Goal: Task Accomplishment & Management: Use online tool/utility

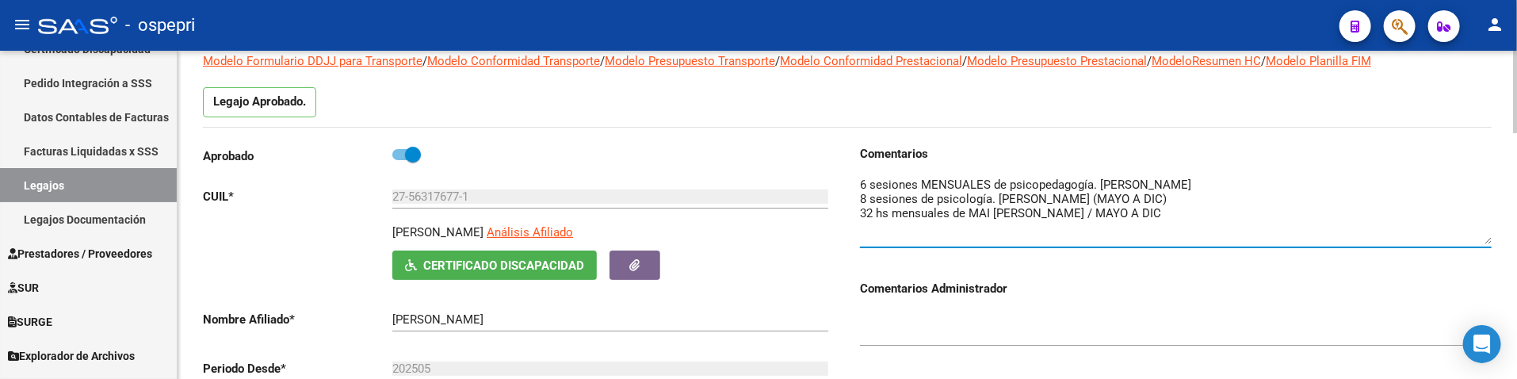
scroll to position [88, 0]
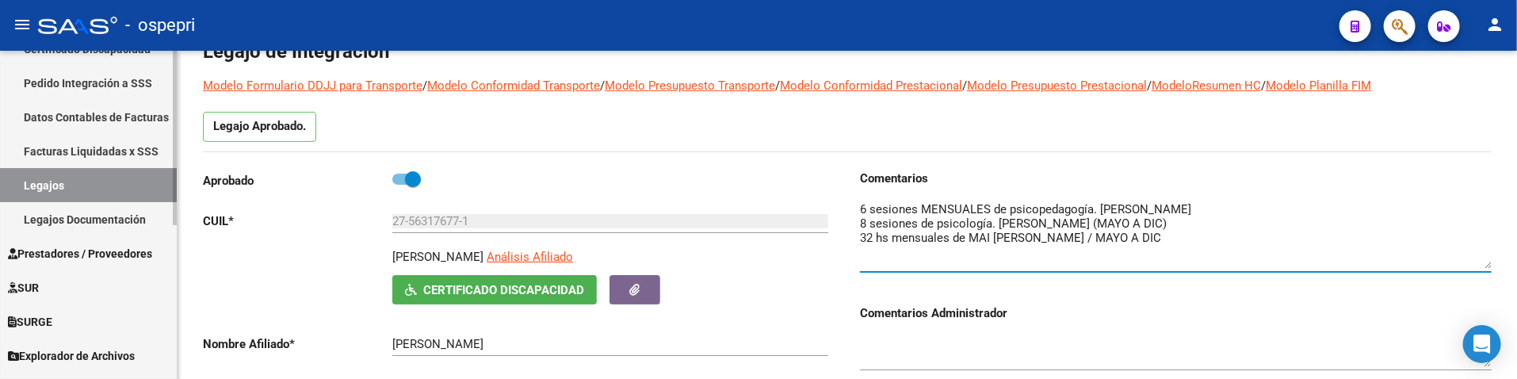
click at [77, 188] on link "Legajos" at bounding box center [88, 185] width 177 height 34
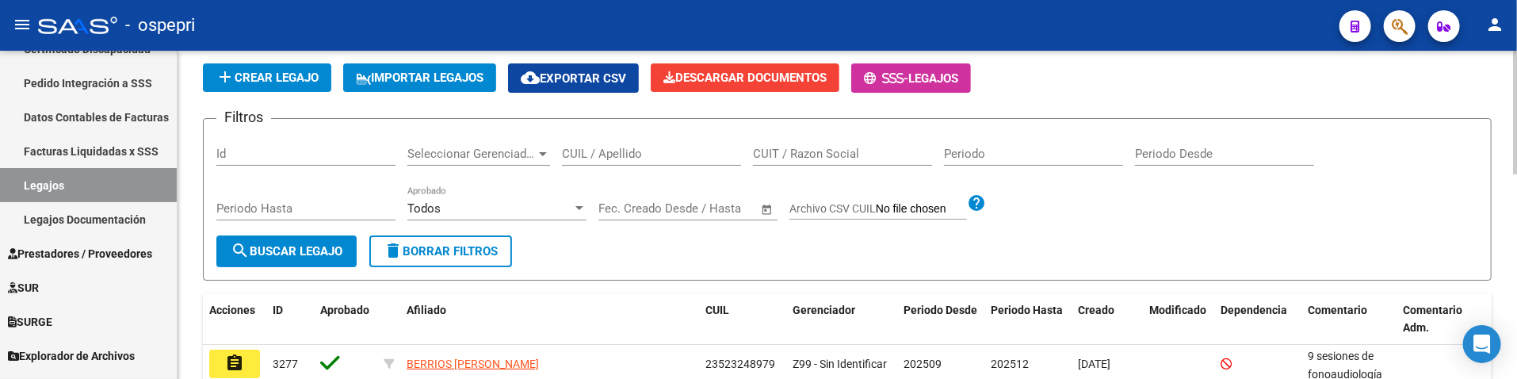
click at [598, 159] on input "CUIL / Apellido" at bounding box center [651, 154] width 179 height 14
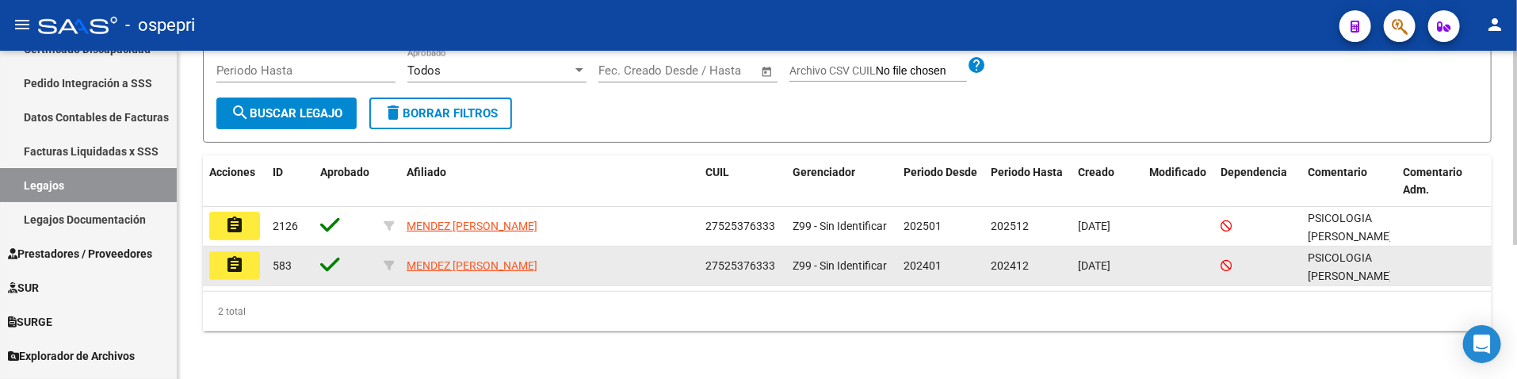
scroll to position [227, 0]
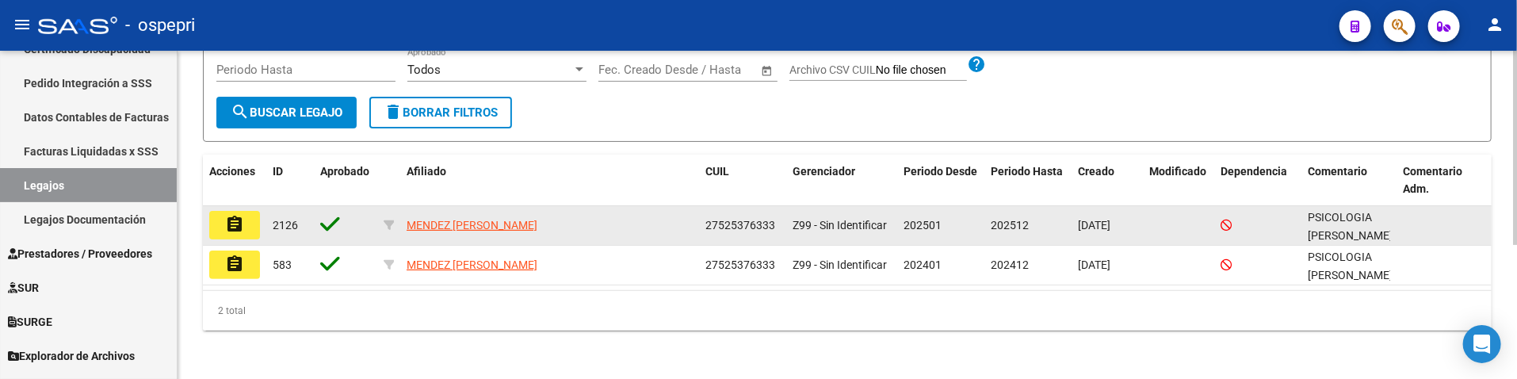
type input "52537633"
click at [243, 219] on mat-icon "assignment" at bounding box center [234, 224] width 19 height 19
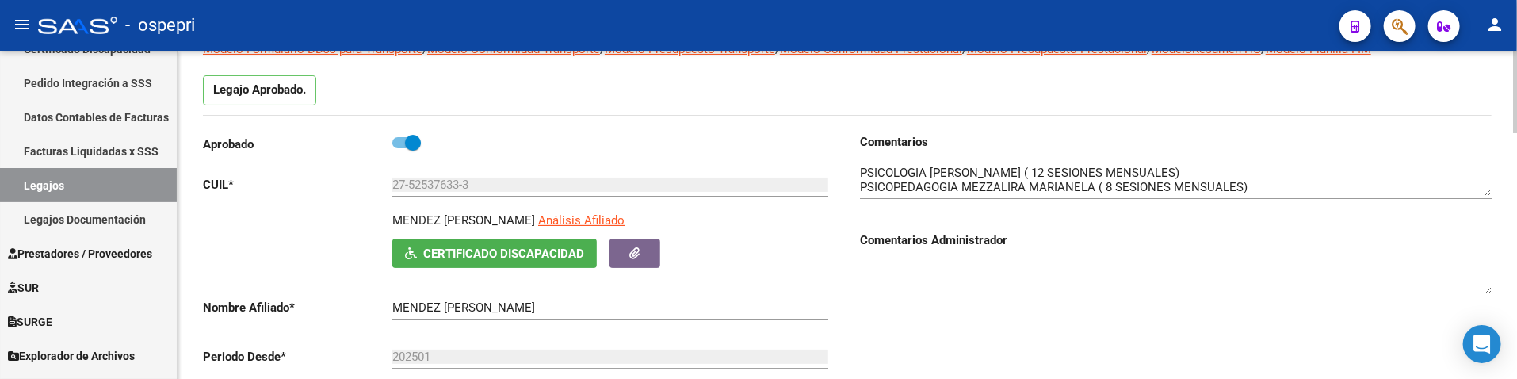
scroll to position [176, 0]
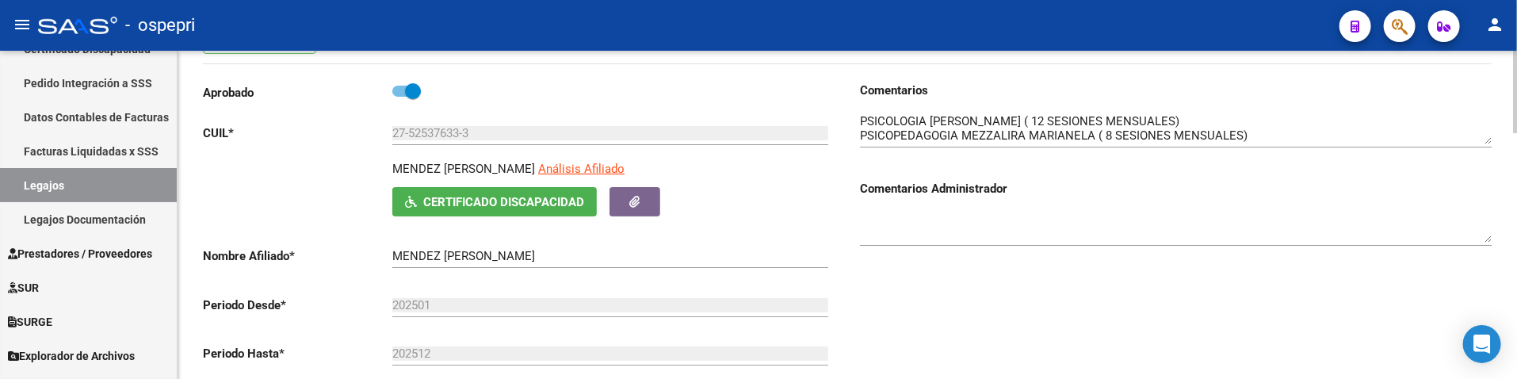
click at [1489, 136] on textarea at bounding box center [1176, 129] width 632 height 32
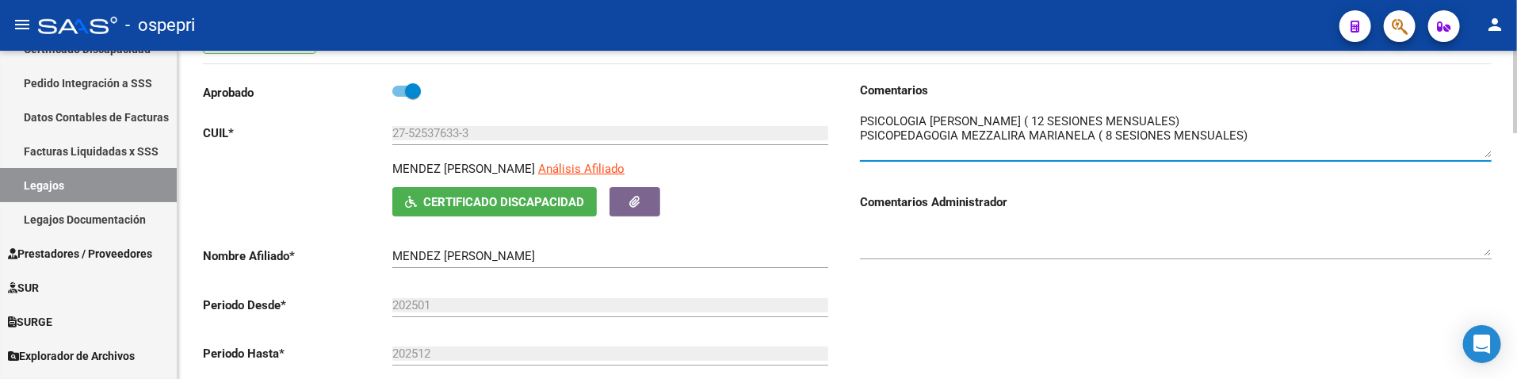
drag, startPoint x: 1490, startPoint y: 138, endPoint x: 1490, endPoint y: 152, distance: 14.3
click at [1490, 152] on textarea at bounding box center [1176, 135] width 632 height 45
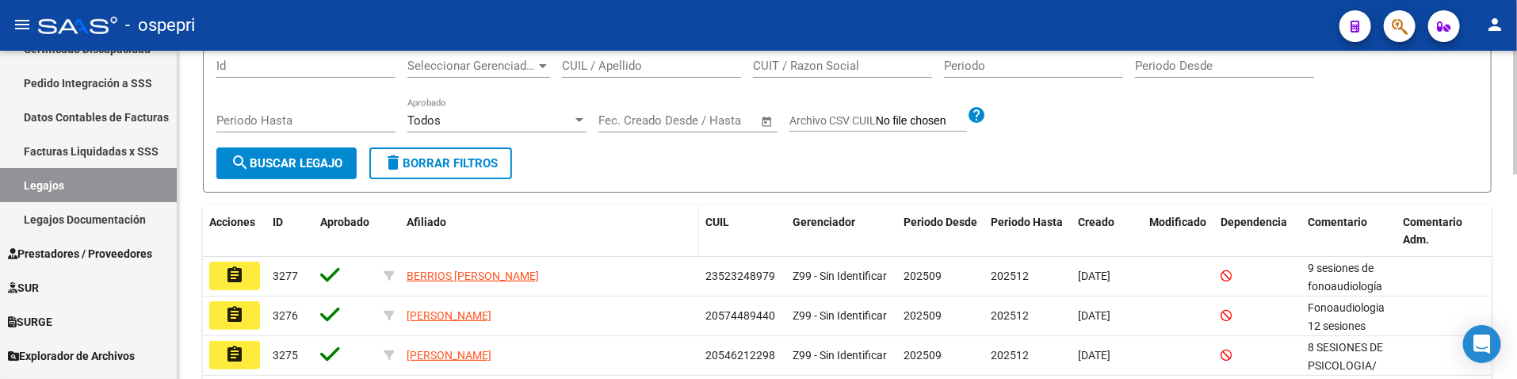
scroll to position [88, 0]
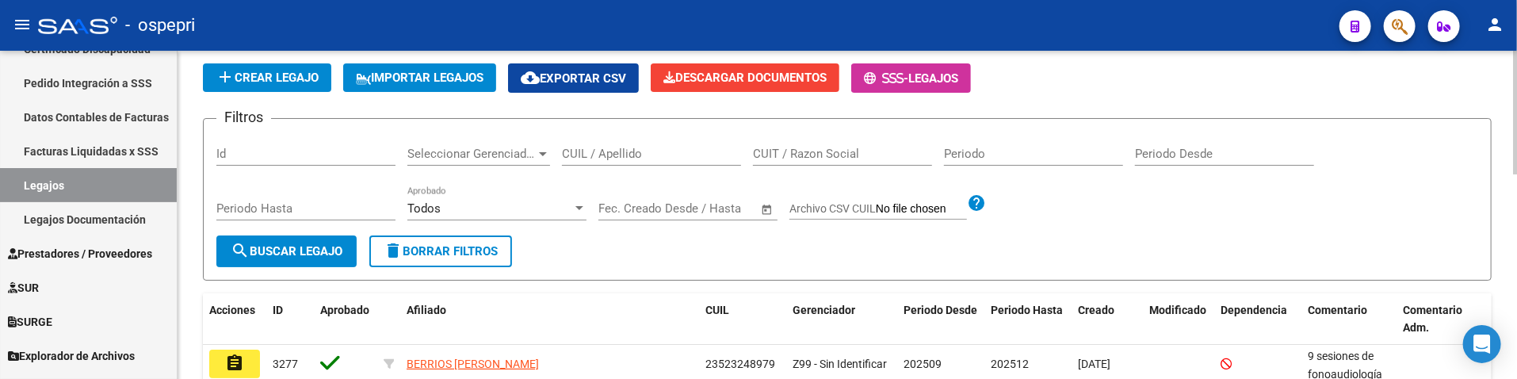
click at [631, 153] on input "CUIL / Apellido" at bounding box center [651, 154] width 179 height 14
click at [628, 153] on input "CUIL / Apellido" at bounding box center [651, 154] width 179 height 14
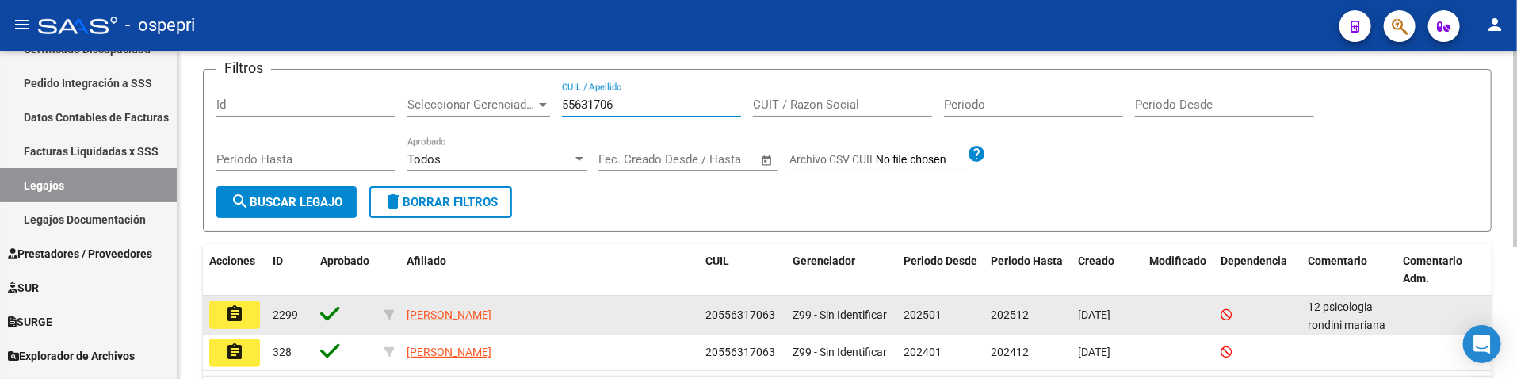
scroll to position [224, 0]
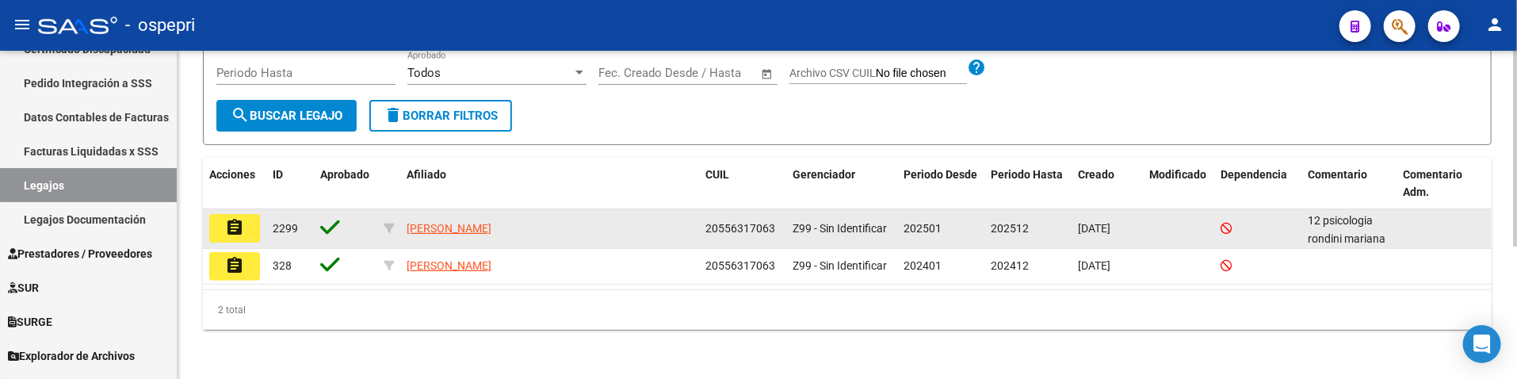
type input "55631706"
click at [231, 228] on mat-icon "assignment" at bounding box center [234, 227] width 19 height 19
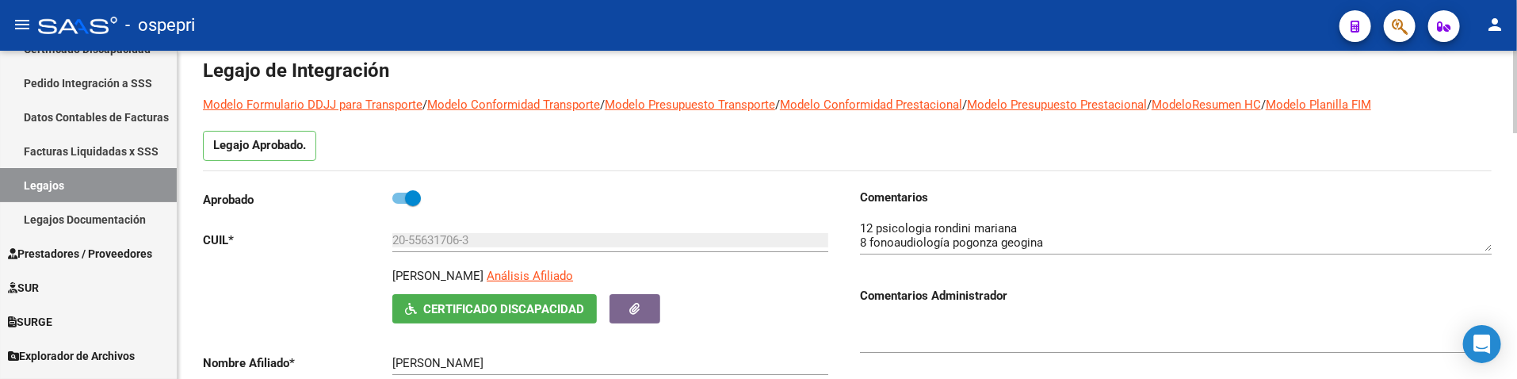
scroll to position [176, 0]
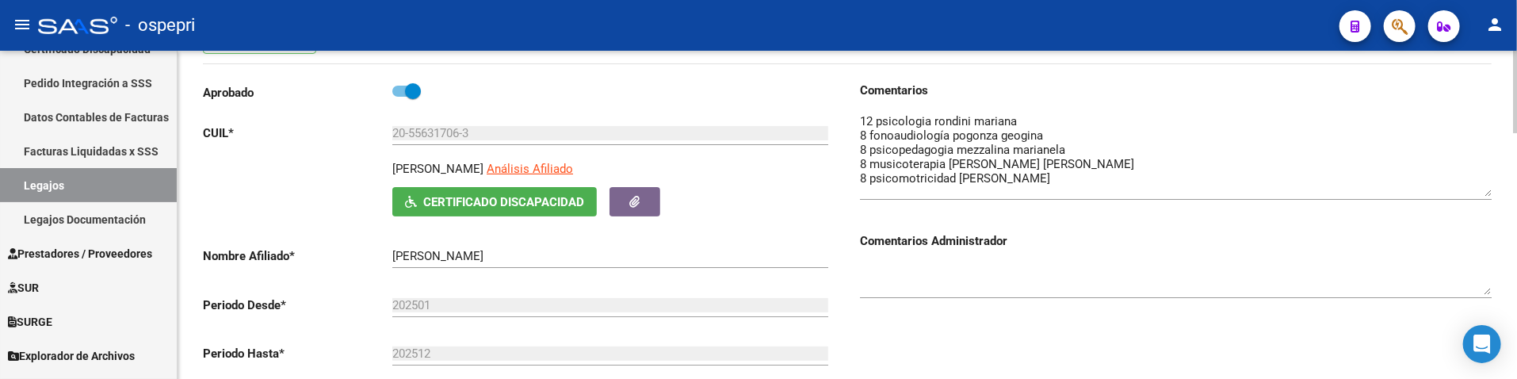
drag, startPoint x: 1490, startPoint y: 143, endPoint x: 1486, endPoint y: 199, distance: 56.5
click at [1488, 197] on textarea at bounding box center [1176, 155] width 632 height 84
drag, startPoint x: 996, startPoint y: 335, endPoint x: 997, endPoint y: 309, distance: 25.4
click at [996, 335] on div "Comentarios Comentarios Administrador" at bounding box center [1169, 261] width 644 height 358
click at [48, 184] on link "Legajos" at bounding box center [88, 185] width 177 height 34
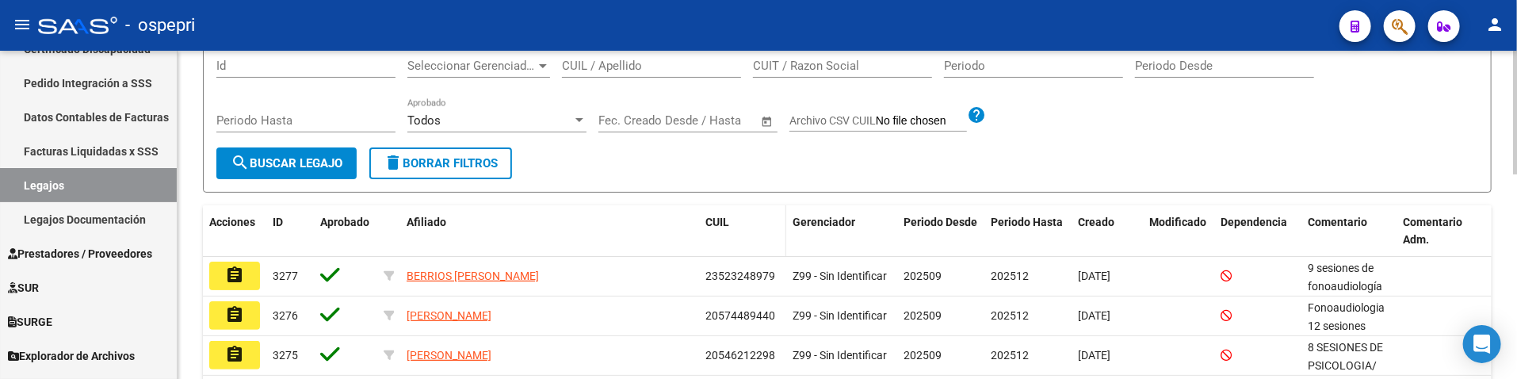
scroll to position [88, 0]
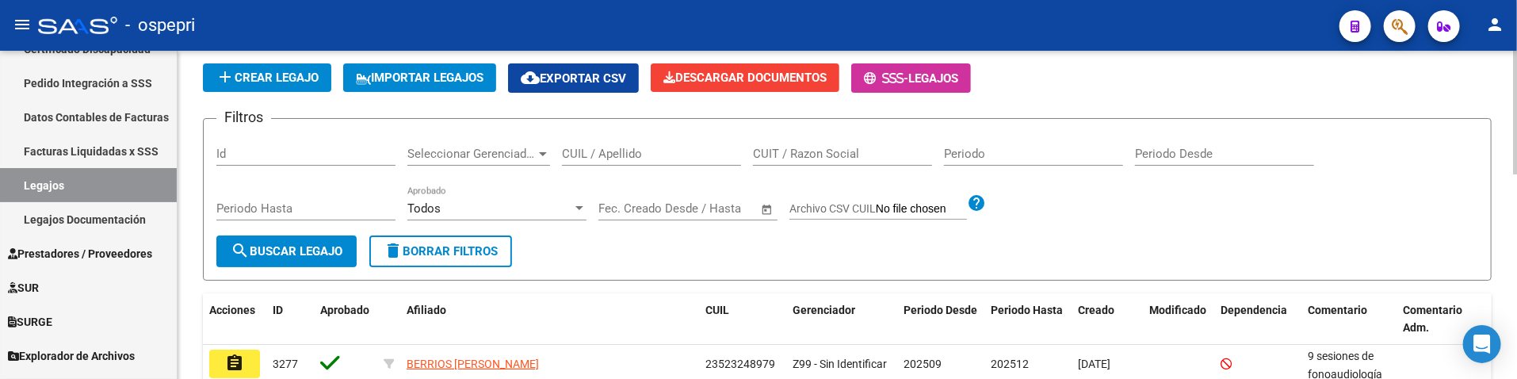
click at [600, 147] on input "CUIL / Apellido" at bounding box center [651, 154] width 179 height 14
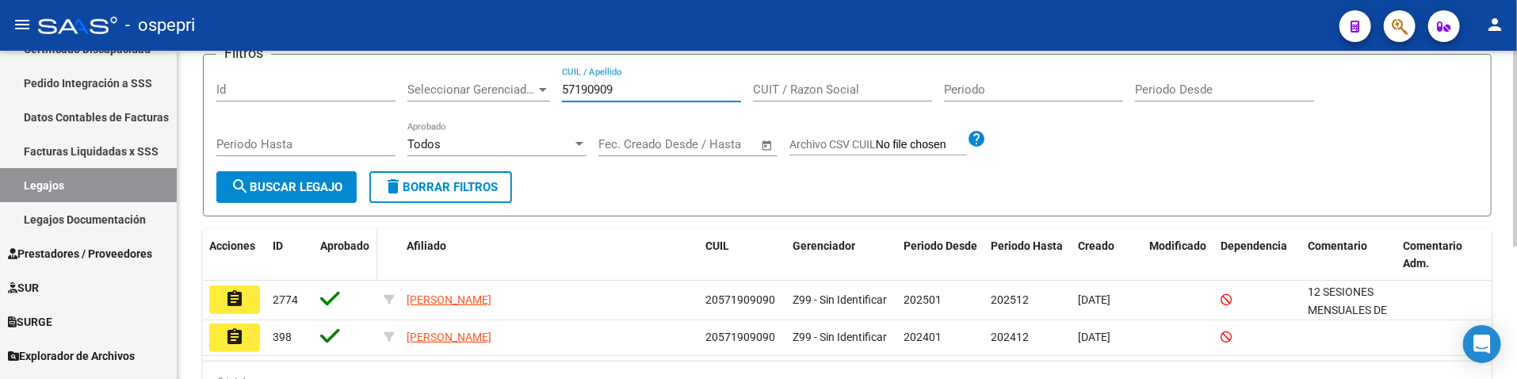
scroll to position [224, 0]
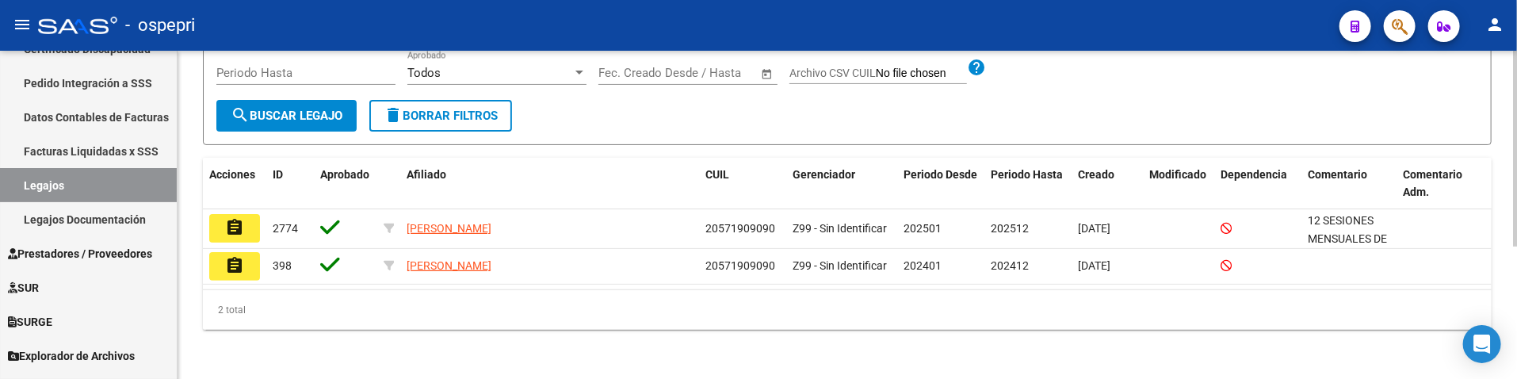
type input "57190909"
click at [286, 121] on span "search Buscar Legajo" at bounding box center [287, 116] width 112 height 14
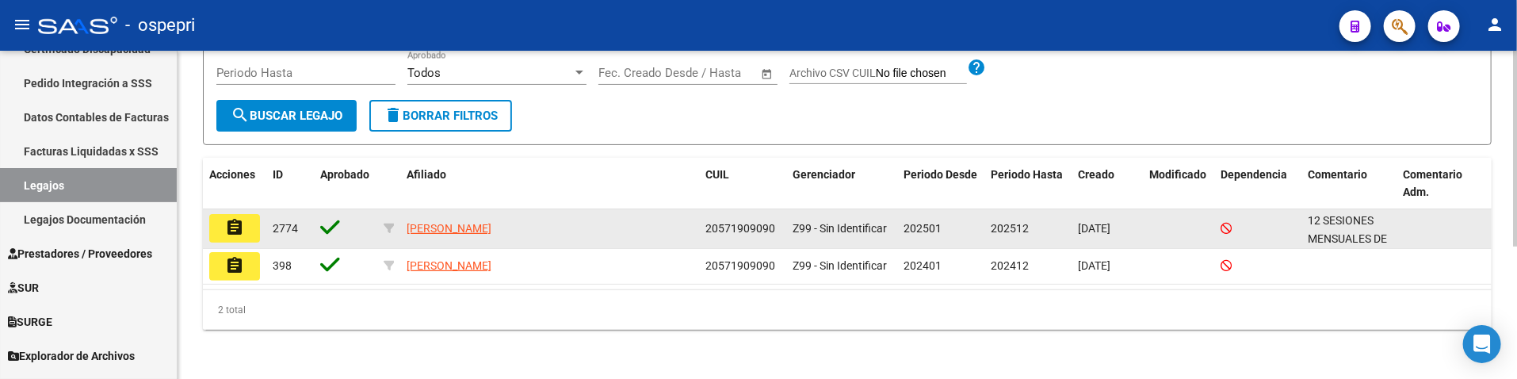
click at [228, 228] on mat-icon "assignment" at bounding box center [234, 227] width 19 height 19
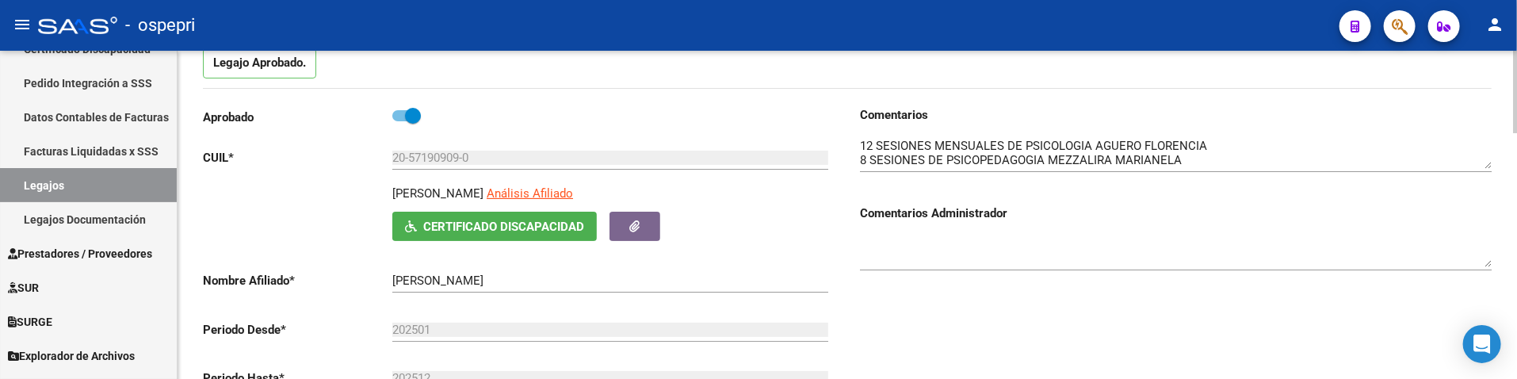
scroll to position [176, 0]
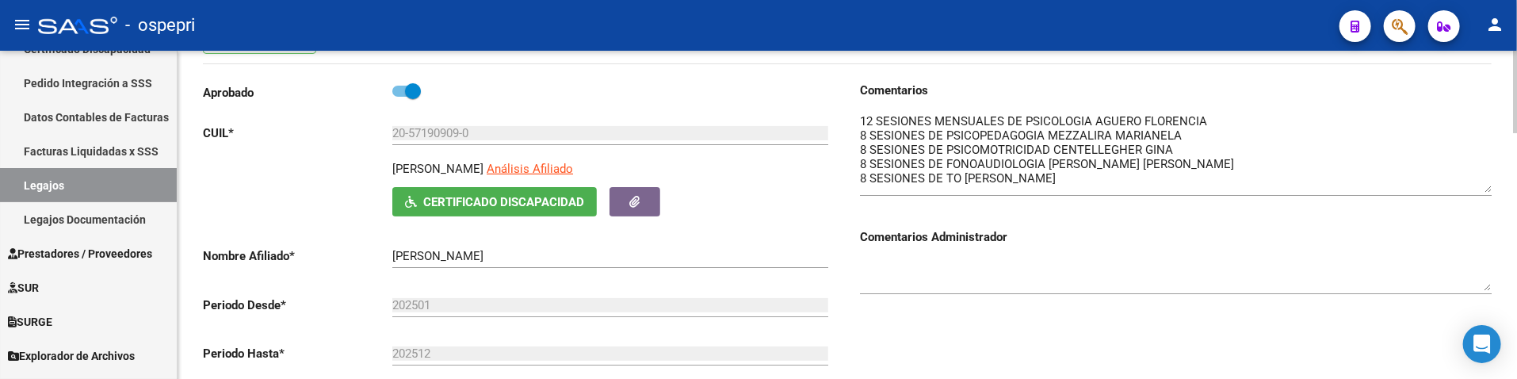
drag, startPoint x: 1490, startPoint y: 143, endPoint x: 1485, endPoint y: 191, distance: 48.7
click at [1485, 191] on textarea at bounding box center [1176, 153] width 632 height 80
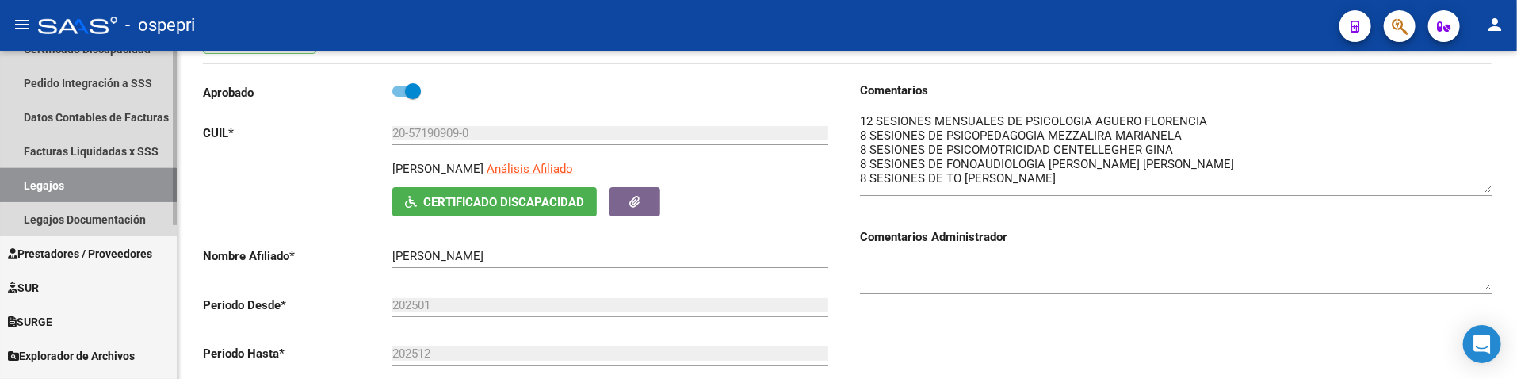
click at [64, 192] on link "Legajos" at bounding box center [88, 185] width 177 height 34
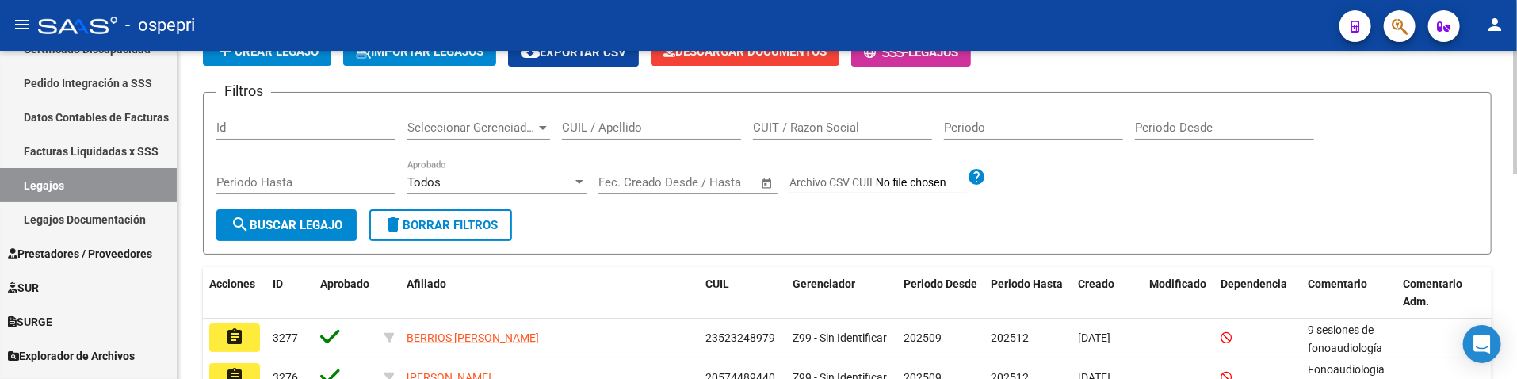
scroll to position [88, 0]
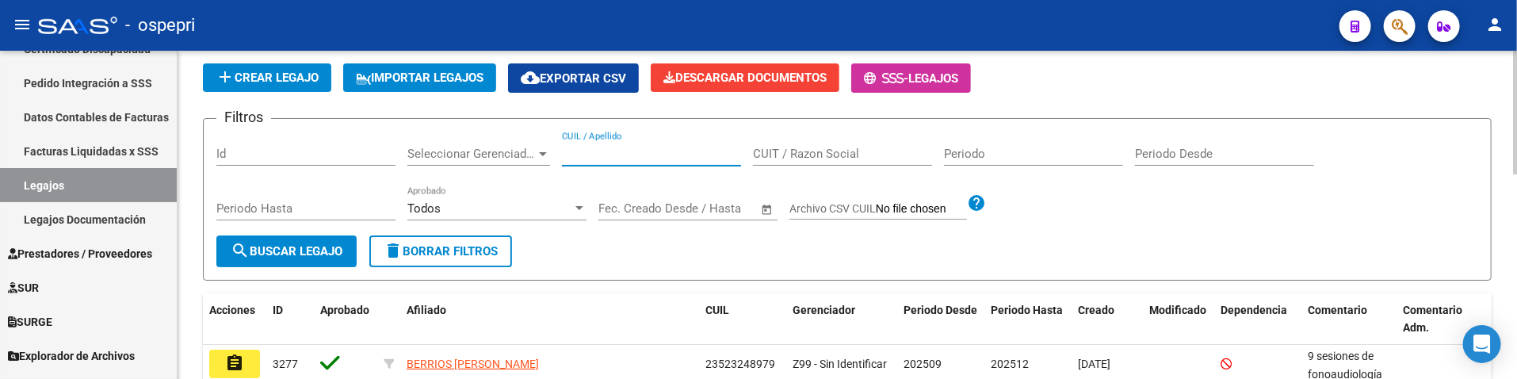
click at [626, 153] on input "CUIL / Apellido" at bounding box center [651, 154] width 179 height 14
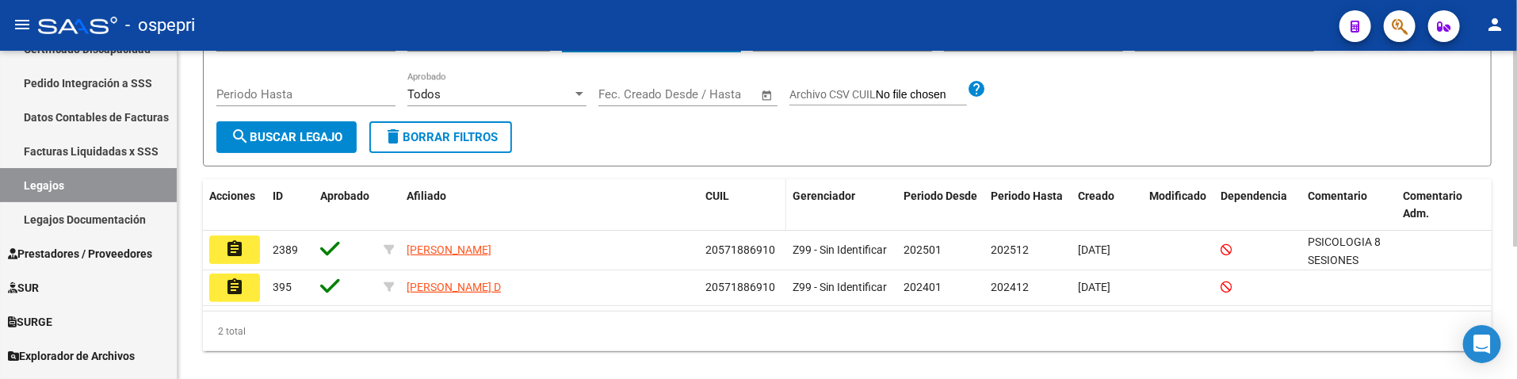
scroll to position [224, 0]
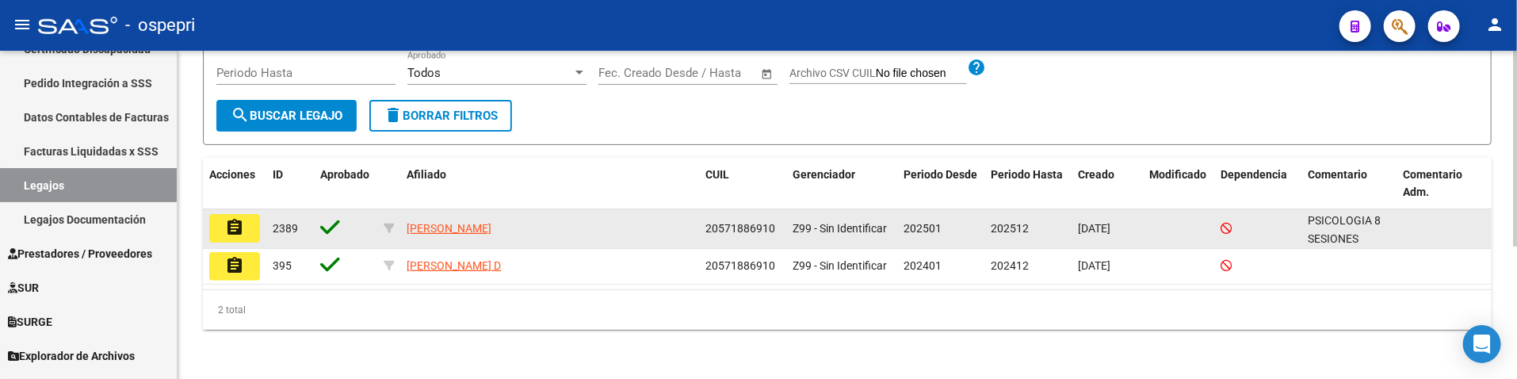
type input "57188691"
click at [231, 223] on mat-icon "assignment" at bounding box center [234, 227] width 19 height 19
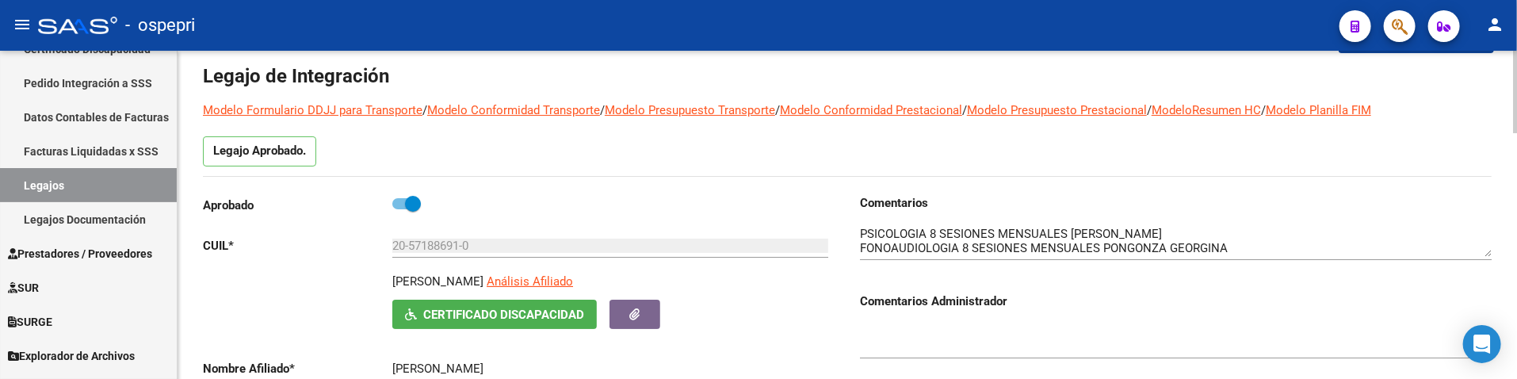
scroll to position [176, 0]
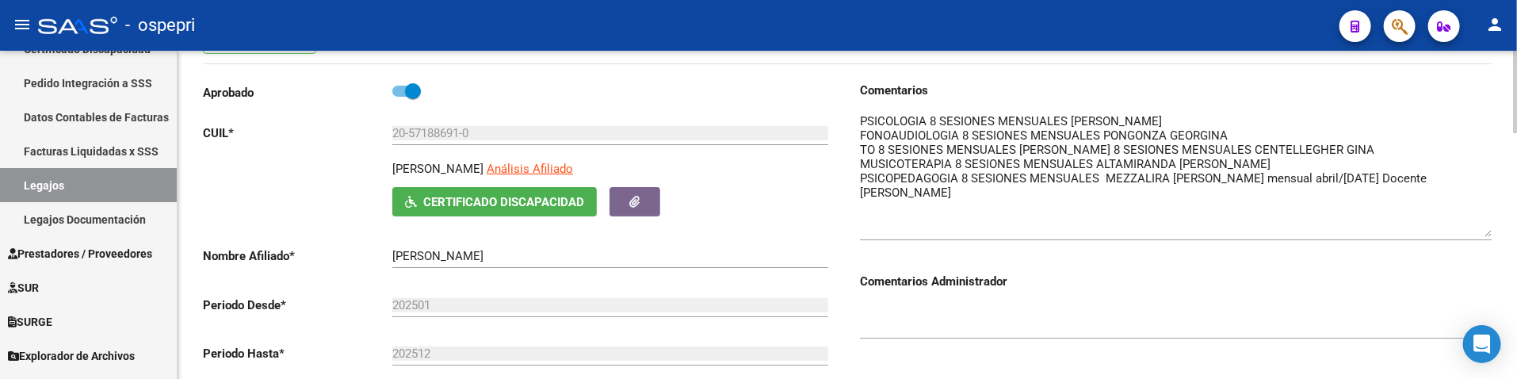
drag, startPoint x: 1486, startPoint y: 143, endPoint x: 1486, endPoint y: 235, distance: 92.7
click at [1486, 235] on textarea at bounding box center [1176, 175] width 632 height 124
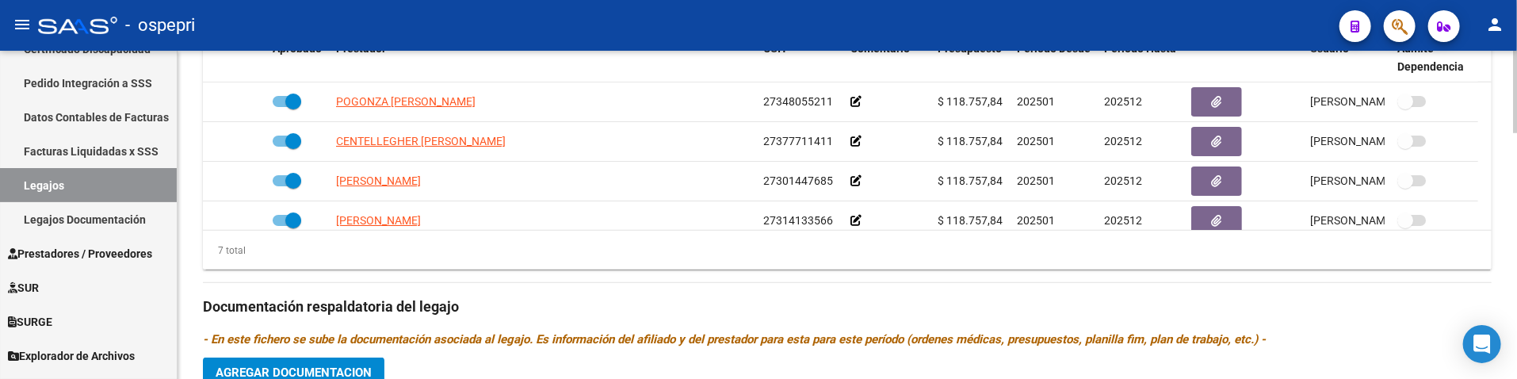
scroll to position [793, 0]
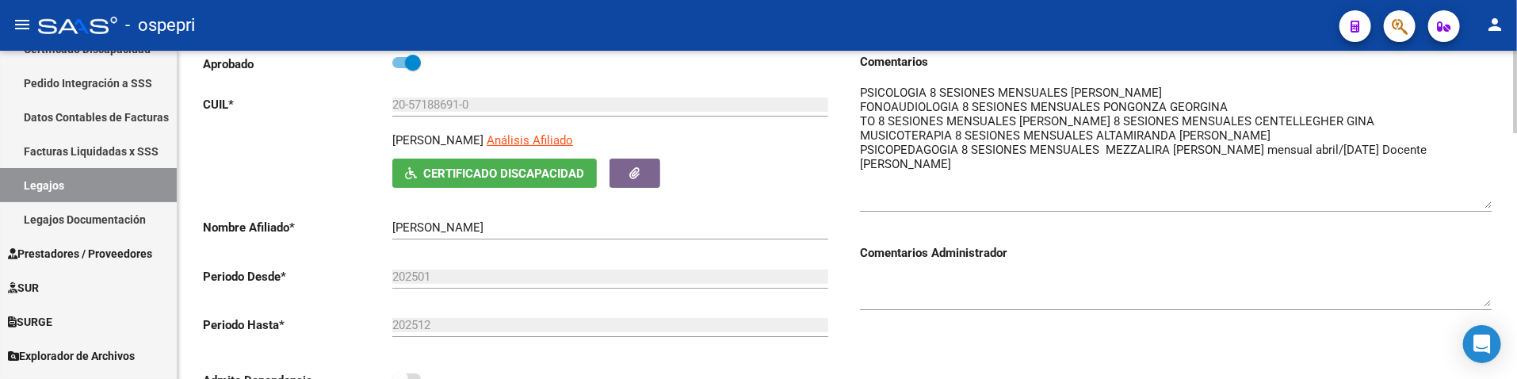
scroll to position [176, 0]
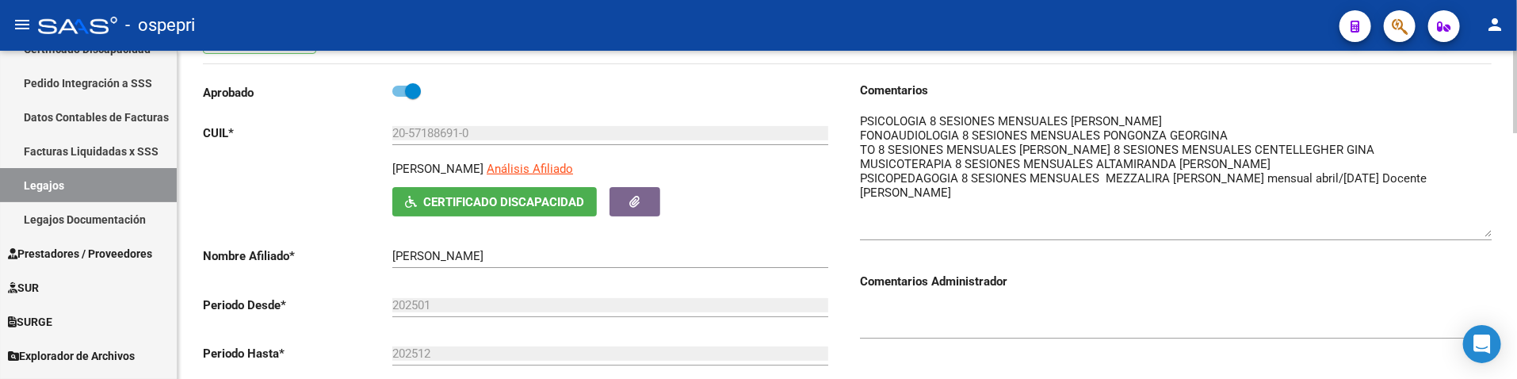
drag, startPoint x: 1226, startPoint y: 302, endPoint x: 1417, endPoint y: 124, distance: 260.2
click at [1226, 302] on div at bounding box center [1176, 314] width 632 height 48
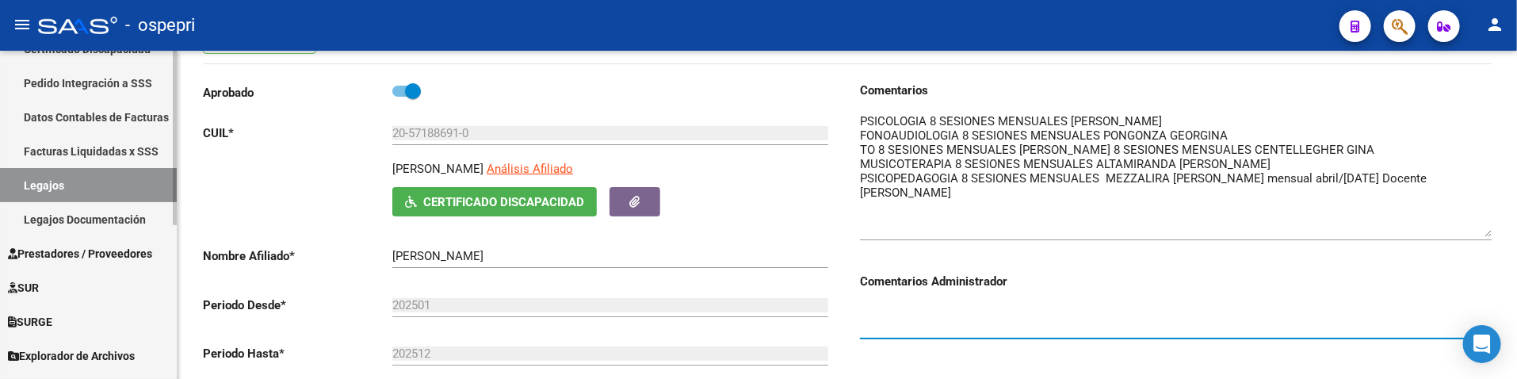
click at [74, 191] on link "Legajos" at bounding box center [88, 185] width 177 height 34
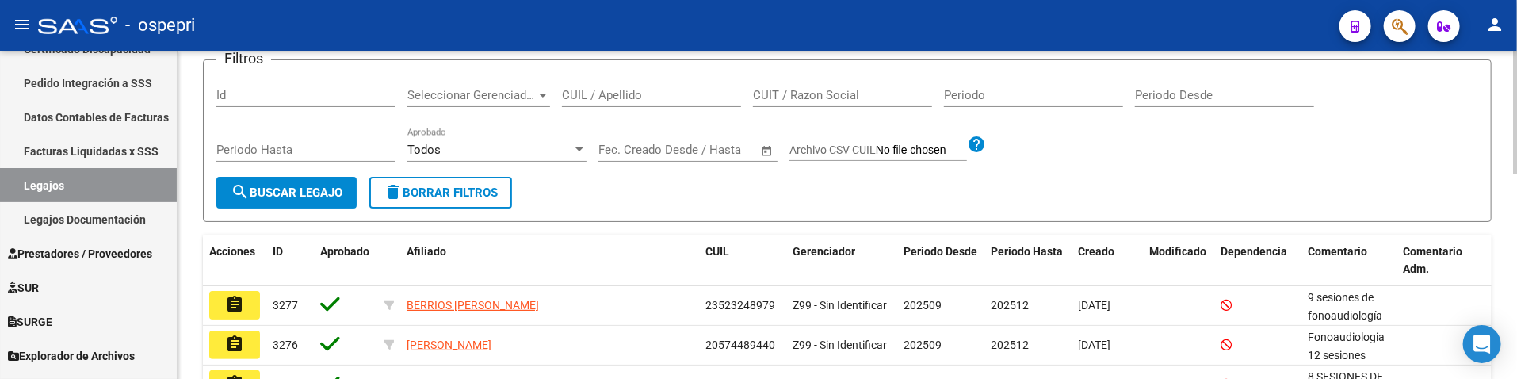
scroll to position [176, 0]
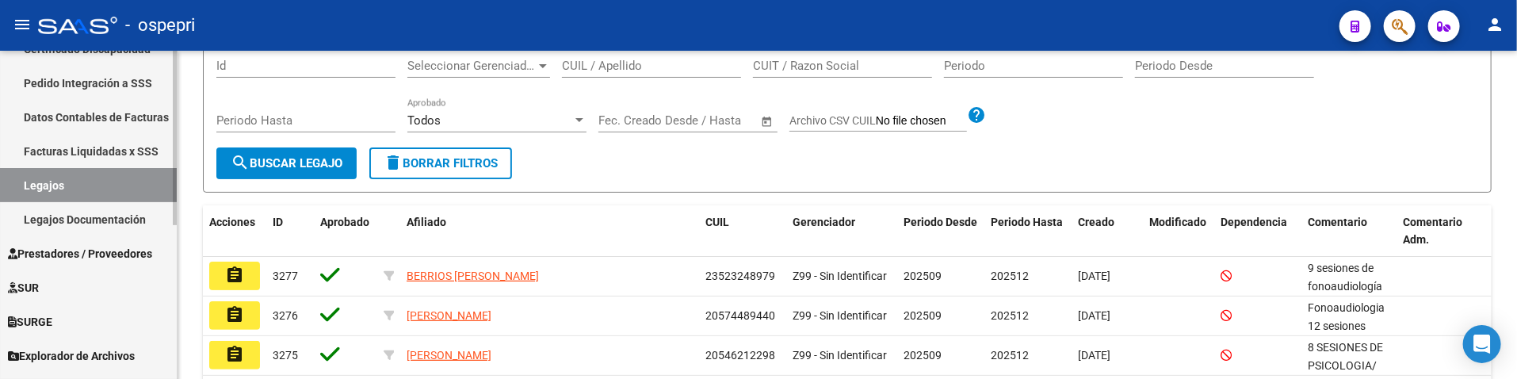
click at [85, 182] on link "Legajos" at bounding box center [88, 185] width 177 height 34
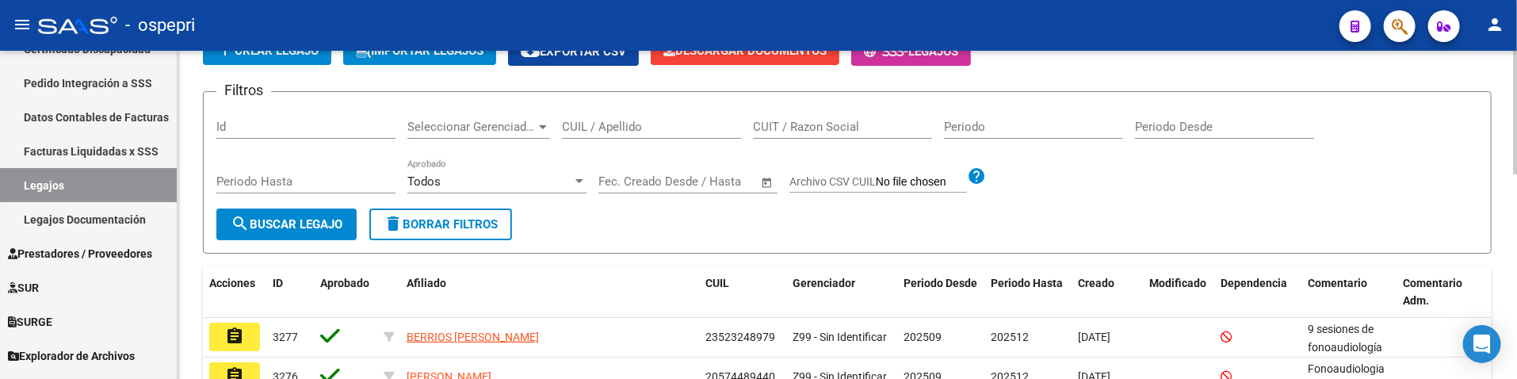
scroll to position [88, 0]
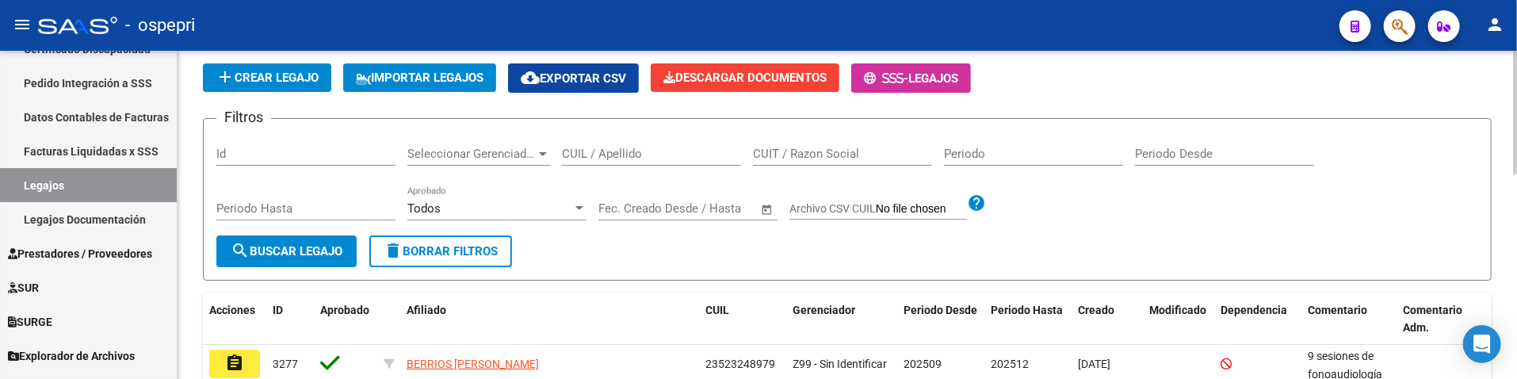
click at [600, 155] on input "CUIL / Apellido" at bounding box center [651, 154] width 179 height 14
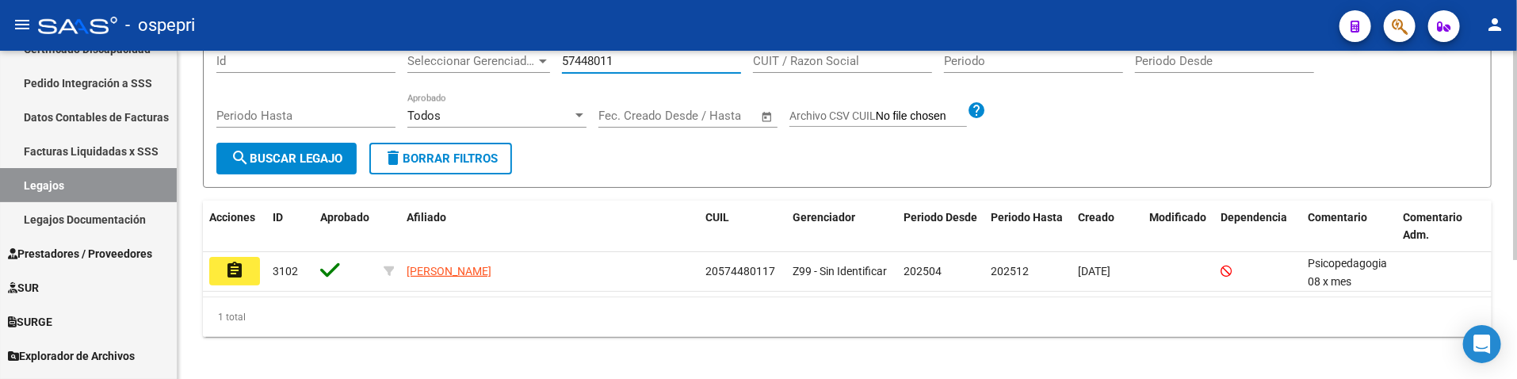
scroll to position [187, 0]
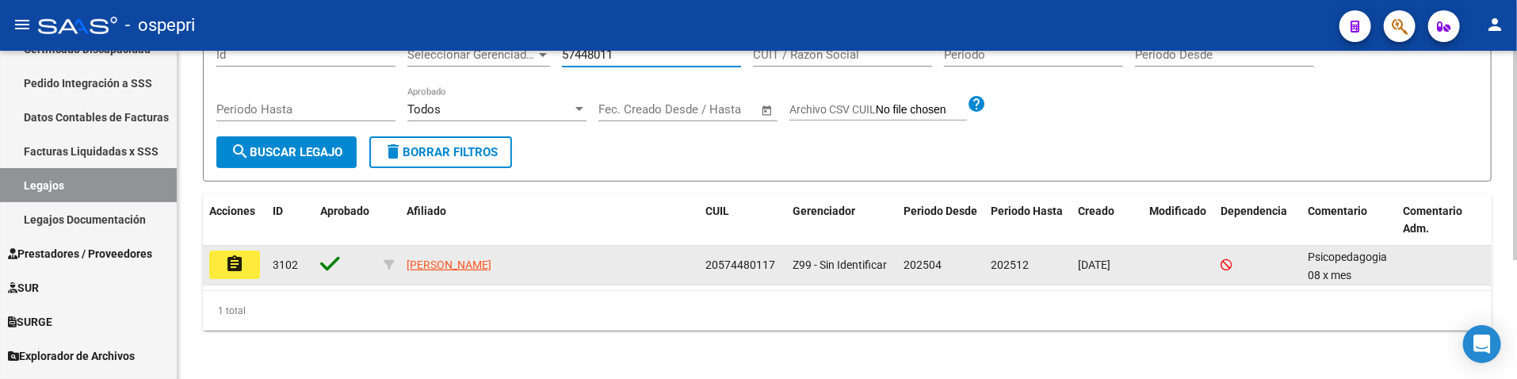
type input "57448011"
click at [247, 271] on button "assignment" at bounding box center [234, 264] width 51 height 29
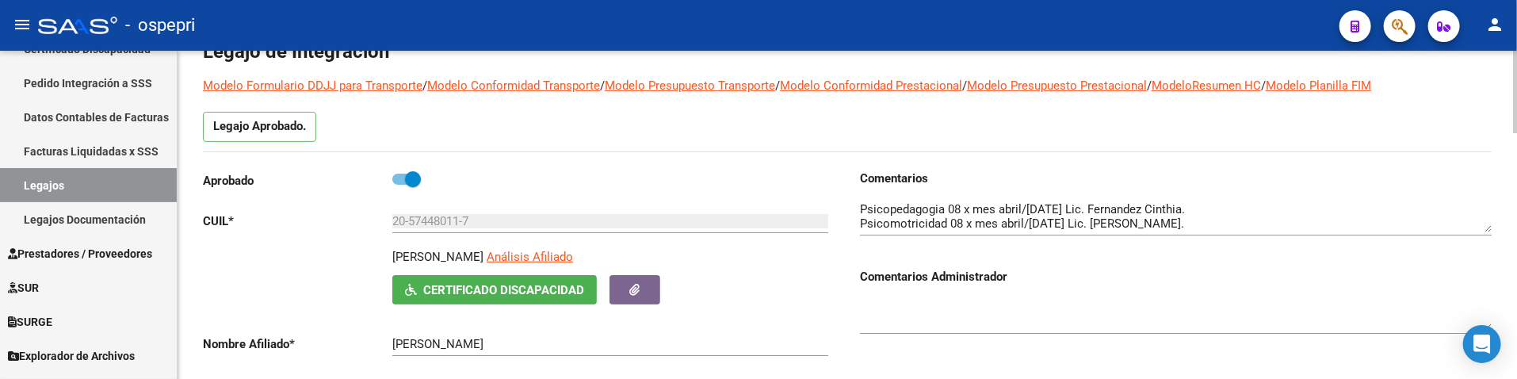
scroll to position [176, 0]
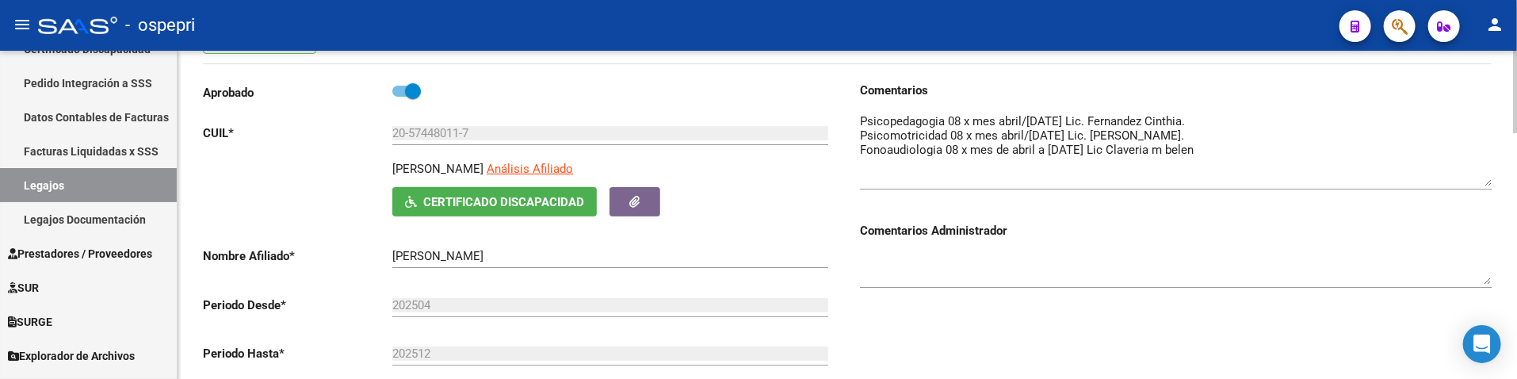
drag, startPoint x: 1487, startPoint y: 143, endPoint x: 1481, endPoint y: 185, distance: 42.5
click at [1481, 185] on textarea at bounding box center [1176, 150] width 632 height 74
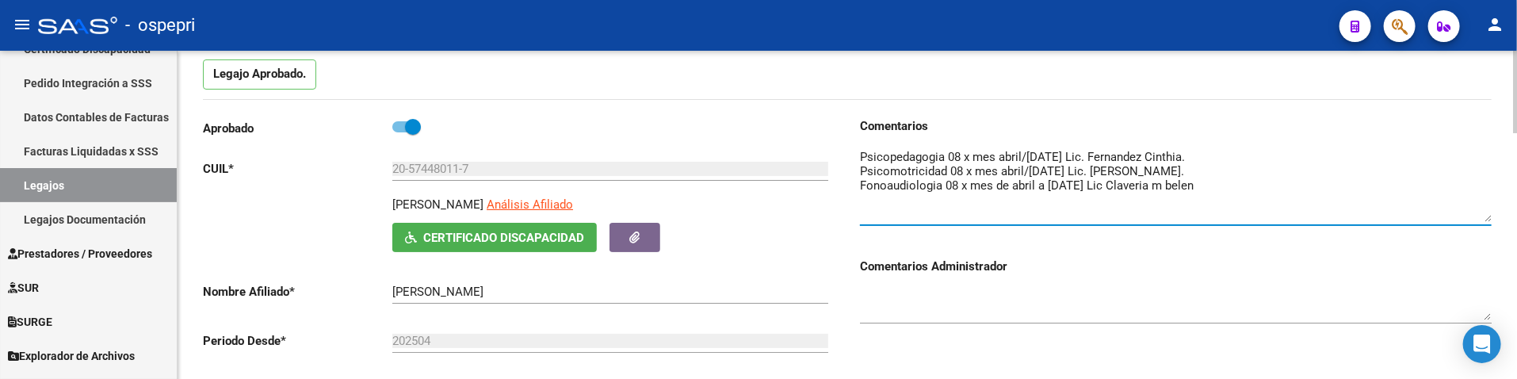
scroll to position [88, 0]
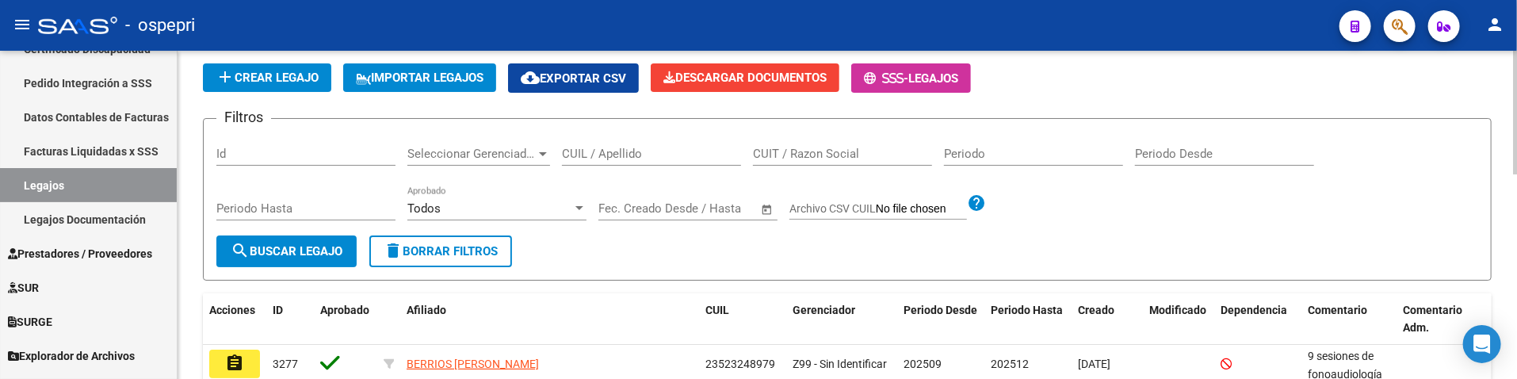
click at [583, 159] on input "CUIL / Apellido" at bounding box center [651, 154] width 179 height 14
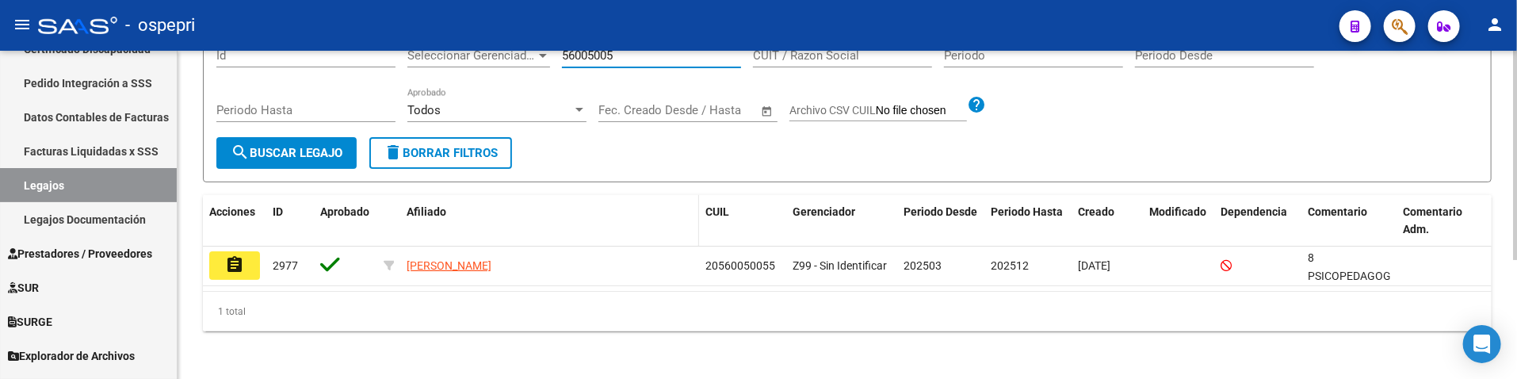
scroll to position [187, 0]
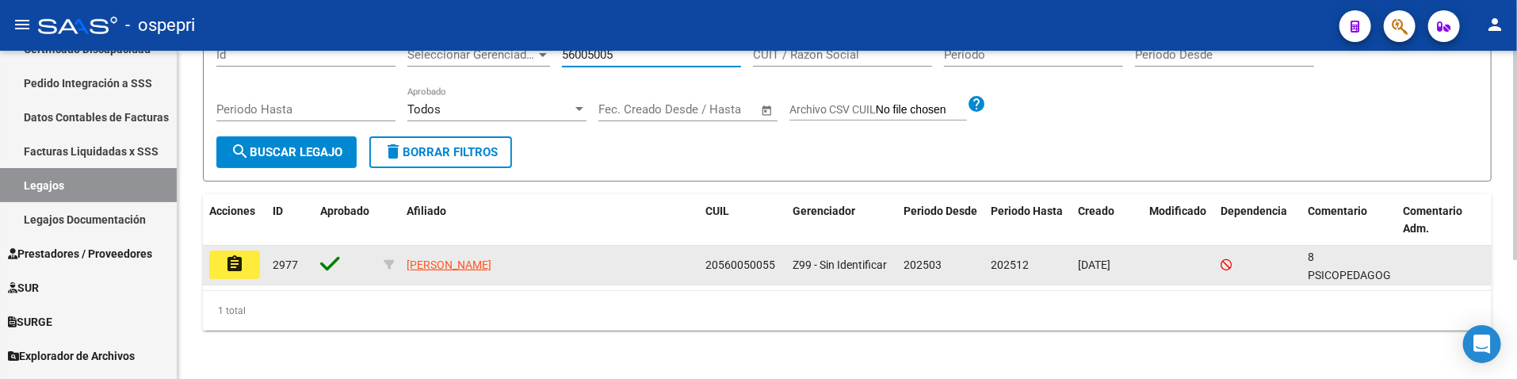
type input "56005005"
click at [231, 274] on button "assignment" at bounding box center [234, 264] width 51 height 29
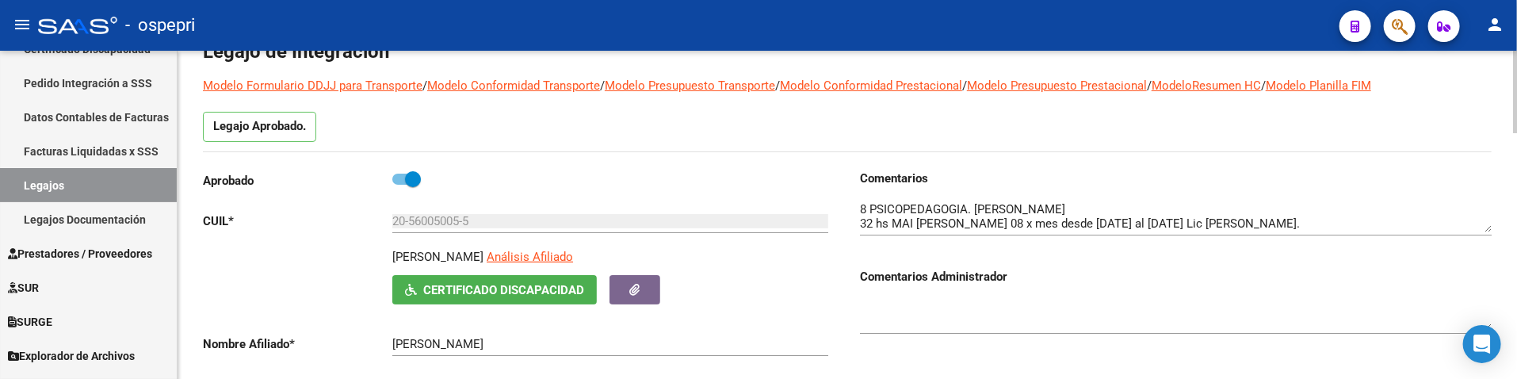
scroll to position [176, 0]
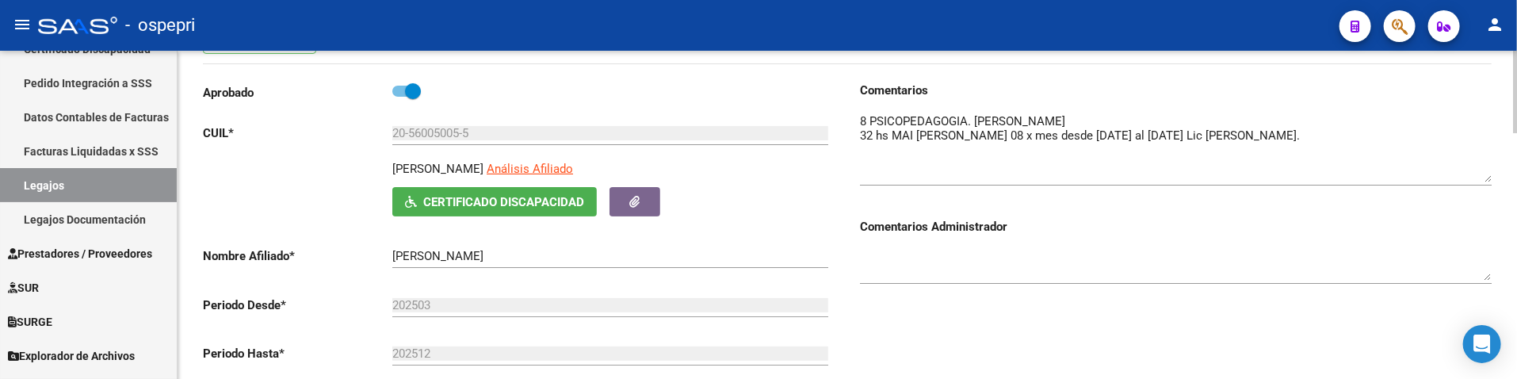
drag, startPoint x: 1487, startPoint y: 143, endPoint x: 1488, endPoint y: 181, distance: 38.1
click at [1488, 181] on textarea at bounding box center [1176, 148] width 632 height 70
click at [59, 181] on link "Legajos" at bounding box center [88, 185] width 177 height 34
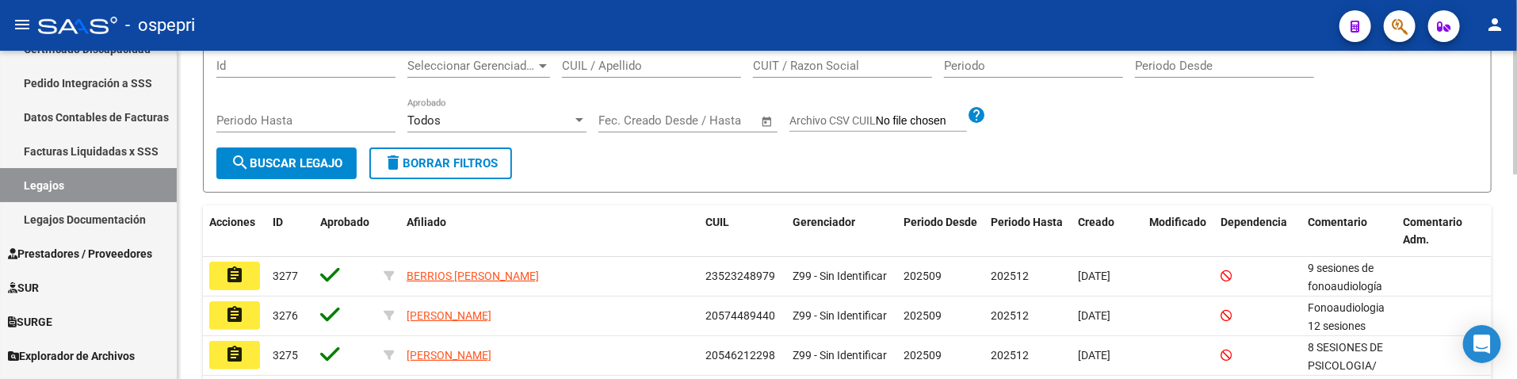
scroll to position [88, 0]
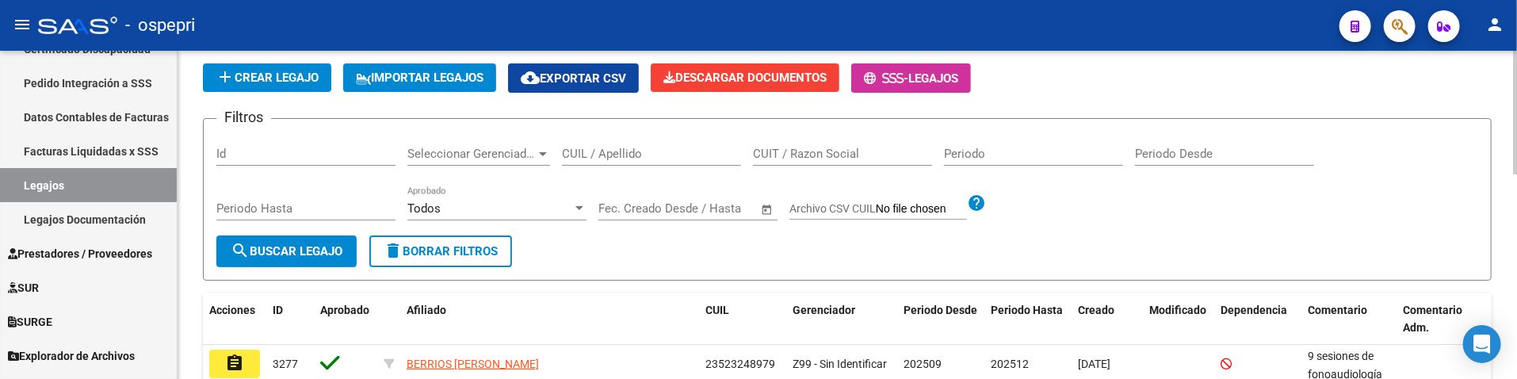
click at [606, 153] on input "CUIL / Apellido" at bounding box center [651, 154] width 179 height 14
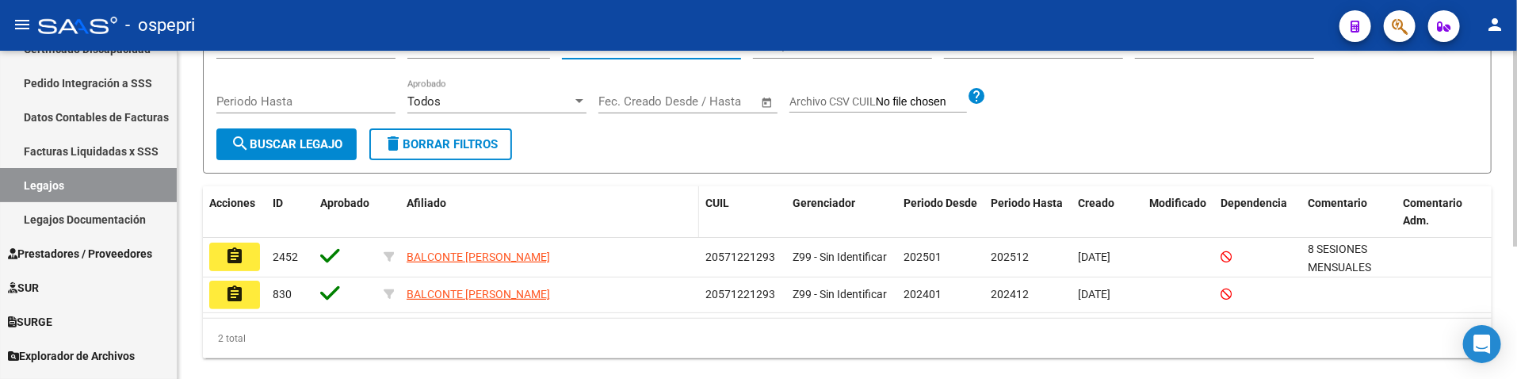
scroll to position [224, 0]
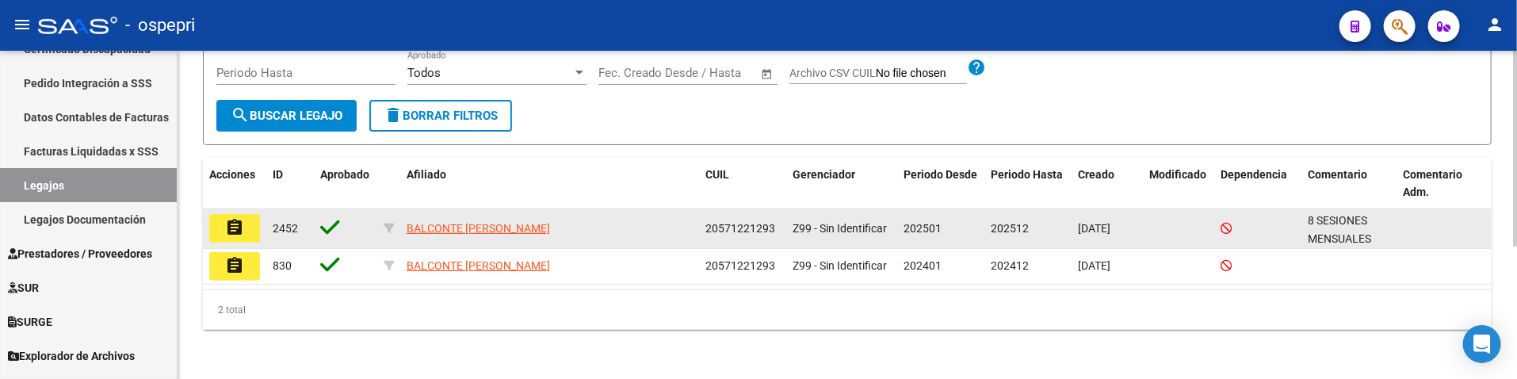
type input "57122129"
click at [236, 226] on mat-icon "assignment" at bounding box center [234, 227] width 19 height 19
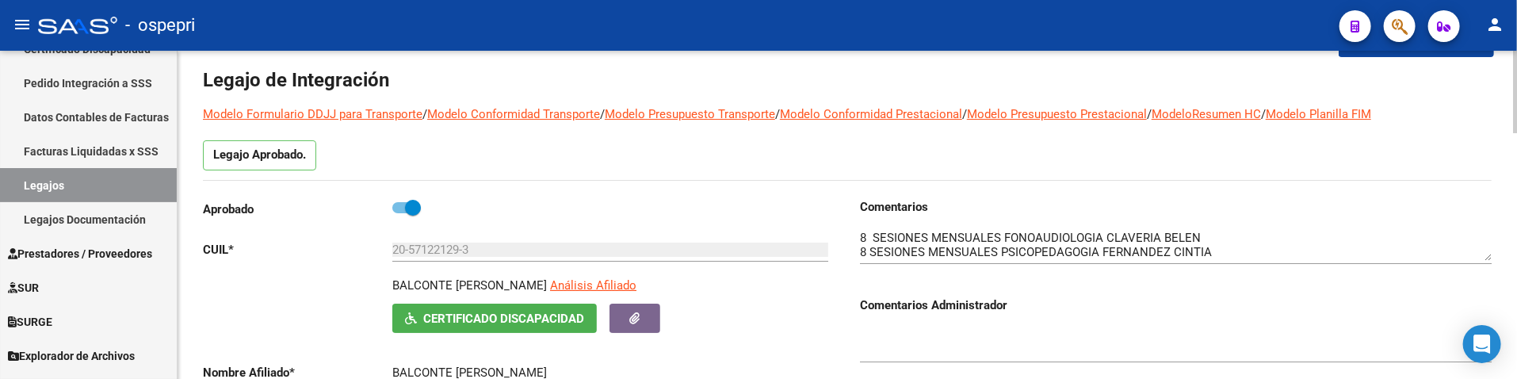
scroll to position [88, 0]
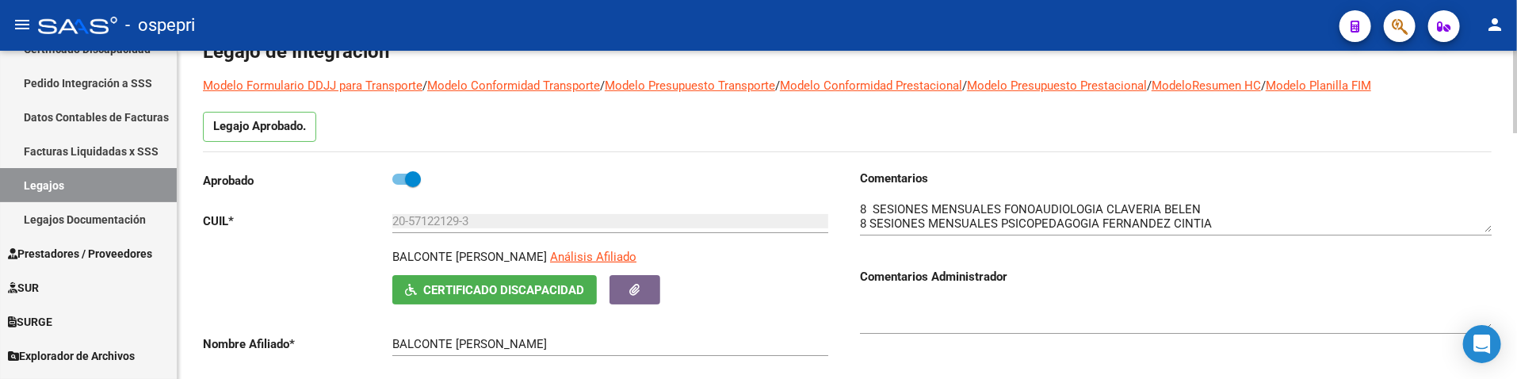
click at [1058, 139] on div "Legajo Aprobado." at bounding box center [847, 132] width 1289 height 40
click at [104, 178] on link "Legajos" at bounding box center [88, 185] width 177 height 34
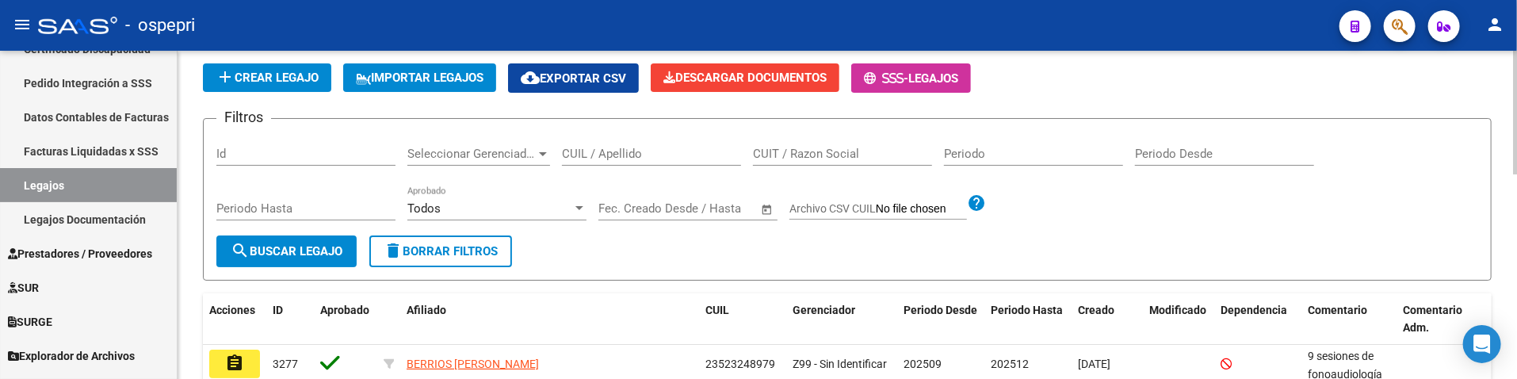
click at [595, 157] on input "CUIL / Apellido" at bounding box center [651, 154] width 179 height 14
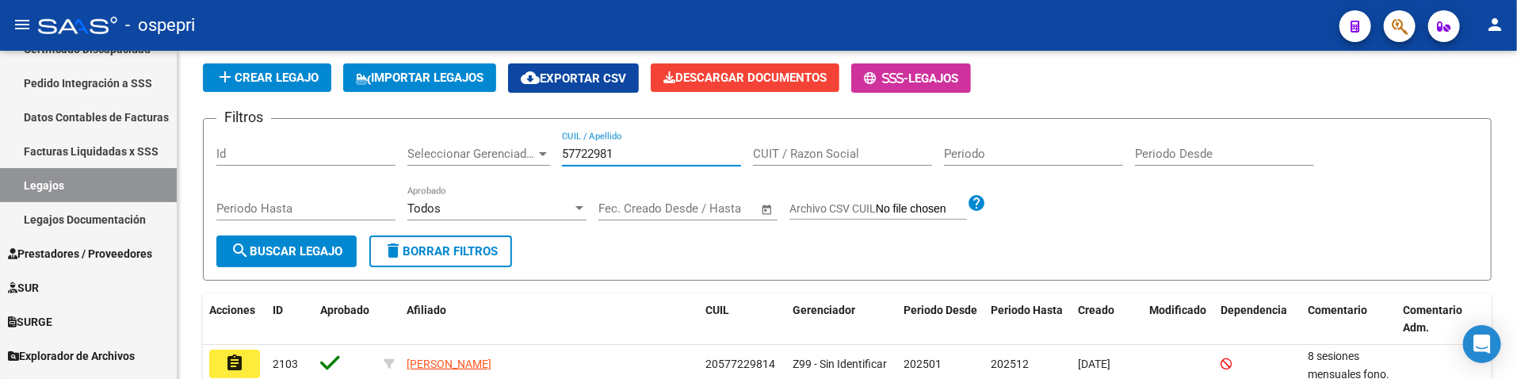
type input "57722981"
click at [1065, 34] on div "- ospepri" at bounding box center [682, 25] width 1289 height 35
click at [281, 239] on button "search Buscar Legajo" at bounding box center [286, 251] width 140 height 32
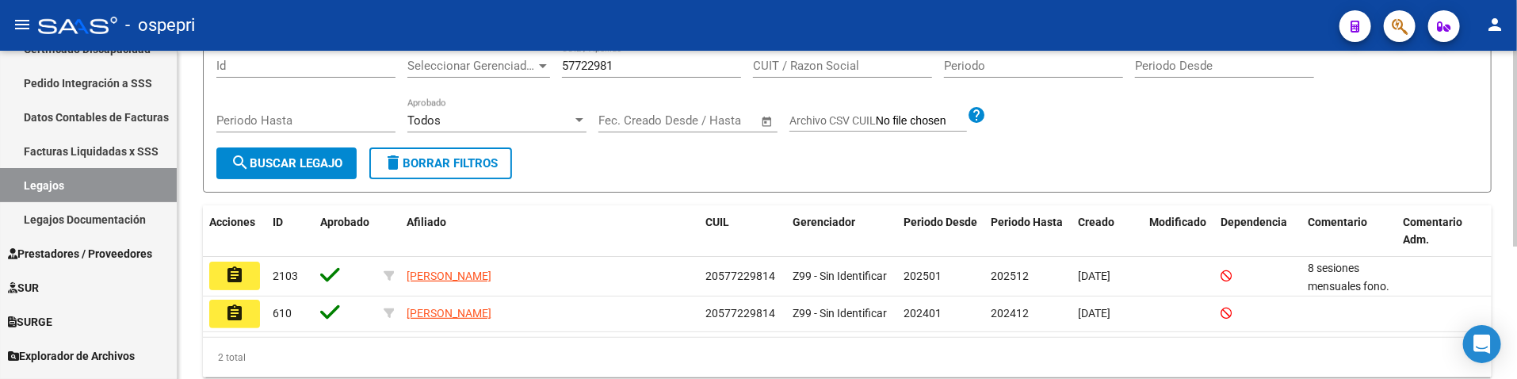
scroll to position [224, 0]
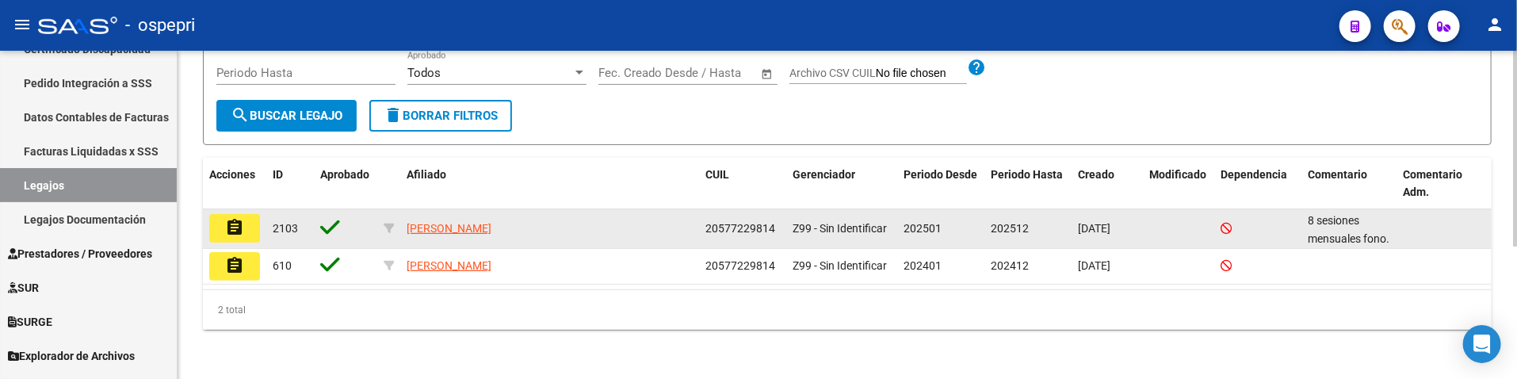
click at [241, 228] on mat-icon "assignment" at bounding box center [234, 227] width 19 height 19
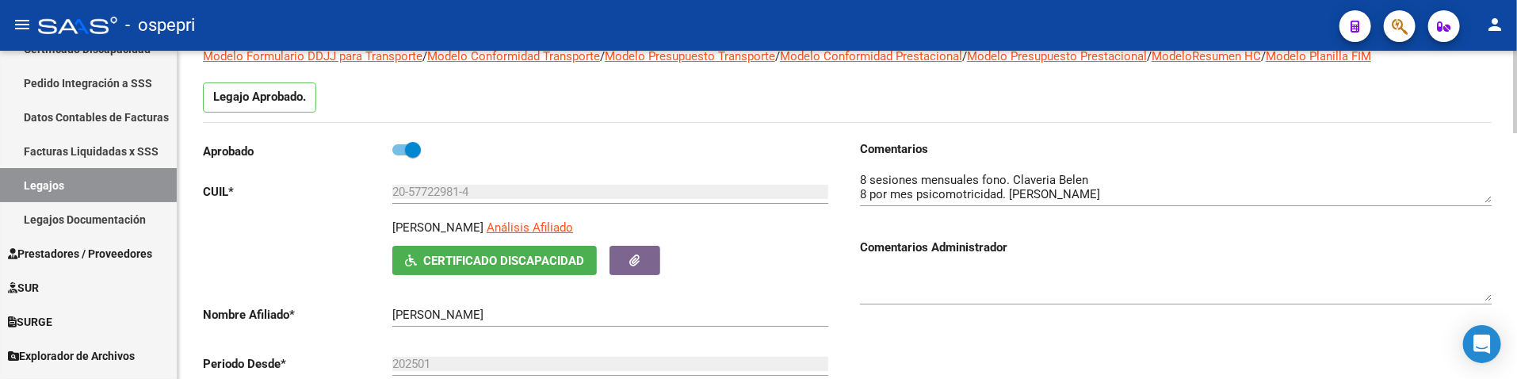
scroll to position [176, 0]
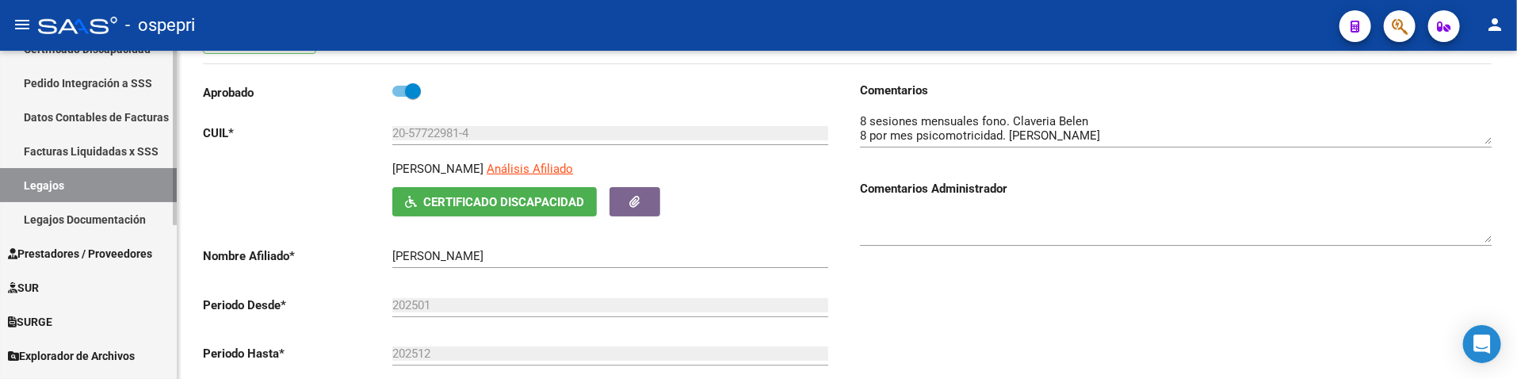
click at [99, 175] on link "Legajos" at bounding box center [88, 185] width 177 height 34
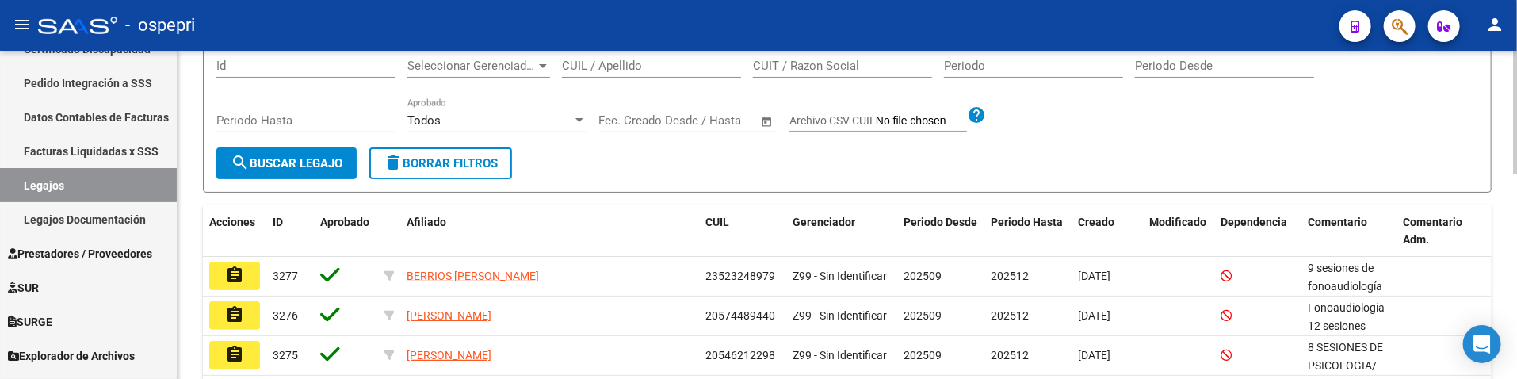
scroll to position [88, 0]
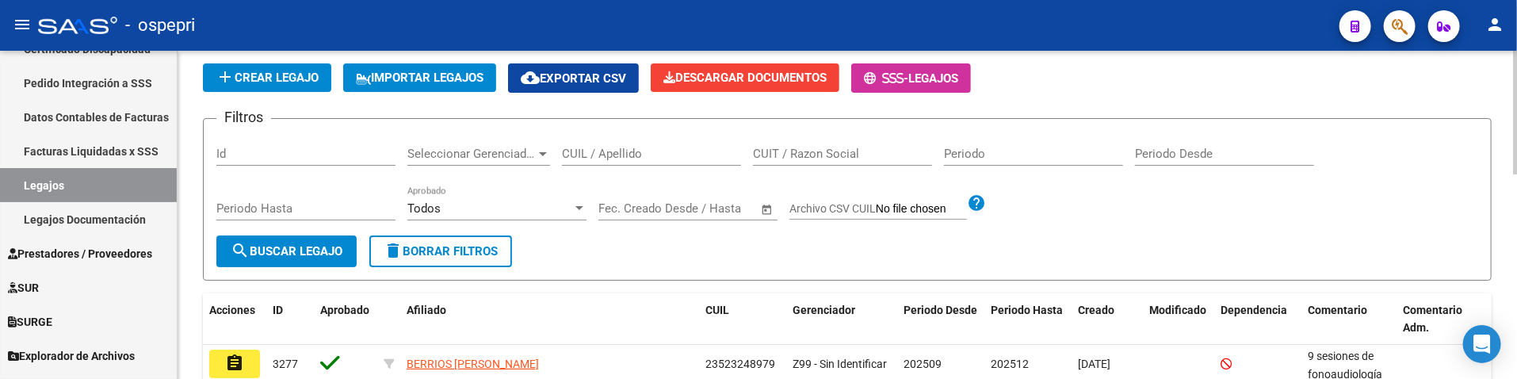
click at [620, 153] on input "CUIL / Apellido" at bounding box center [651, 154] width 179 height 14
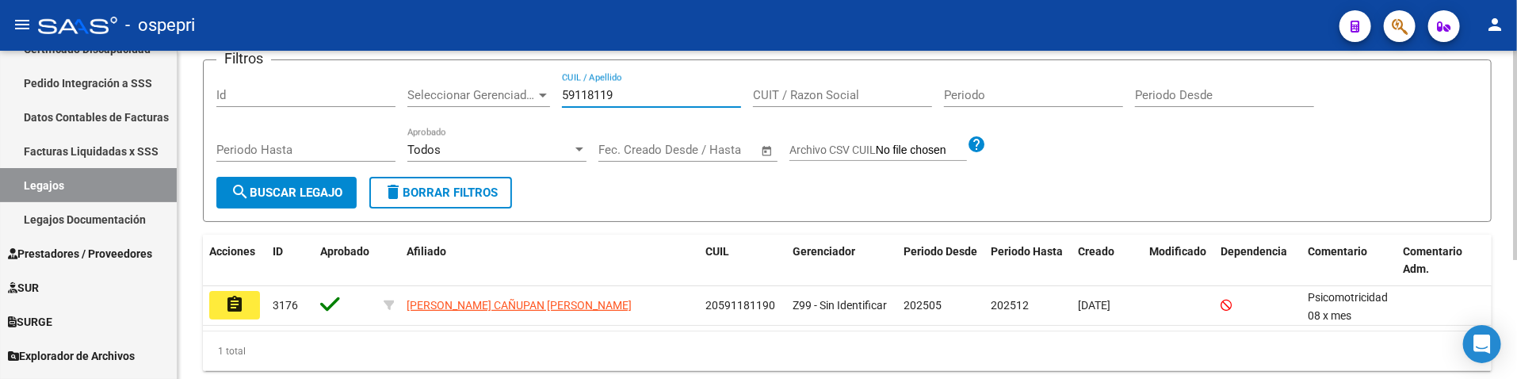
scroll to position [187, 0]
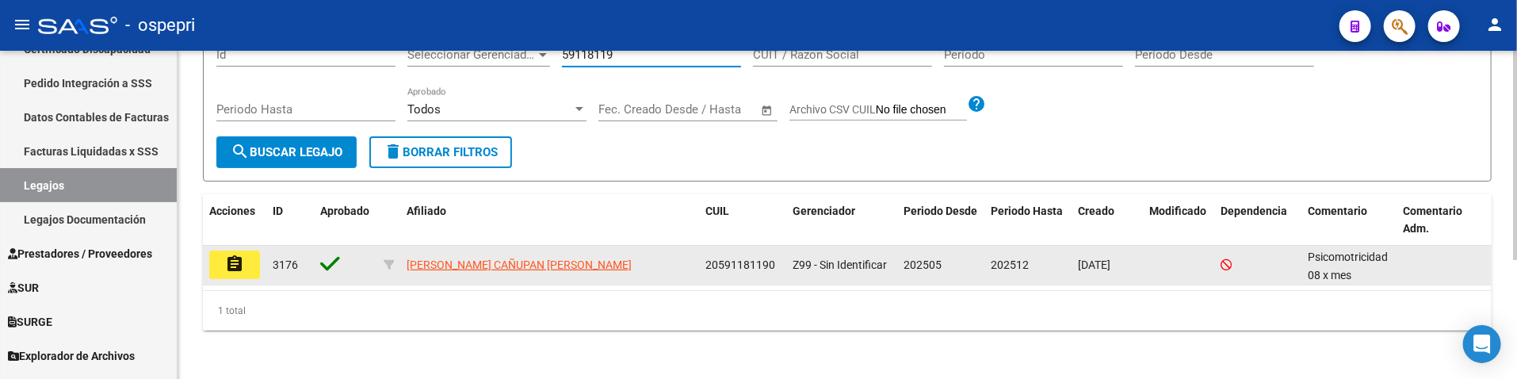
type input "59118119"
click at [238, 264] on mat-icon "assignment" at bounding box center [234, 263] width 19 height 19
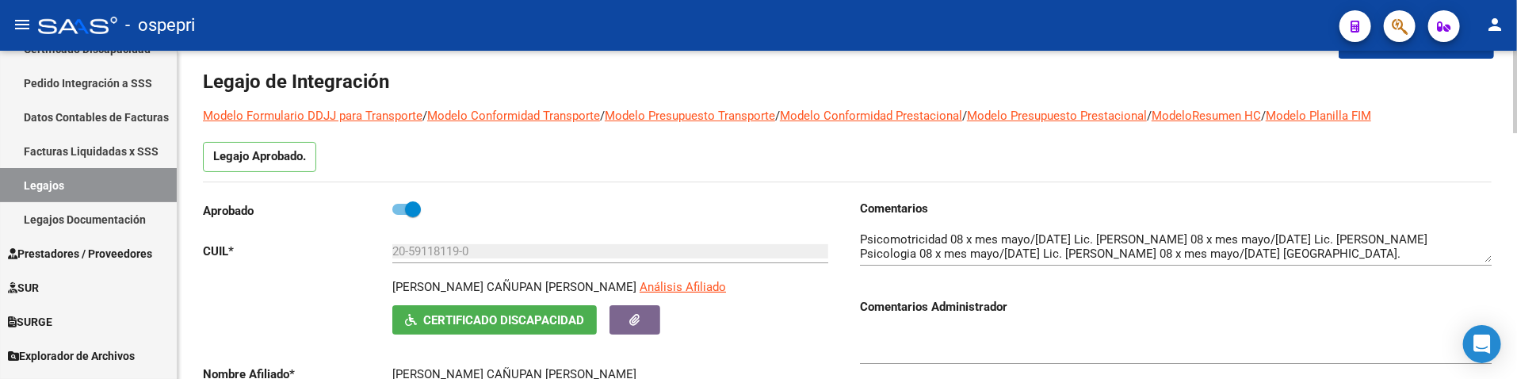
scroll to position [88, 0]
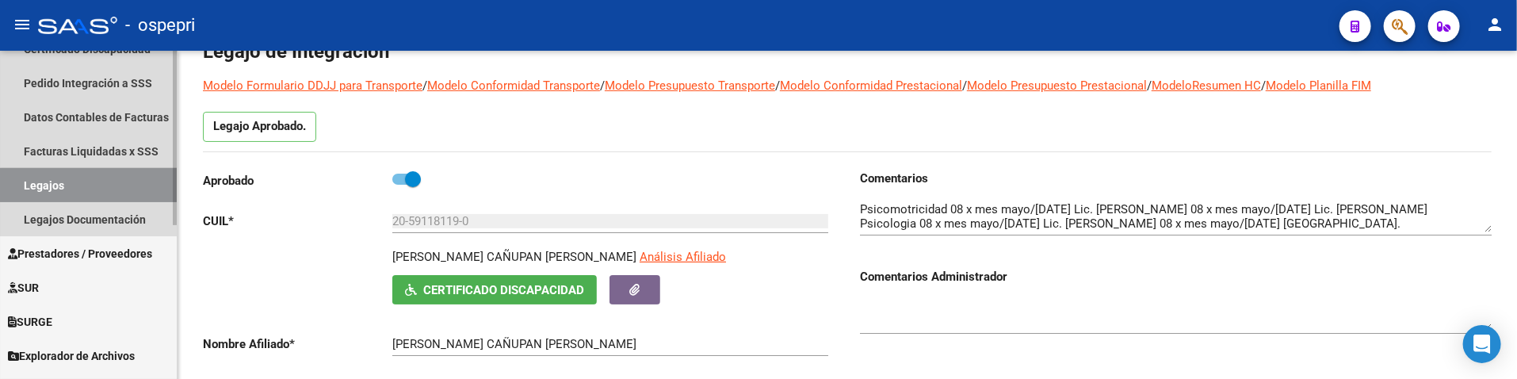
click at [91, 195] on link "Legajos" at bounding box center [88, 185] width 177 height 34
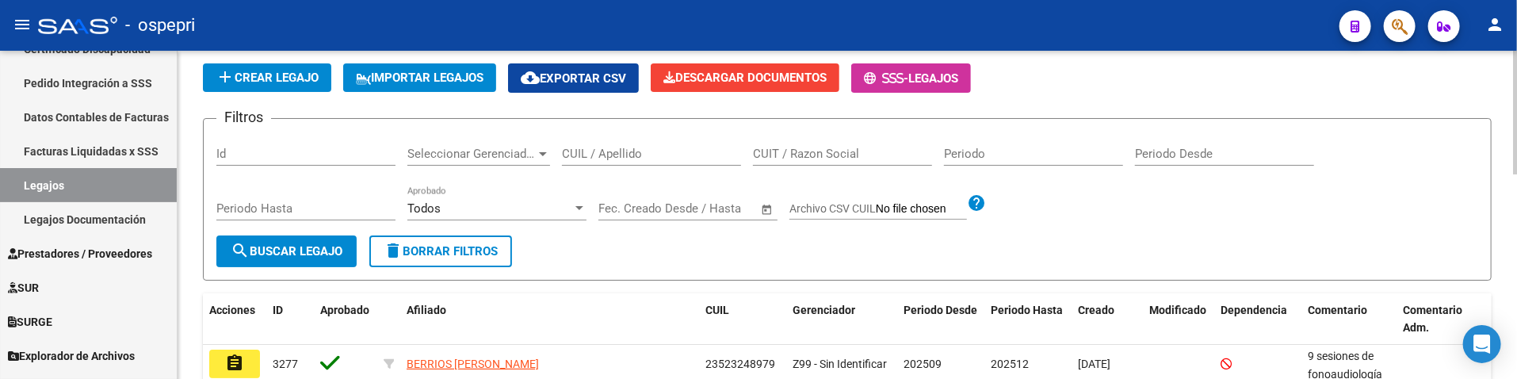
click at [1183, 96] on app-list-header "INTEGRACION -> Legajos add Crear Legajo IMPORTAR LEGAJOS cloud_download Exporta…" at bounding box center [847, 152] width 1289 height 258
click at [606, 151] on input "CUIL / Apellido" at bounding box center [651, 154] width 179 height 14
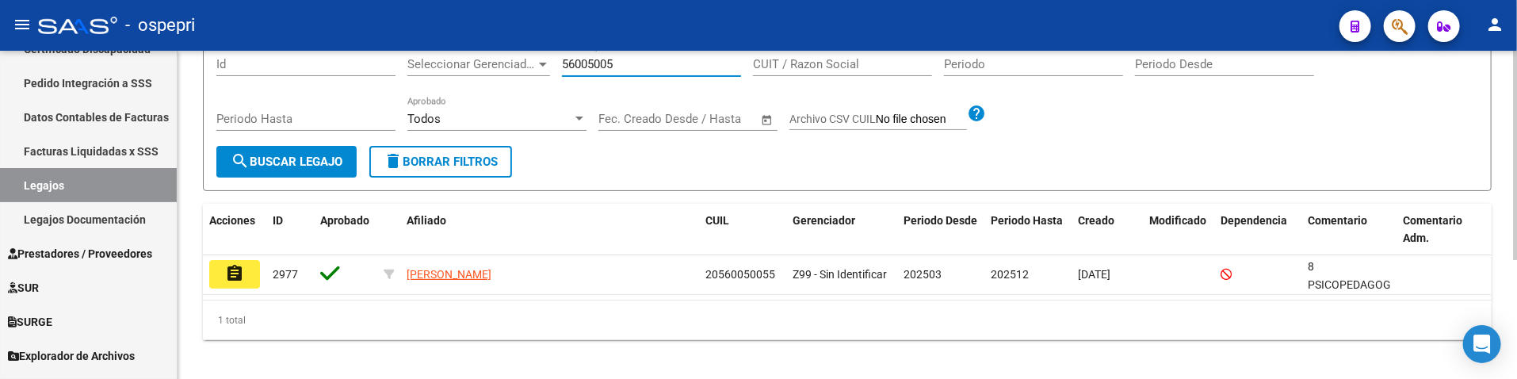
scroll to position [187, 0]
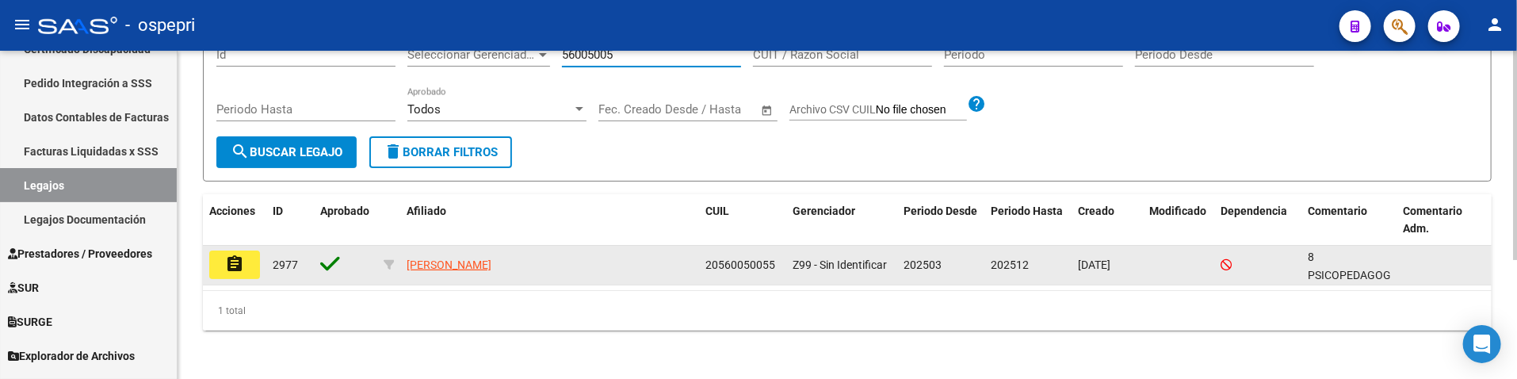
type input "56005005"
click at [254, 258] on button "assignment" at bounding box center [234, 264] width 51 height 29
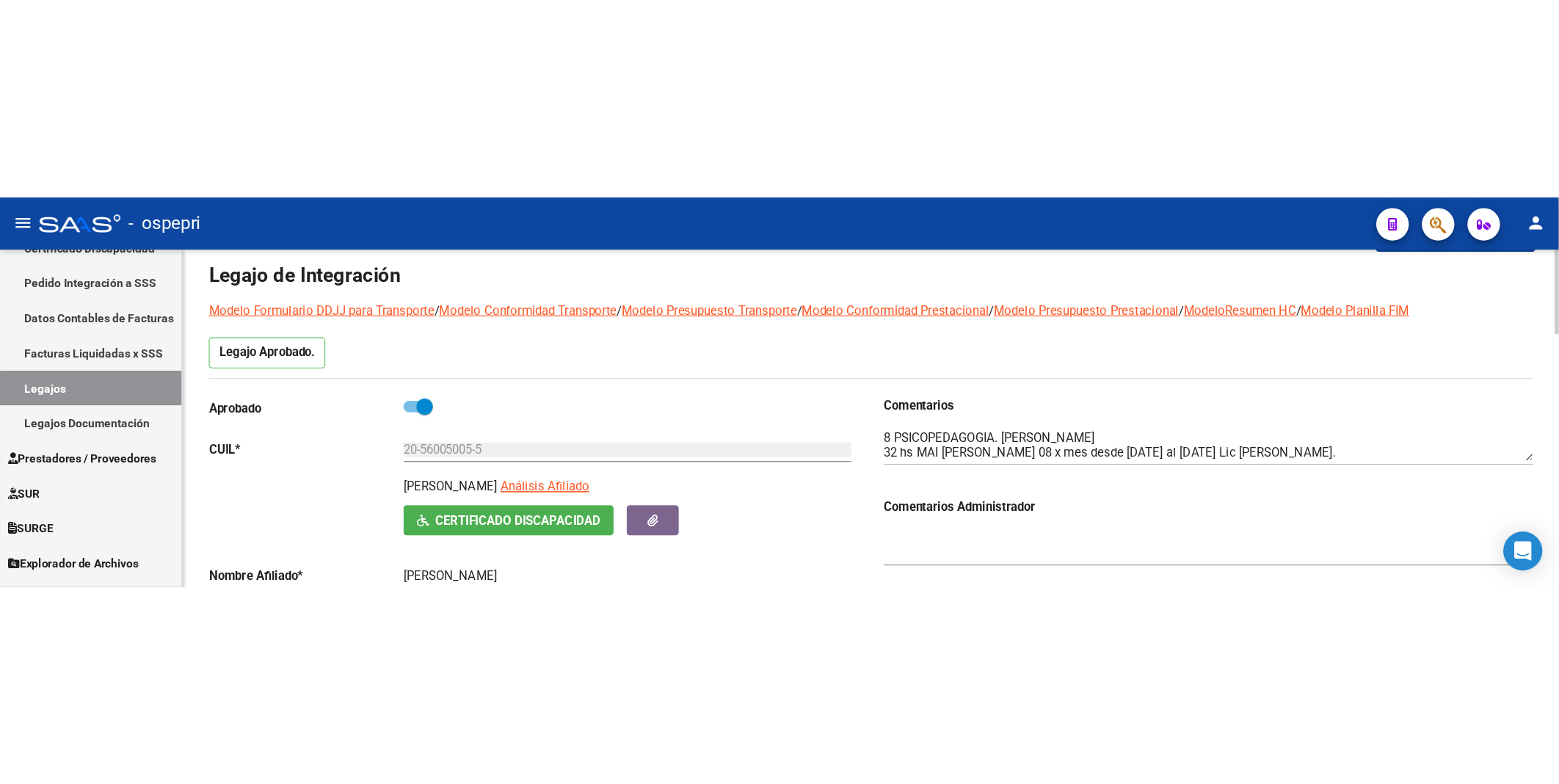
scroll to position [163, 0]
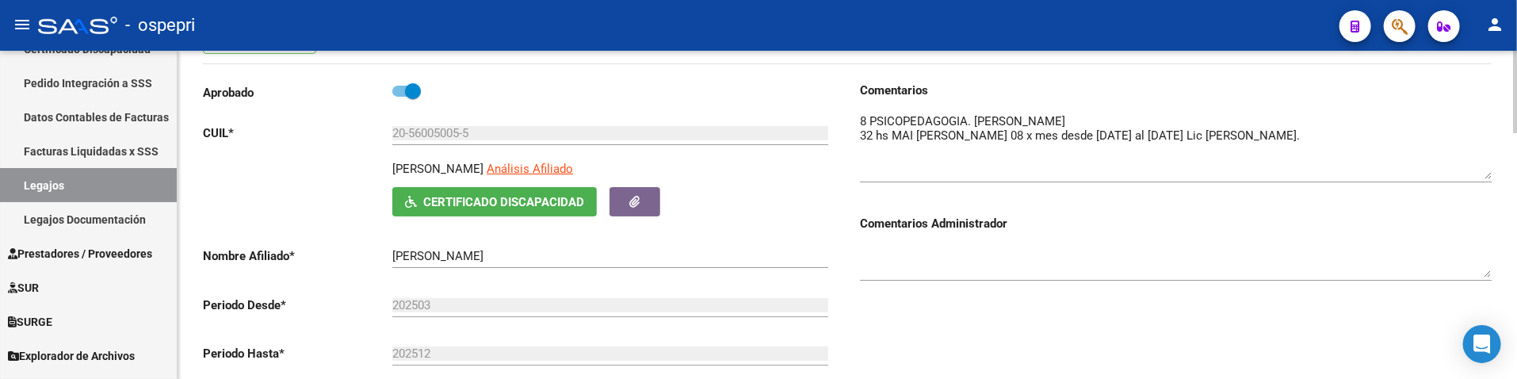
drag, startPoint x: 1486, startPoint y: 141, endPoint x: 1486, endPoint y: 177, distance: 35.7
click at [1486, 177] on textarea at bounding box center [1176, 146] width 632 height 67
click at [1157, 188] on div at bounding box center [1176, 148] width 632 height 98
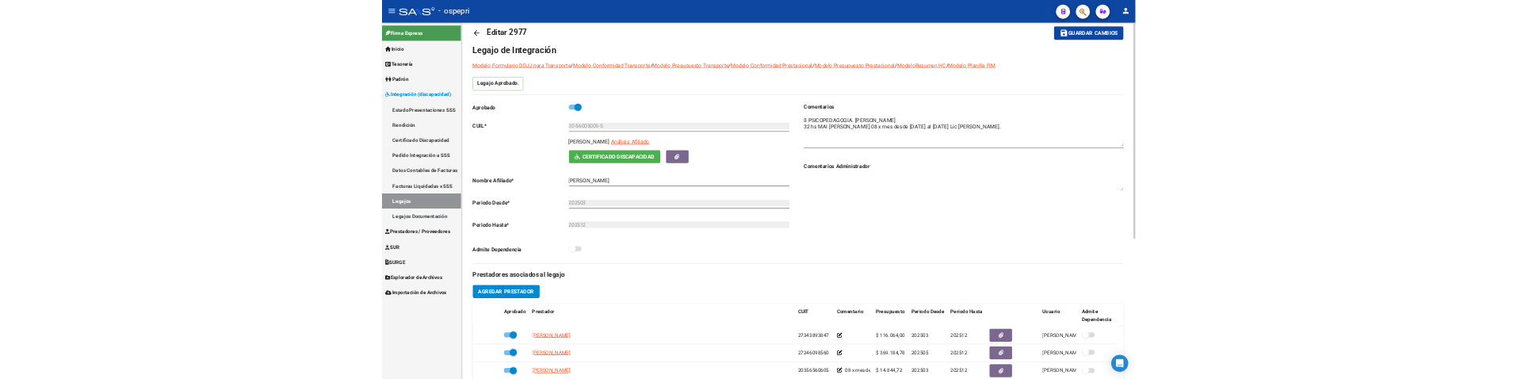
scroll to position [0, 0]
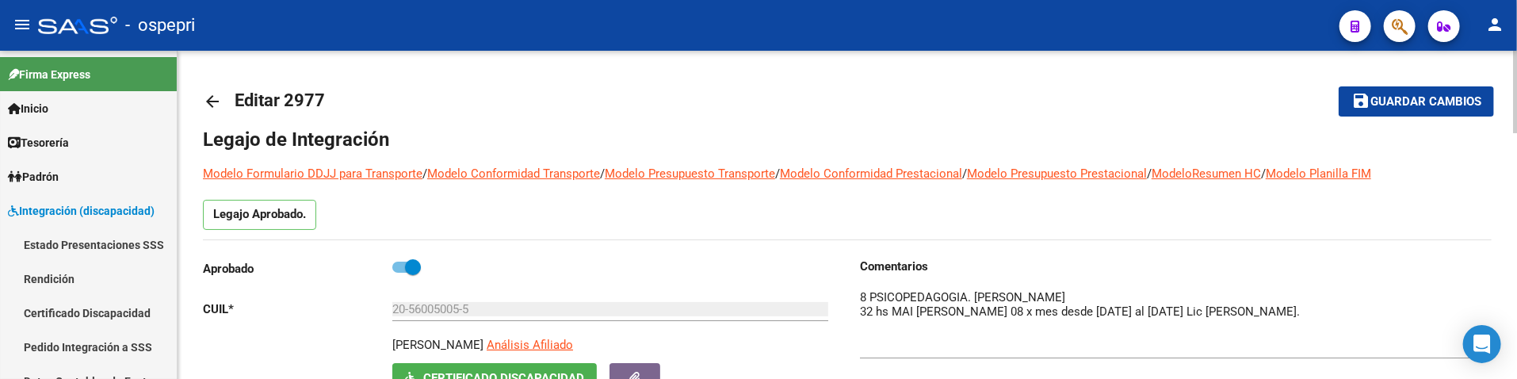
click at [1460, 214] on div "Legajo Aprobado." at bounding box center [847, 220] width 1289 height 40
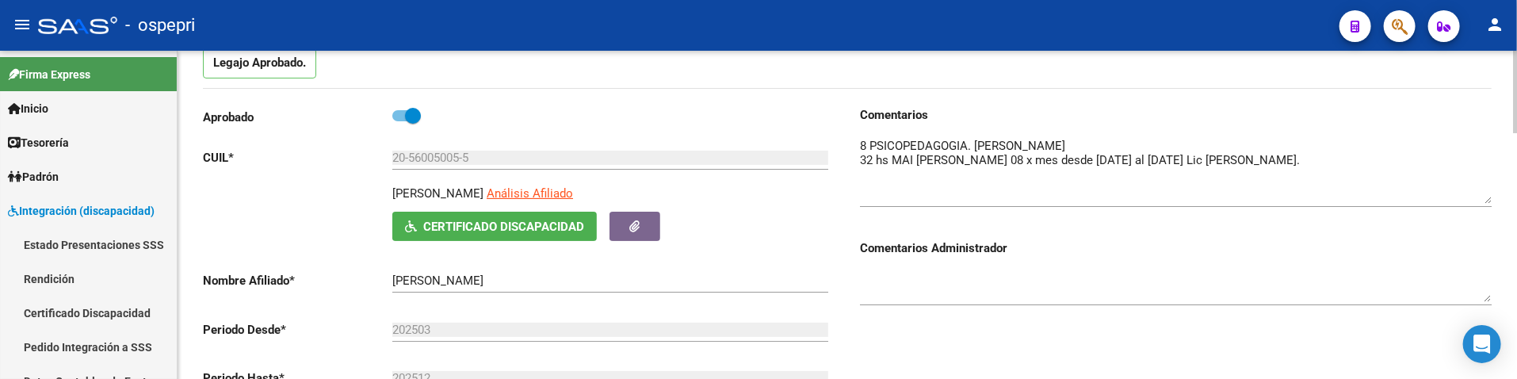
scroll to position [176, 0]
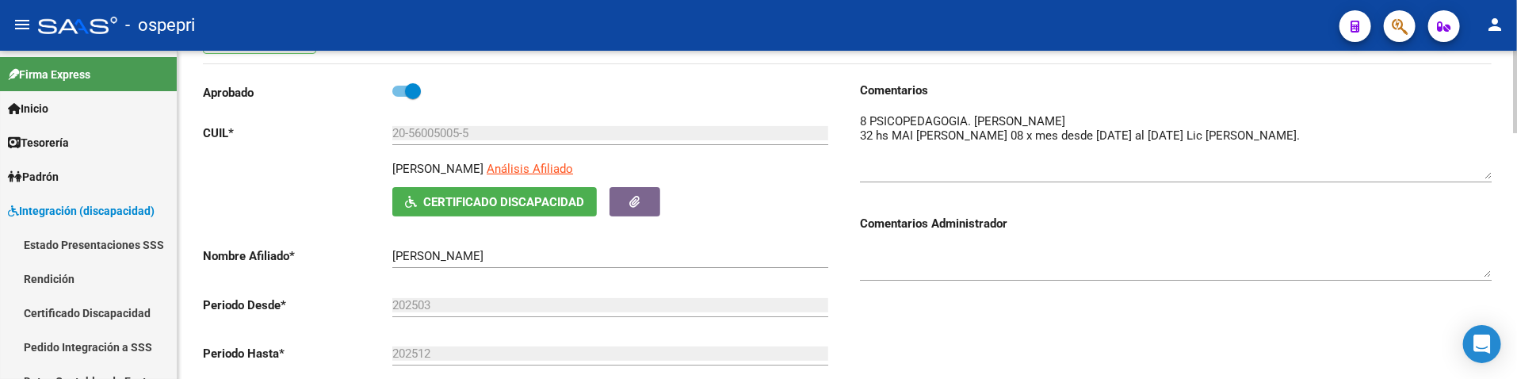
click at [1256, 228] on h3 "Comentarios Administrador" at bounding box center [1176, 223] width 632 height 17
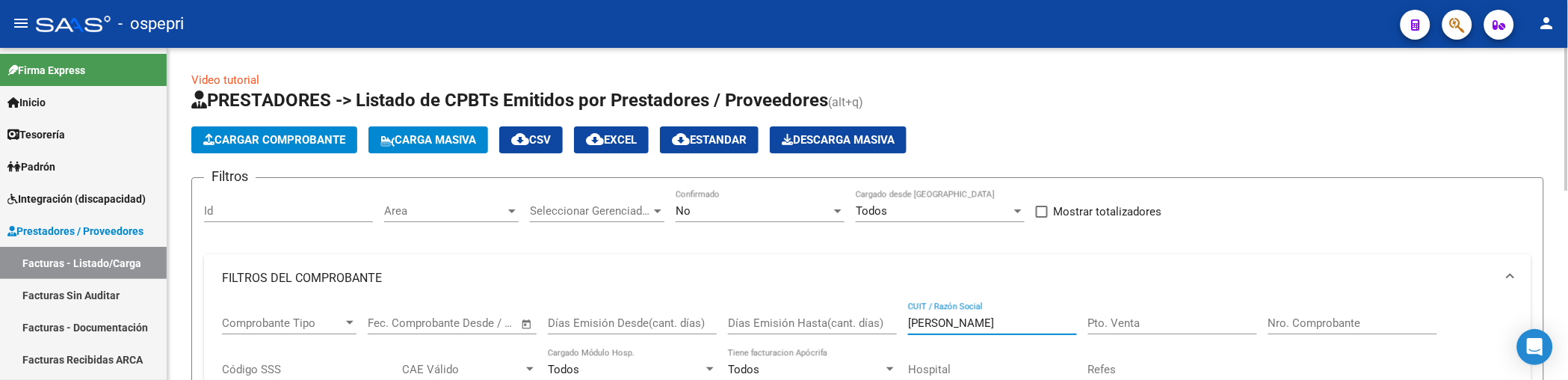
click at [437, 138] on span "Carga Masiva" at bounding box center [427, 140] width 95 height 13
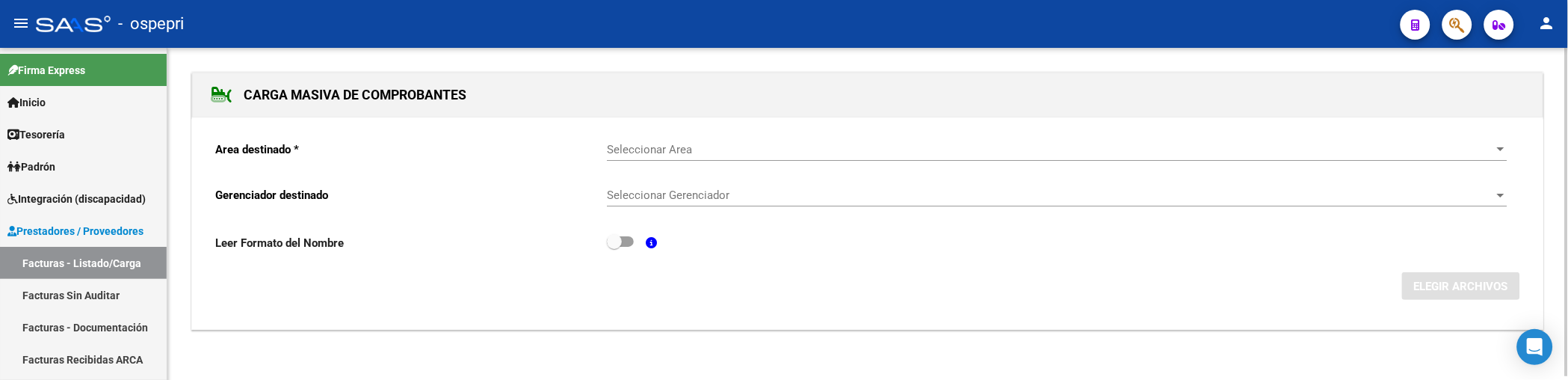
click at [680, 144] on span "Seleccionar Area" at bounding box center [1050, 149] width 887 height 13
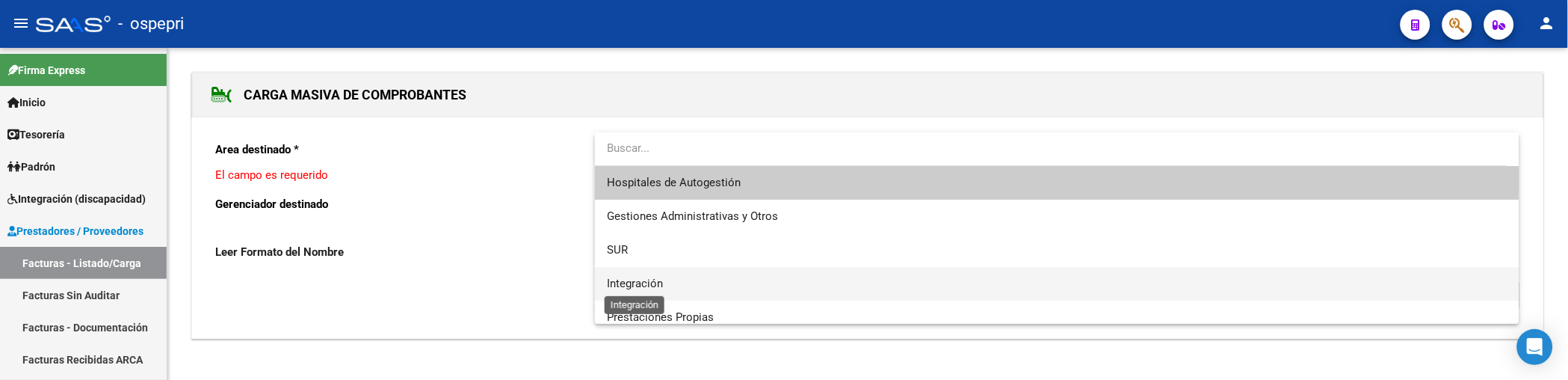
click at [652, 287] on span "Integración" at bounding box center [635, 283] width 56 height 13
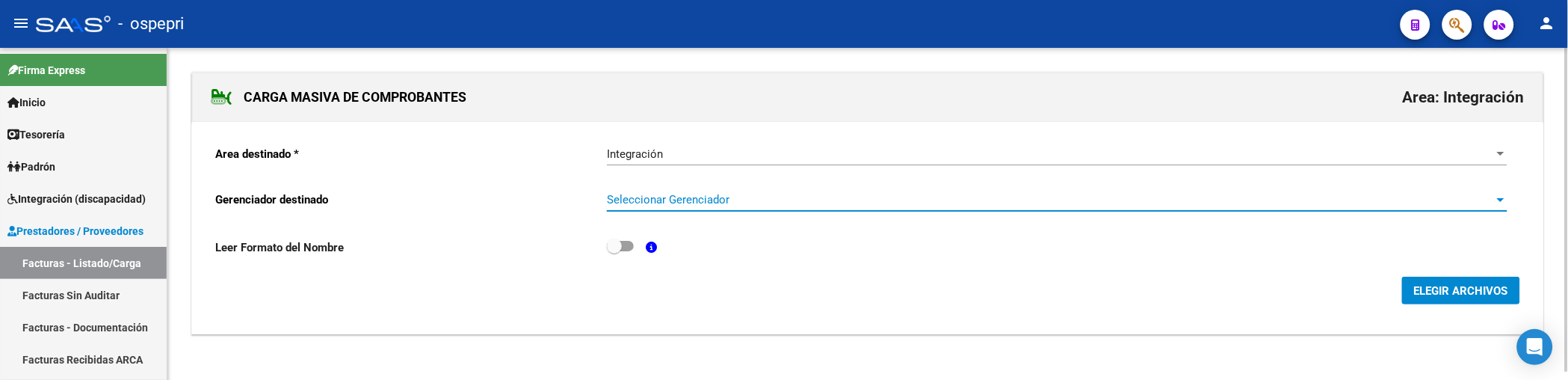
click at [681, 203] on span "Seleccionar Gerenciador" at bounding box center [1050, 200] width 887 height 13
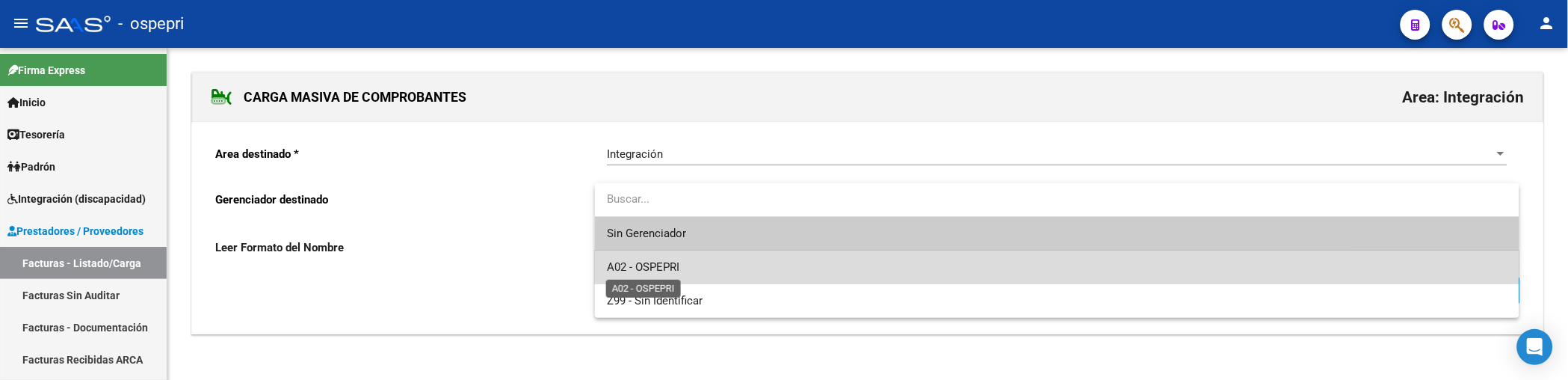
click at [677, 266] on span "A02 - OSPEPRI" at bounding box center [643, 267] width 73 height 13
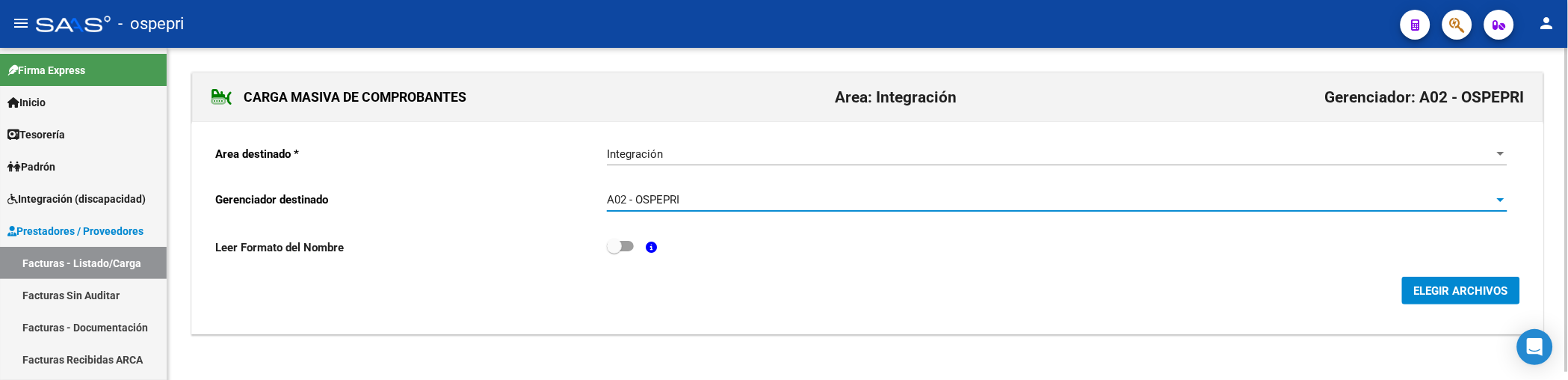
click at [1474, 292] on span "ELEGIR ARCHIVOS" at bounding box center [1461, 290] width 94 height 13
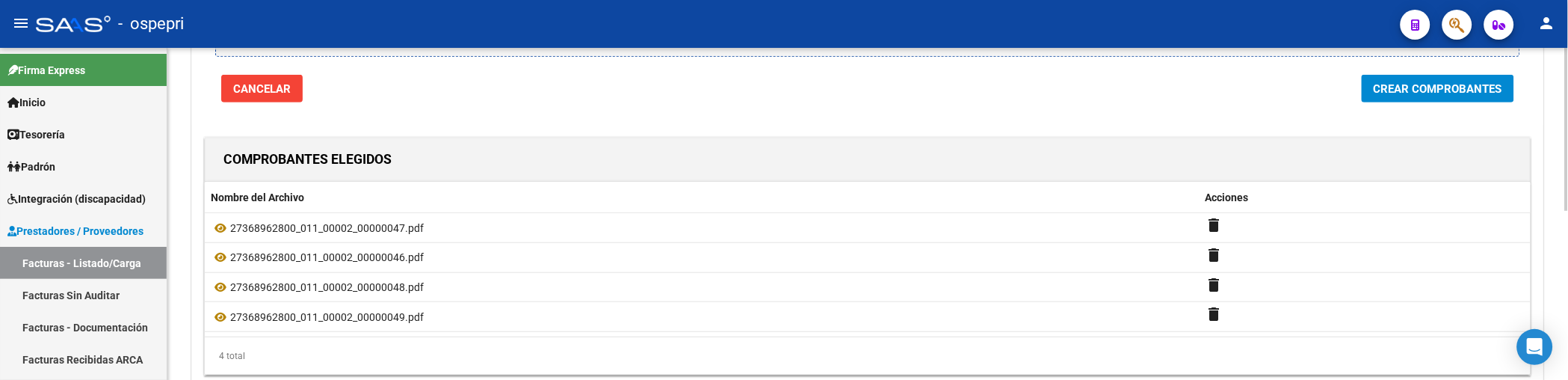
scroll to position [181, 0]
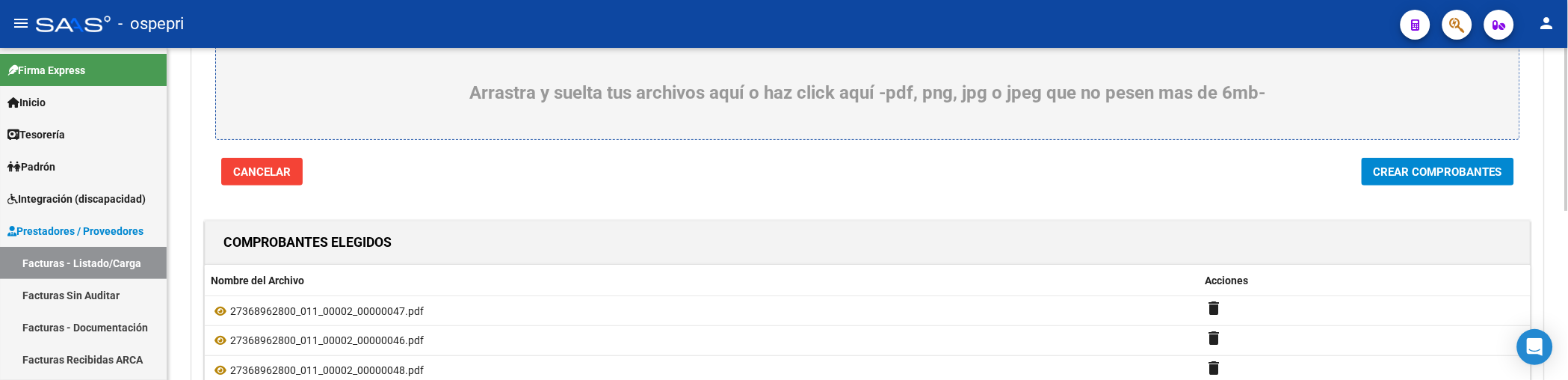
click at [1428, 177] on span "Crear Comprobantes" at bounding box center [1438, 172] width 128 height 13
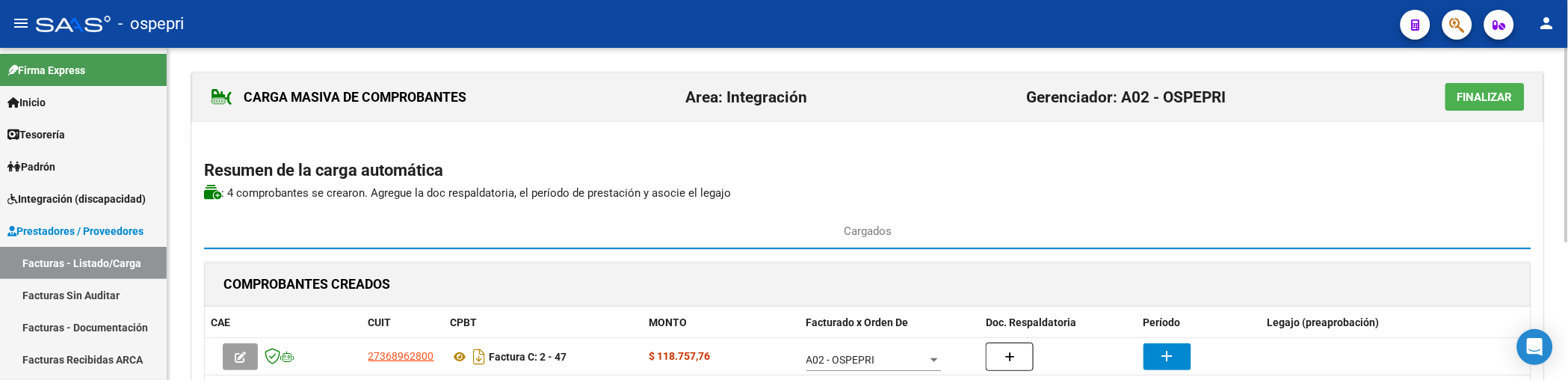
click at [1121, 182] on h2 "Resumen de la carga automática" at bounding box center [867, 171] width 1328 height 28
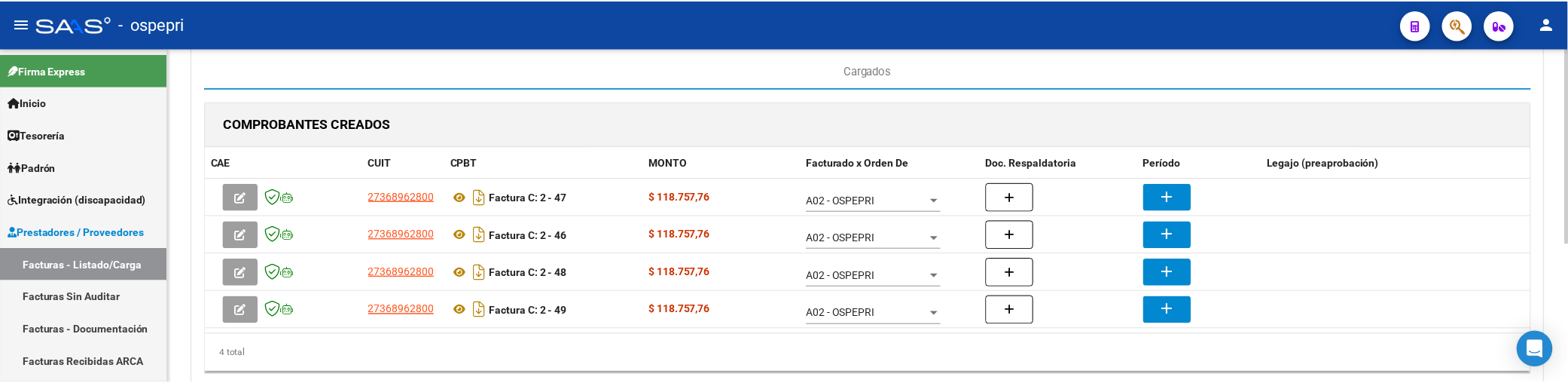
scroll to position [167, 0]
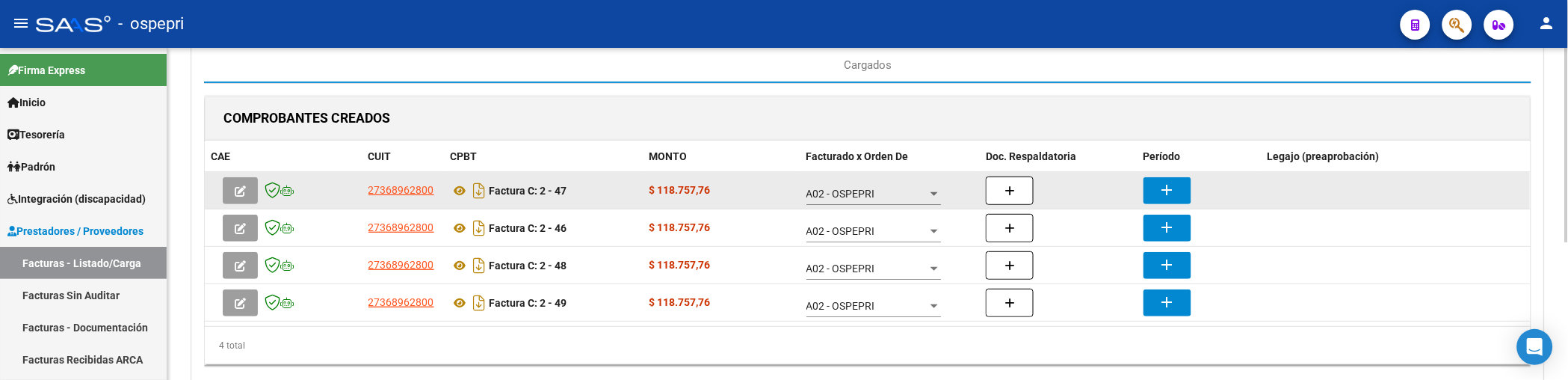
click at [1176, 190] on mat-icon "add" at bounding box center [1167, 190] width 18 height 18
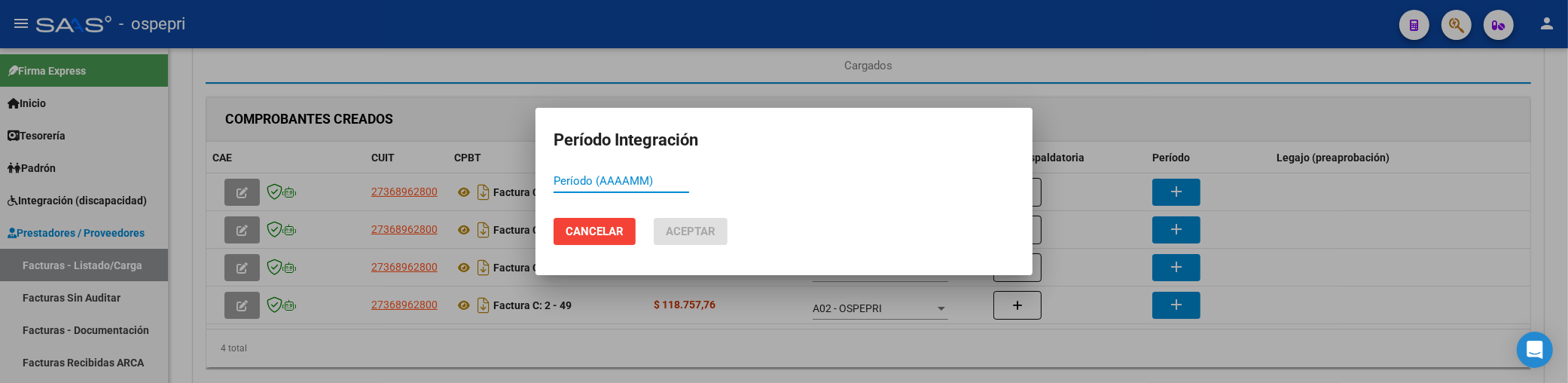
click at [570, 181] on input "Período (AAAAMM)" at bounding box center [621, 181] width 136 height 13
paste input "05"
drag, startPoint x: 604, startPoint y: 178, endPoint x: 546, endPoint y: 185, distance: 58.4
click at [546, 185] on mat-dialog-content "05 Período (AAAAMM)" at bounding box center [784, 187] width 497 height 37
type input "202508"
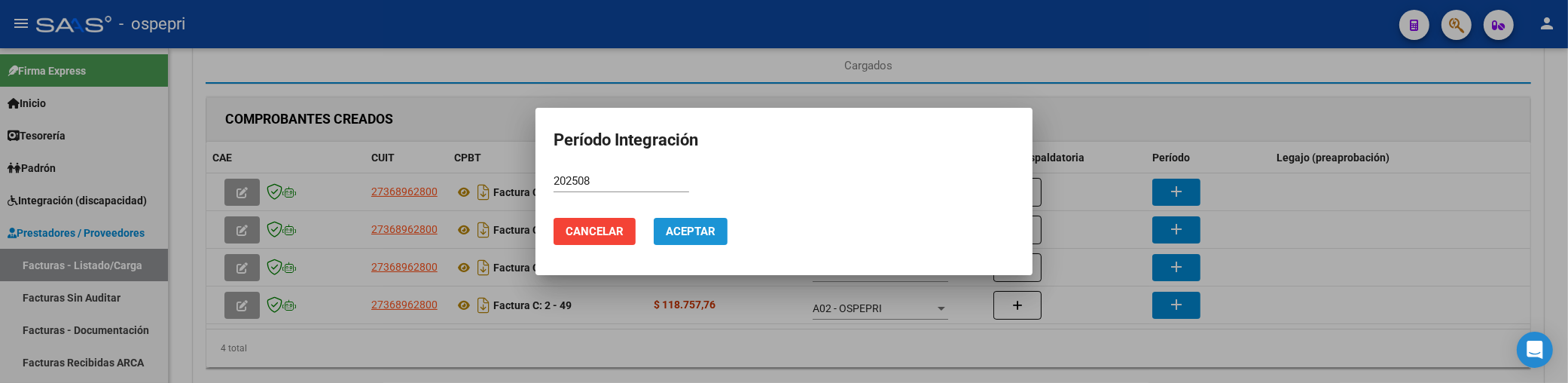
click at [682, 231] on span "Aceptar" at bounding box center [691, 231] width 49 height 13
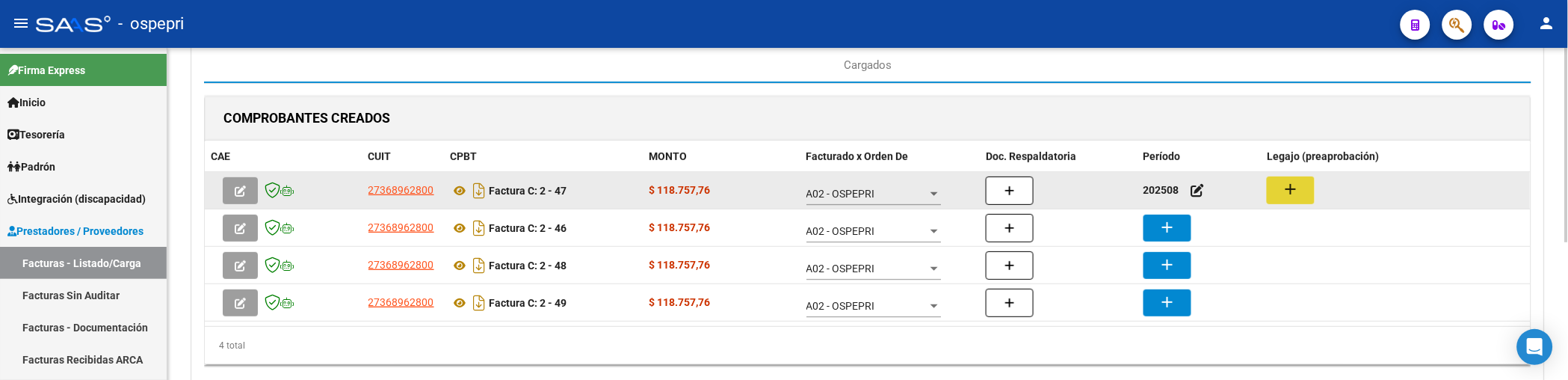
click at [1288, 190] on mat-icon "add" at bounding box center [1290, 189] width 18 height 18
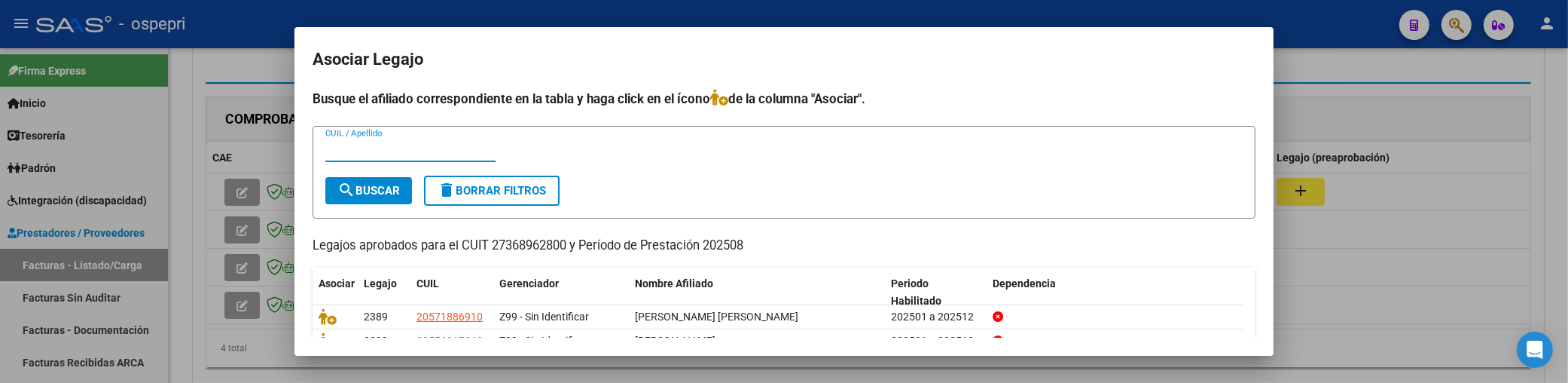
click at [344, 146] on input "CUIL / Apellido" at bounding box center [410, 150] width 170 height 13
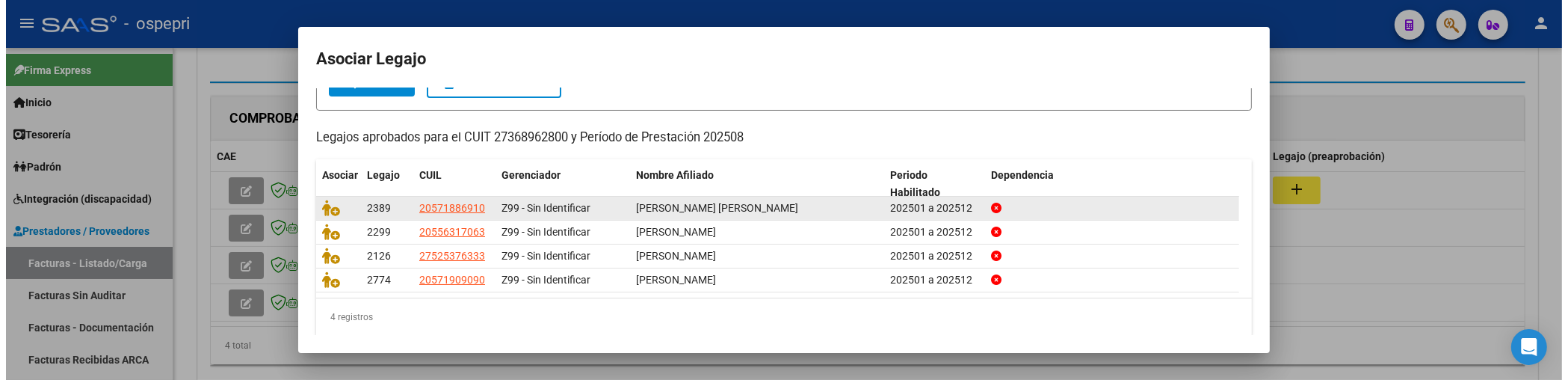
scroll to position [117, 0]
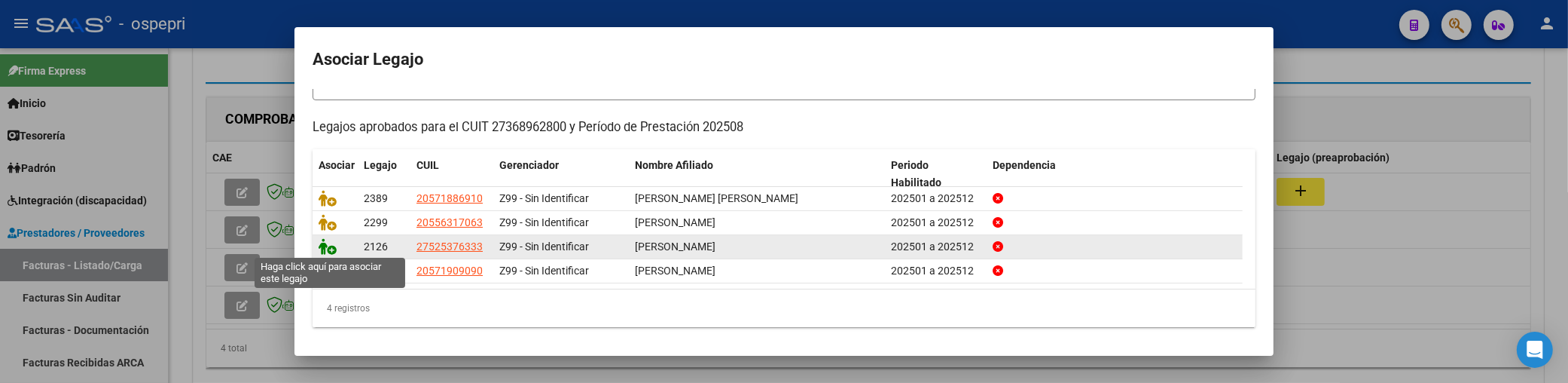
click at [327, 247] on icon at bounding box center [327, 245] width 18 height 16
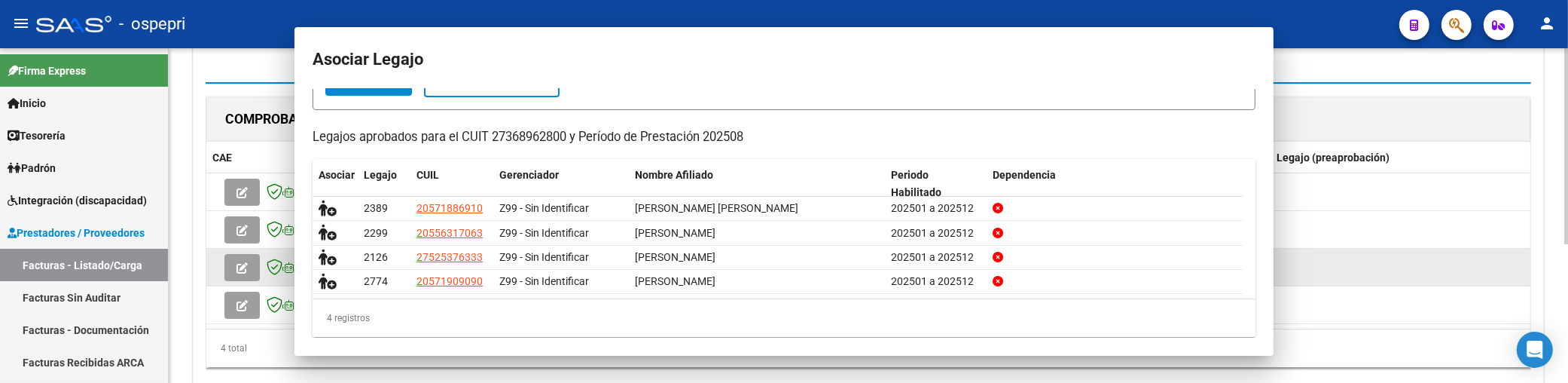
scroll to position [0, 0]
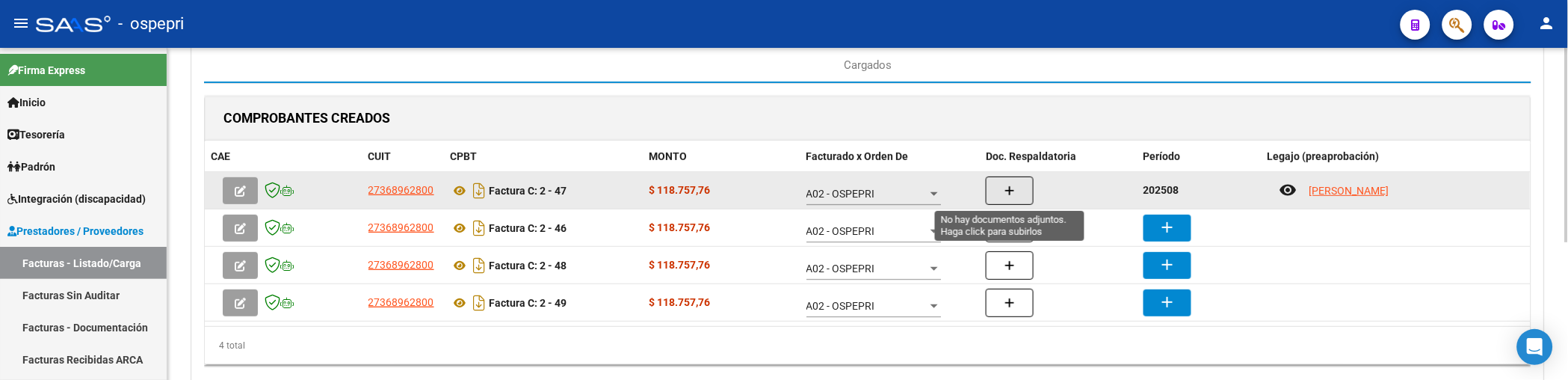
click at [1015, 191] on icon "button" at bounding box center [1009, 191] width 10 height 11
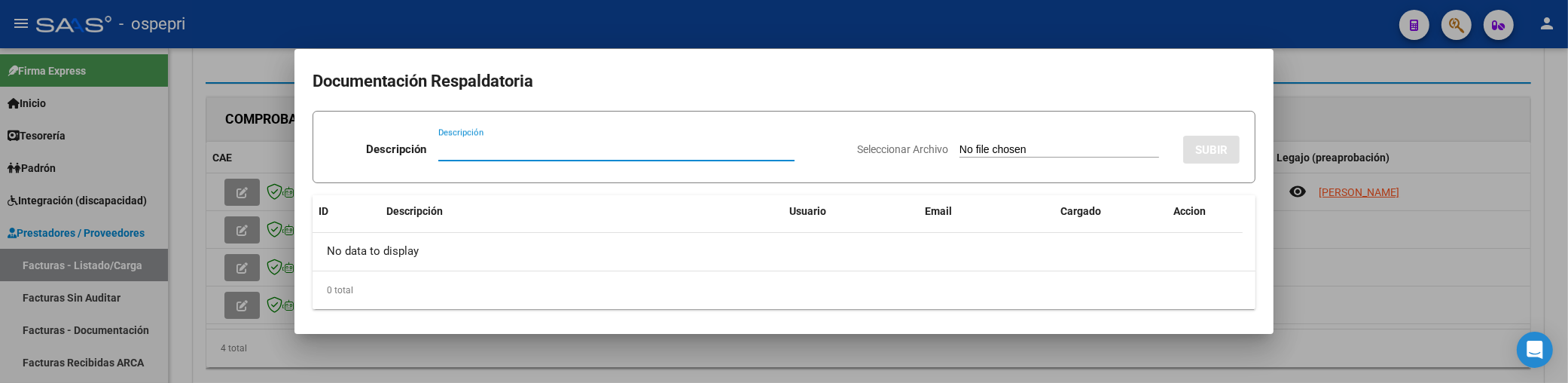
click at [445, 147] on input "Descripción" at bounding box center [616, 149] width 356 height 13
type input "202508"
click at [960, 146] on input "Seleccionar Archivo" at bounding box center [1060, 150] width 200 height 14
type input "C:\fakepath\MENDEZ GRACE.jpeg"
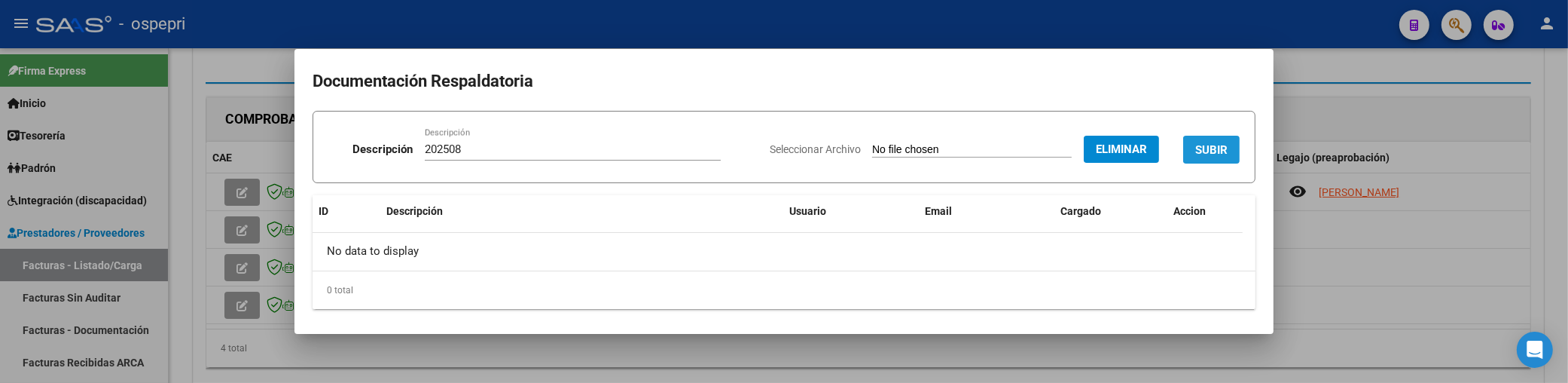
click at [1203, 149] on span "SUBIR" at bounding box center [1212, 150] width 32 height 13
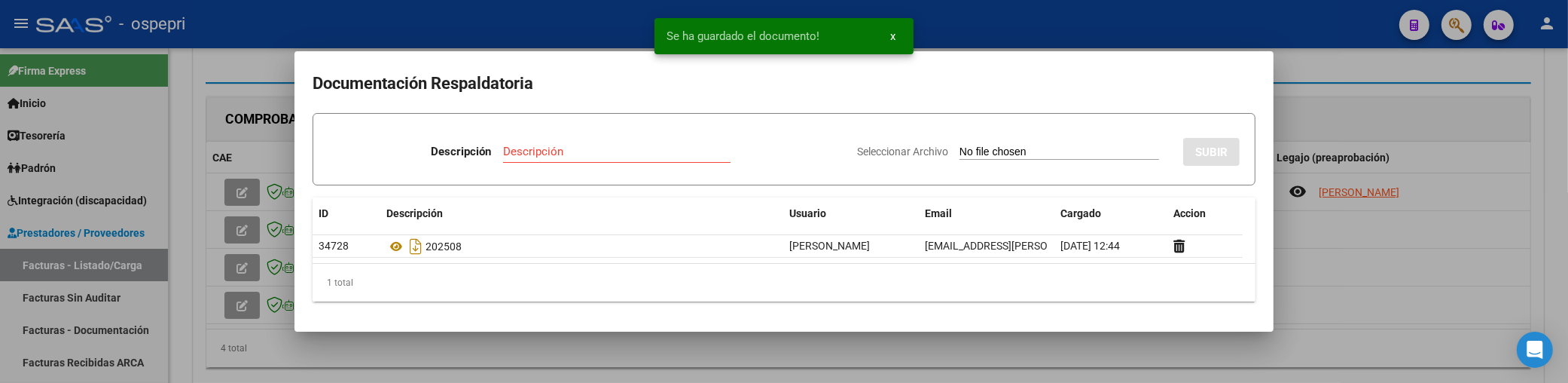
click at [1417, 297] on div at bounding box center [784, 191] width 1568 height 383
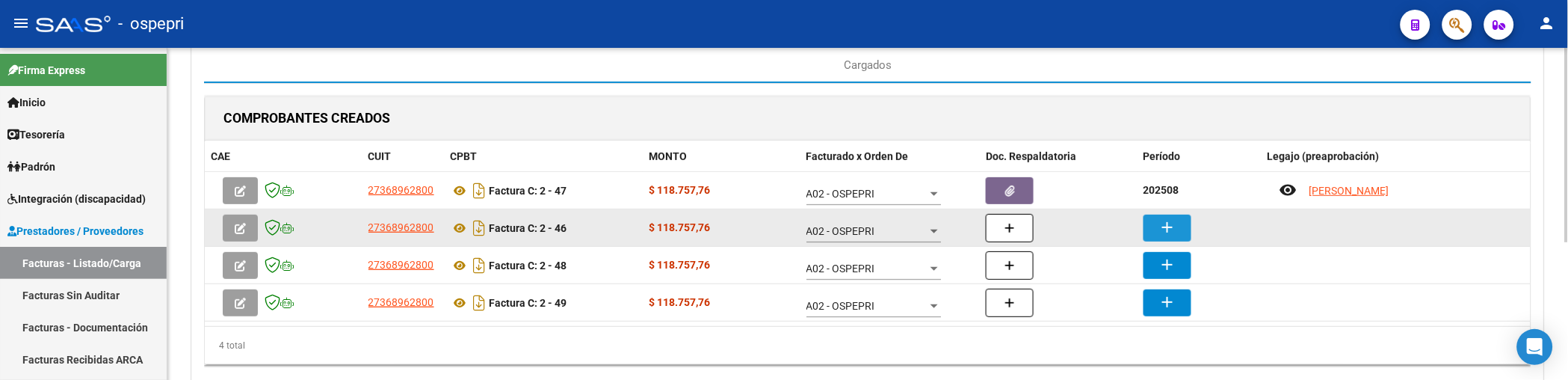
click at [1164, 229] on mat-icon "add" at bounding box center [1167, 226] width 18 height 18
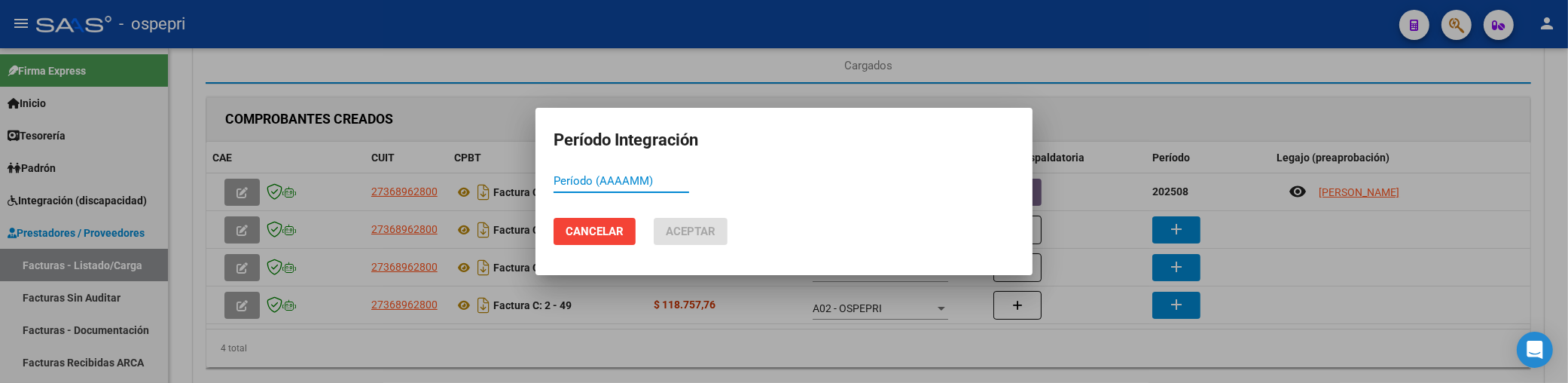
click at [576, 181] on input "Período (AAAAMM)" at bounding box center [621, 181] width 136 height 13
drag, startPoint x: 612, startPoint y: 183, endPoint x: 510, endPoint y: 183, distance: 102.0
click at [510, 183] on div "Período Integración 05 Período (AAAAMM) Cancelar Aceptar" at bounding box center [784, 191] width 1568 height 383
drag, startPoint x: 598, startPoint y: 183, endPoint x: 531, endPoint y: 179, distance: 67.1
click at [531, 179] on div "Período Integración 202508 Período (AAAAMM) Cancelar Aceptar" at bounding box center [784, 191] width 1568 height 383
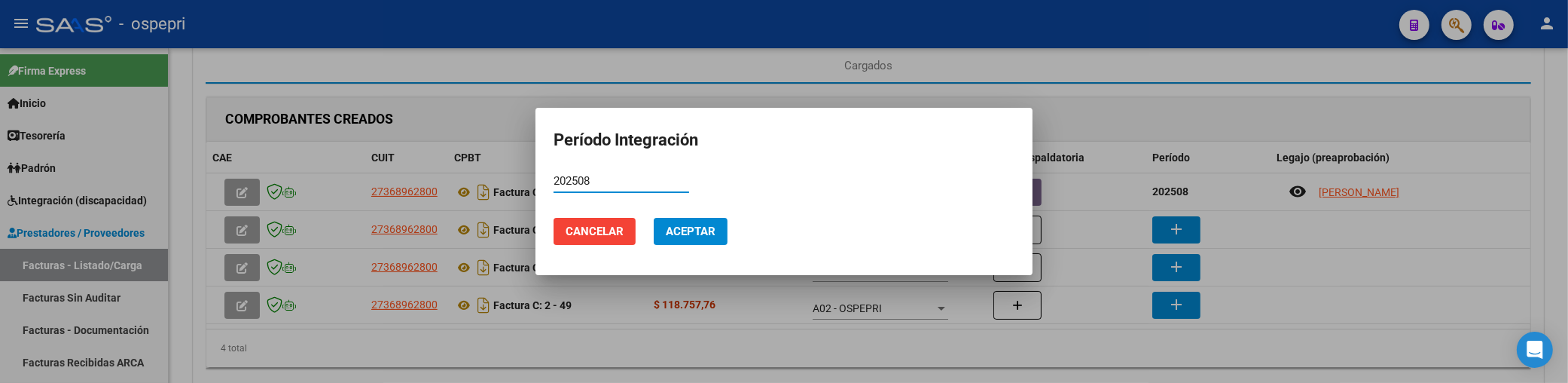
type input "202508"
click at [703, 227] on span "Aceptar" at bounding box center [691, 231] width 49 height 13
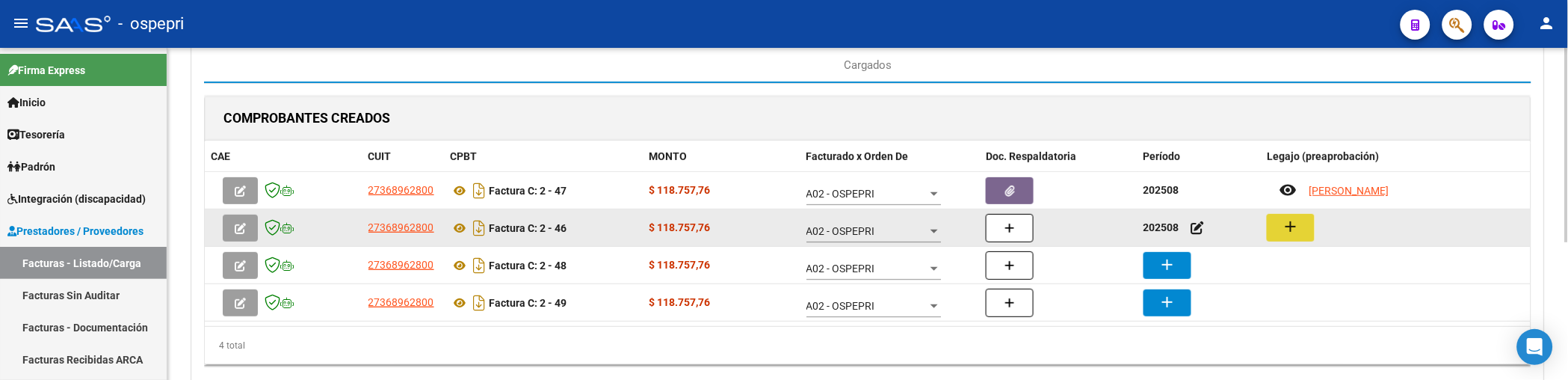
click at [1290, 226] on mat-icon "add" at bounding box center [1290, 226] width 18 height 18
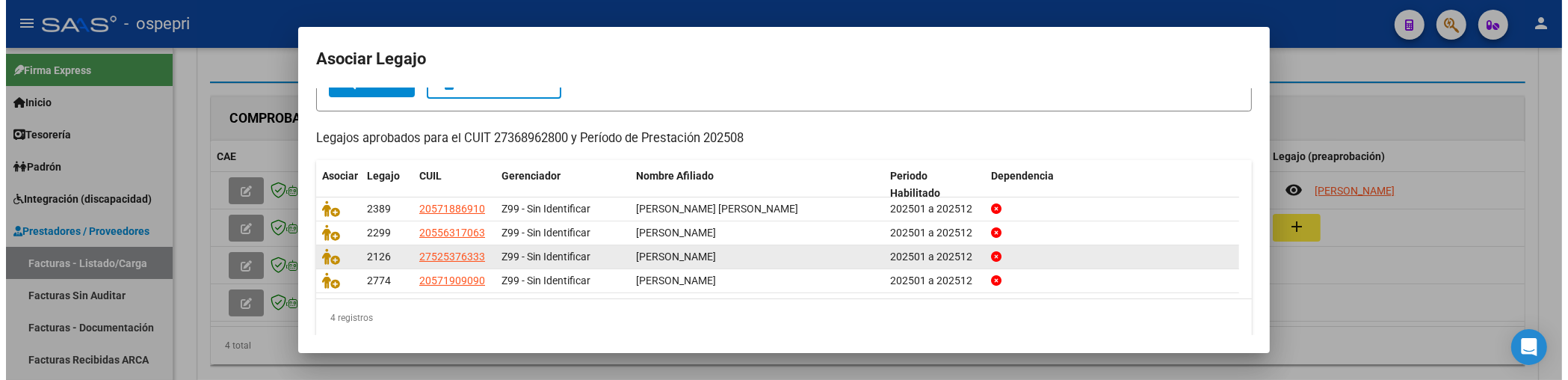
scroll to position [117, 0]
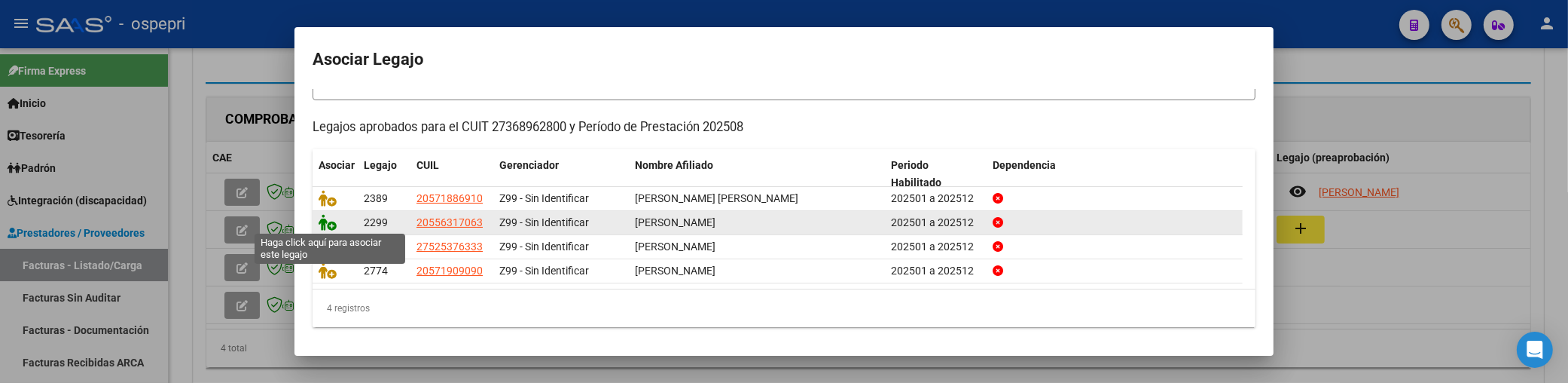
click at [322, 220] on icon at bounding box center [327, 221] width 18 height 16
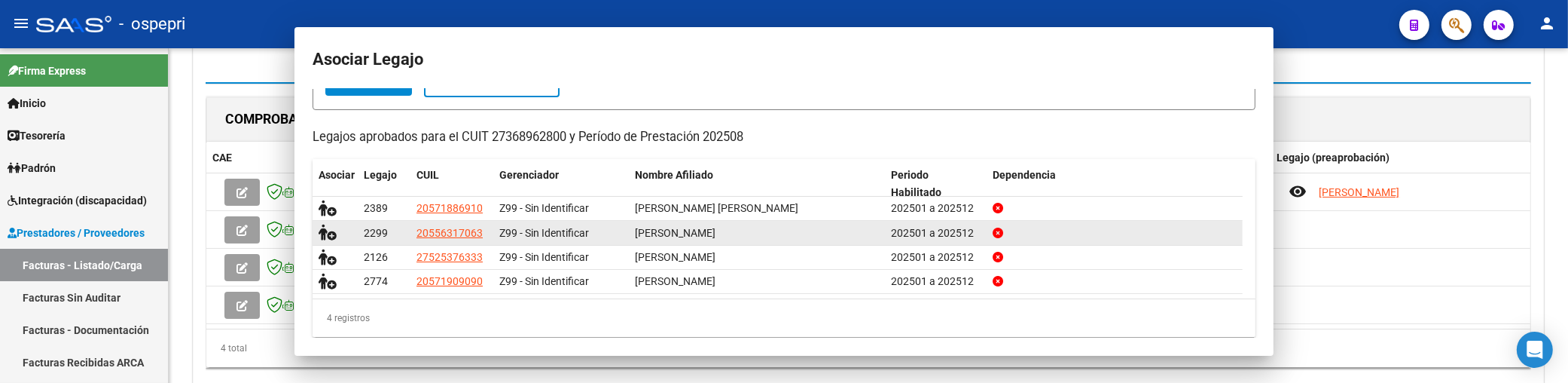
scroll to position [0, 0]
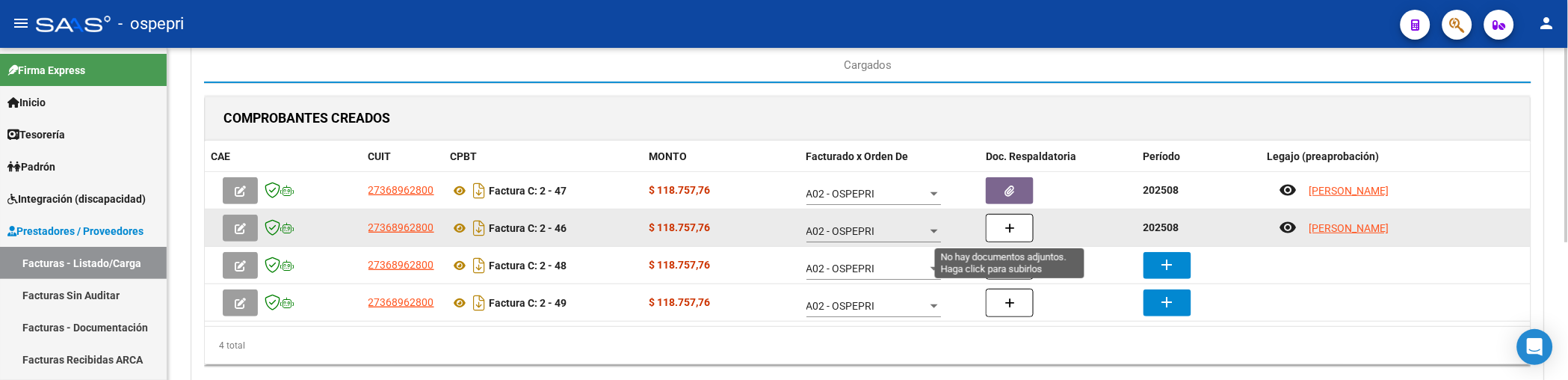
click at [1006, 233] on icon "button" at bounding box center [1009, 228] width 10 height 11
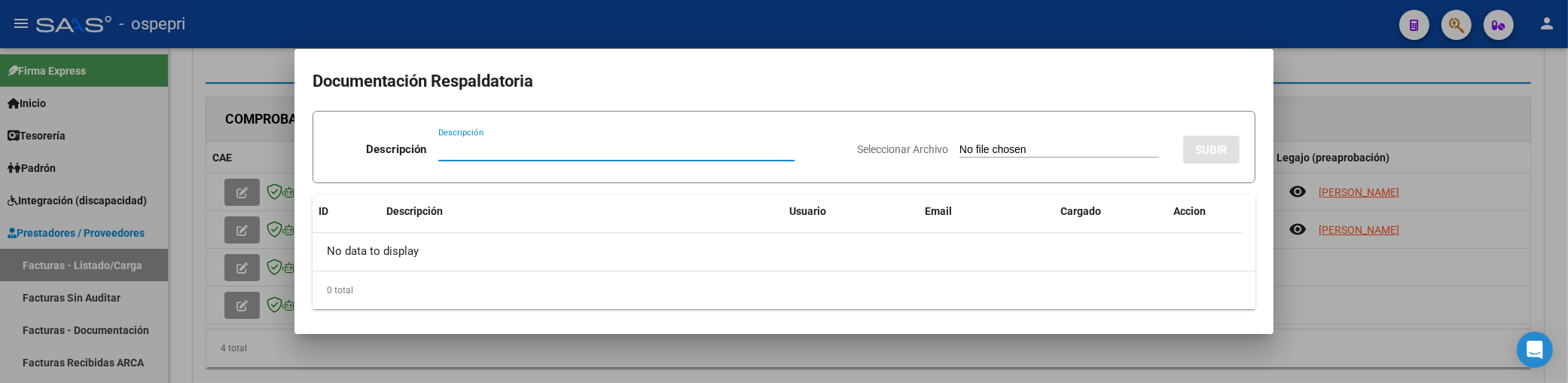
click at [446, 145] on input "Descripción" at bounding box center [616, 149] width 356 height 13
paste input "202508"
type input "202508"
click at [960, 147] on input "Seleccionar Archivo" at bounding box center [1060, 150] width 200 height 14
type input "C:\fakepath\LOPEZ FRANCISCO.jpeg"
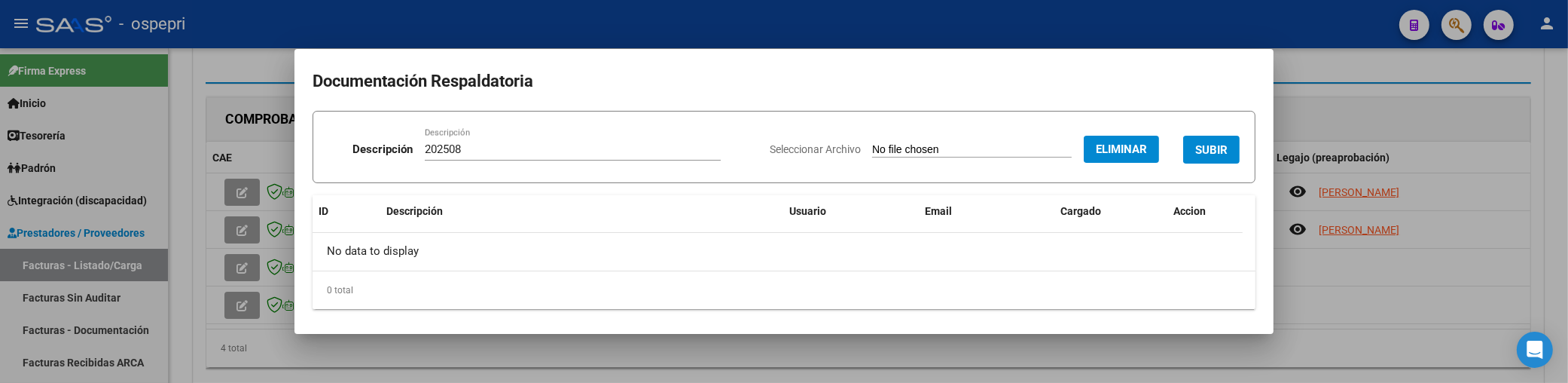
click at [1211, 144] on span "SUBIR" at bounding box center [1212, 150] width 32 height 13
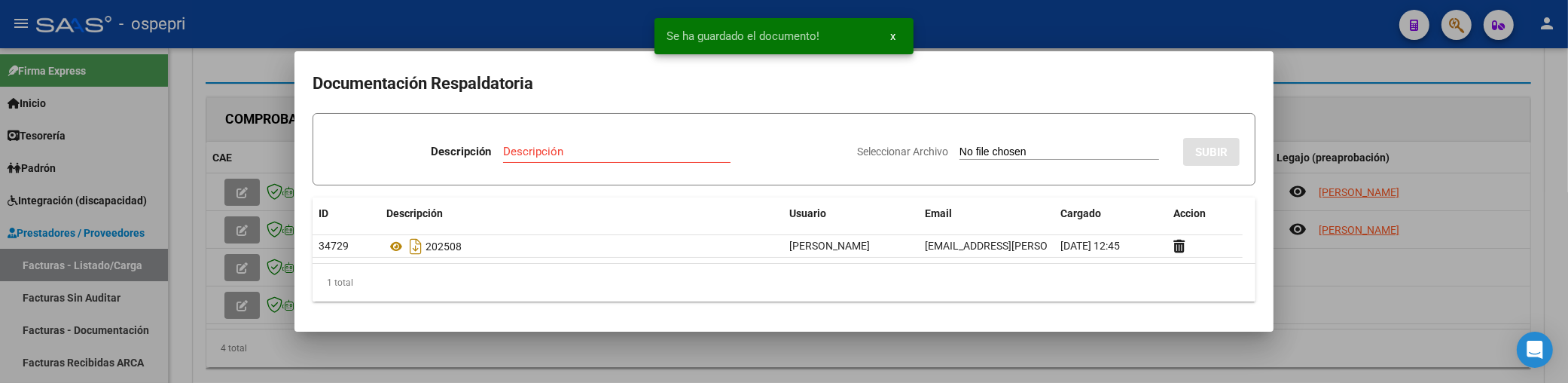
click at [1364, 280] on div at bounding box center [784, 191] width 1568 height 383
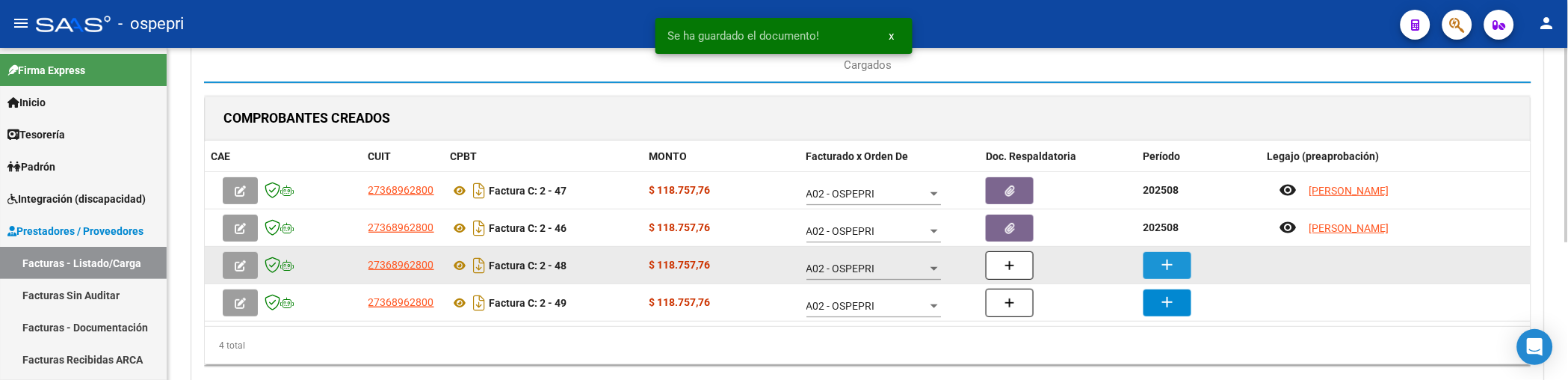
click at [1177, 273] on button "add" at bounding box center [1167, 265] width 48 height 27
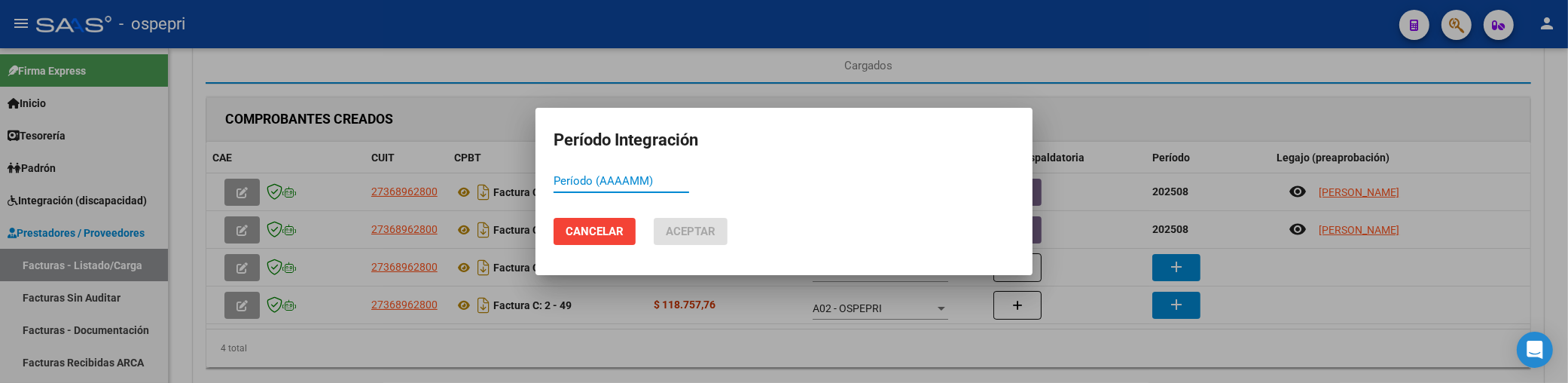
click at [562, 183] on input "Período (AAAAMM)" at bounding box center [621, 181] width 136 height 13
type input "202508"
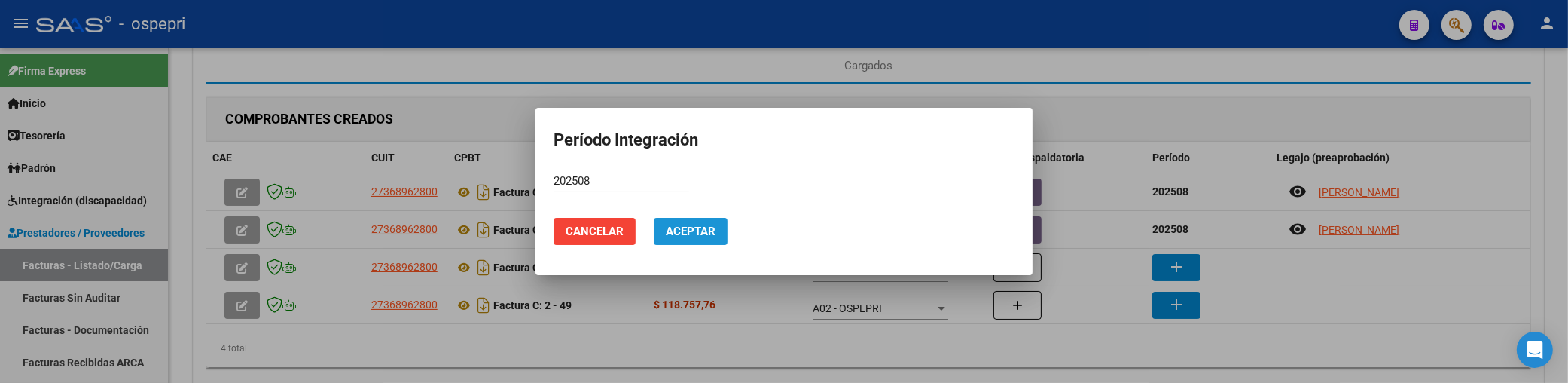
click at [696, 239] on button "Aceptar" at bounding box center [691, 231] width 74 height 28
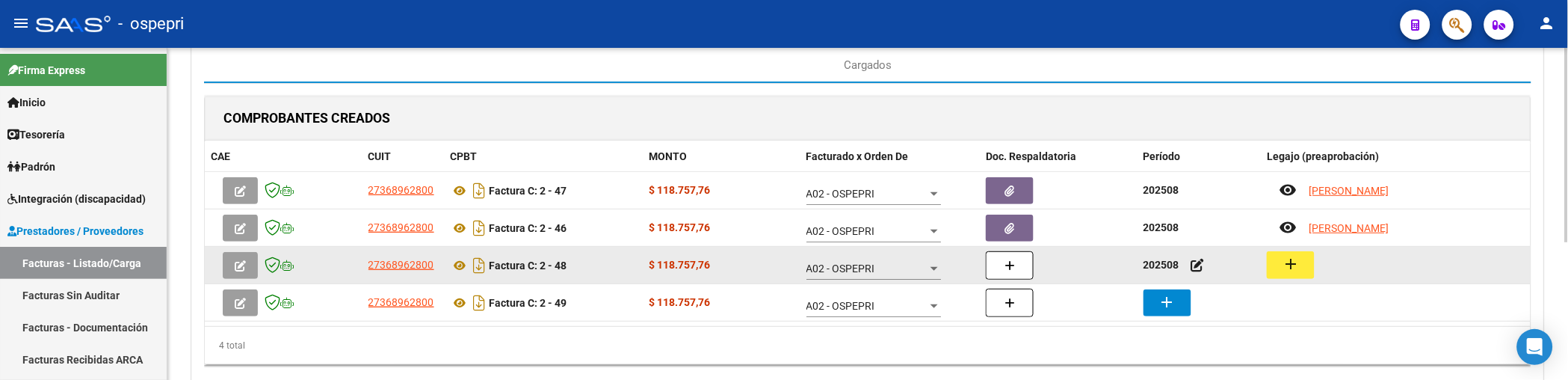
click at [1295, 259] on mat-icon "add" at bounding box center [1290, 263] width 18 height 18
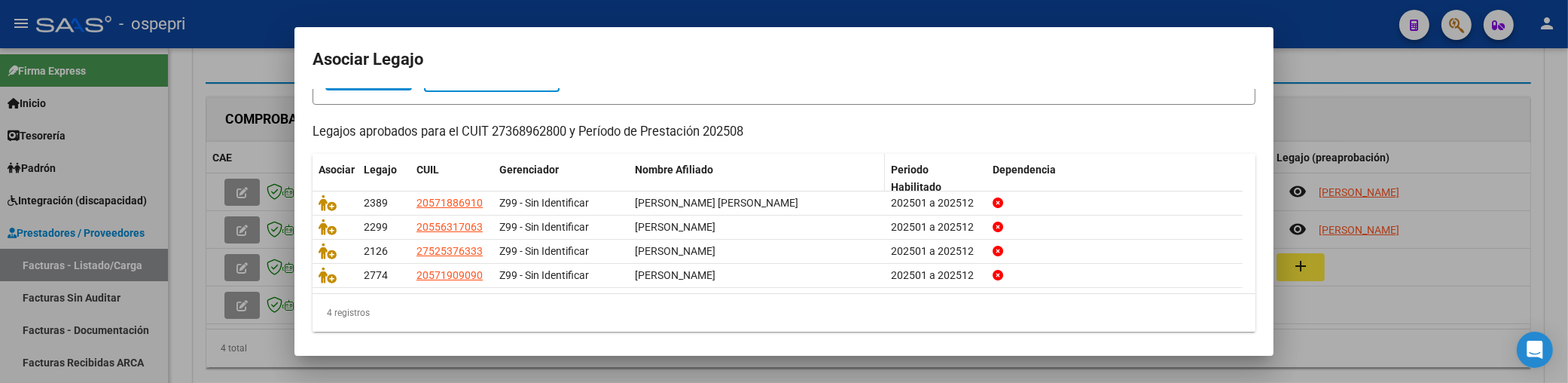
scroll to position [118, 0]
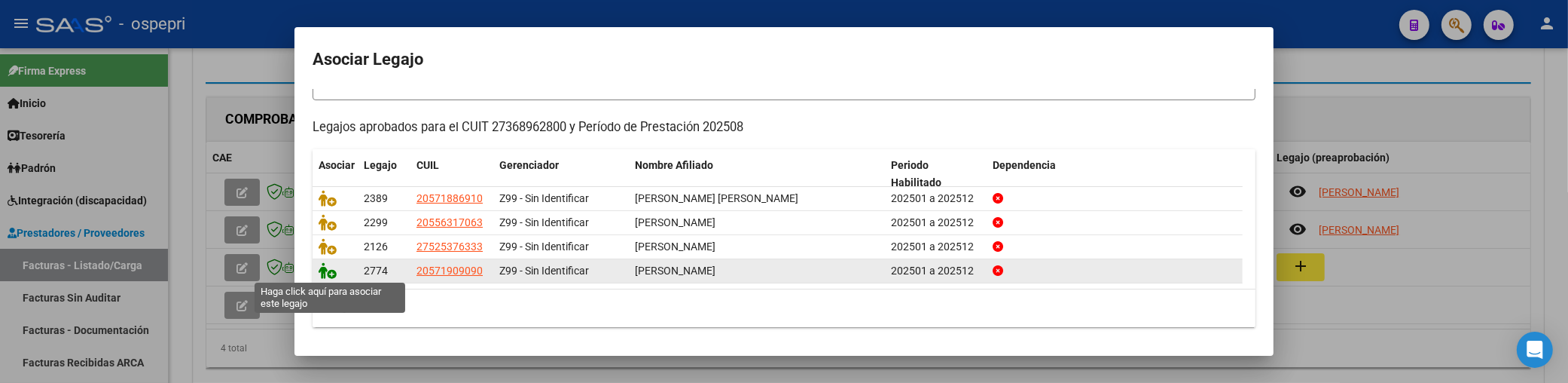
click at [321, 268] on icon at bounding box center [327, 270] width 18 height 16
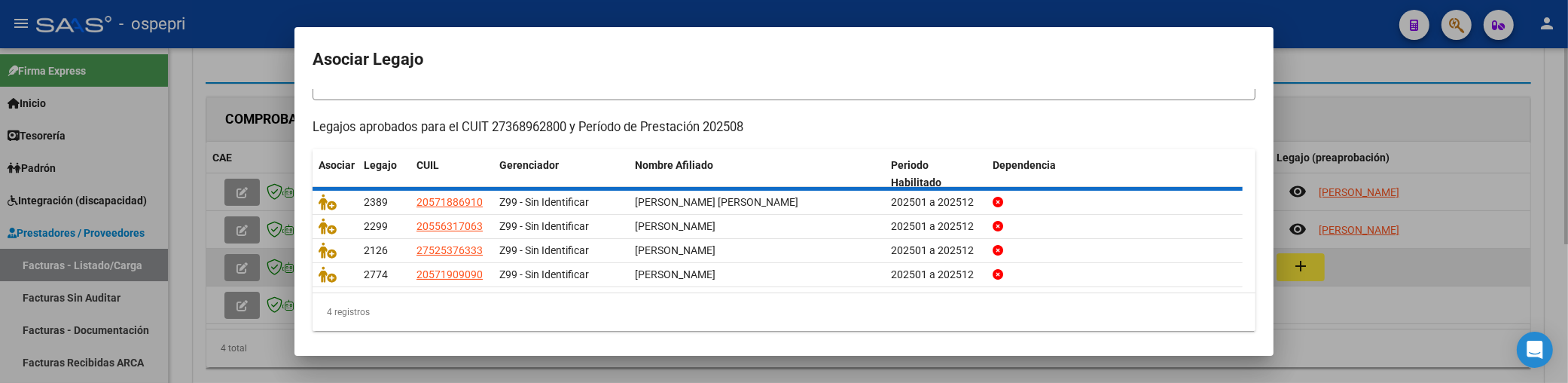
scroll to position [0, 0]
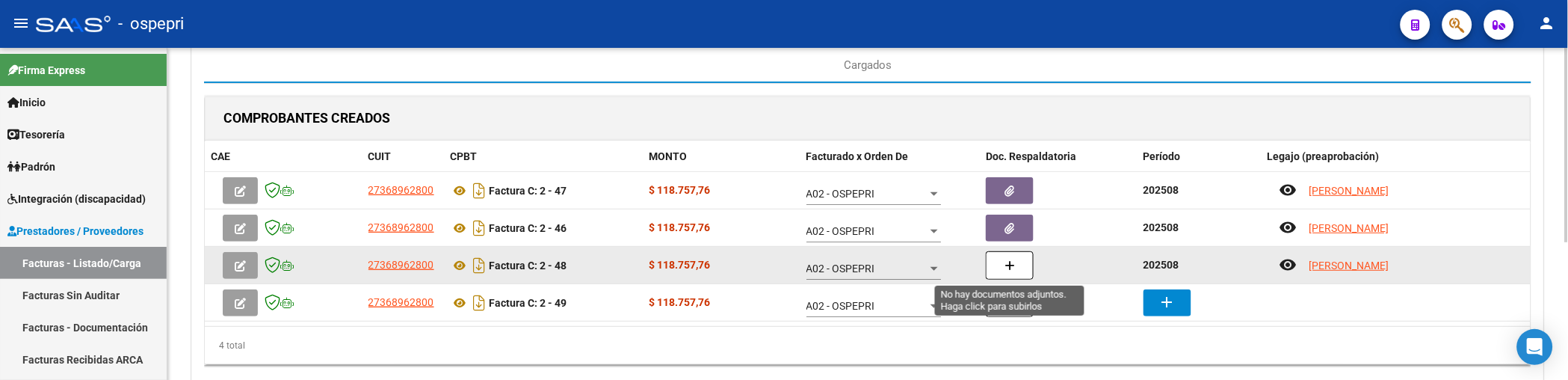
click at [1009, 260] on icon "button" at bounding box center [1009, 266] width 10 height 11
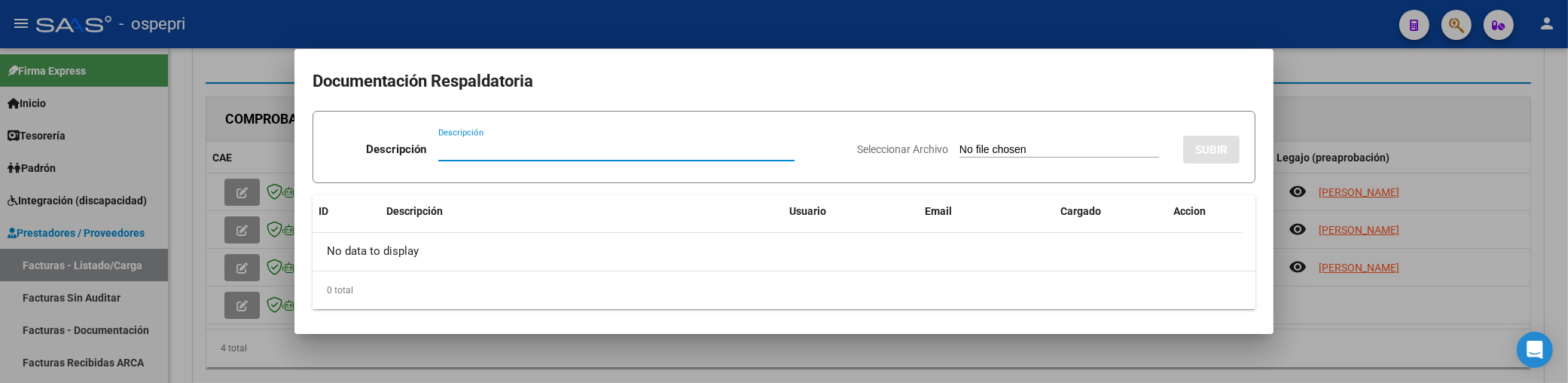
click at [452, 147] on input "Descripción" at bounding box center [616, 149] width 356 height 13
paste input "202508"
type input "202508"
click at [960, 146] on input "Seleccionar Archivo" at bounding box center [1060, 150] width 200 height 14
type input "C:\fakepath\SANDOVAL JUAN.jpeg"
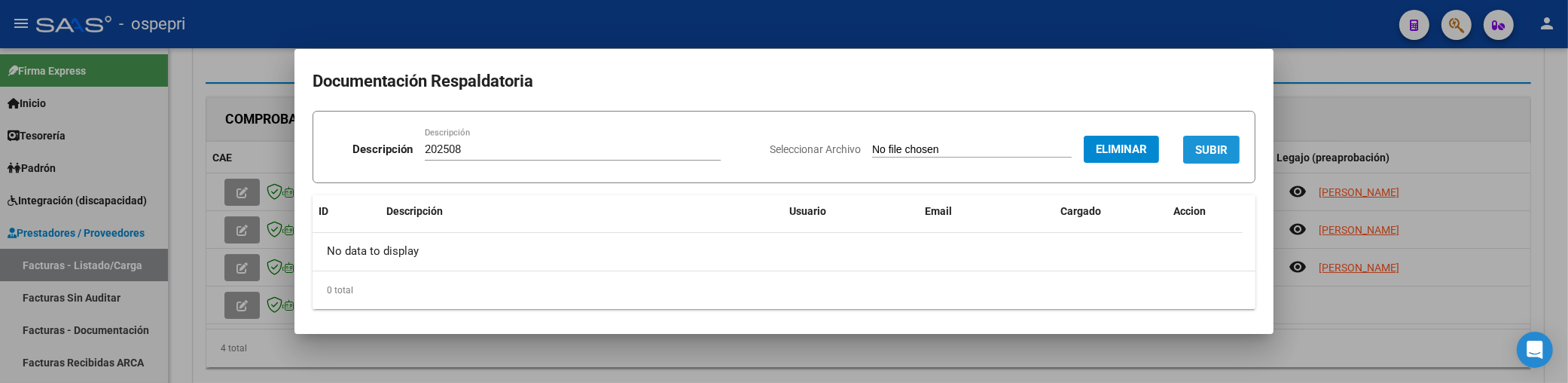
click at [1195, 152] on span "SUBIR" at bounding box center [1212, 150] width 32 height 13
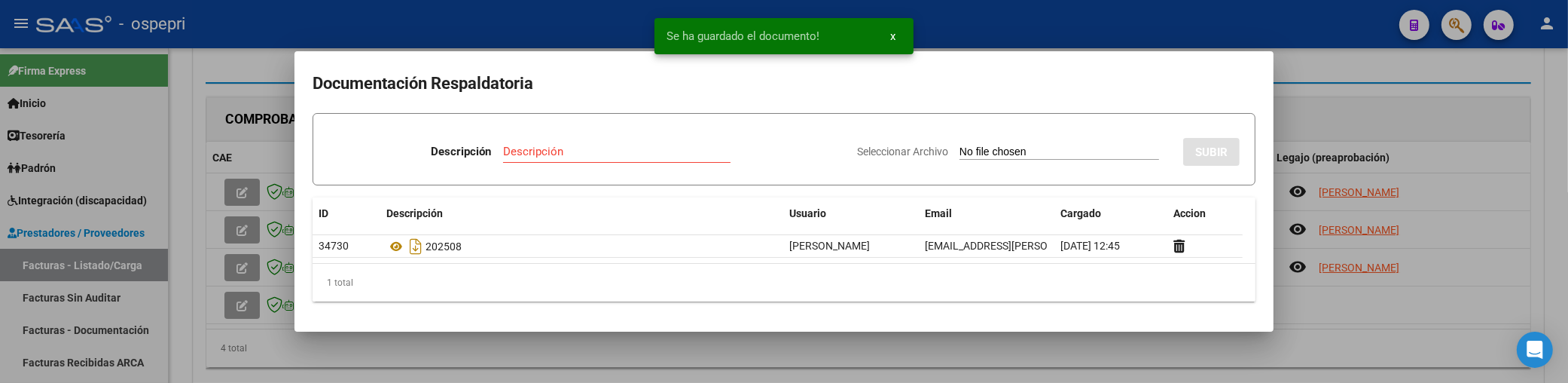
click at [1457, 114] on div at bounding box center [784, 191] width 1568 height 383
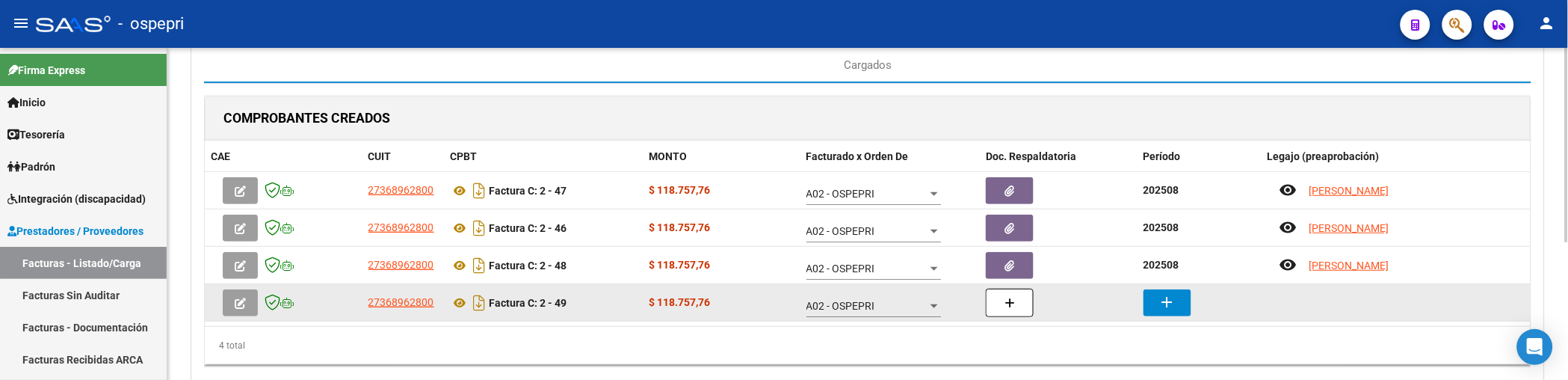
click at [1174, 308] on mat-icon "add" at bounding box center [1167, 302] width 18 height 18
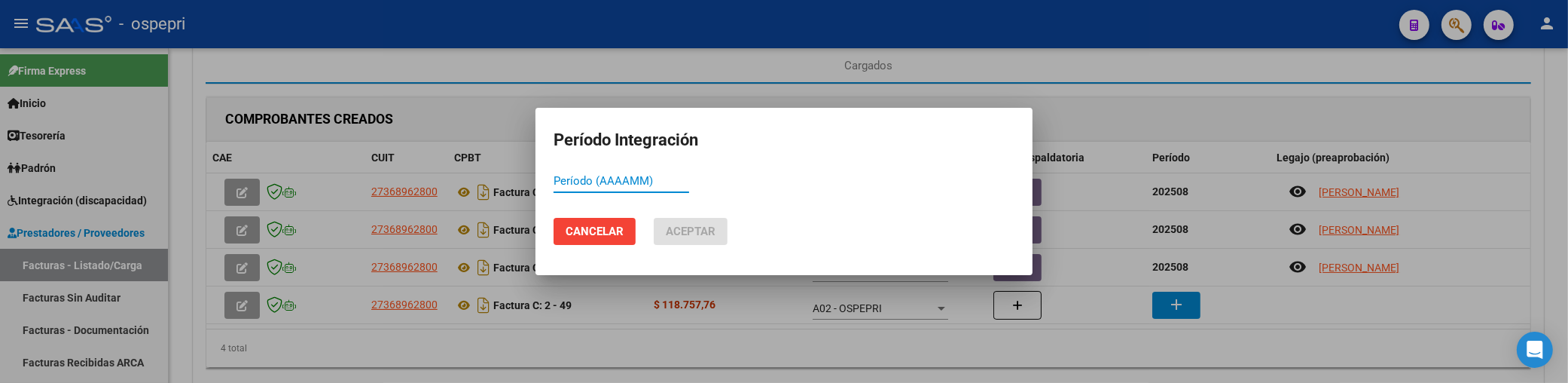
click at [580, 180] on input "Período (AAAAMM)" at bounding box center [621, 181] width 136 height 13
type input "202508"
click at [665, 222] on button "Aceptar" at bounding box center [691, 231] width 74 height 28
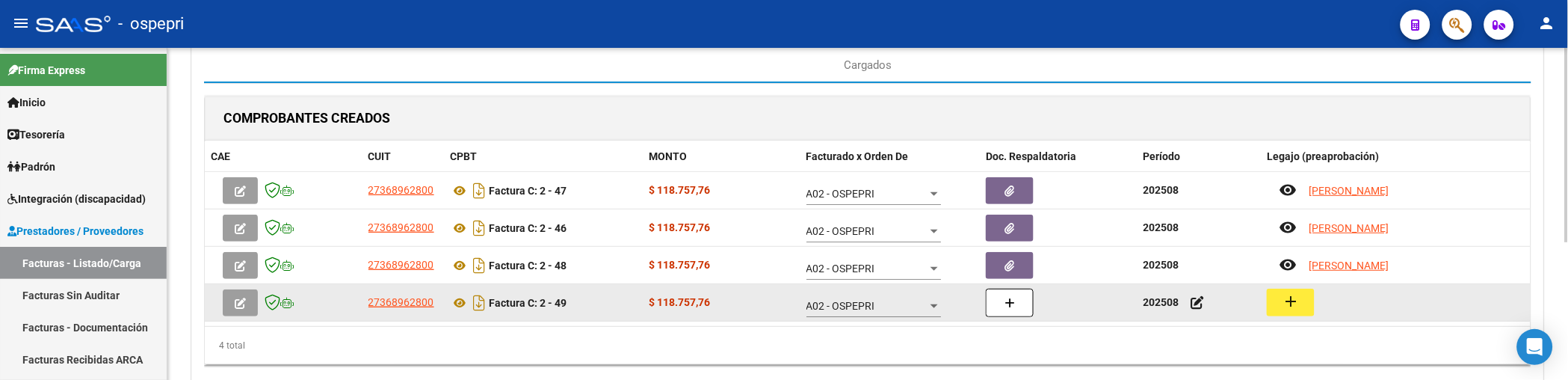
click at [1284, 301] on mat-icon "add" at bounding box center [1290, 301] width 18 height 18
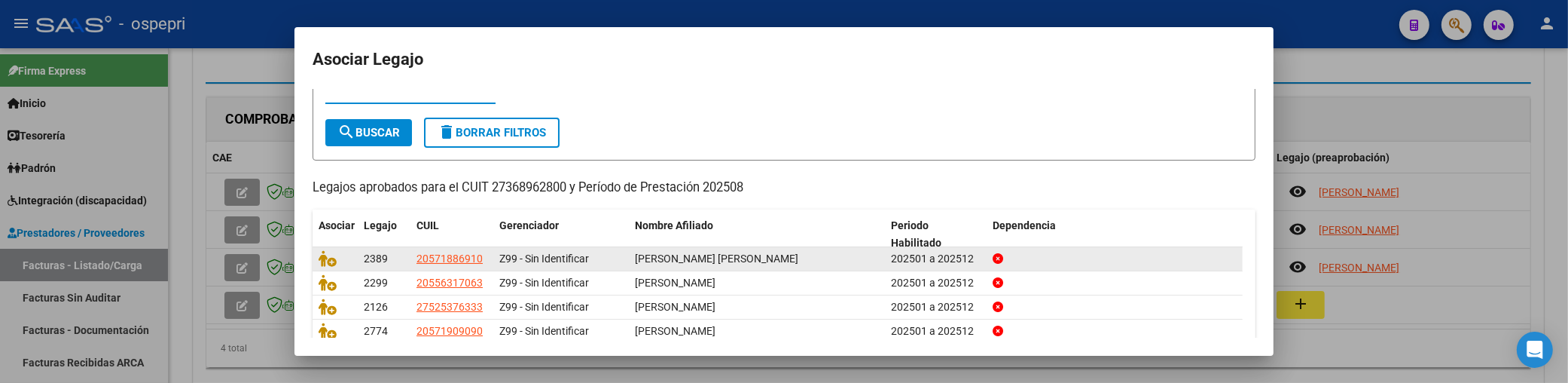
scroll to position [118, 0]
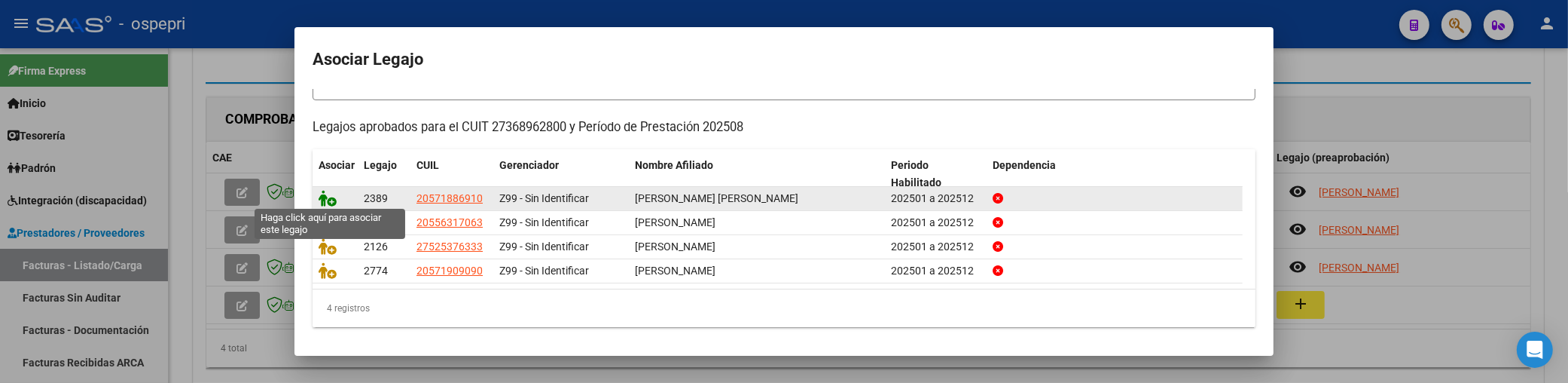
click at [324, 196] on icon at bounding box center [327, 198] width 18 height 16
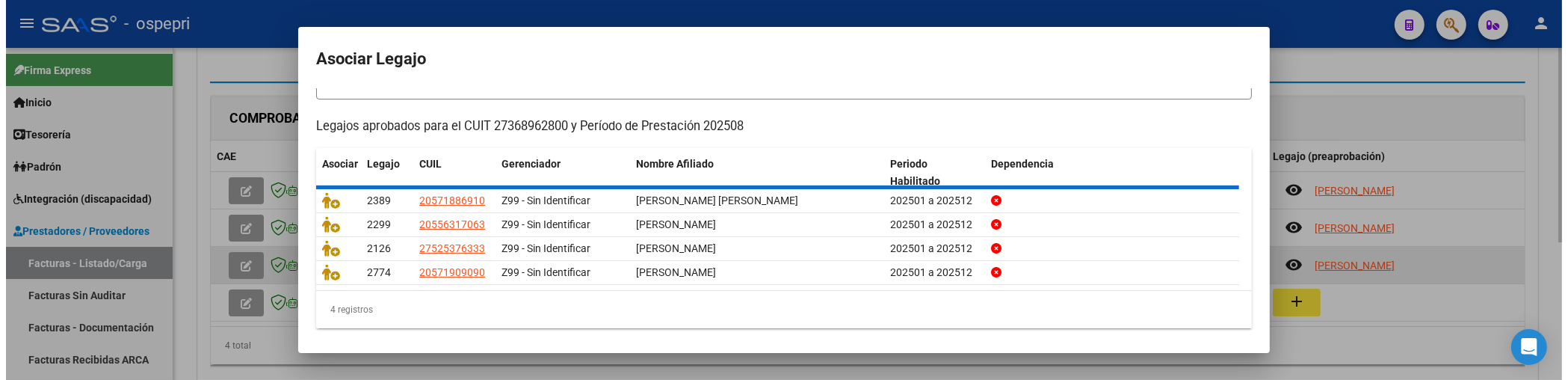
scroll to position [0, 0]
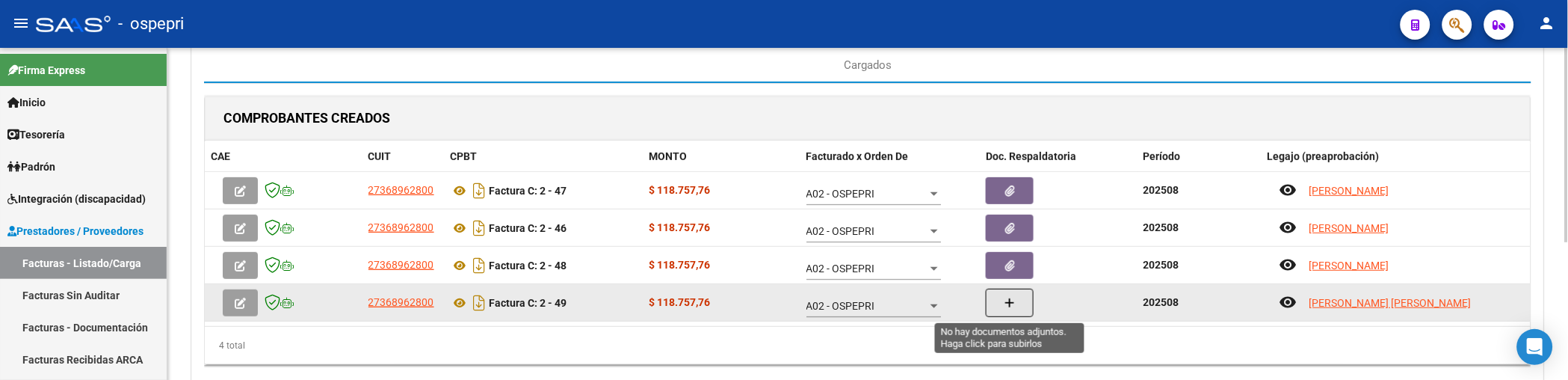
click at [1017, 305] on button "button" at bounding box center [1010, 303] width 48 height 28
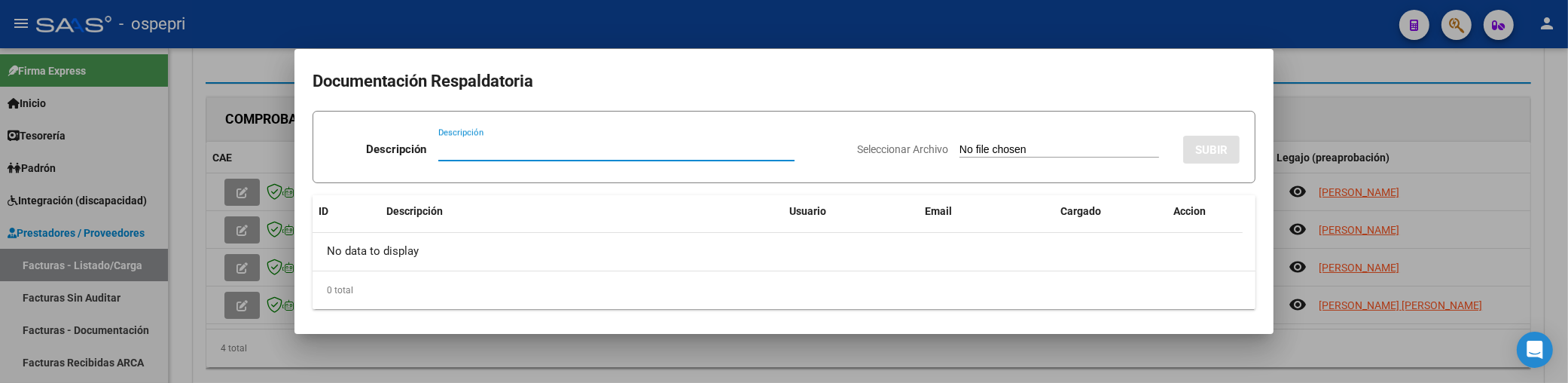
click at [448, 145] on input "Descripción" at bounding box center [616, 149] width 356 height 13
paste input "202508"
type input "202508"
click at [960, 151] on input "Seleccionar Archivo" at bounding box center [1060, 150] width 200 height 14
type input "C:\fakepath\GONZALEZ JEREMIASS.jpeg"
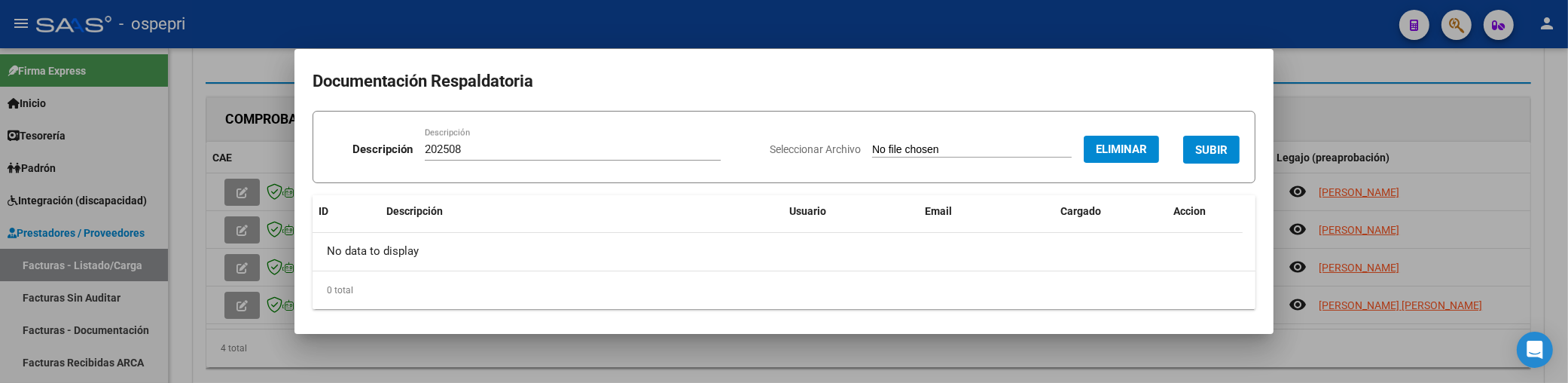
click at [1210, 147] on span "SUBIR" at bounding box center [1212, 150] width 32 height 13
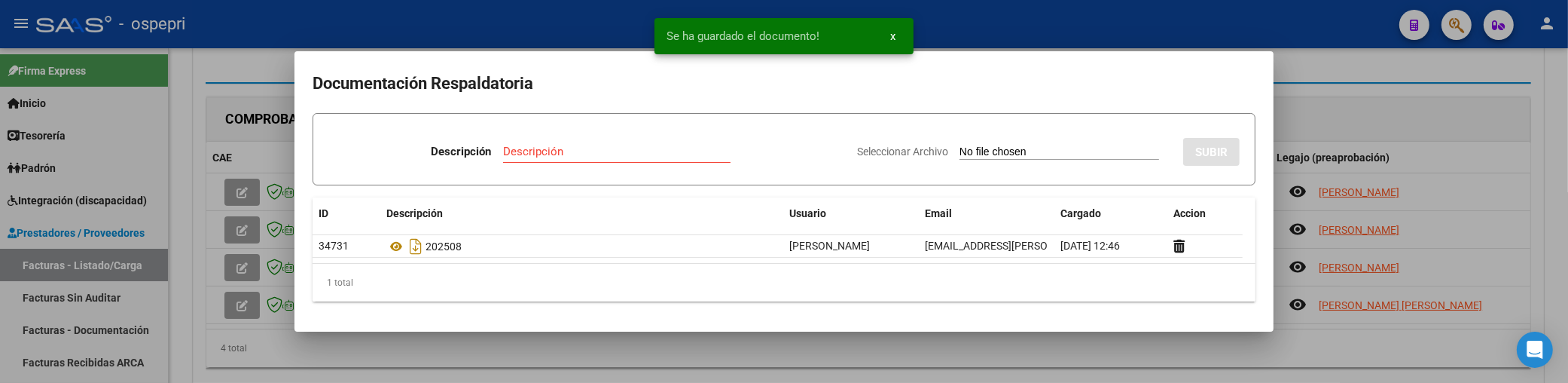
click at [1405, 123] on div at bounding box center [784, 191] width 1568 height 383
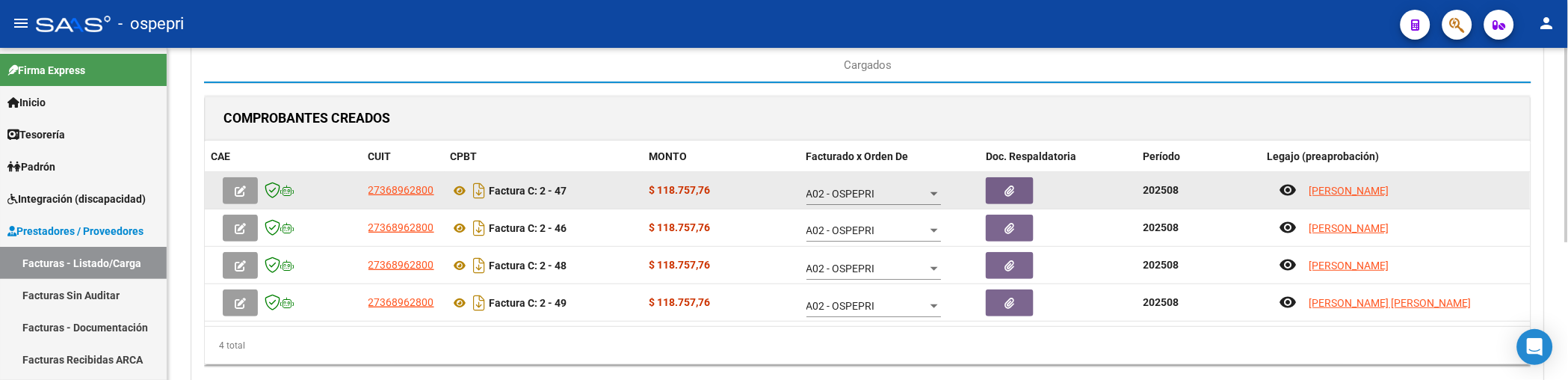
click at [247, 190] on button "button" at bounding box center [239, 190] width 35 height 27
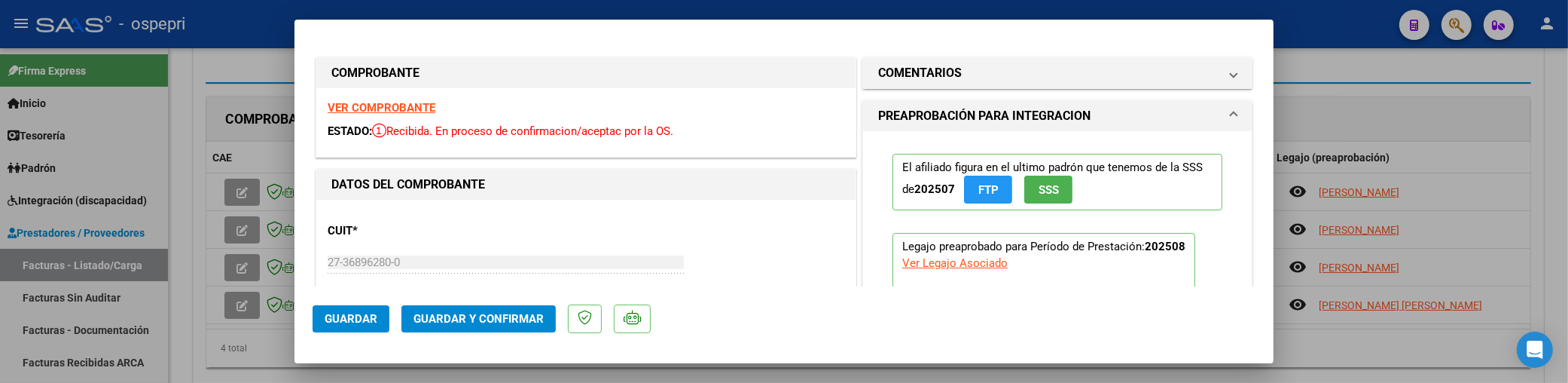
click at [499, 320] on span "Guardar y Confirmar" at bounding box center [478, 318] width 130 height 13
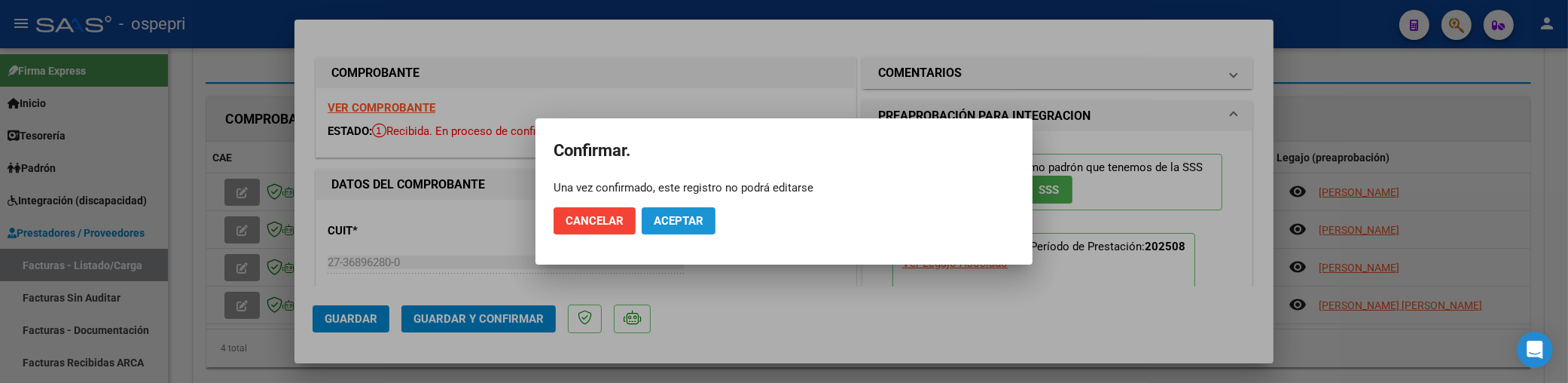
click at [692, 224] on span "Aceptar" at bounding box center [679, 220] width 49 height 13
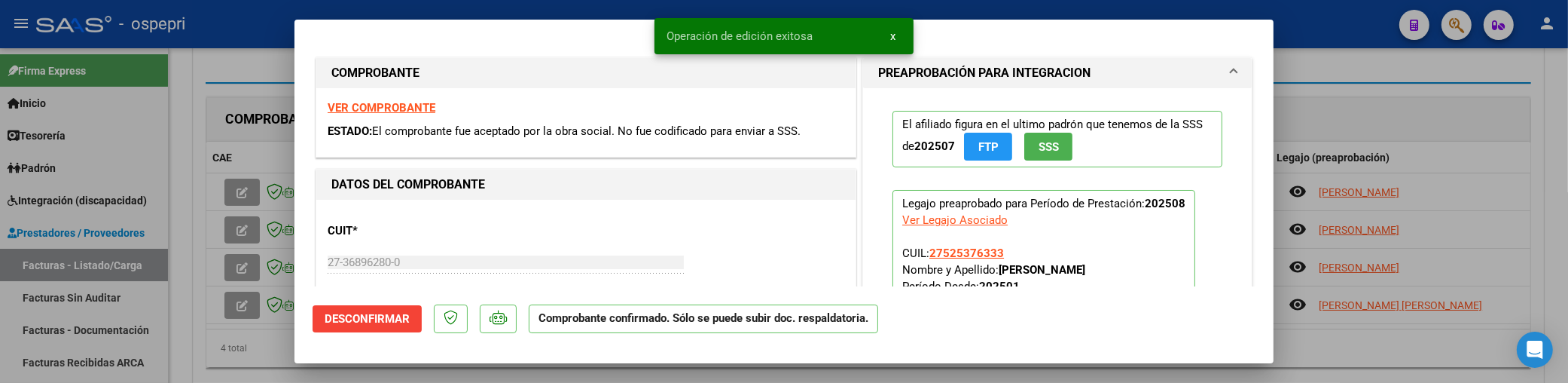
click at [243, 228] on div at bounding box center [784, 191] width 1568 height 383
type input "$ 0,00"
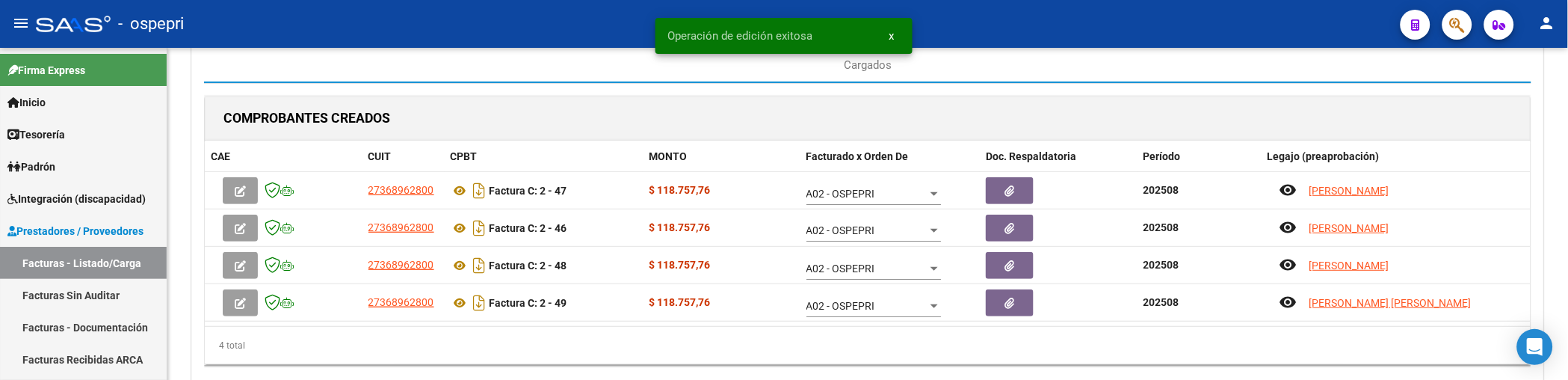
click at [241, 226] on icon "button" at bounding box center [240, 228] width 11 height 11
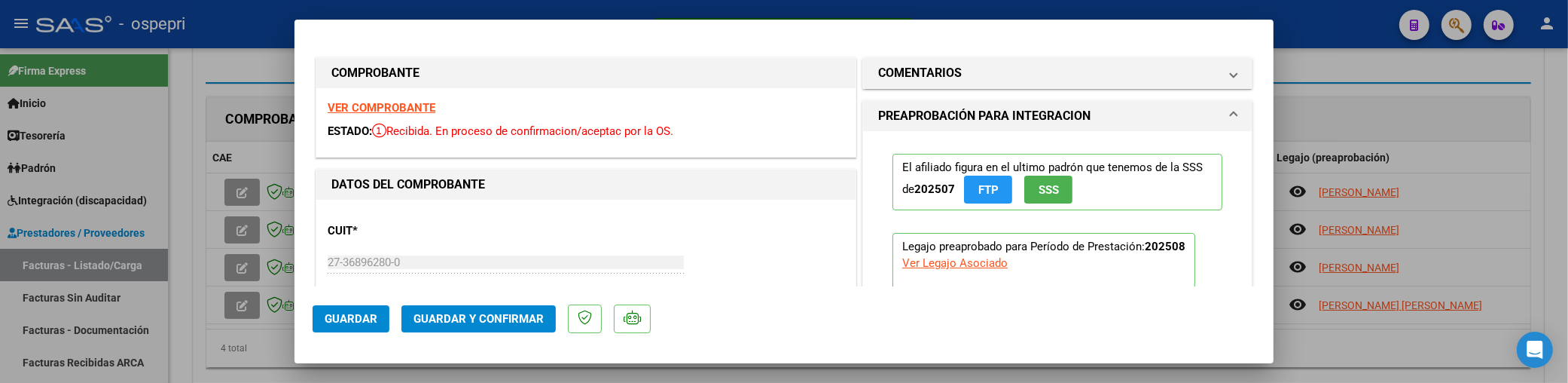
click at [509, 311] on button "Guardar y Confirmar" at bounding box center [479, 318] width 155 height 28
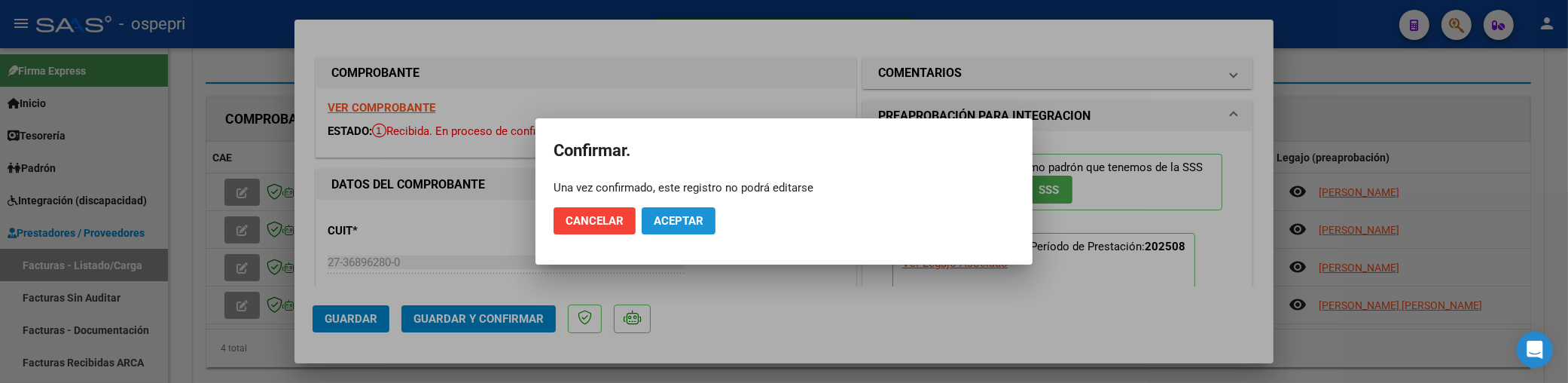
click at [693, 220] on span "Aceptar" at bounding box center [679, 220] width 49 height 13
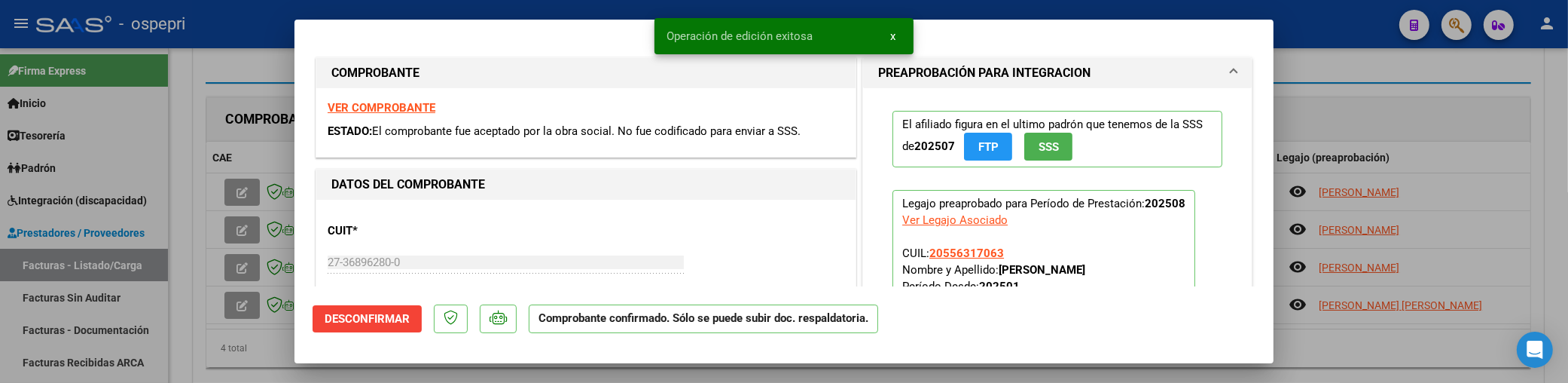
click at [239, 273] on div at bounding box center [784, 191] width 1568 height 383
type input "$ 0,00"
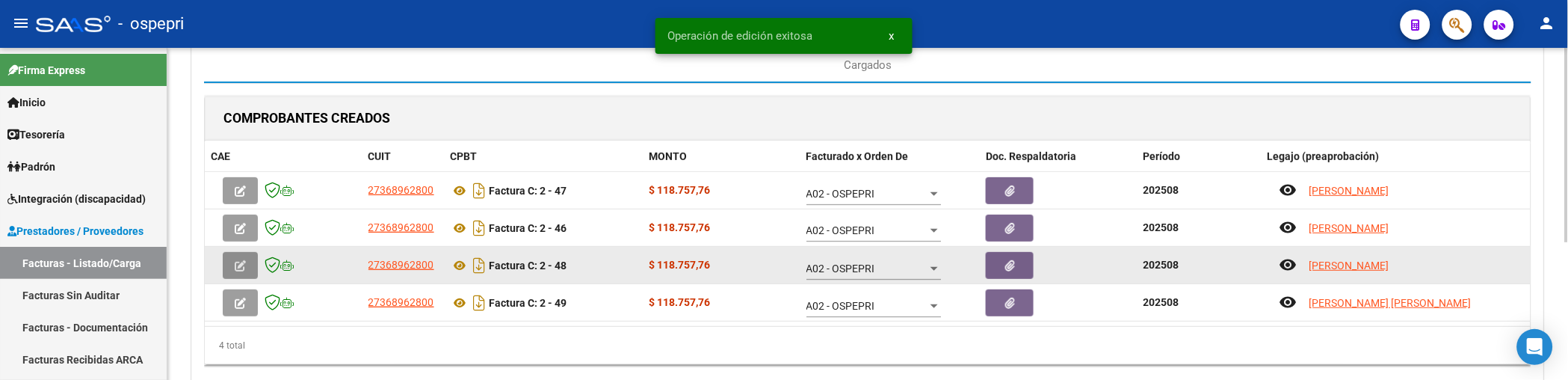
click at [237, 265] on icon "button" at bounding box center [240, 266] width 11 height 11
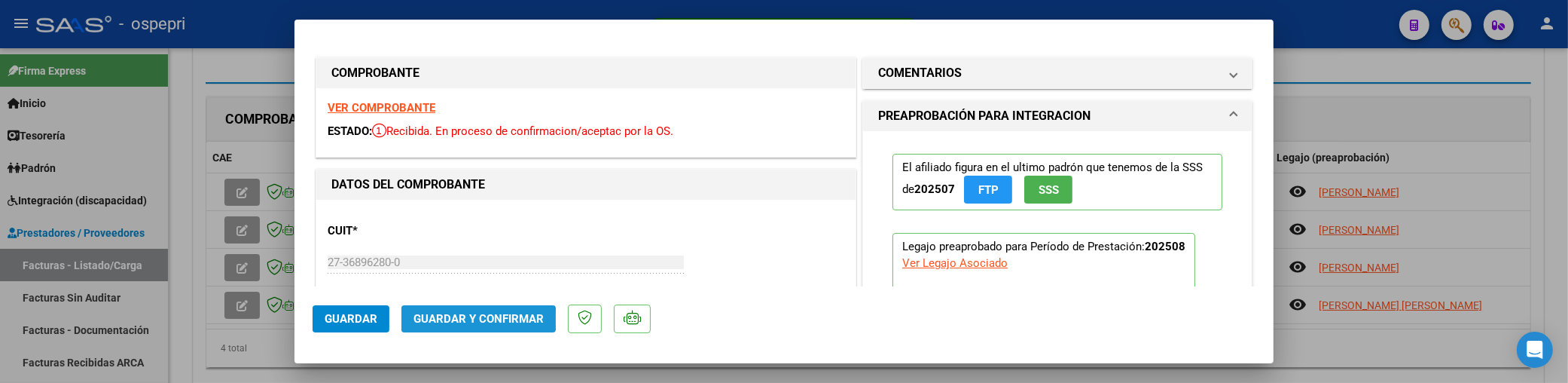
click at [474, 320] on span "Guardar y Confirmar" at bounding box center [478, 318] width 130 height 13
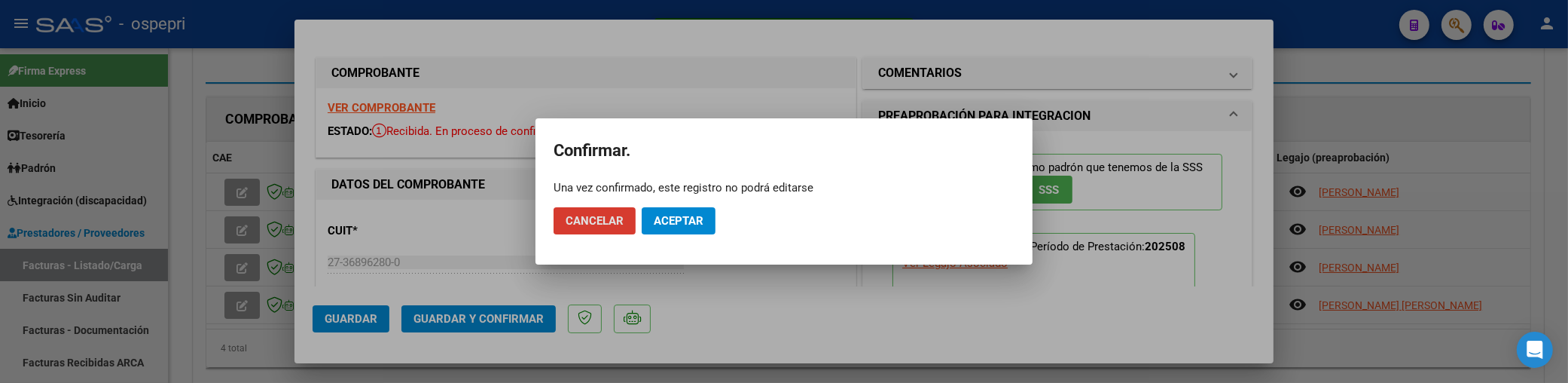
click at [667, 219] on span "Aceptar" at bounding box center [679, 220] width 49 height 13
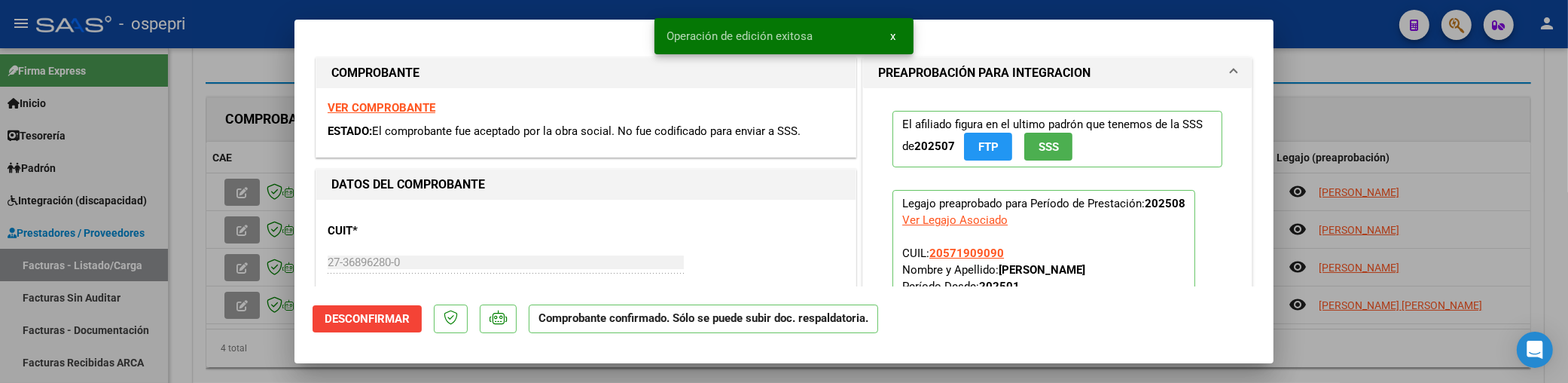
click at [245, 298] on div at bounding box center [784, 191] width 1568 height 383
type input "$ 0,00"
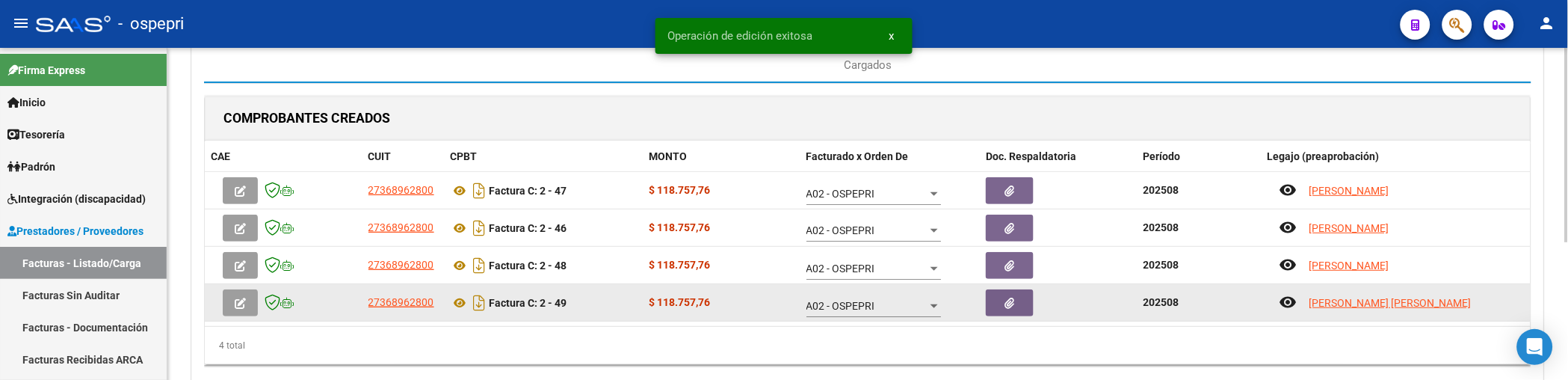
click at [247, 308] on button "button" at bounding box center [239, 303] width 35 height 27
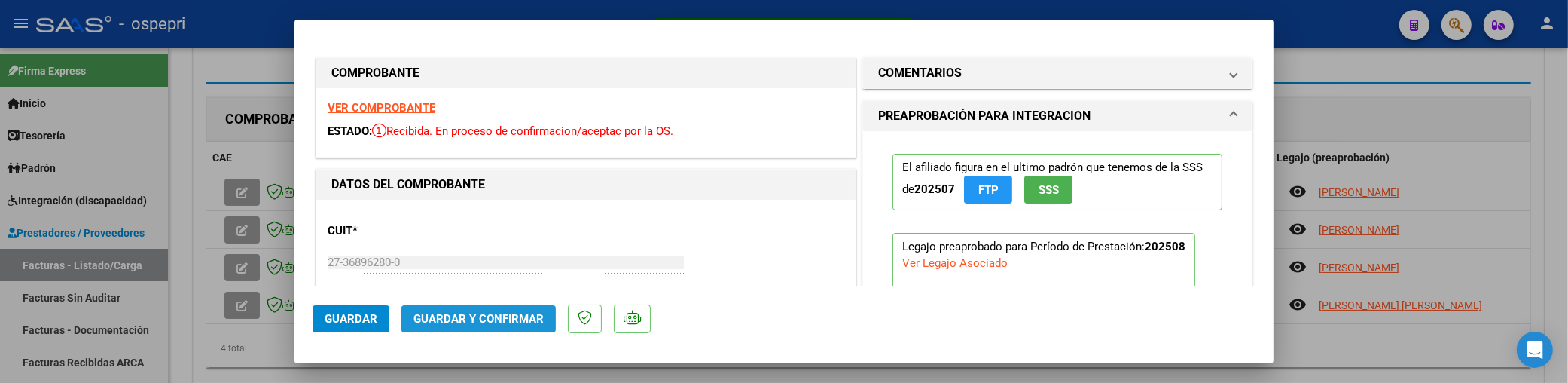
click at [536, 324] on span "Guardar y Confirmar" at bounding box center [478, 318] width 130 height 13
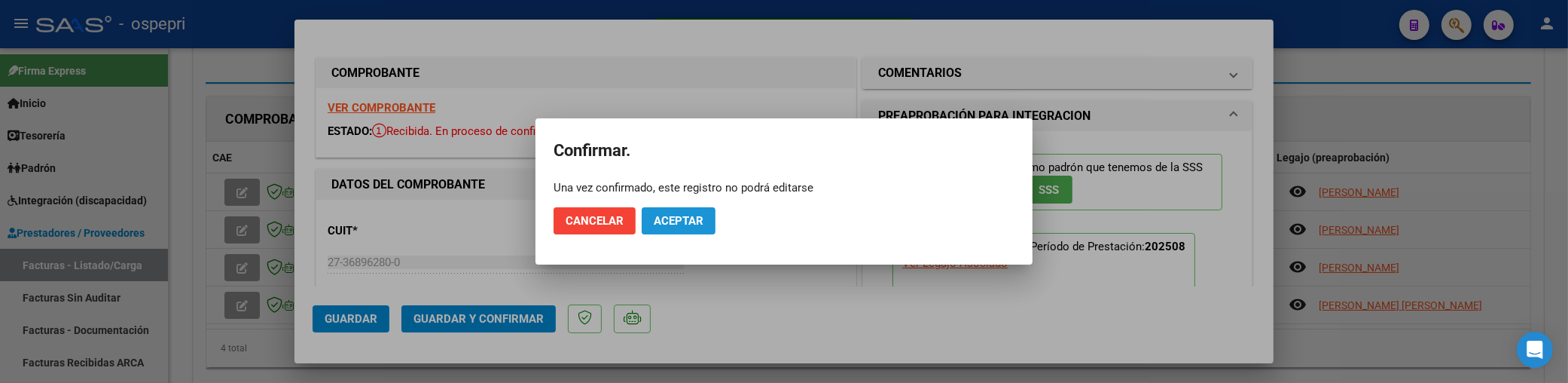
click at [679, 216] on span "Aceptar" at bounding box center [679, 220] width 49 height 13
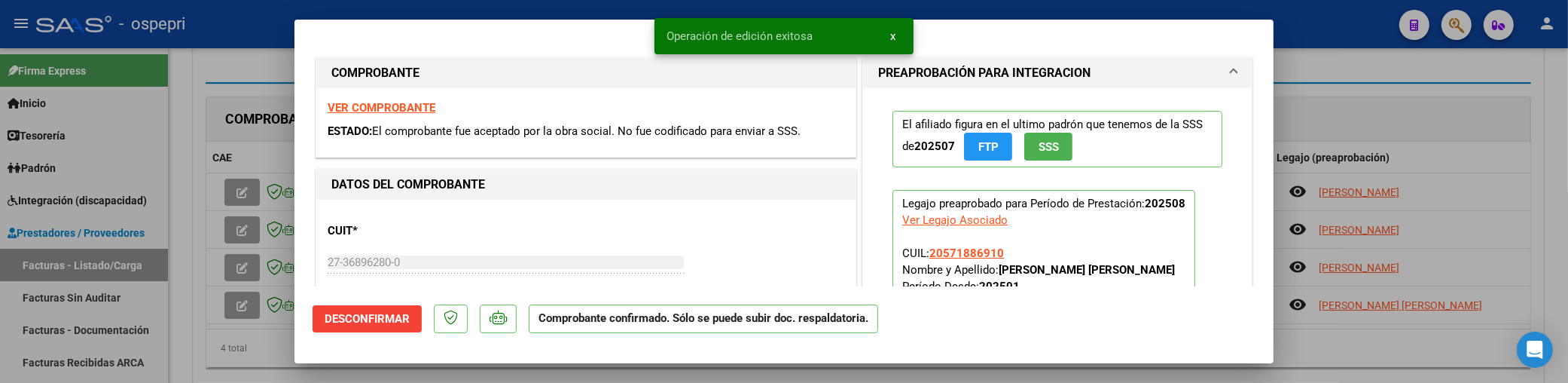
click at [250, 343] on div at bounding box center [784, 191] width 1568 height 383
type input "$ 0,00"
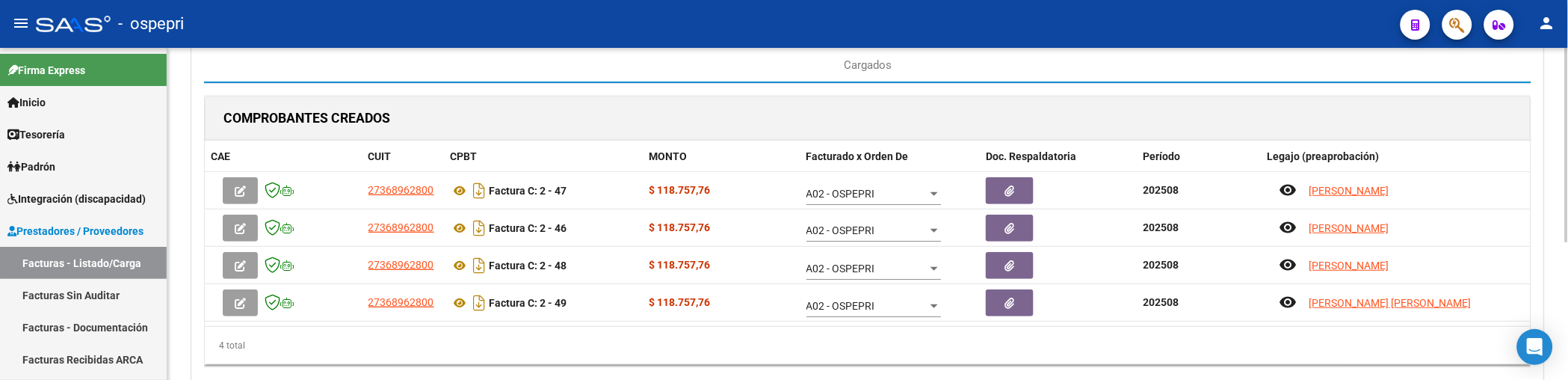
click at [1034, 95] on div "COMPROBANTES CREADOS CAE CUIT CPBT MONTO Facturado x Orden De Doc. Respaldatori…" at bounding box center [867, 230] width 1328 height 270
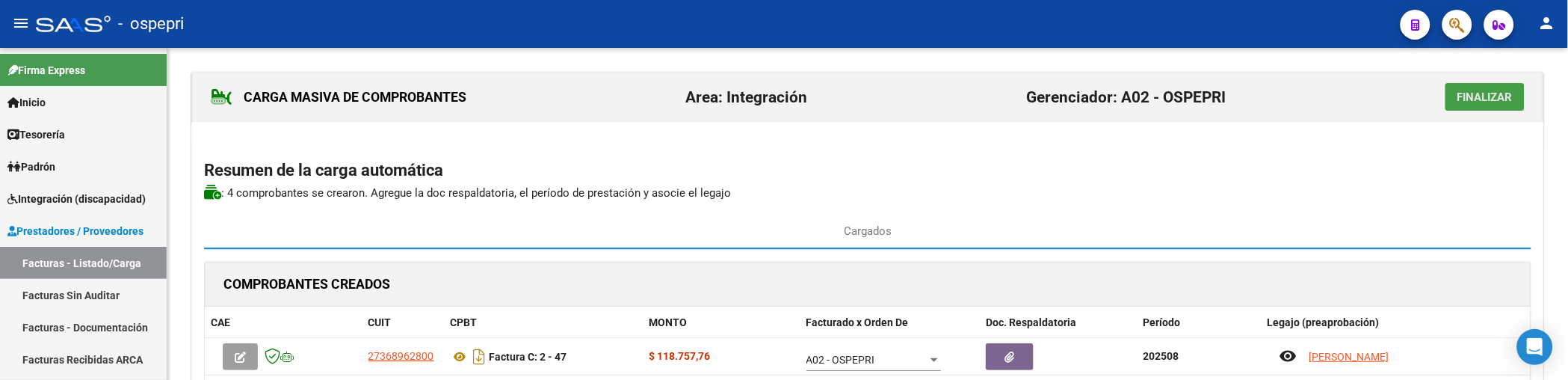
click at [1487, 94] on span "Finalizar" at bounding box center [1485, 97] width 56 height 13
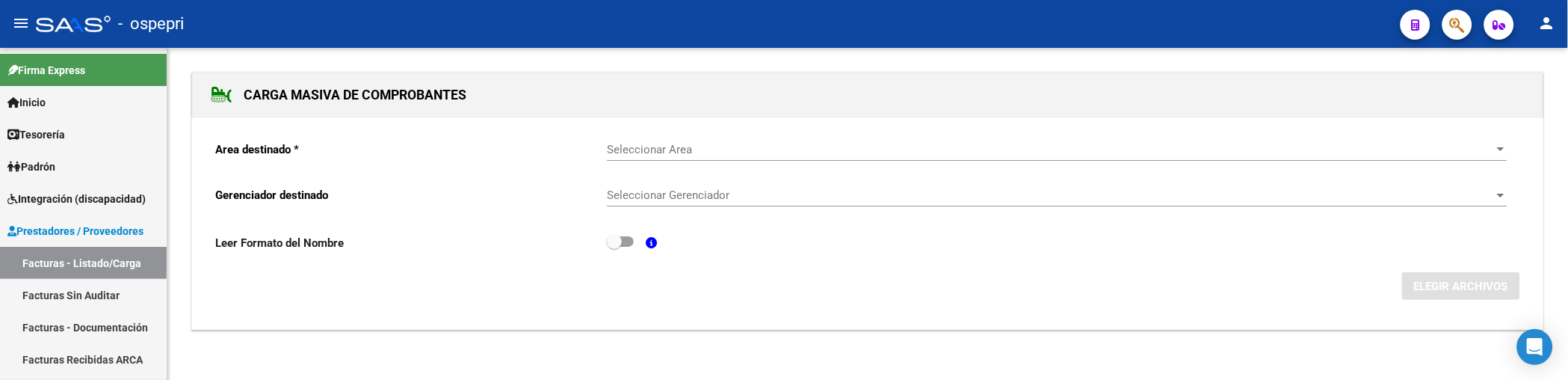
click at [740, 265] on form "Area destinado * Seleccionar Area Seleccionar Area Gerenciador destinado Selecc…" at bounding box center [867, 214] width 1305 height 172
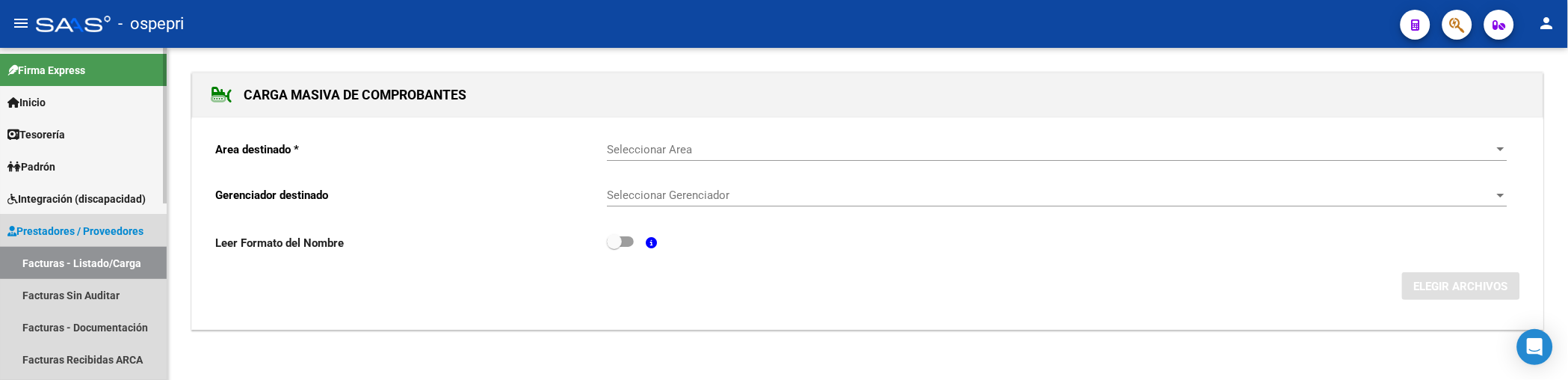
click at [99, 251] on link "Facturas - Listado/Carga" at bounding box center [83, 263] width 167 height 32
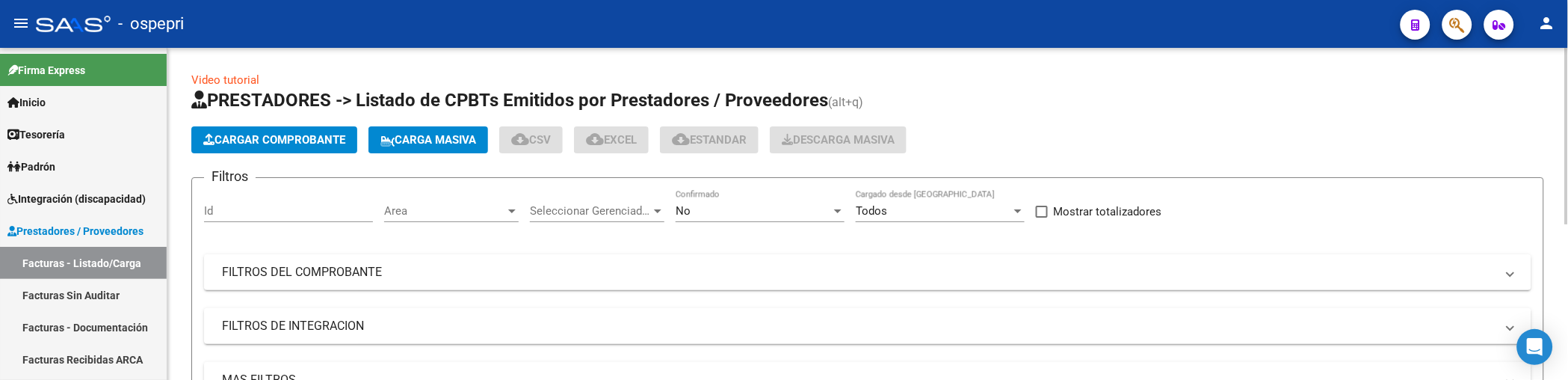
click at [457, 133] on span "Carga Masiva" at bounding box center [427, 140] width 95 height 13
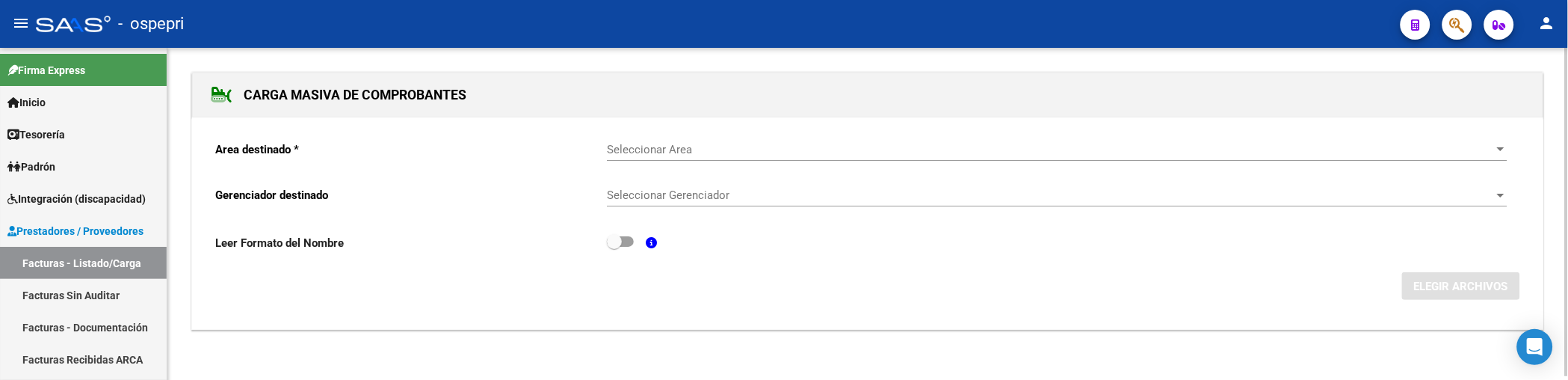
click at [714, 146] on span "Seleccionar Area" at bounding box center [1050, 149] width 887 height 13
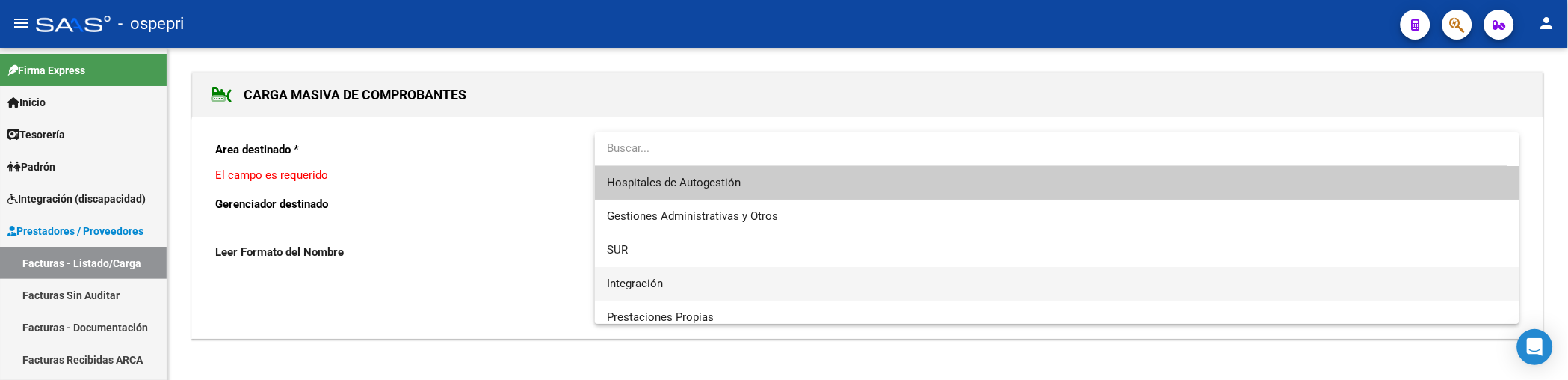
click at [684, 280] on span "Integración" at bounding box center [1057, 284] width 900 height 34
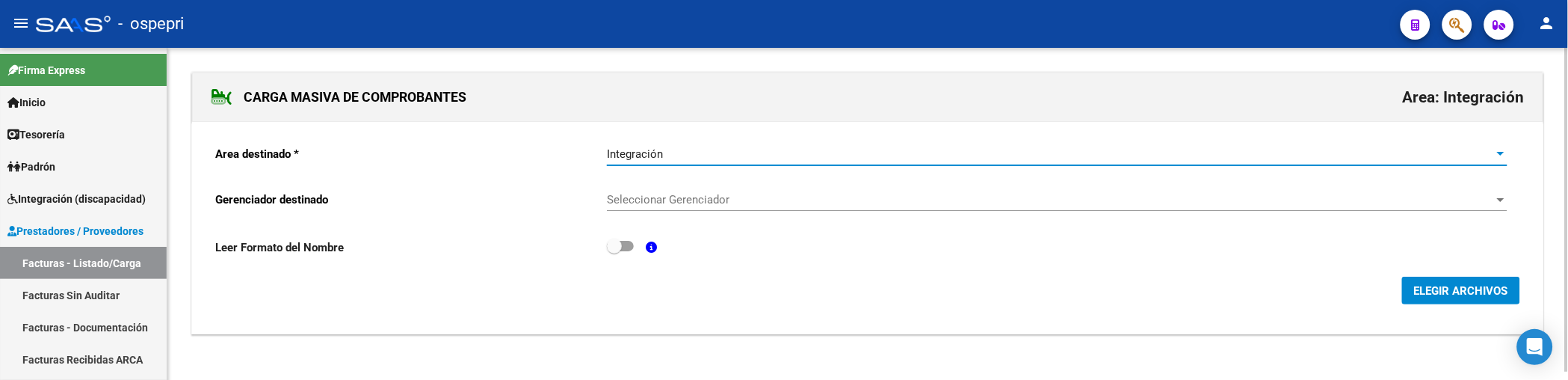
click at [749, 202] on span "Seleccionar Gerenciador" at bounding box center [1050, 200] width 887 height 13
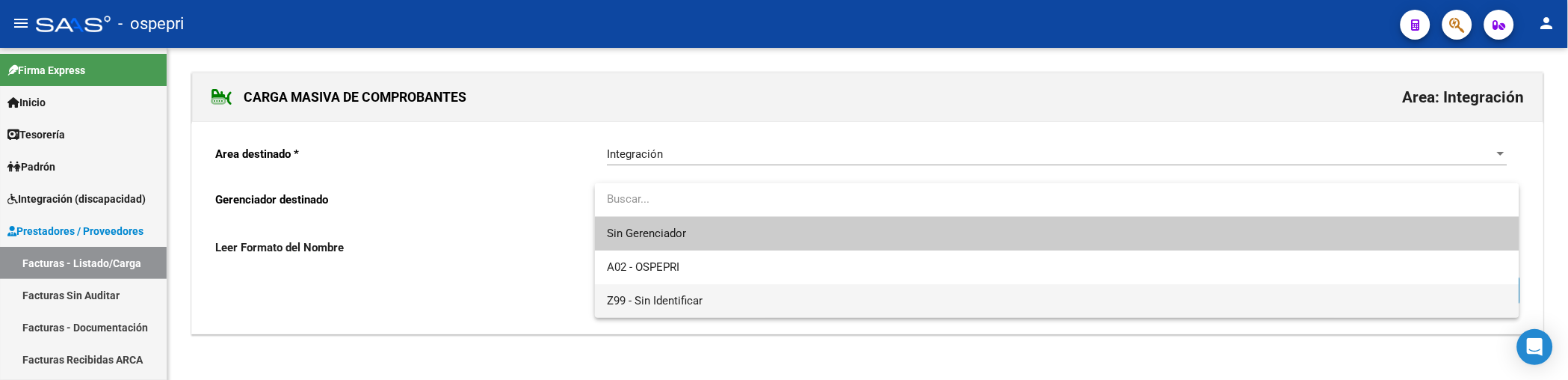
click at [713, 290] on span "Z99 - Sin Identificar" at bounding box center [1057, 301] width 900 height 34
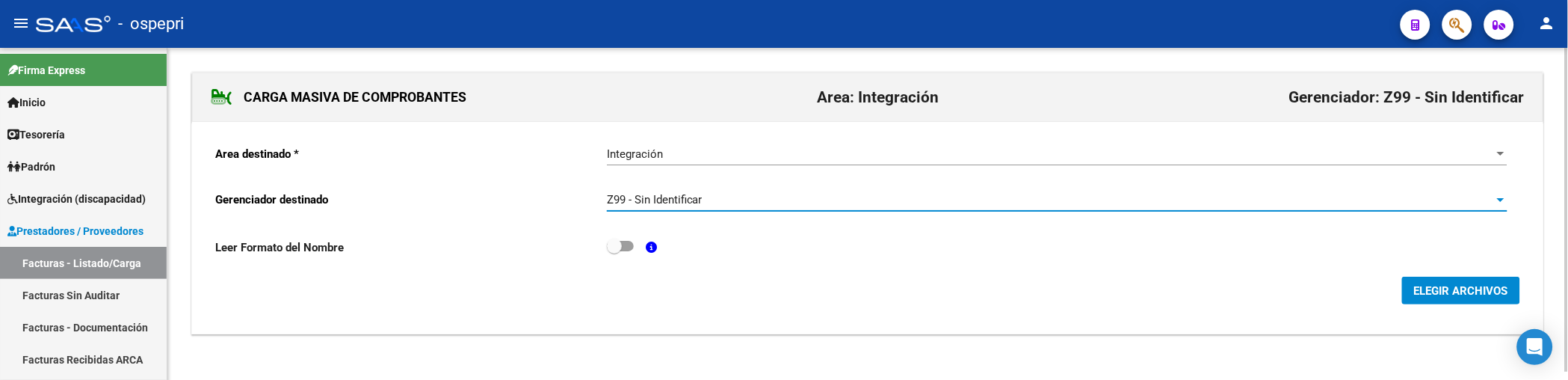
click at [734, 204] on div "Z99 - Sin Identificar" at bounding box center [1050, 200] width 887 height 13
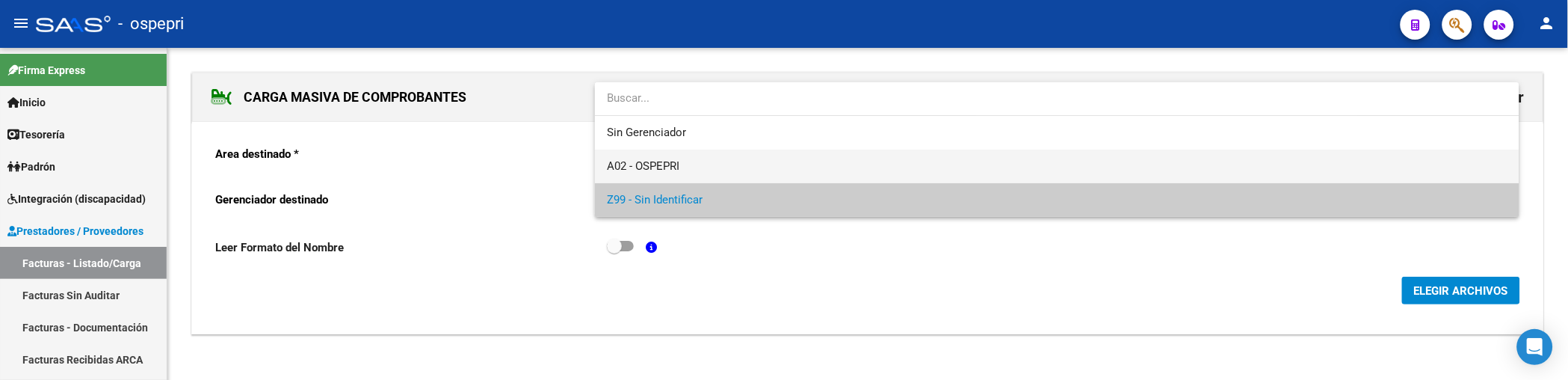
click at [703, 160] on span "A02 - OSPEPRI" at bounding box center [1057, 167] width 900 height 34
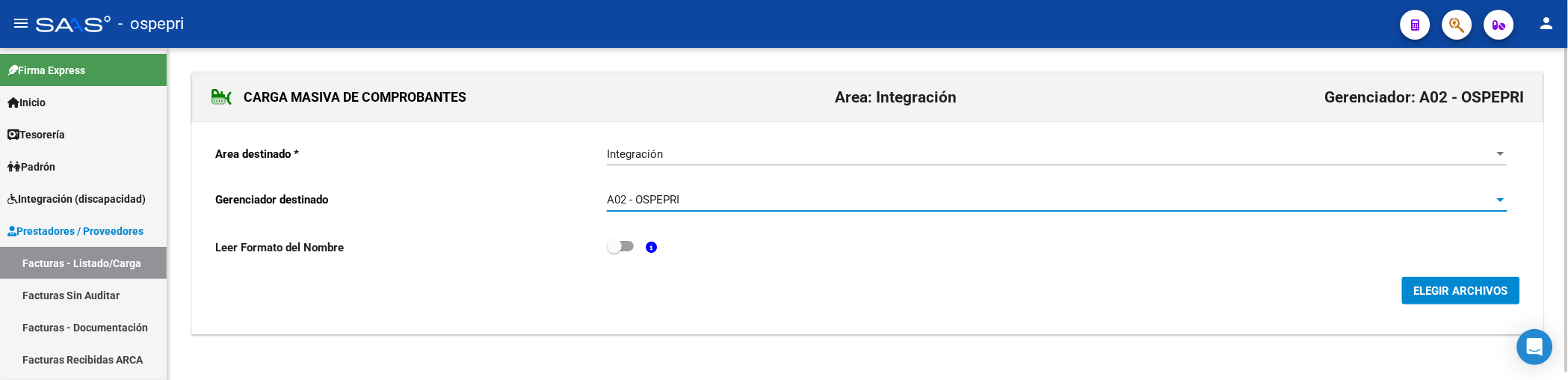
click at [1465, 288] on span "ELEGIR ARCHIVOS" at bounding box center [1461, 290] width 94 height 13
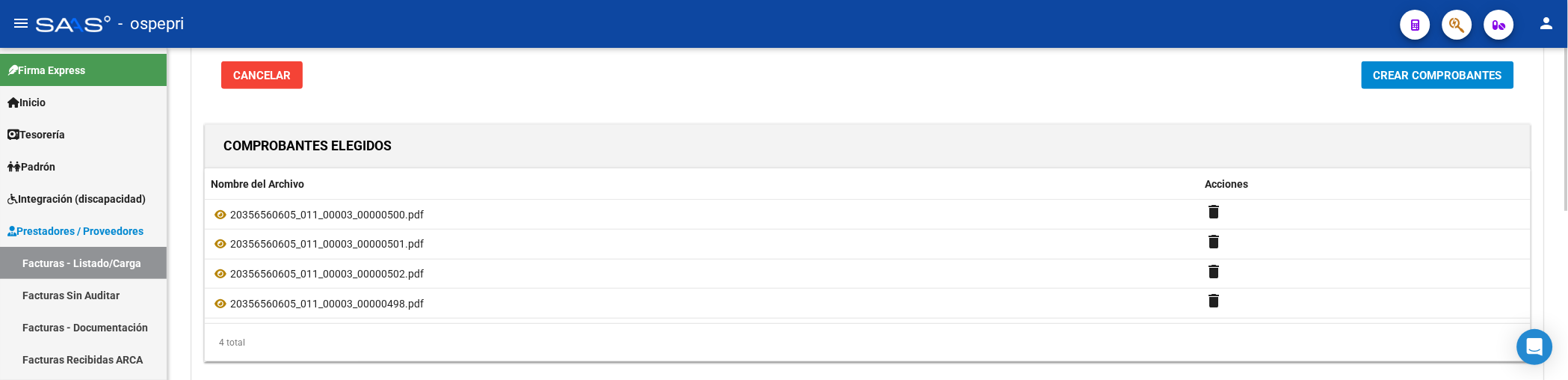
scroll to position [249, 0]
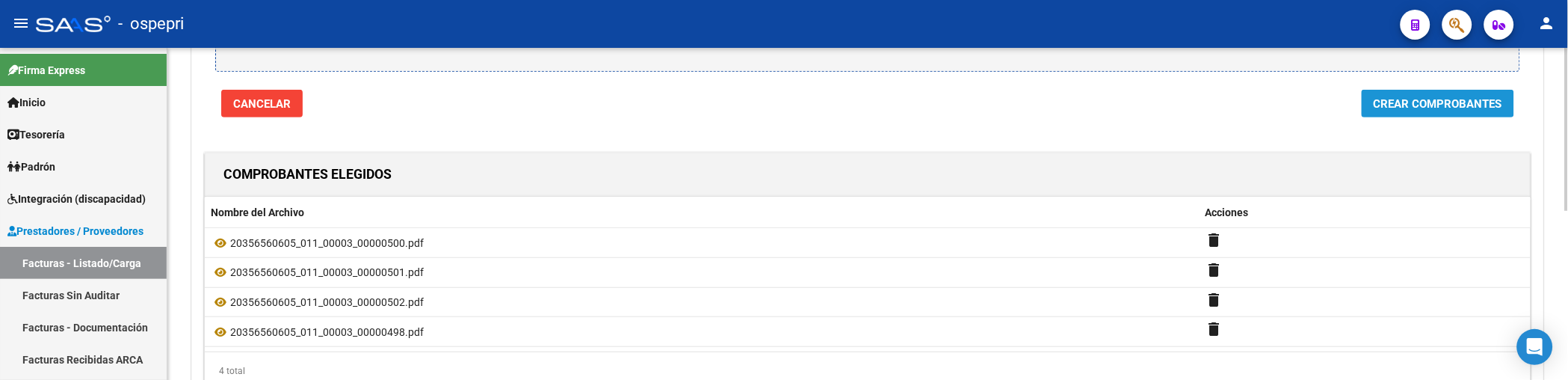
click at [1461, 103] on span "Crear Comprobantes" at bounding box center [1438, 104] width 128 height 13
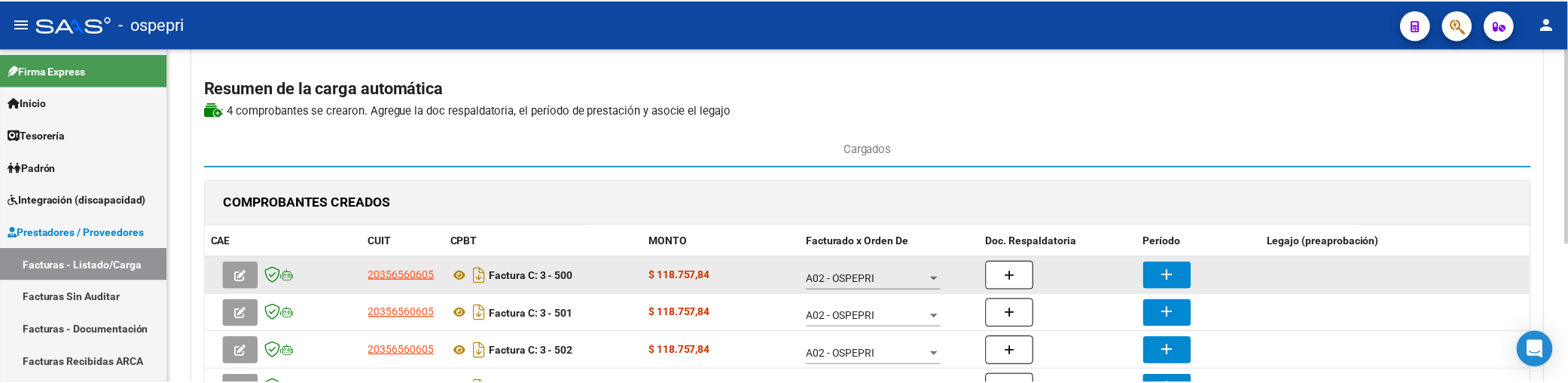
scroll to position [167, 0]
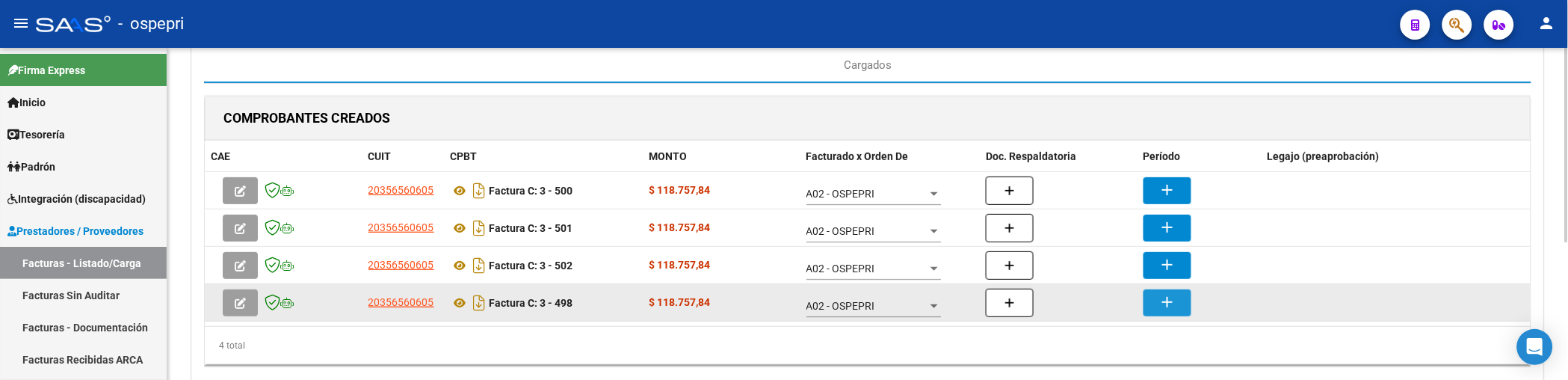
click at [1148, 306] on button "add" at bounding box center [1167, 303] width 48 height 27
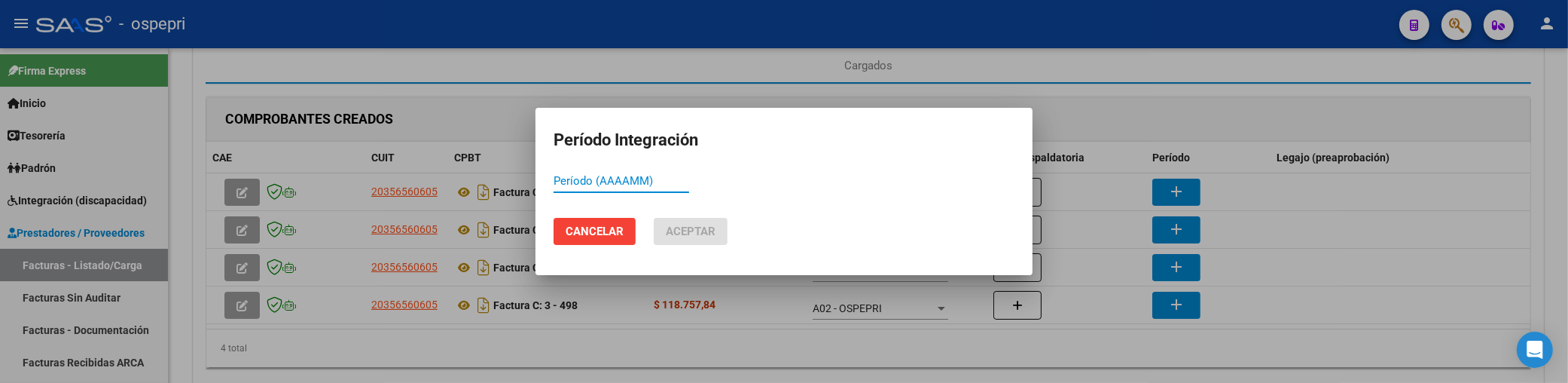
click at [569, 180] on input "Período (AAAAMM)" at bounding box center [621, 181] width 136 height 13
drag, startPoint x: 634, startPoint y: 178, endPoint x: 546, endPoint y: 178, distance: 88.0
click at [546, 178] on mat-dialog-content "012 Período (AAAAMM)" at bounding box center [784, 187] width 497 height 37
type input "202508"
click at [680, 231] on span "Aceptar" at bounding box center [691, 231] width 49 height 13
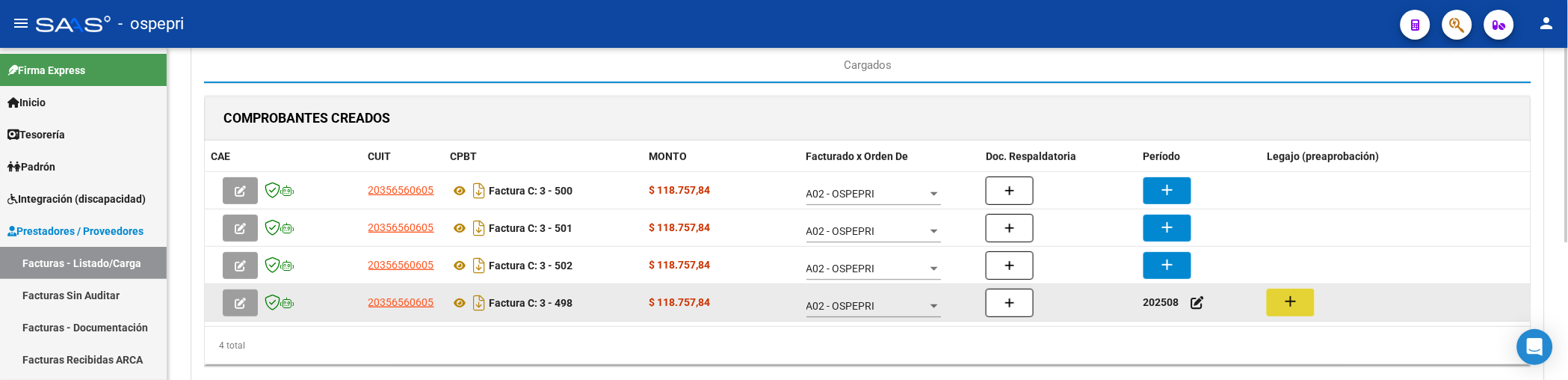
click at [1299, 303] on mat-icon "add" at bounding box center [1290, 301] width 18 height 18
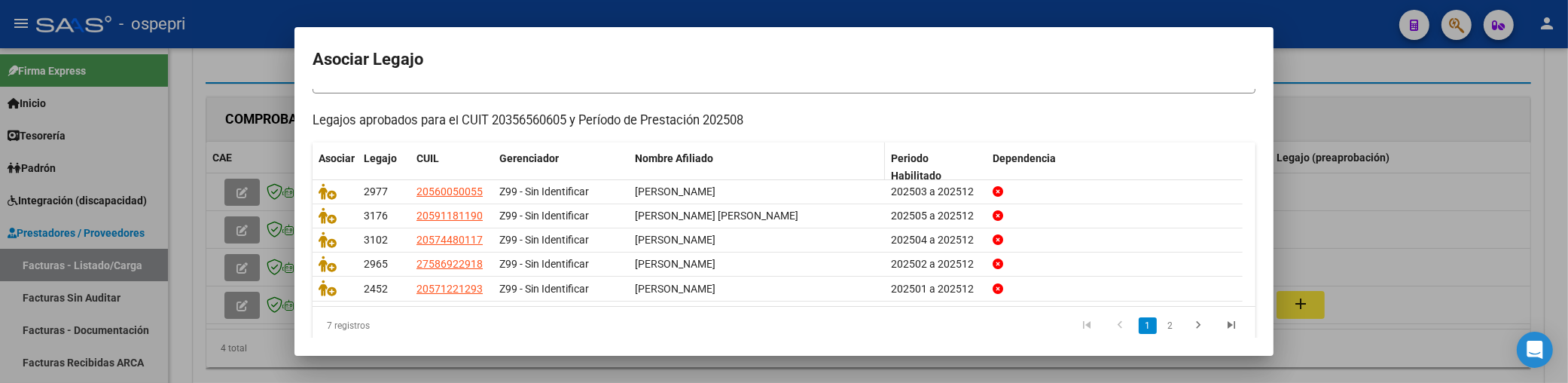
scroll to position [144, 0]
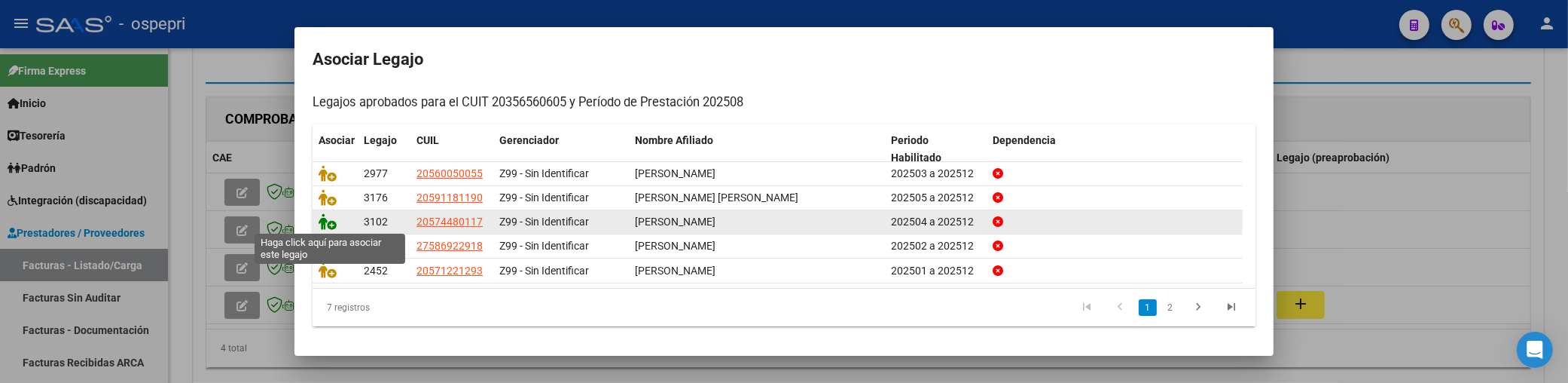
click at [326, 222] on icon at bounding box center [327, 220] width 18 height 16
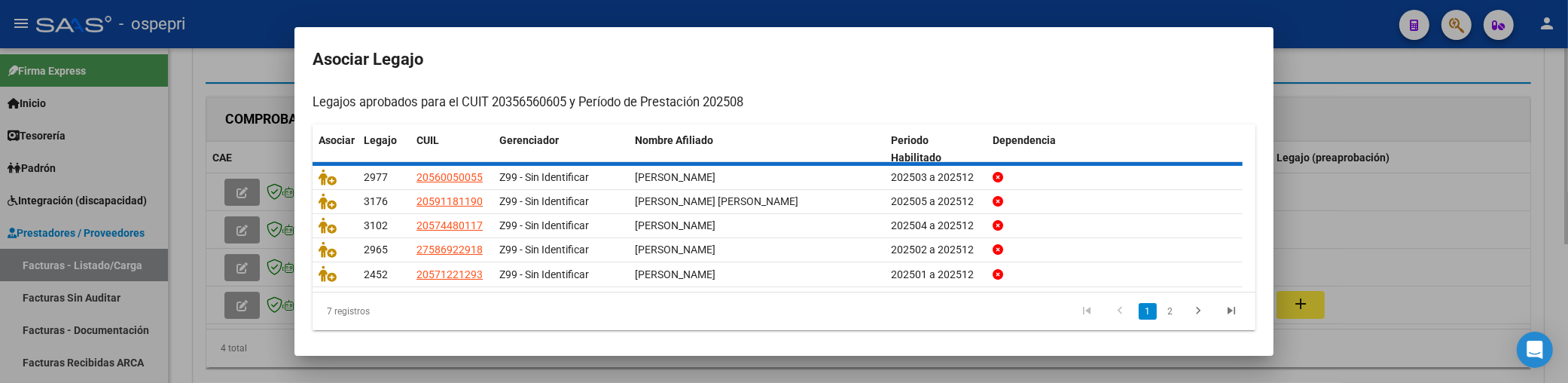
scroll to position [0, 0]
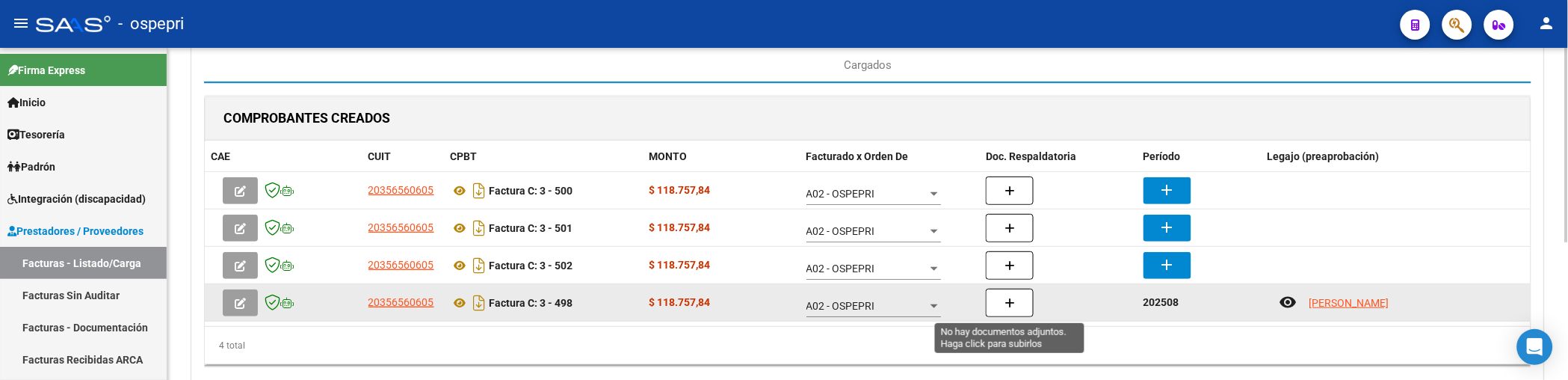
click at [1008, 307] on icon "button" at bounding box center [1009, 303] width 10 height 11
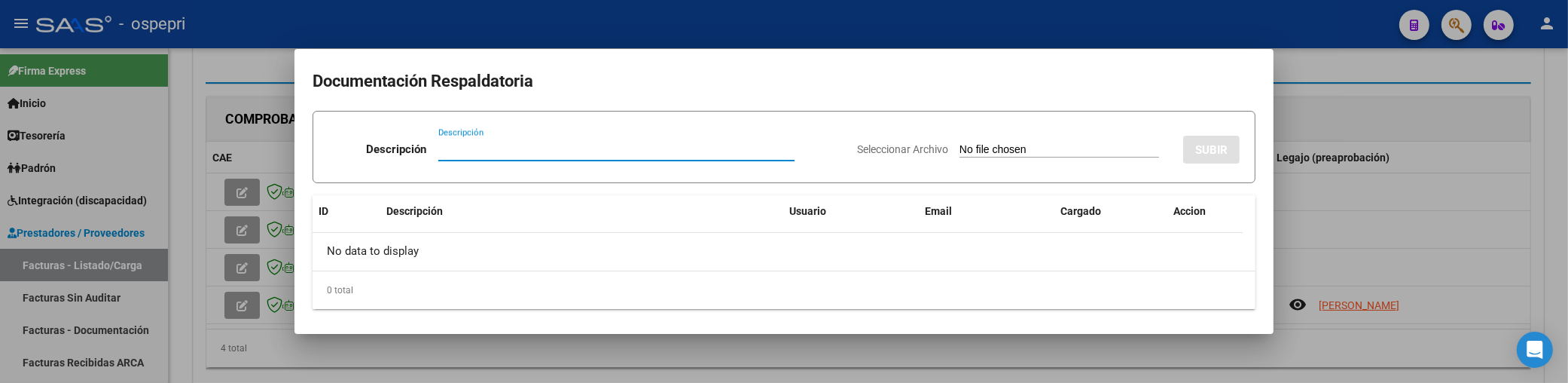
click at [441, 151] on input "Descripción" at bounding box center [616, 149] width 356 height 13
paste input "belu_c012@hotmail.com"
drag, startPoint x: 615, startPoint y: 140, endPoint x: 586, endPoint y: 147, distance: 29.8
click at [586, 147] on div "belu_c012@hotmail.com Descripción" at bounding box center [616, 149] width 356 height 23
drag, startPoint x: 586, startPoint y: 147, endPoint x: 408, endPoint y: 148, distance: 178.0
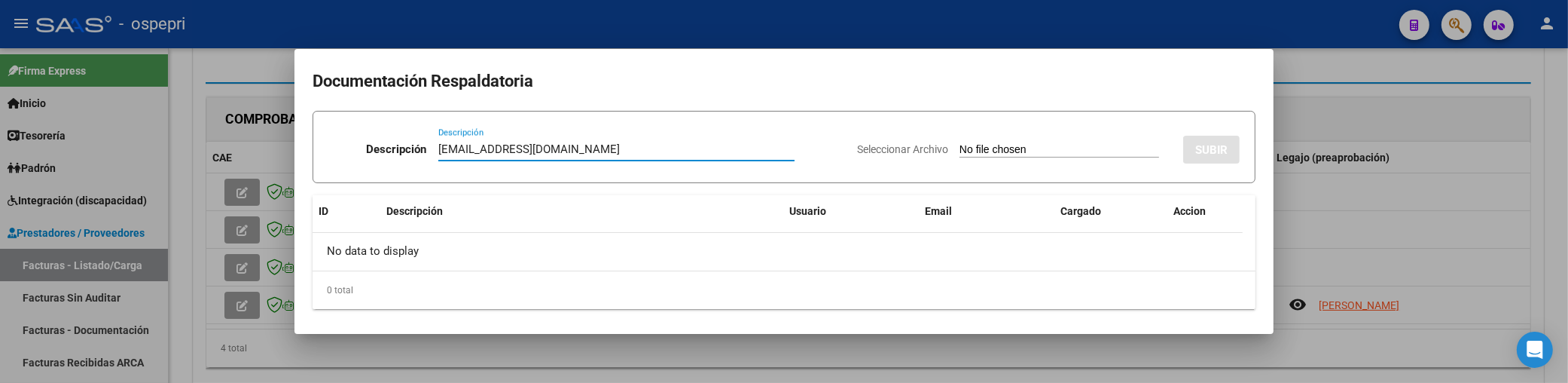
click at [408, 148] on div "Descripción belu_c012@hotmail.com Descripción" at bounding box center [587, 152] width 517 height 46
drag, startPoint x: 489, startPoint y: 149, endPoint x: 427, endPoint y: 149, distance: 62.0
click at [427, 149] on div "Descripción 202508 Descripción" at bounding box center [587, 152] width 517 height 46
type input "202508"
click at [961, 146] on input "Seleccionar Archivo" at bounding box center [1060, 150] width 200 height 14
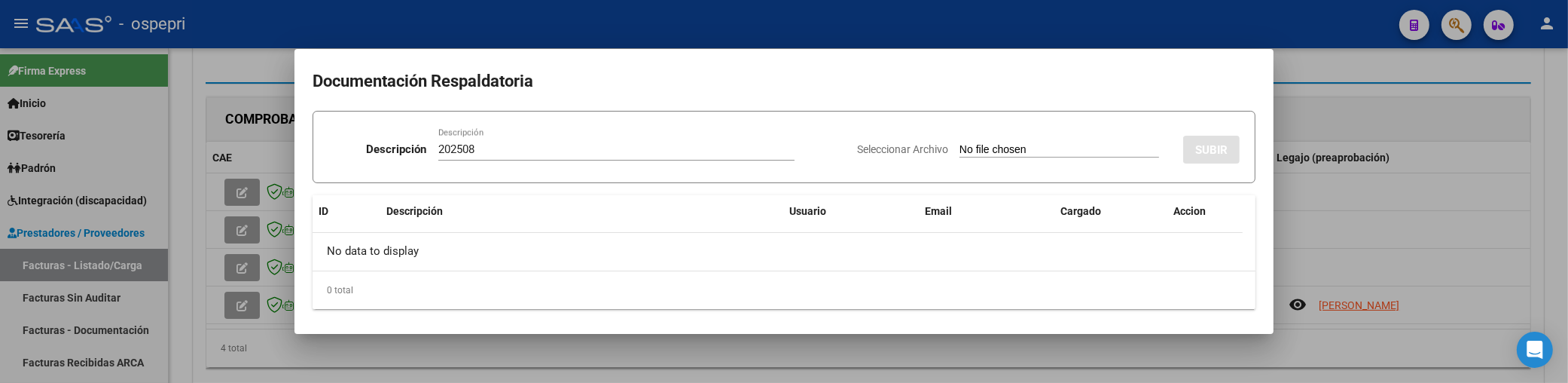
type input "C:\fakepath\SANDOVAL.pdf"
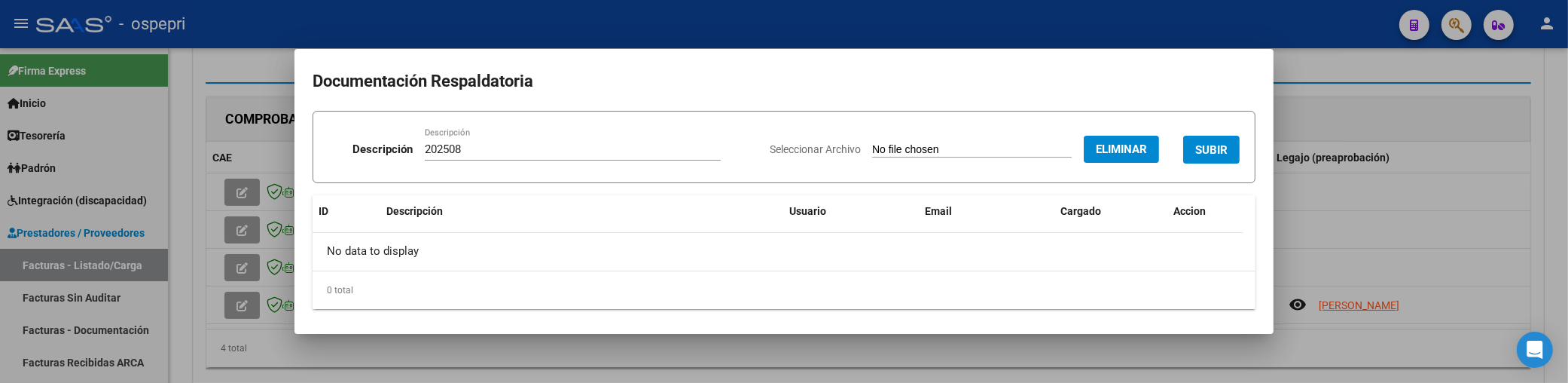
click at [1206, 152] on span "SUBIR" at bounding box center [1212, 150] width 32 height 13
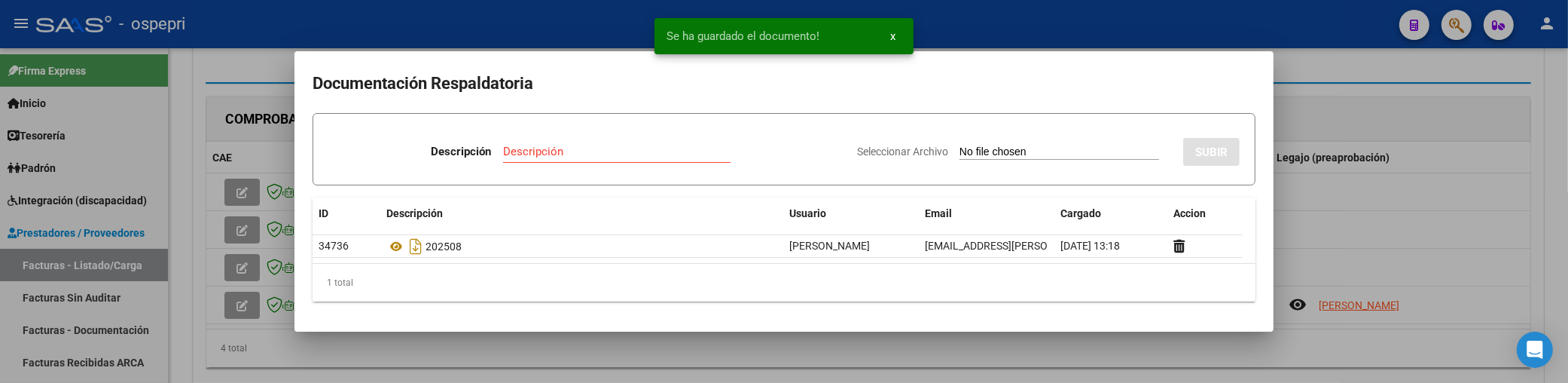
click at [1376, 236] on div at bounding box center [784, 191] width 1568 height 383
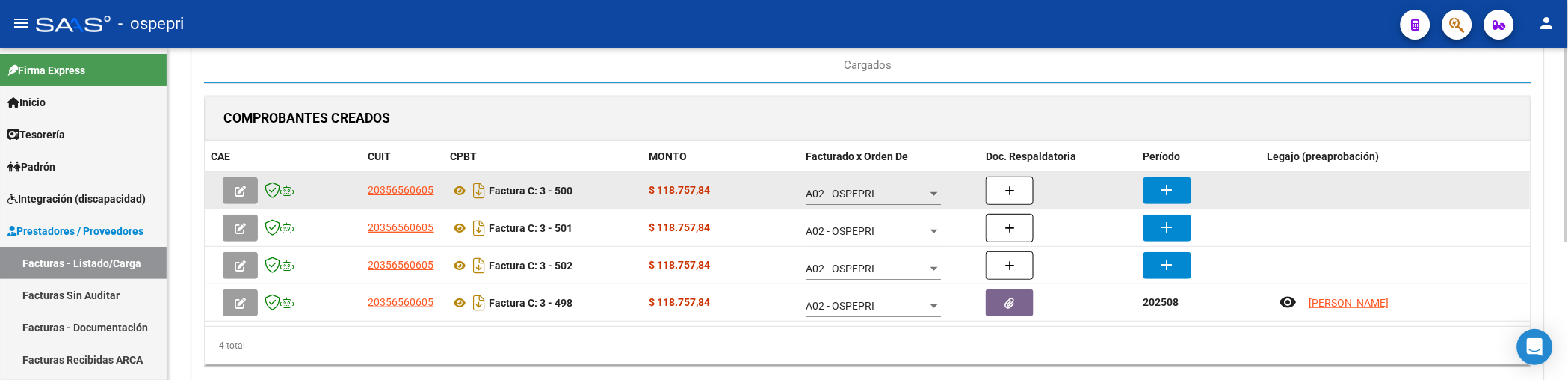
click at [1164, 190] on mat-icon "add" at bounding box center [1167, 190] width 18 height 18
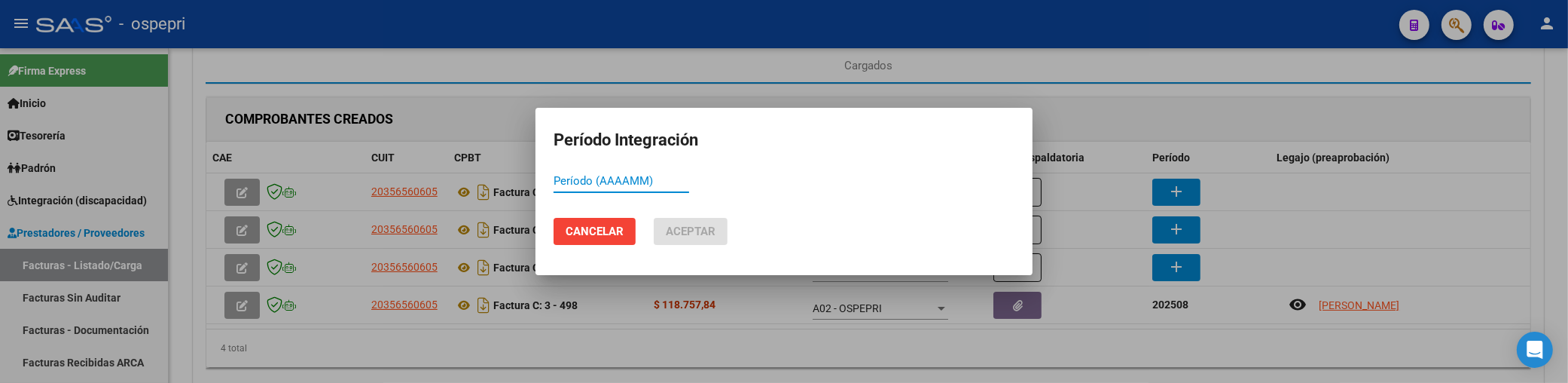
click at [565, 182] on input "Período (AAAAMM)" at bounding box center [621, 181] width 136 height 13
type input "202508"
click at [712, 232] on span "Aceptar" at bounding box center [691, 231] width 49 height 13
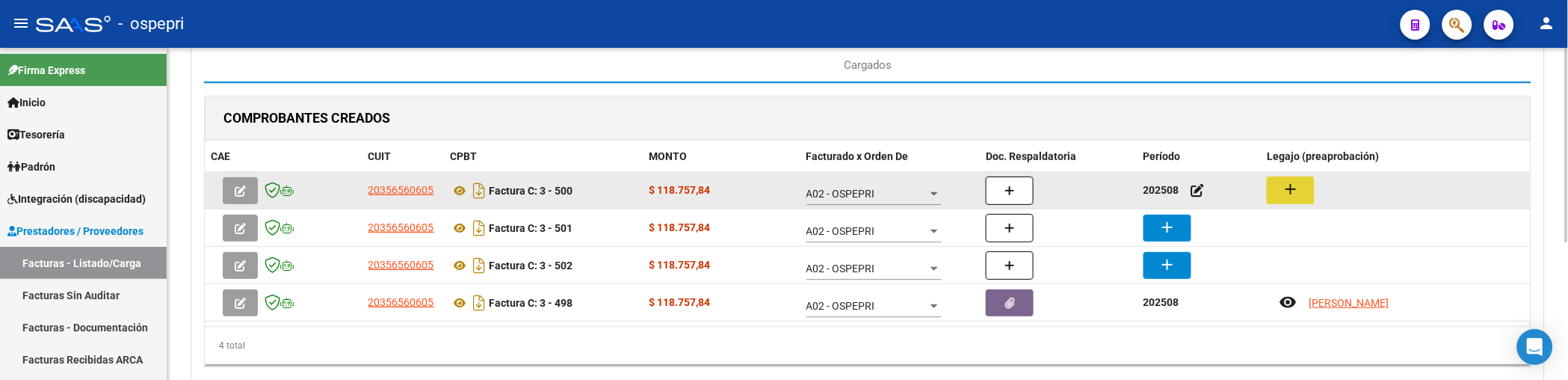
click at [1290, 195] on mat-icon "add" at bounding box center [1290, 189] width 18 height 18
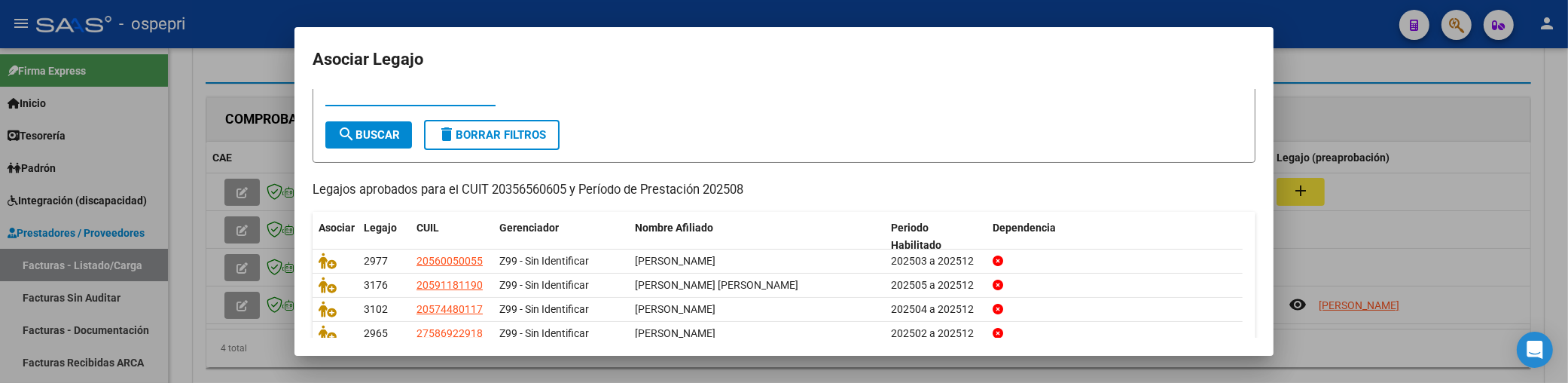
scroll to position [144, 0]
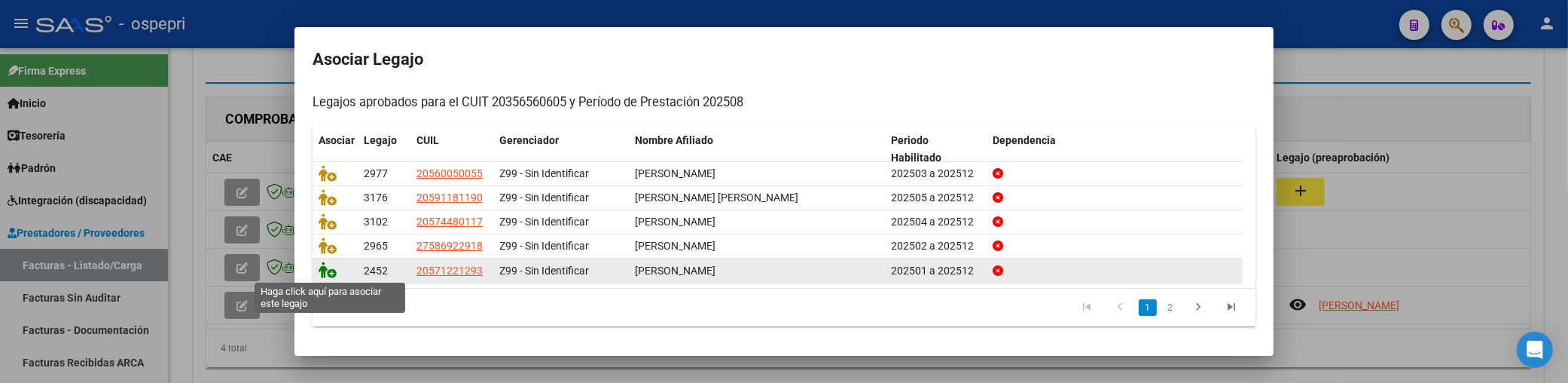
click at [318, 268] on icon at bounding box center [327, 269] width 18 height 16
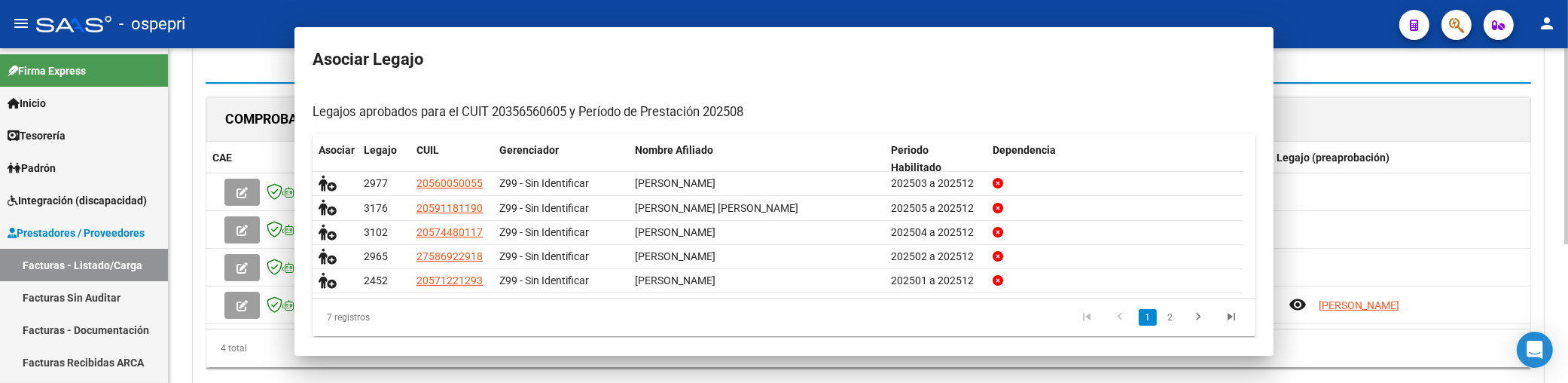
scroll to position [0, 0]
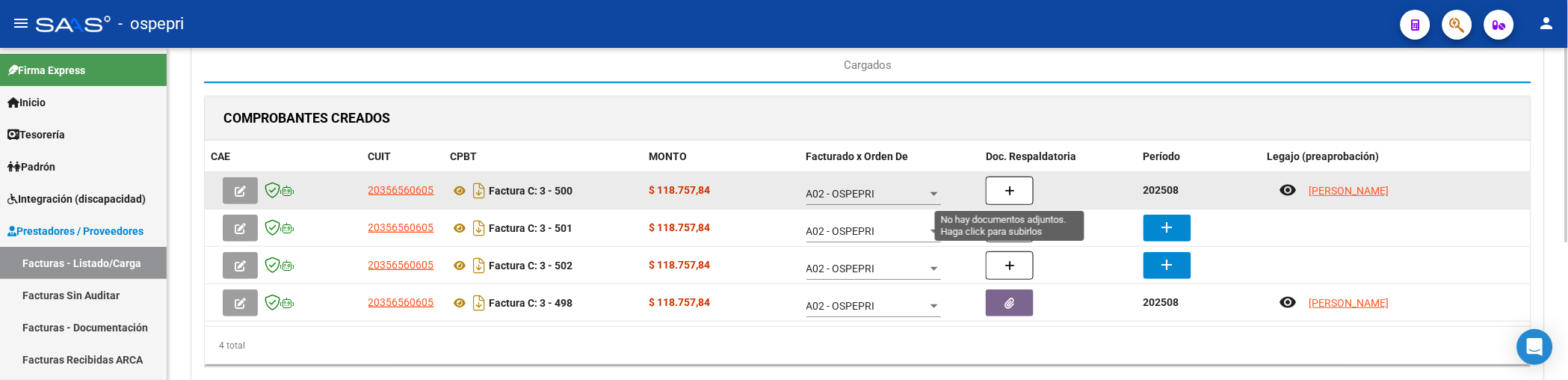
click at [1005, 190] on icon "button" at bounding box center [1009, 191] width 10 height 11
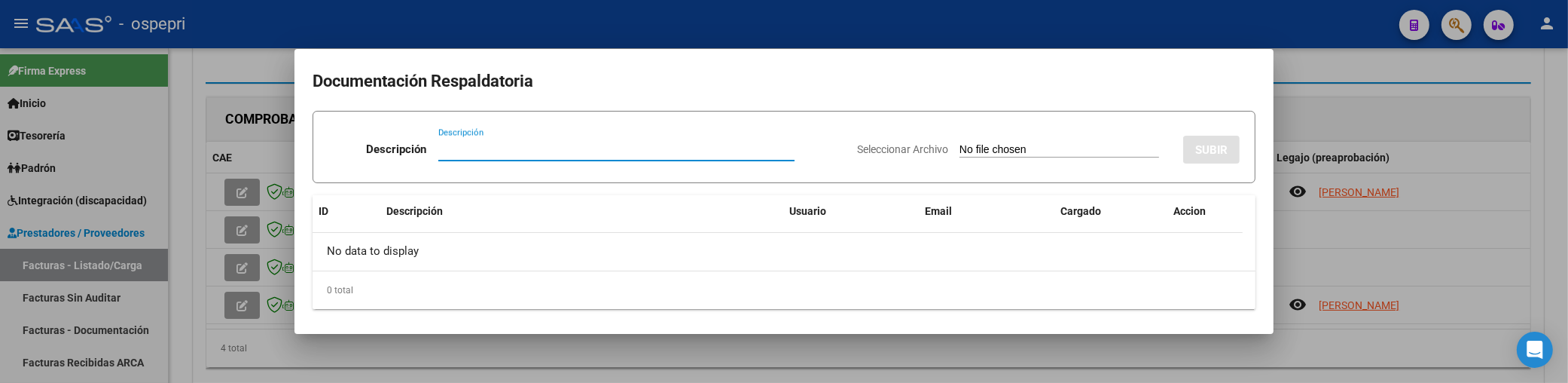
click at [460, 151] on input "Descripción" at bounding box center [616, 149] width 356 height 13
paste input "202508"
type input "202508"
click at [960, 153] on input "Seleccionar Archivo" at bounding box center [1060, 150] width 200 height 14
type input "C:\fakepath\BALCONTE.pdf"
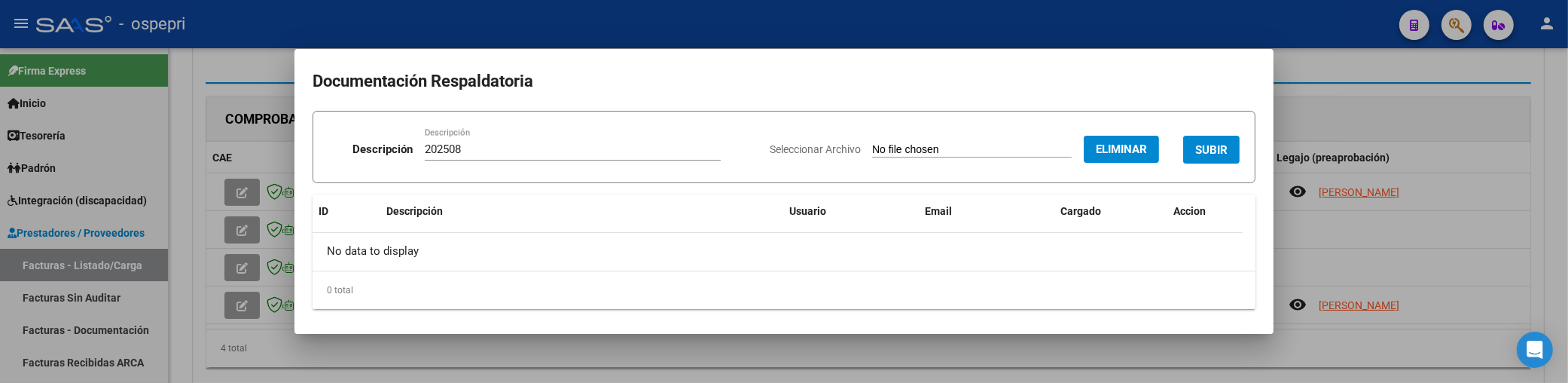
click at [1195, 144] on span "SUBIR" at bounding box center [1212, 150] width 32 height 13
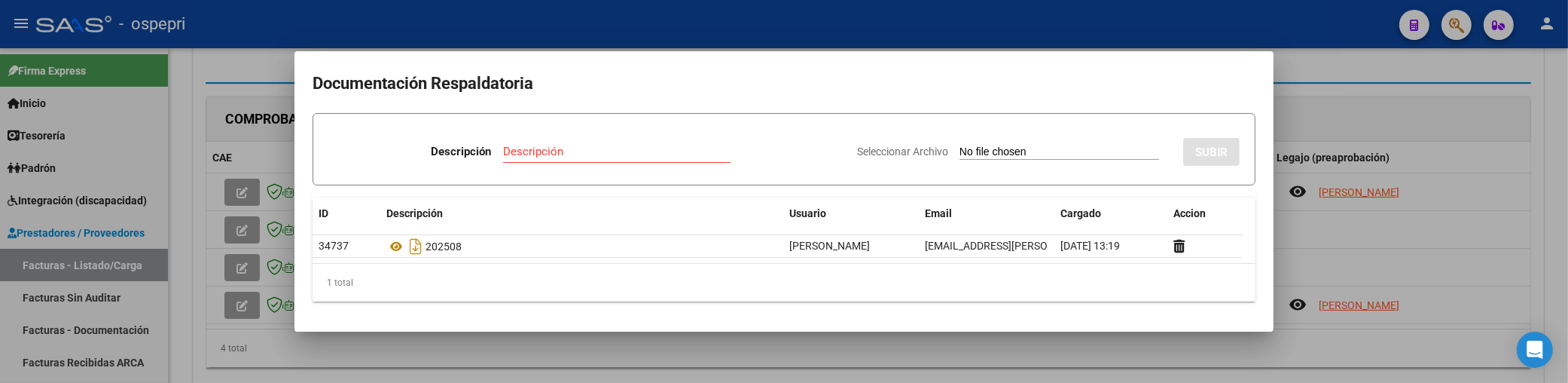
click at [1444, 261] on div at bounding box center [784, 191] width 1568 height 383
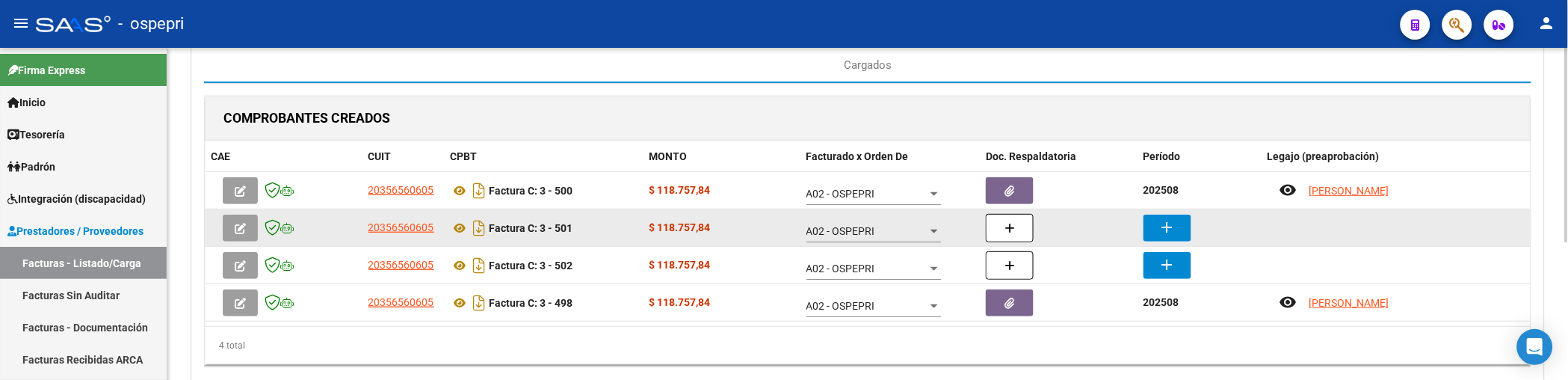
click at [1178, 230] on button "add" at bounding box center [1167, 228] width 48 height 27
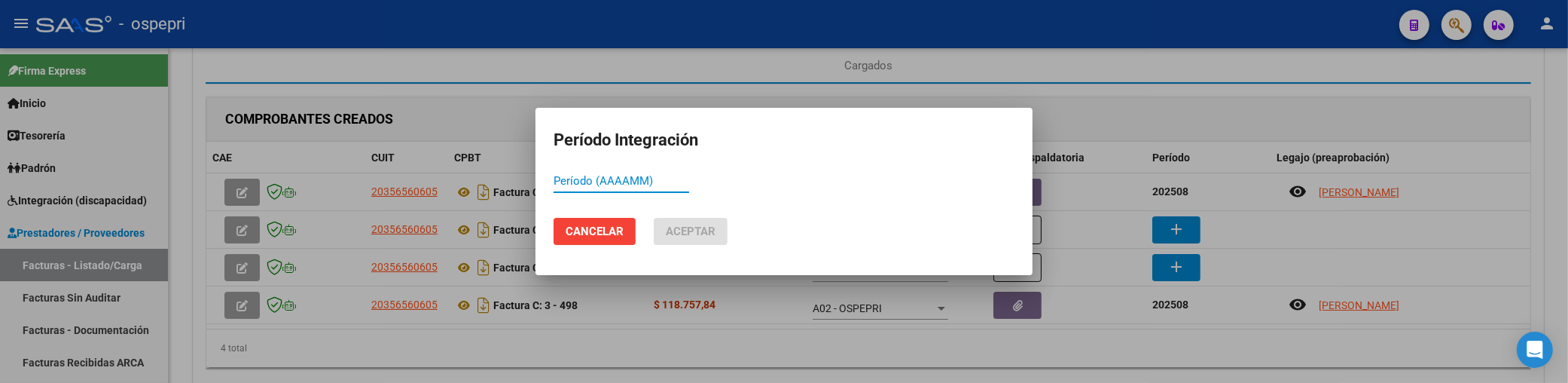
click at [561, 183] on input "Período (AAAAMM)" at bounding box center [621, 181] width 136 height 13
paste input "202508"
type input "202508"
click at [674, 220] on button "Aceptar" at bounding box center [691, 231] width 74 height 28
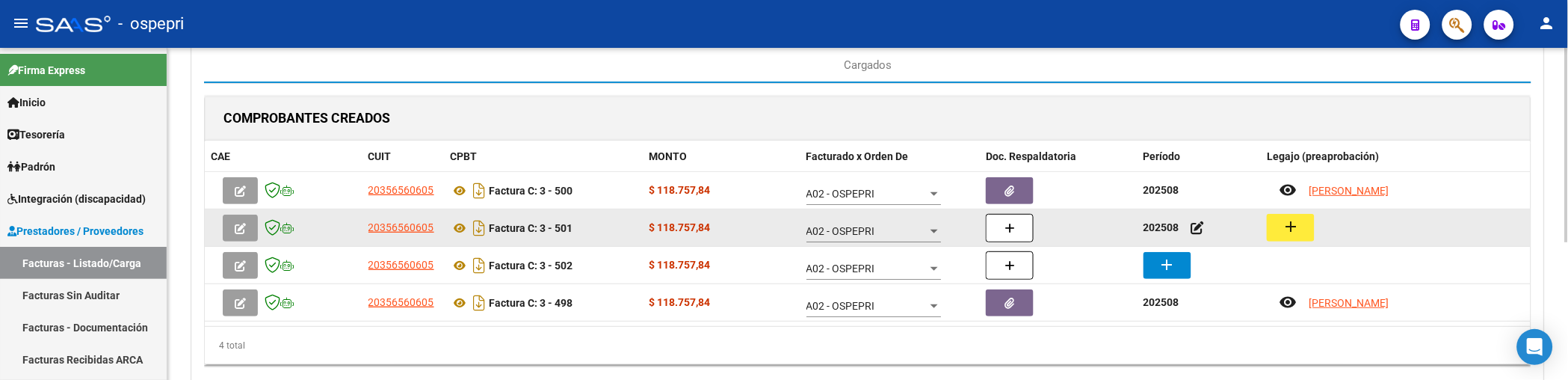
click at [1285, 229] on mat-icon "add" at bounding box center [1290, 226] width 18 height 18
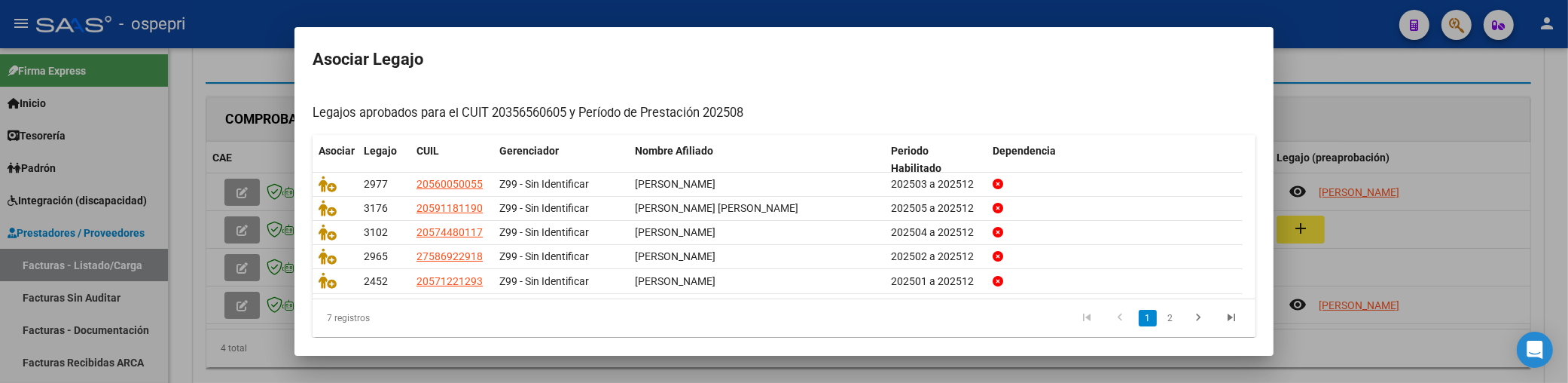
scroll to position [144, 0]
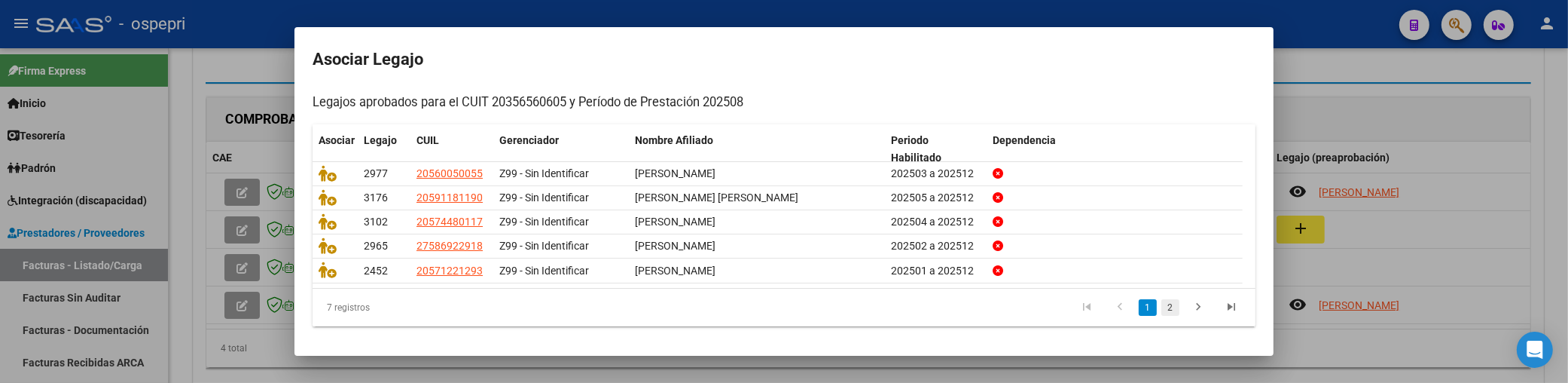
click at [1161, 309] on link "2" at bounding box center [1170, 307] width 18 height 16
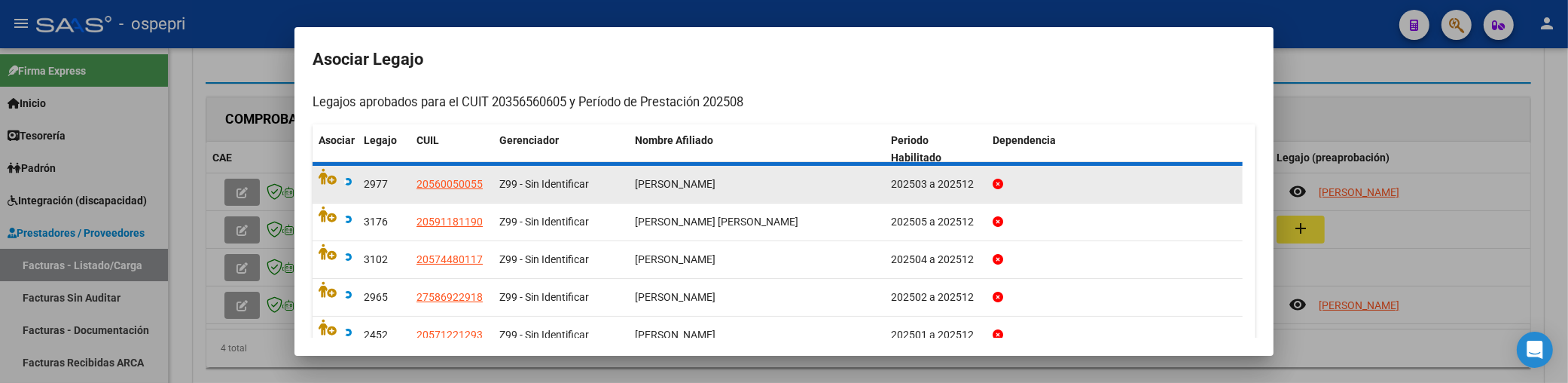
scroll to position [69, 0]
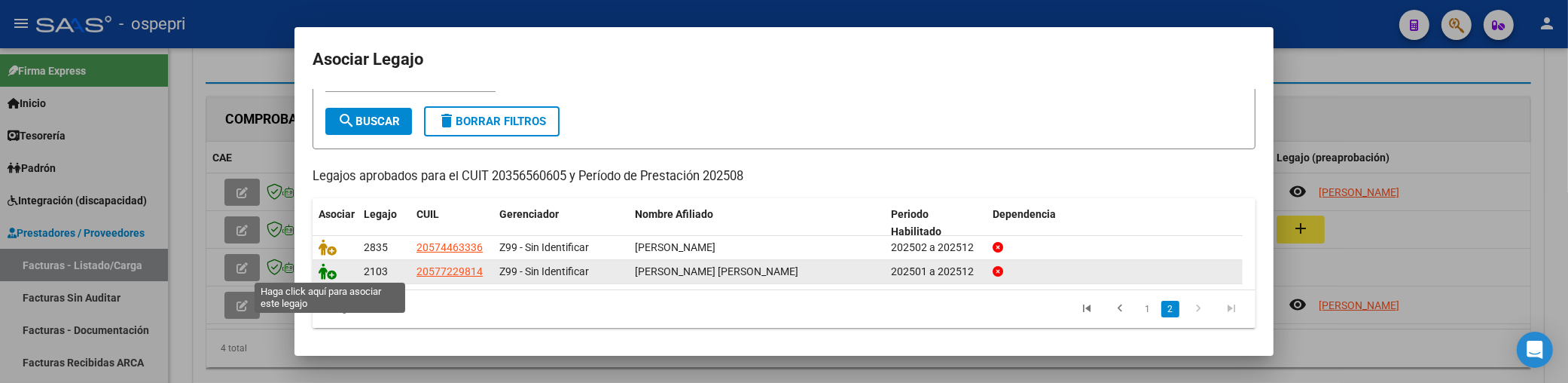
click at [325, 277] on icon at bounding box center [327, 271] width 18 height 16
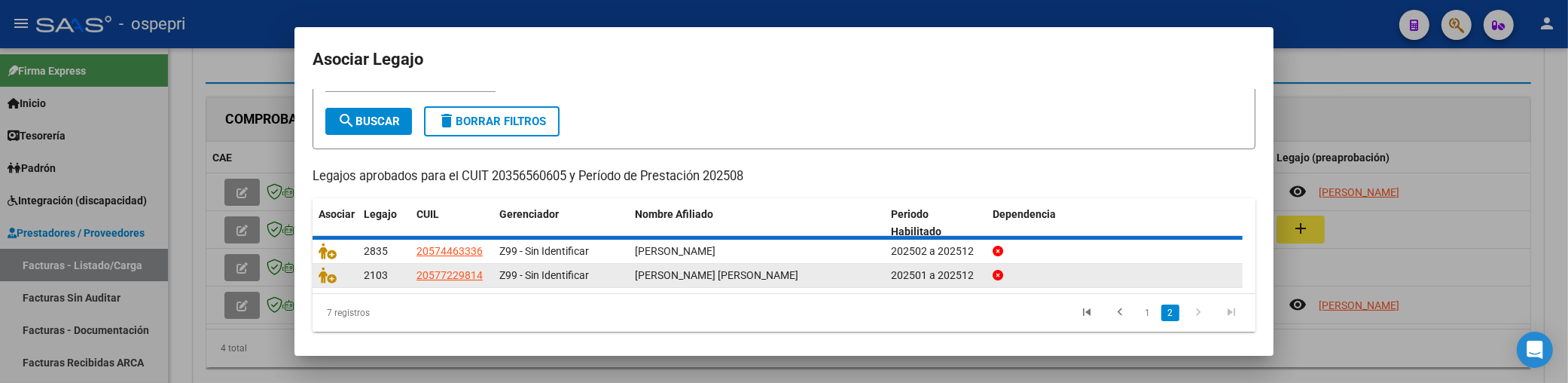
scroll to position [0, 0]
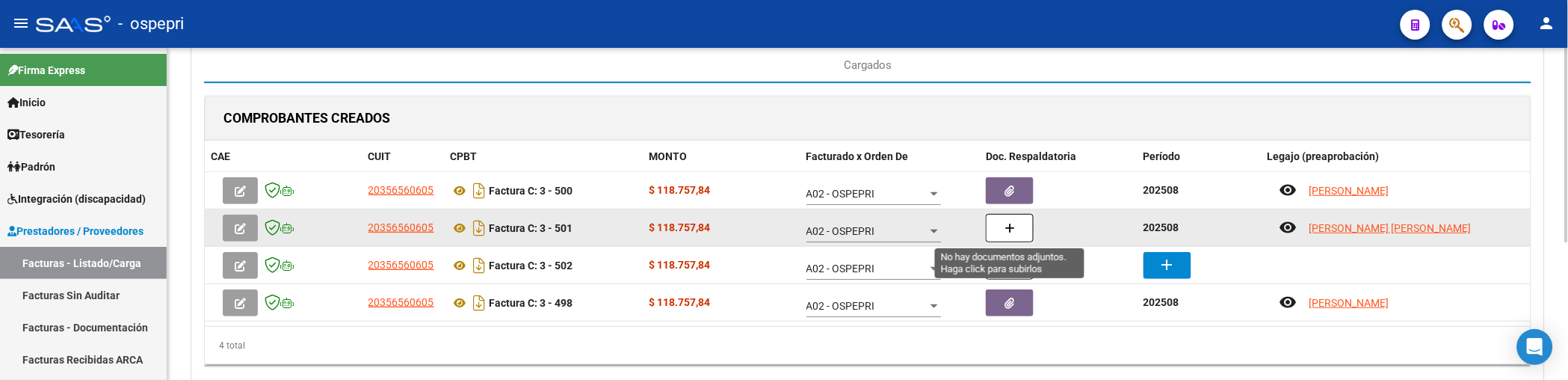
click at [1012, 230] on icon "button" at bounding box center [1009, 228] width 10 height 11
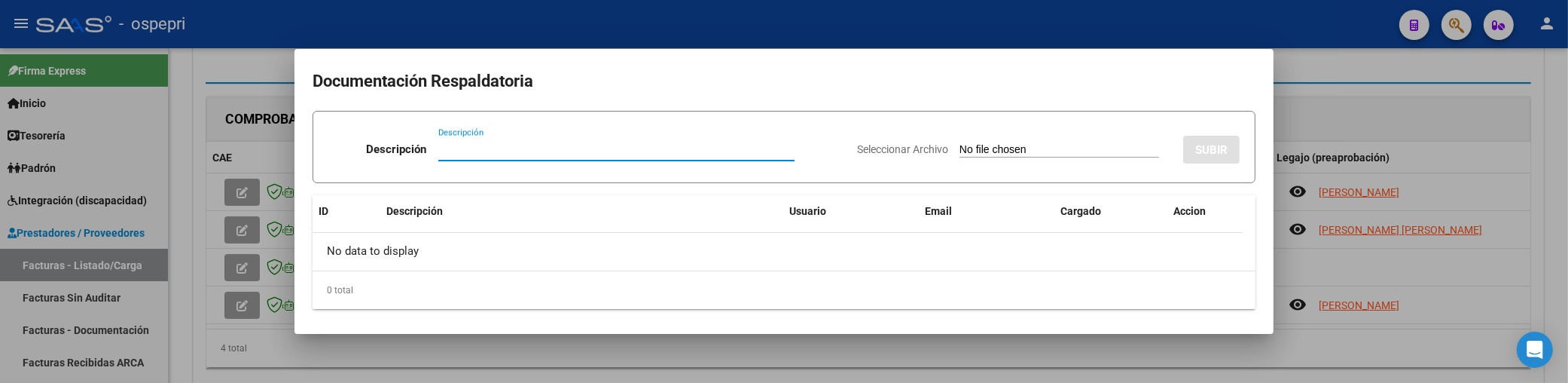
click at [482, 148] on input "Descripción" at bounding box center [616, 149] width 356 height 13
paste input "202508"
type input "202508"
click at [960, 149] on input "Seleccionar Archivo" at bounding box center [1060, 150] width 200 height 14
type input "C:\fakepath\VALENZUELA.pdf"
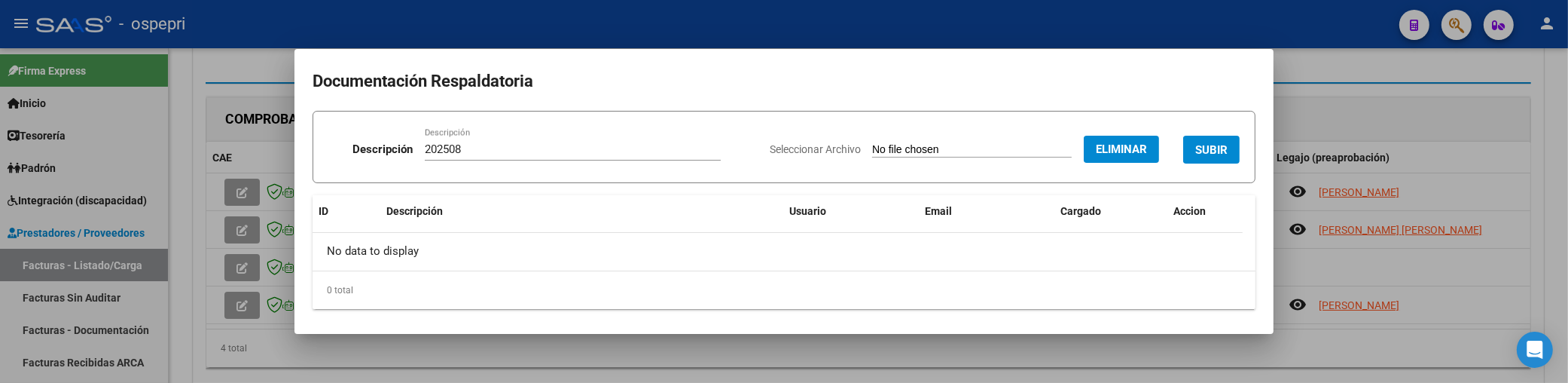
click at [1195, 149] on span "SUBIR" at bounding box center [1212, 150] width 32 height 13
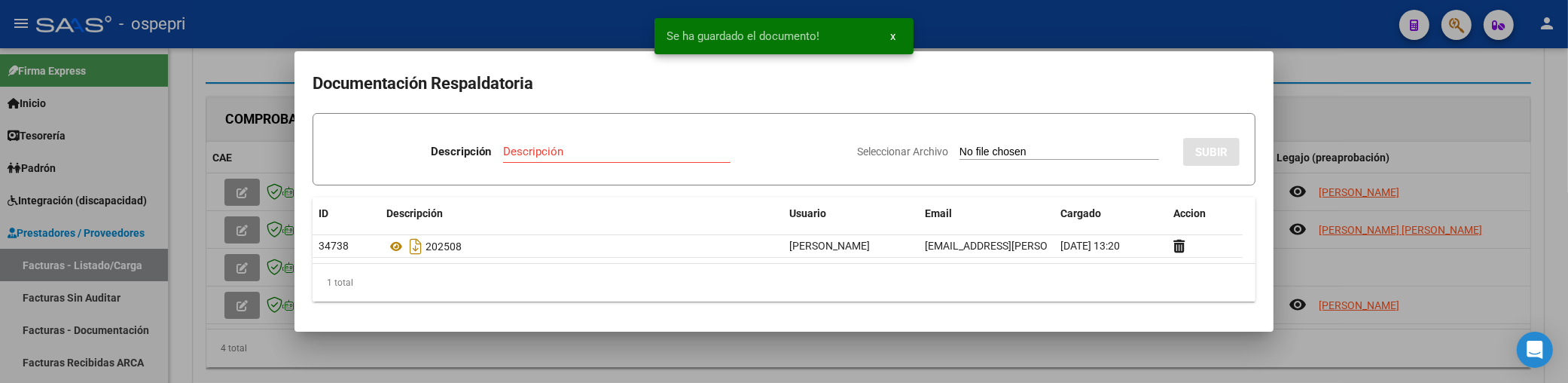
click at [1440, 89] on div at bounding box center [784, 191] width 1568 height 383
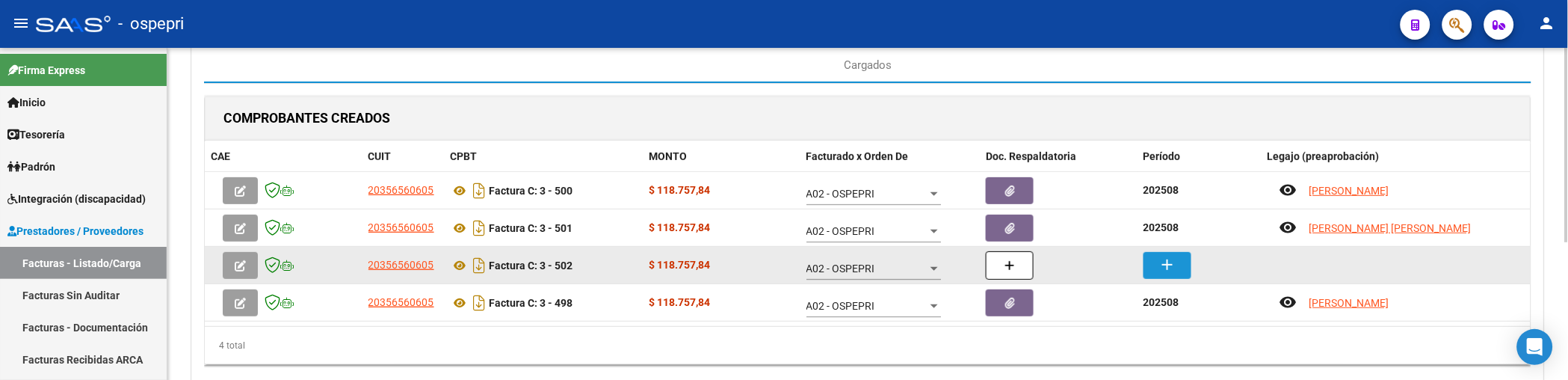
click at [1166, 270] on mat-icon "add" at bounding box center [1167, 264] width 18 height 18
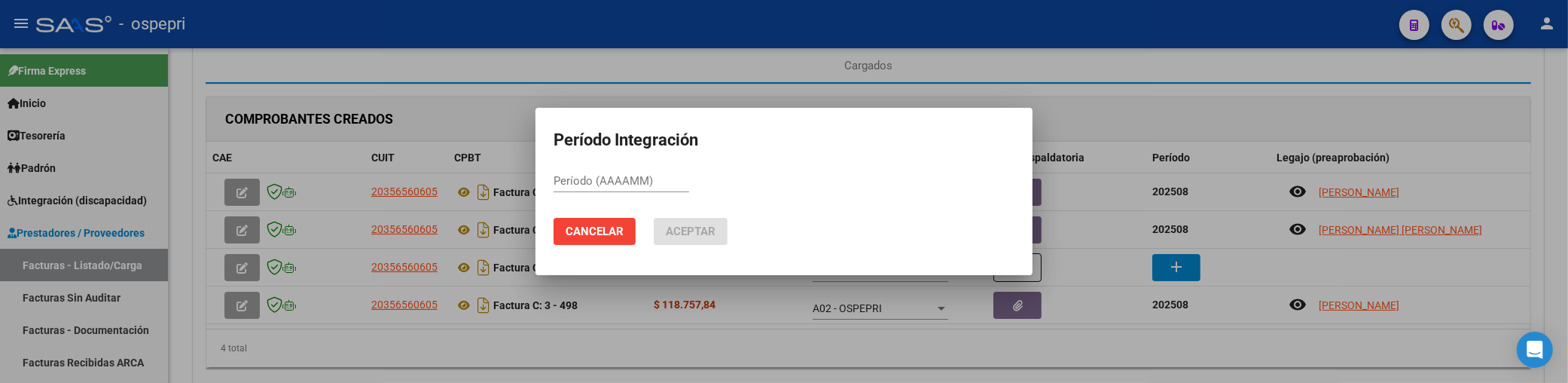
click at [576, 170] on div "Período (AAAAMM)" at bounding box center [621, 181] width 136 height 23
click at [576, 182] on input "Período (AAAAMM)" at bounding box center [621, 181] width 136 height 13
paste input "202508"
type input "202508"
click at [703, 232] on span "Aceptar" at bounding box center [691, 231] width 49 height 13
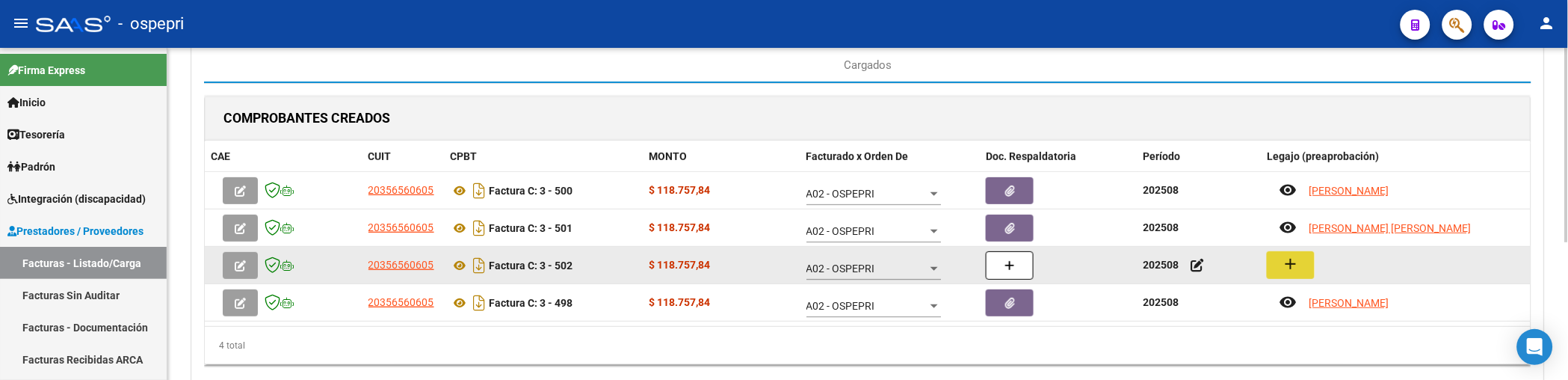
click at [1284, 259] on mat-icon "add" at bounding box center [1290, 263] width 18 height 18
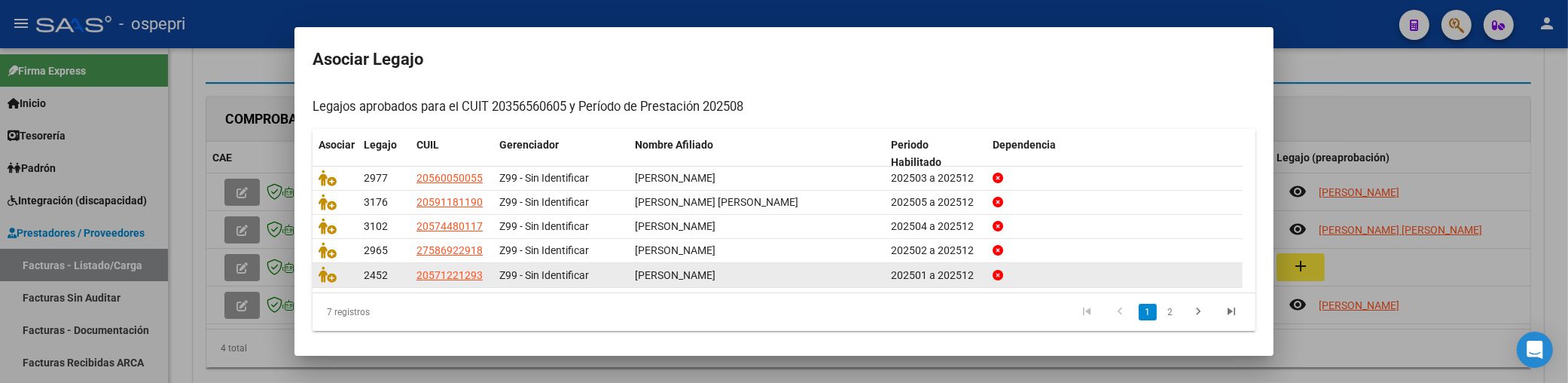
scroll to position [144, 0]
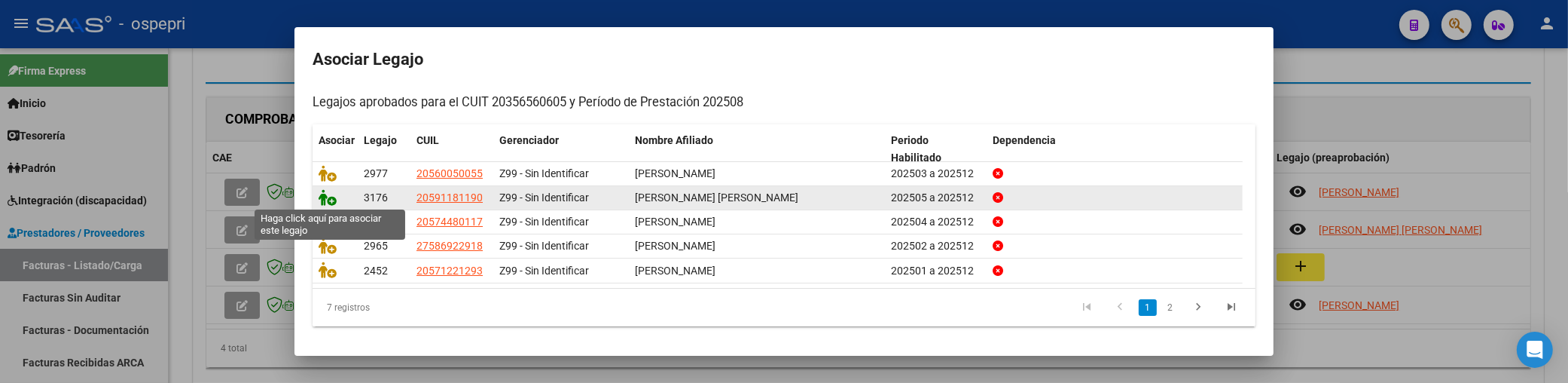
click at [329, 197] on icon at bounding box center [327, 197] width 18 height 16
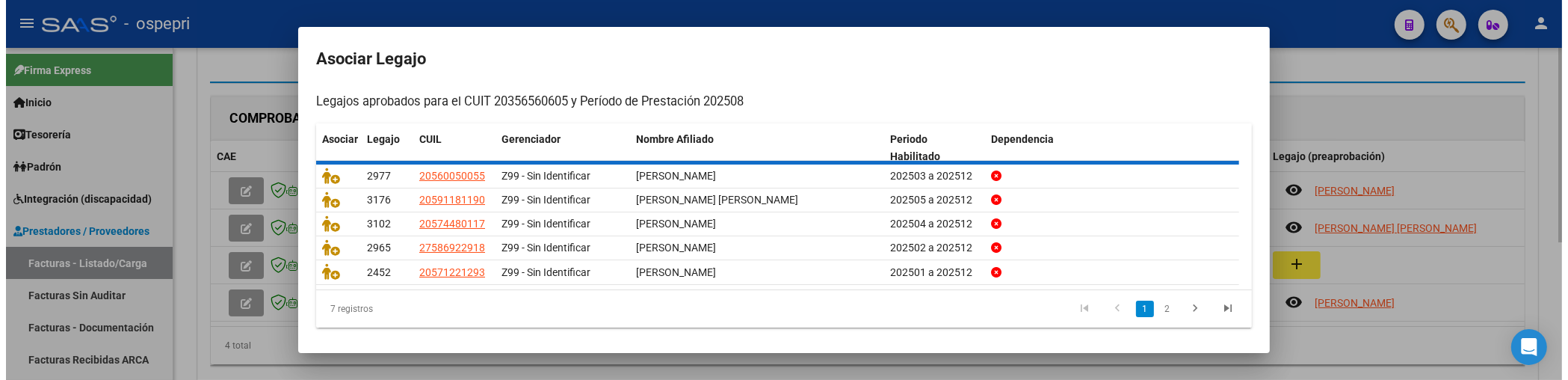
scroll to position [0, 0]
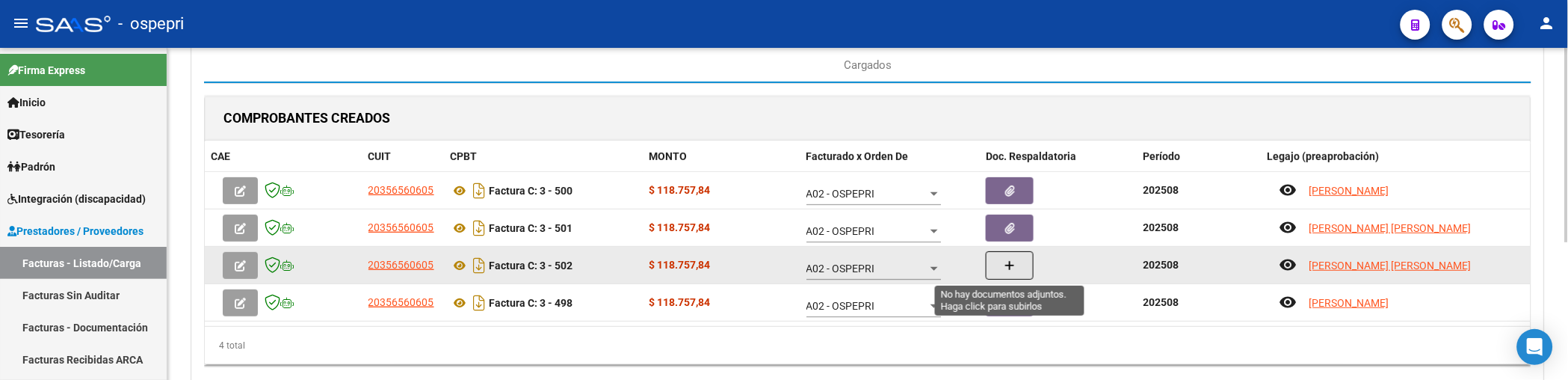
click at [1015, 264] on button "button" at bounding box center [1010, 265] width 48 height 28
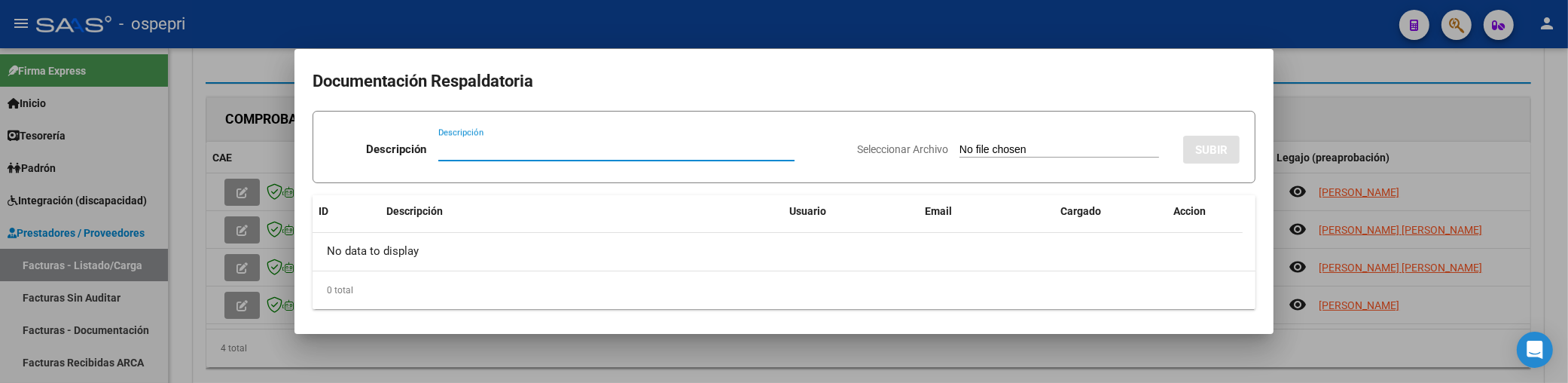
click at [460, 148] on input "Descripción" at bounding box center [616, 149] width 356 height 13
type input "202508"
click at [960, 152] on input "Seleccionar Archivo" at bounding box center [1060, 150] width 200 height 14
type input "C:\fakepath\PALAVECINO.pdf"
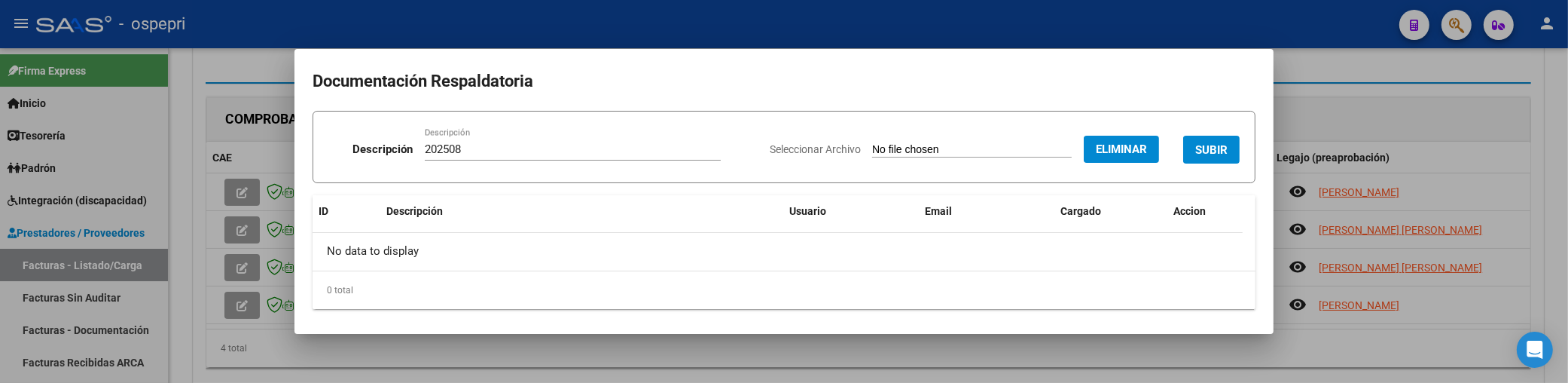
click at [1183, 147] on button "SUBIR" at bounding box center [1211, 149] width 56 height 28
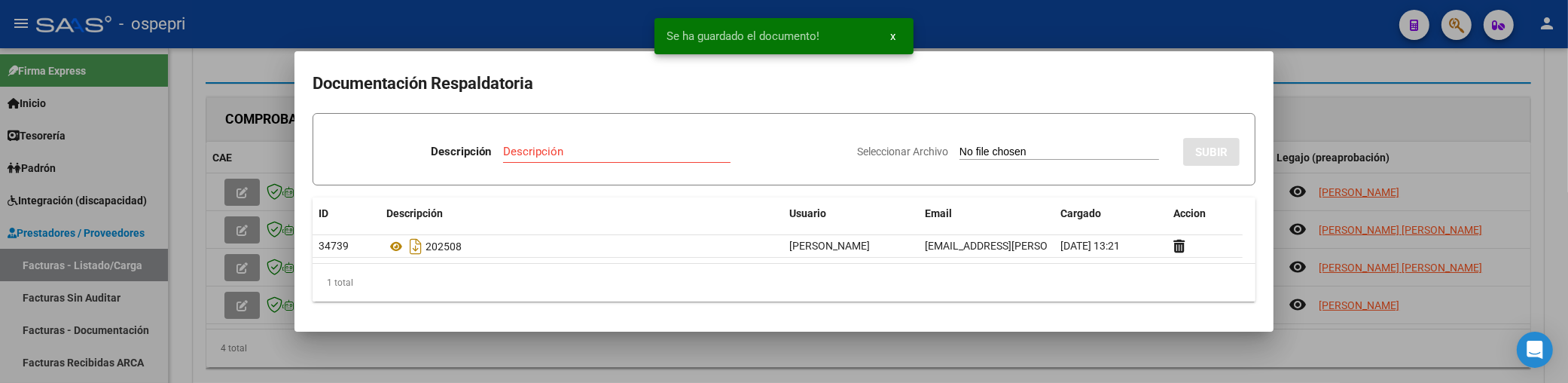
click at [1045, 350] on div at bounding box center [784, 191] width 1568 height 383
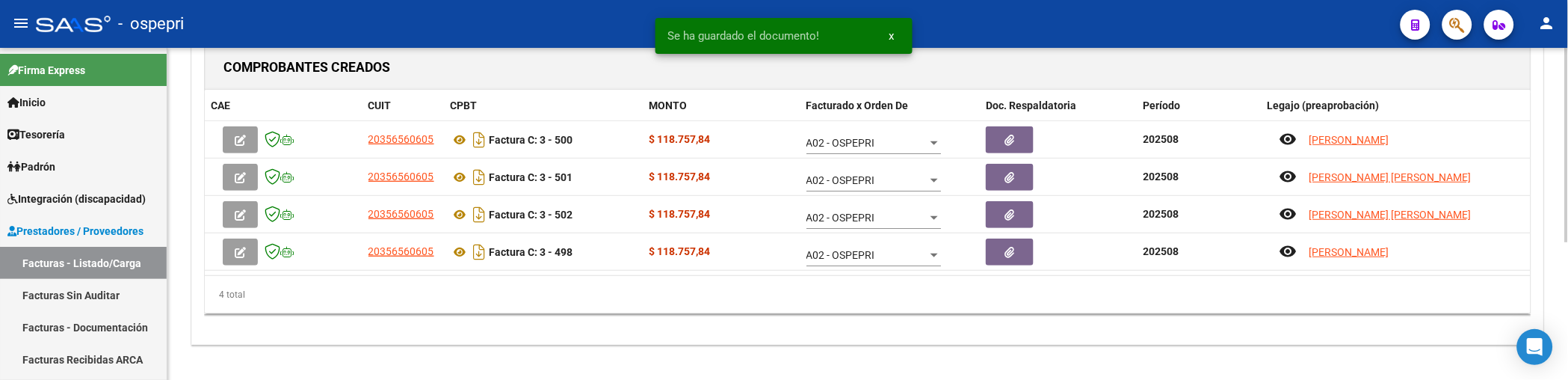
scroll to position [236, 0]
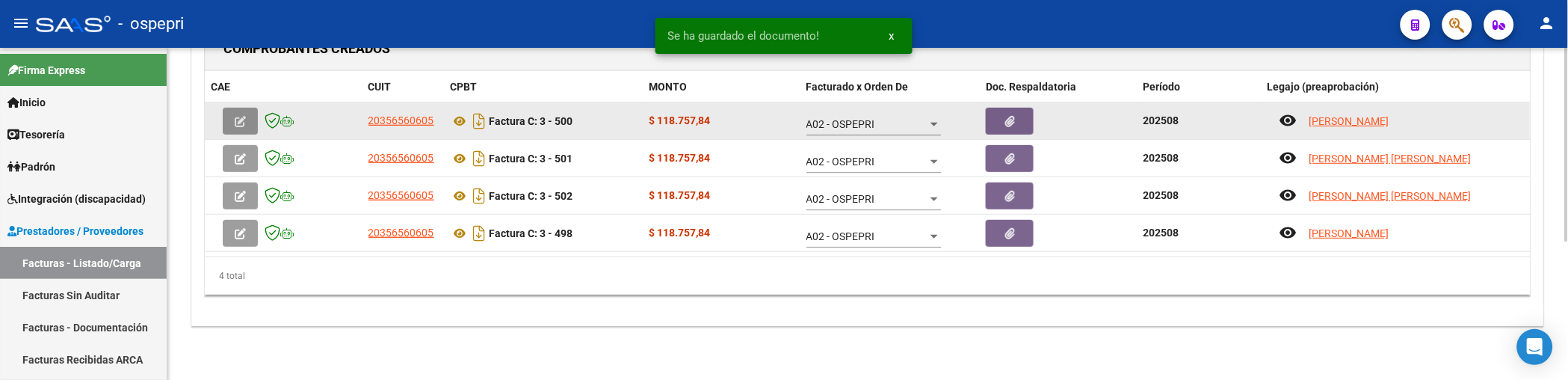
click at [243, 121] on icon "button" at bounding box center [240, 122] width 11 height 11
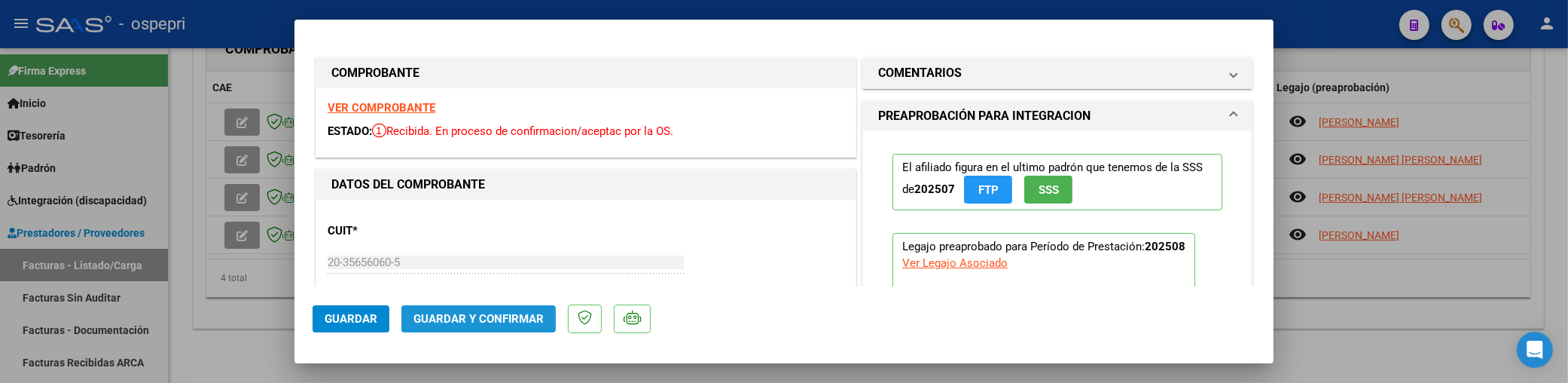
click at [526, 322] on span "Guardar y Confirmar" at bounding box center [478, 318] width 130 height 13
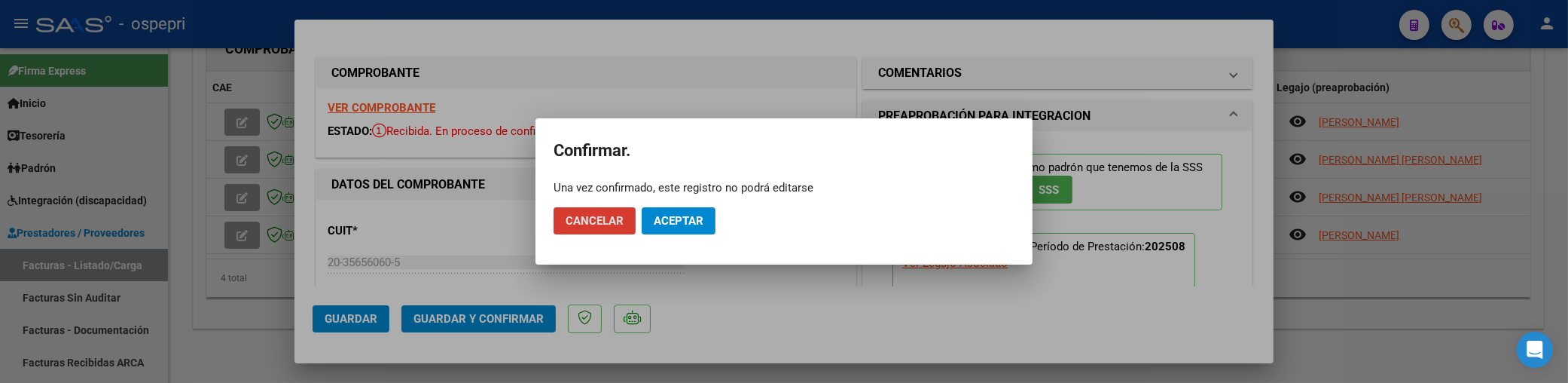
click at [675, 227] on span "Aceptar" at bounding box center [679, 220] width 49 height 13
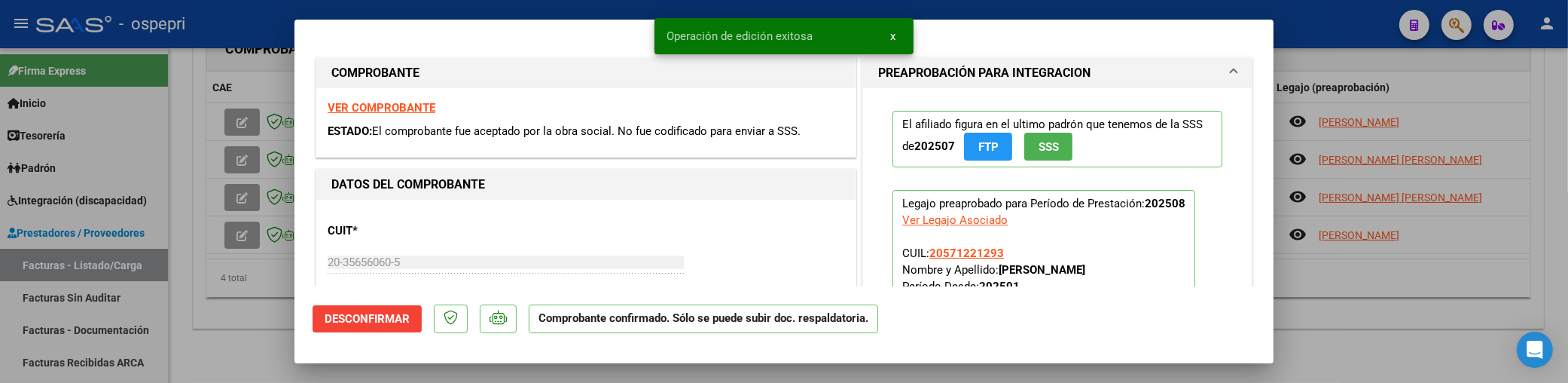
click at [234, 159] on div at bounding box center [784, 191] width 1568 height 383
type input "$ 0,00"
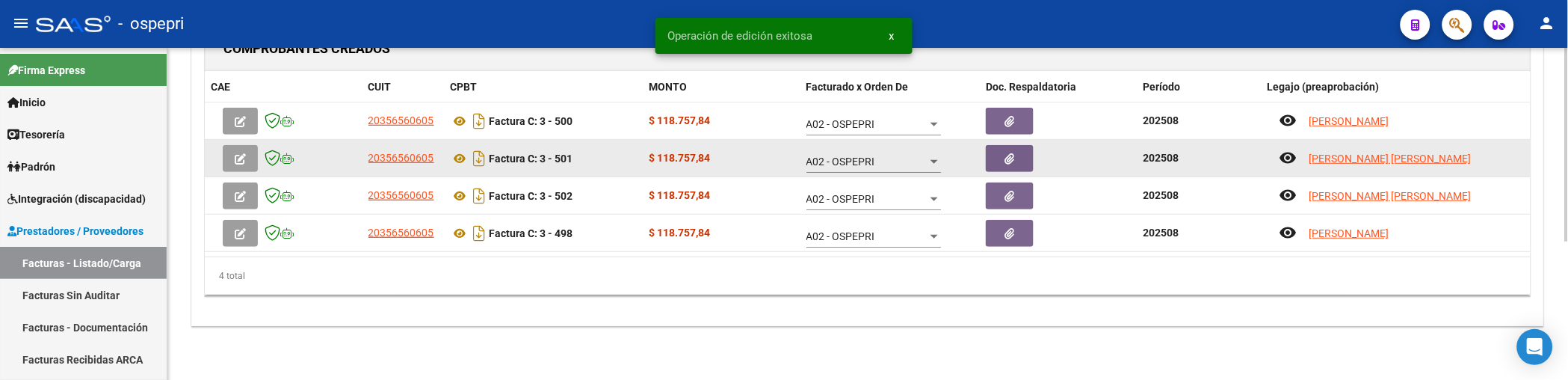
click at [235, 157] on icon "button" at bounding box center [240, 159] width 11 height 11
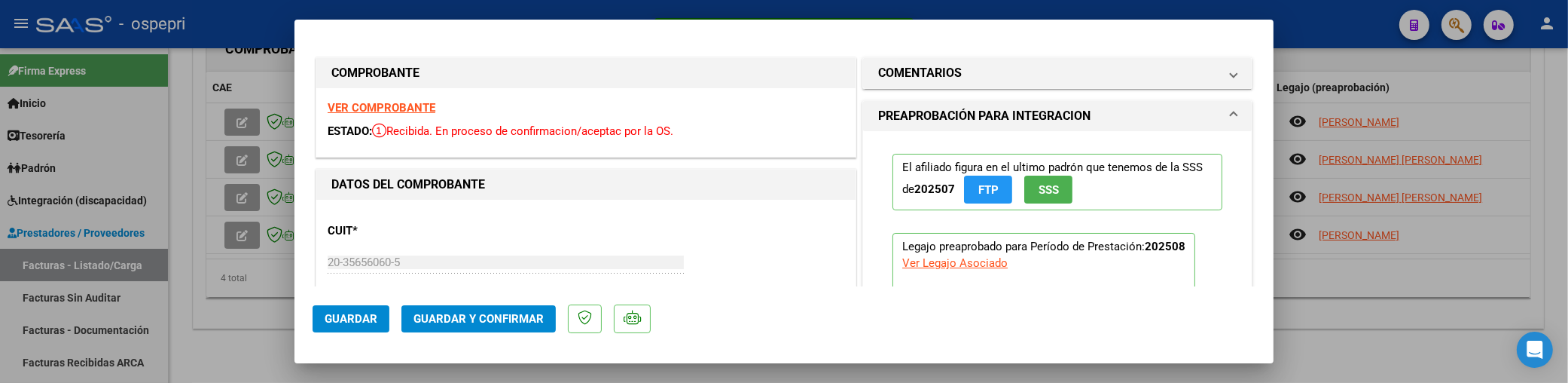
click at [536, 320] on span "Guardar y Confirmar" at bounding box center [478, 318] width 130 height 13
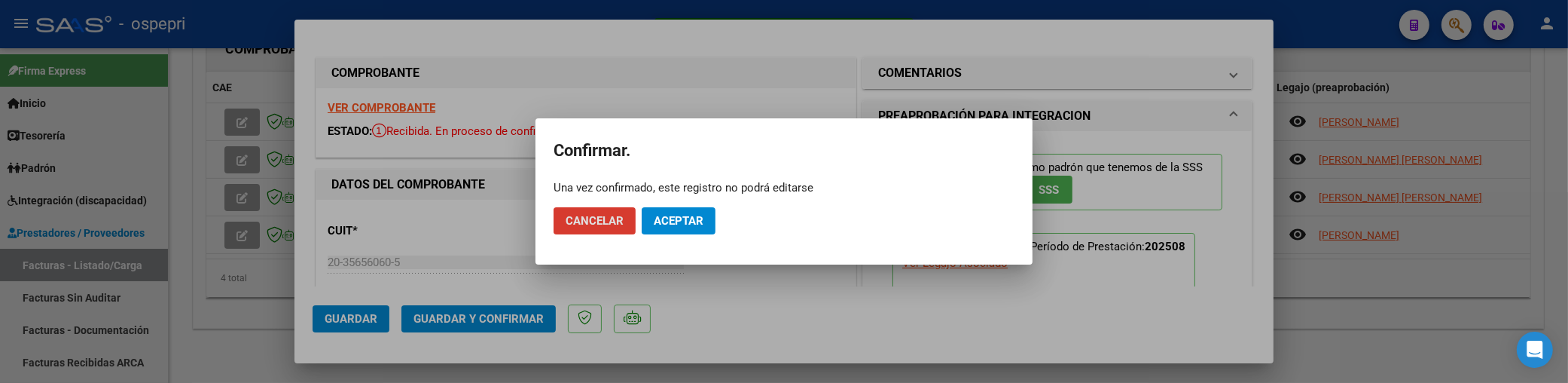
click at [684, 220] on span "Aceptar" at bounding box center [679, 220] width 49 height 13
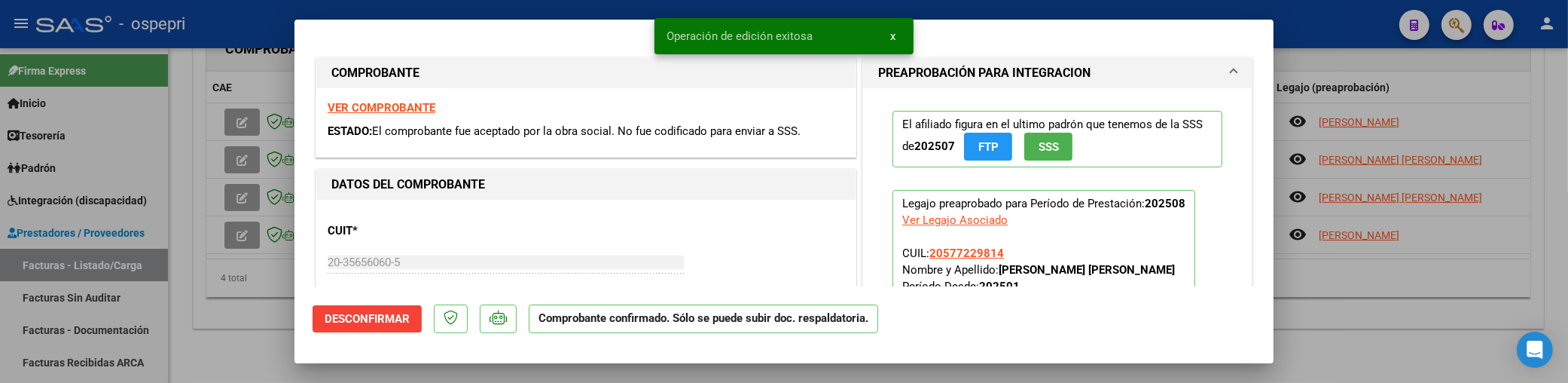
click at [243, 191] on div at bounding box center [784, 191] width 1568 height 383
type input "$ 0,00"
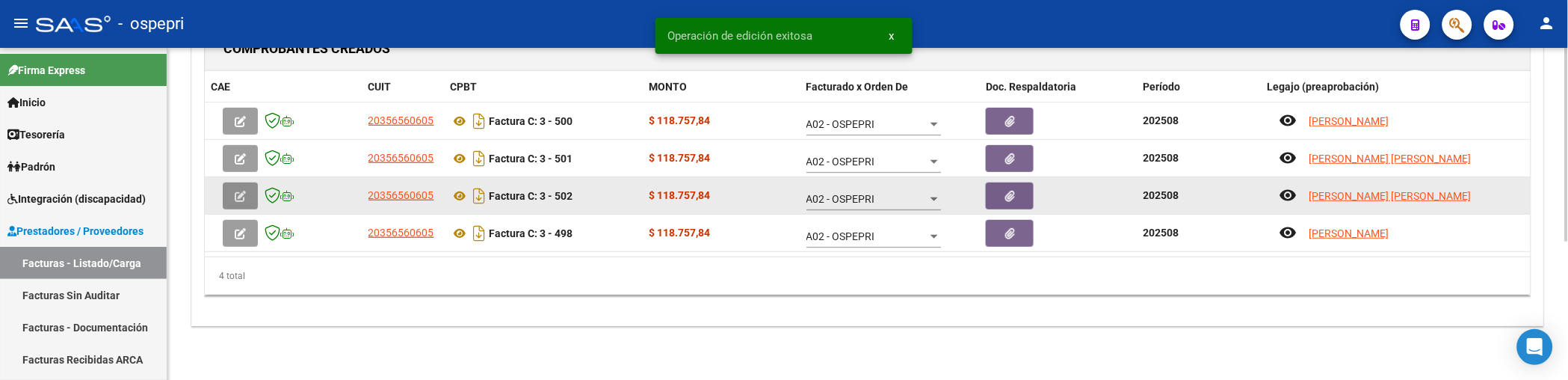
click at [243, 192] on icon "button" at bounding box center [240, 196] width 11 height 11
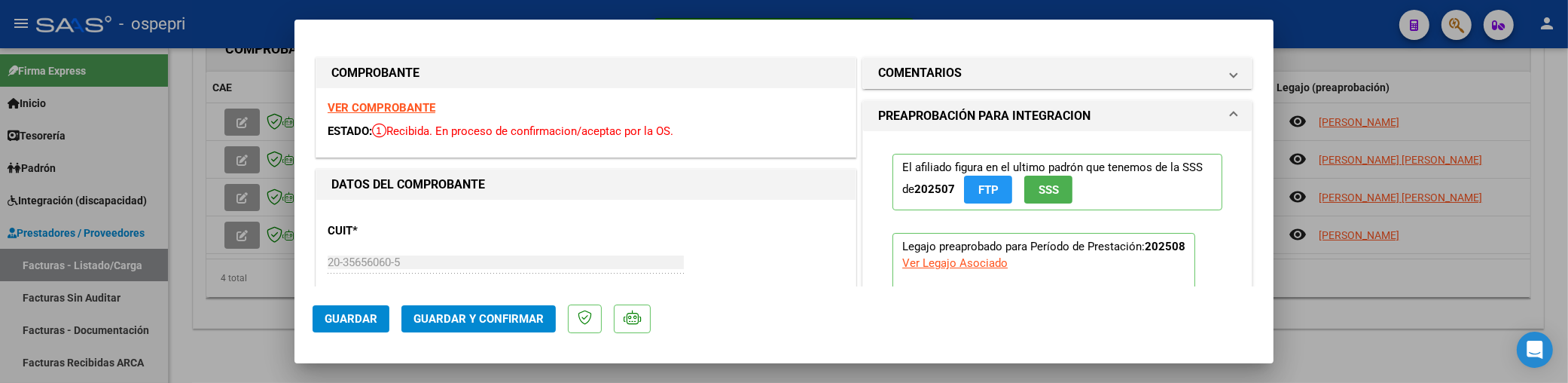
click at [455, 325] on span "Guardar y Confirmar" at bounding box center [478, 318] width 130 height 13
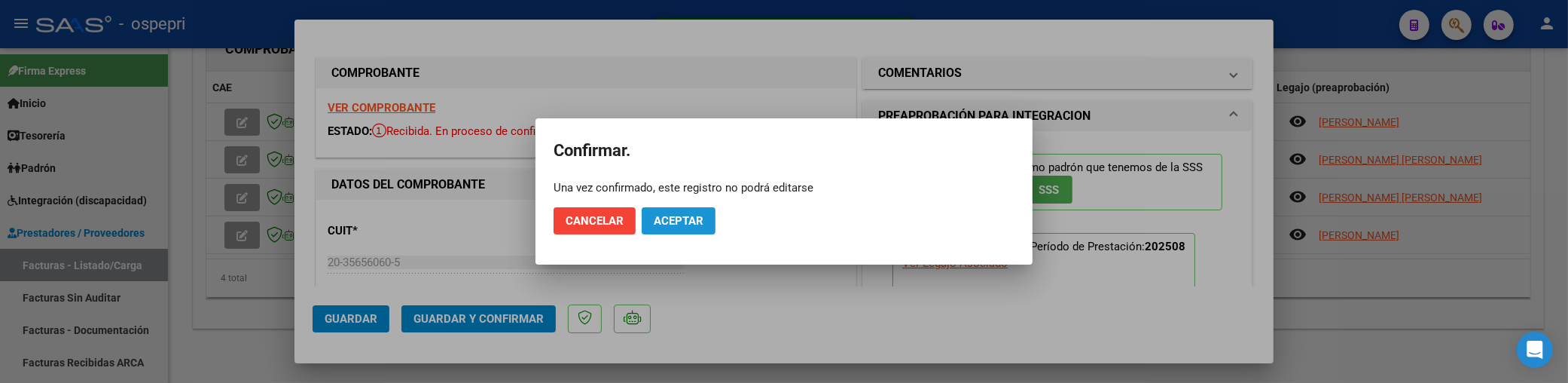
click at [670, 214] on span "Aceptar" at bounding box center [679, 220] width 49 height 13
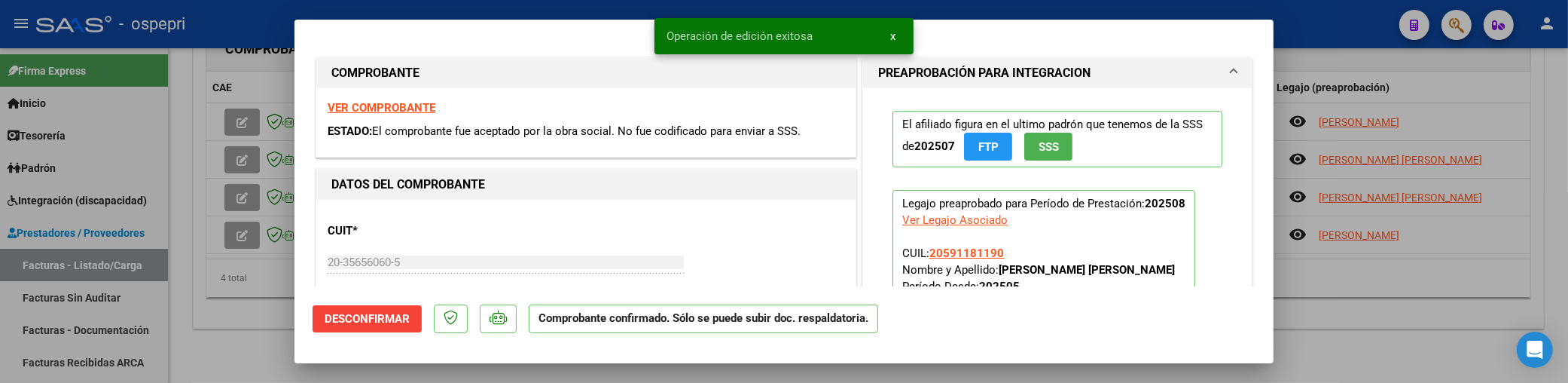
click at [238, 237] on div at bounding box center [784, 191] width 1568 height 383
type input "$ 0,00"
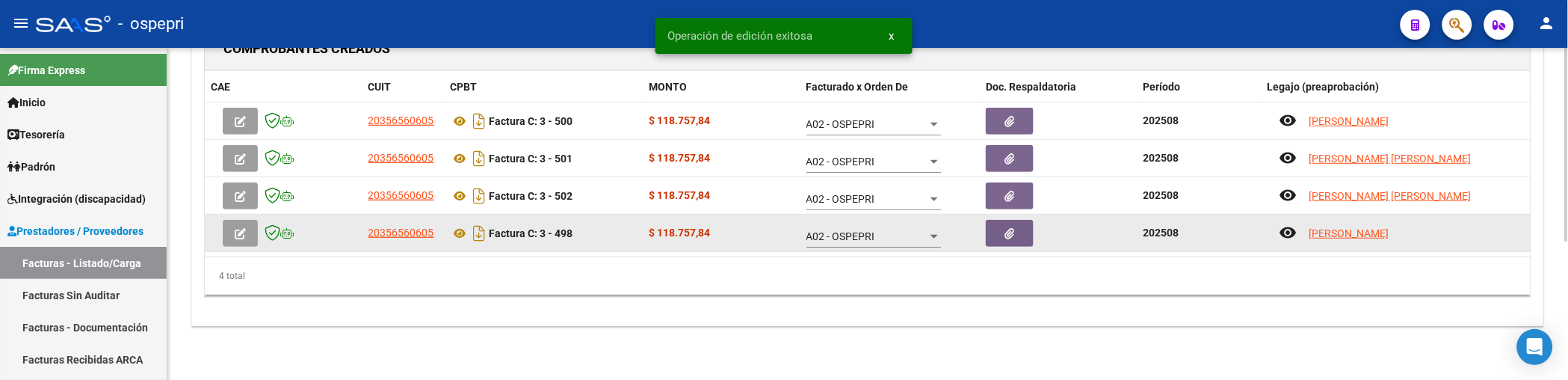
click at [233, 235] on button "button" at bounding box center [239, 233] width 35 height 27
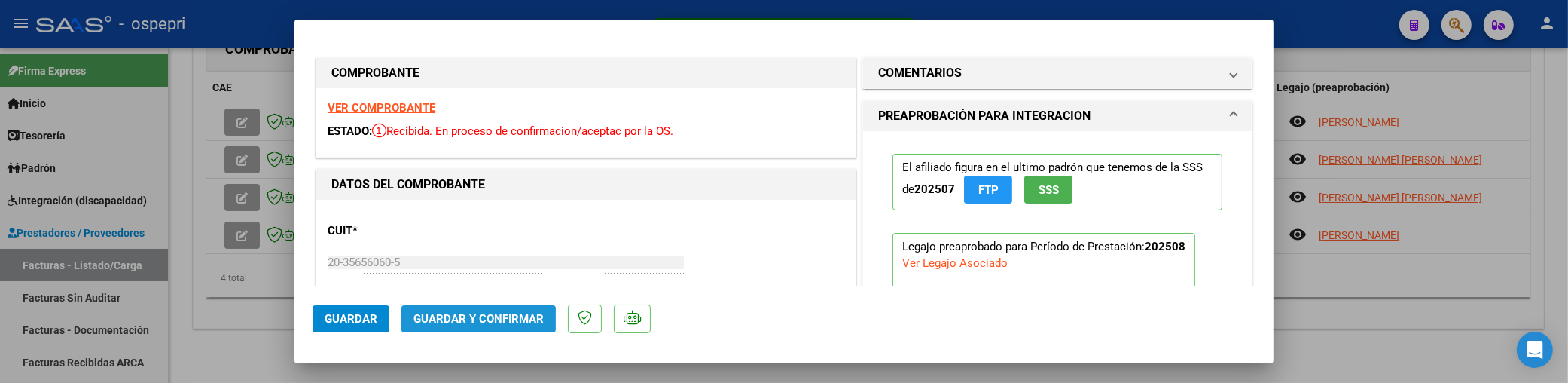
click at [467, 322] on span "Guardar y Confirmar" at bounding box center [478, 318] width 130 height 13
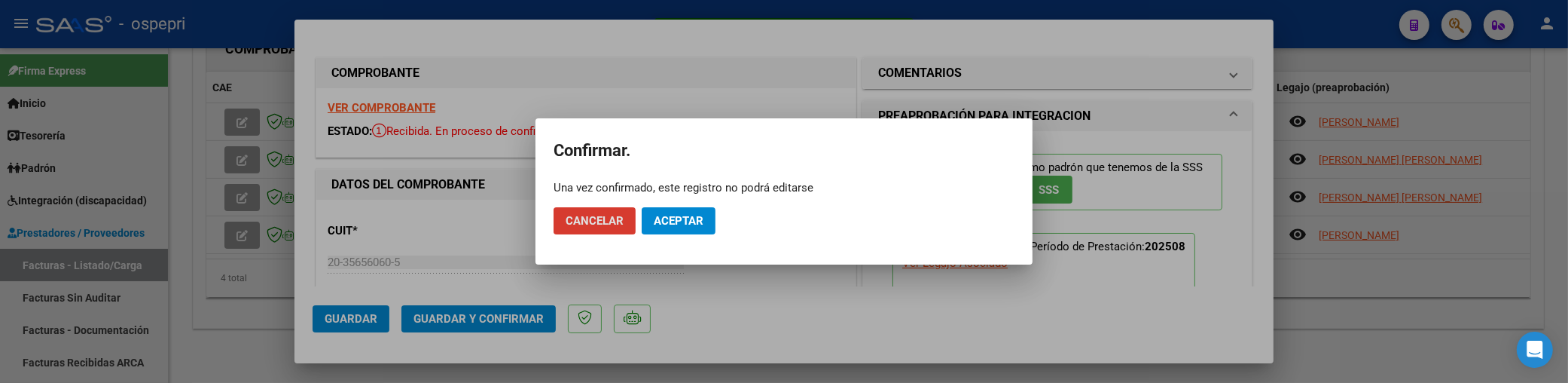
click at [678, 220] on span "Aceptar" at bounding box center [679, 220] width 49 height 13
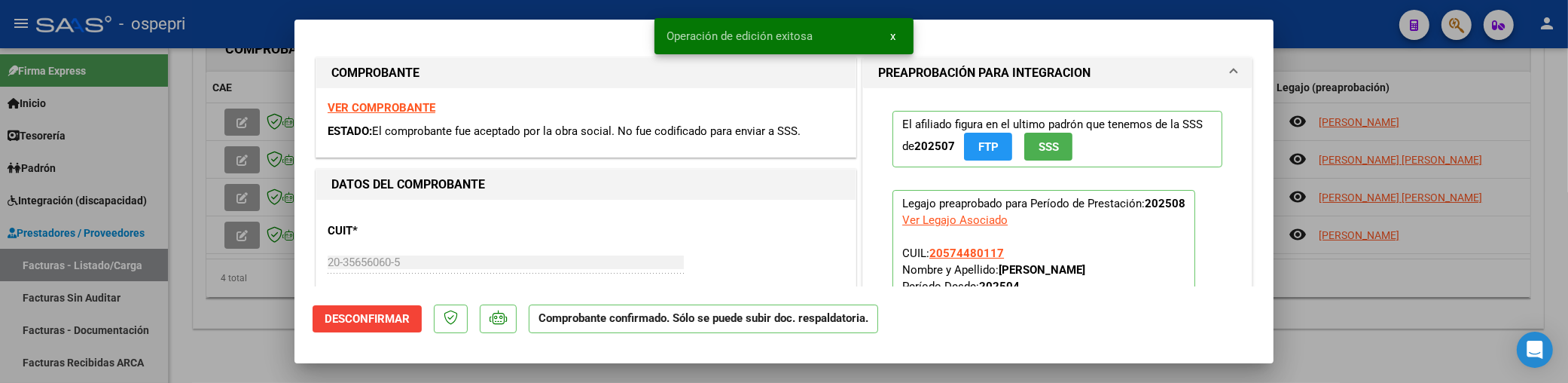
click at [264, 330] on div at bounding box center [784, 191] width 1568 height 383
type input "$ 0,00"
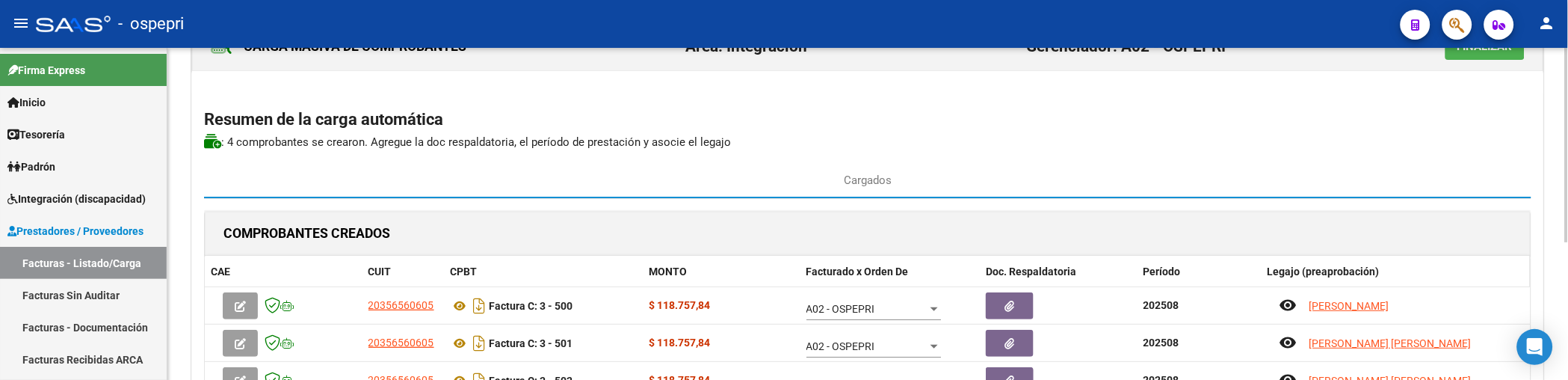
scroll to position [0, 0]
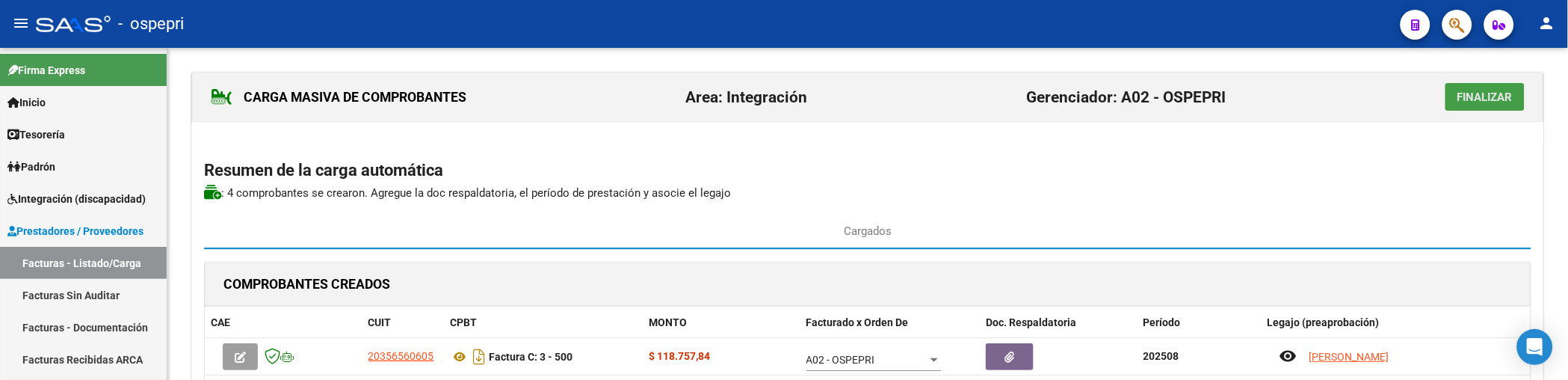
click at [1469, 107] on button "Finalizar" at bounding box center [1485, 96] width 79 height 27
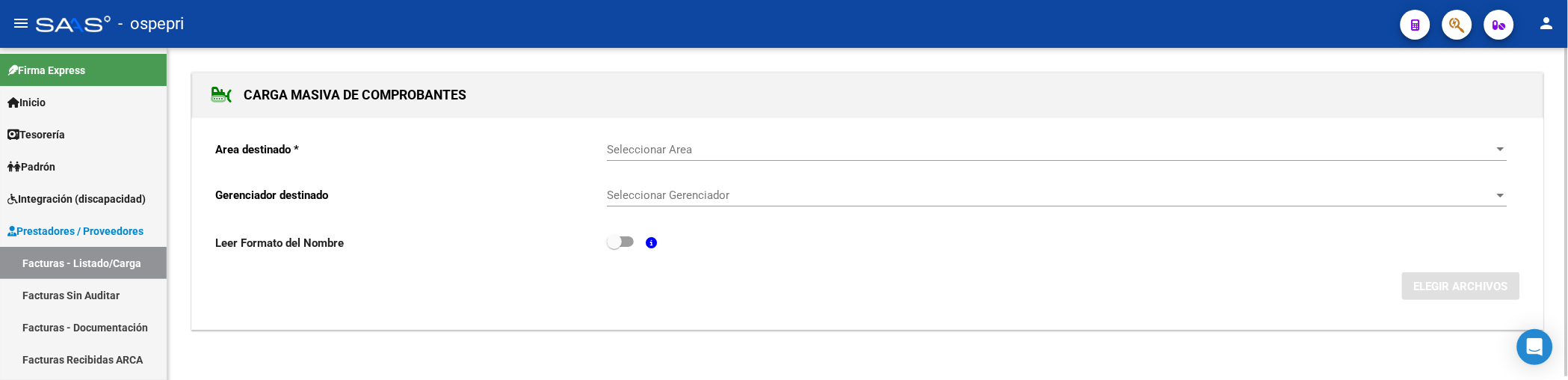
click at [103, 260] on link "Facturas - Listado/Carga" at bounding box center [83, 263] width 167 height 32
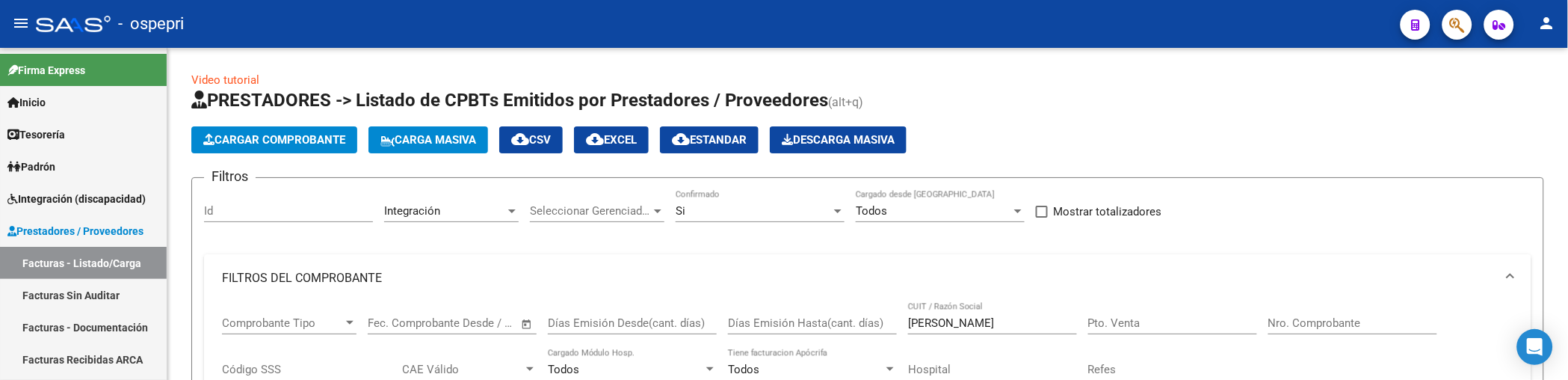
scroll to position [329, 0]
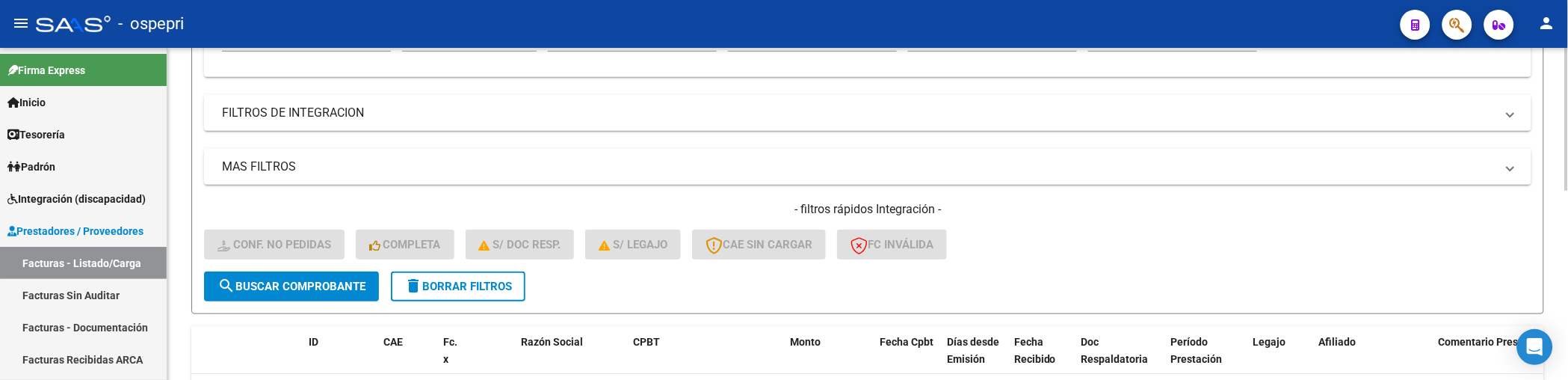
click at [1069, 236] on div "- filtros rápidos Integración - Conf. no pedidas Completa S/ Doc Resp. S/ legaj…" at bounding box center [867, 236] width 1328 height 71
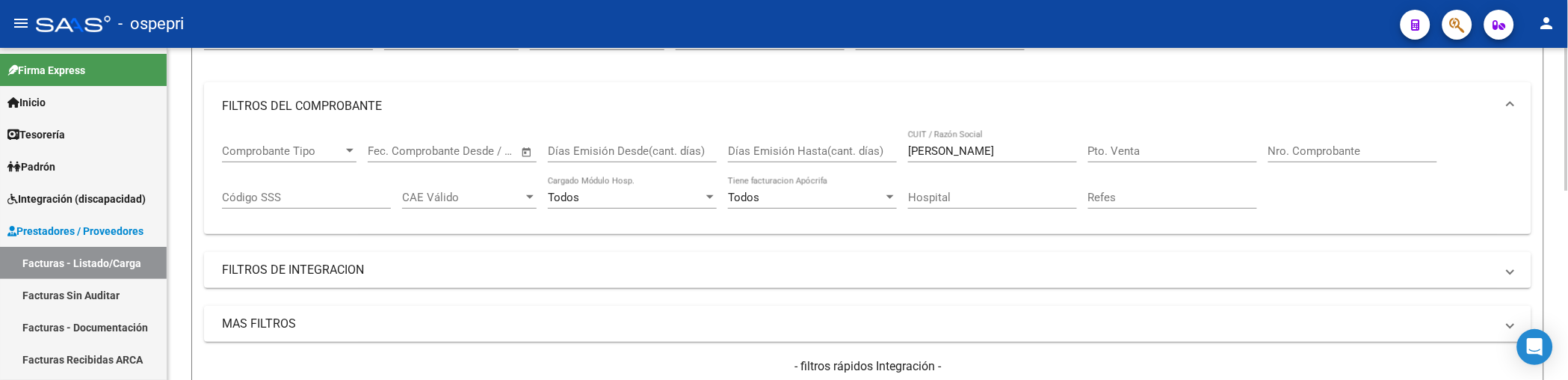
scroll to position [162, 0]
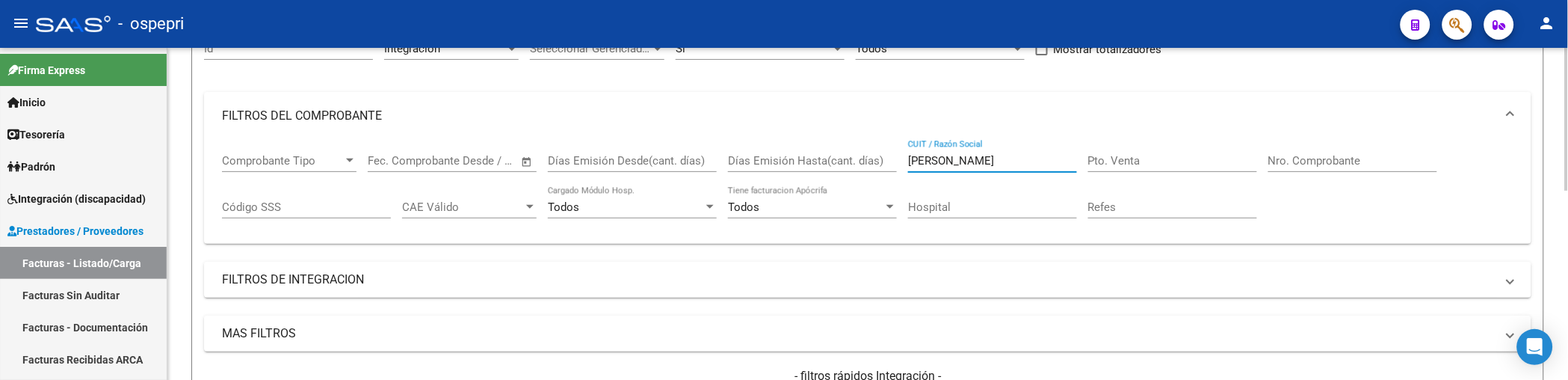
drag, startPoint x: 966, startPoint y: 163, endPoint x: 894, endPoint y: 161, distance: 72.0
click at [894, 161] on div "Comprobante Tipo Comprobante Tipo Fecha inicio – Fecha fin Fec. Comprobante Des…" at bounding box center [867, 186] width 1292 height 92
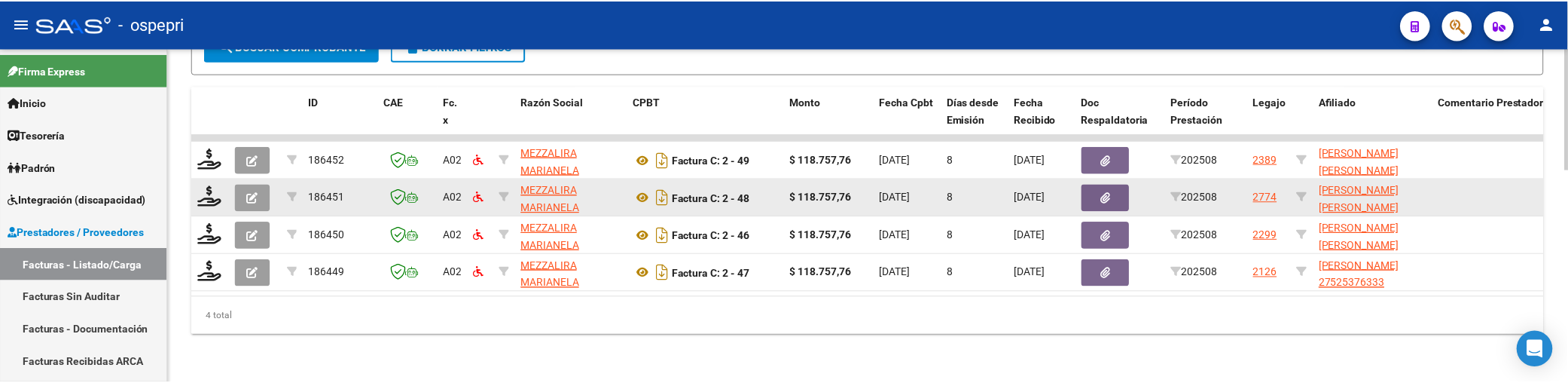
scroll to position [584, 0]
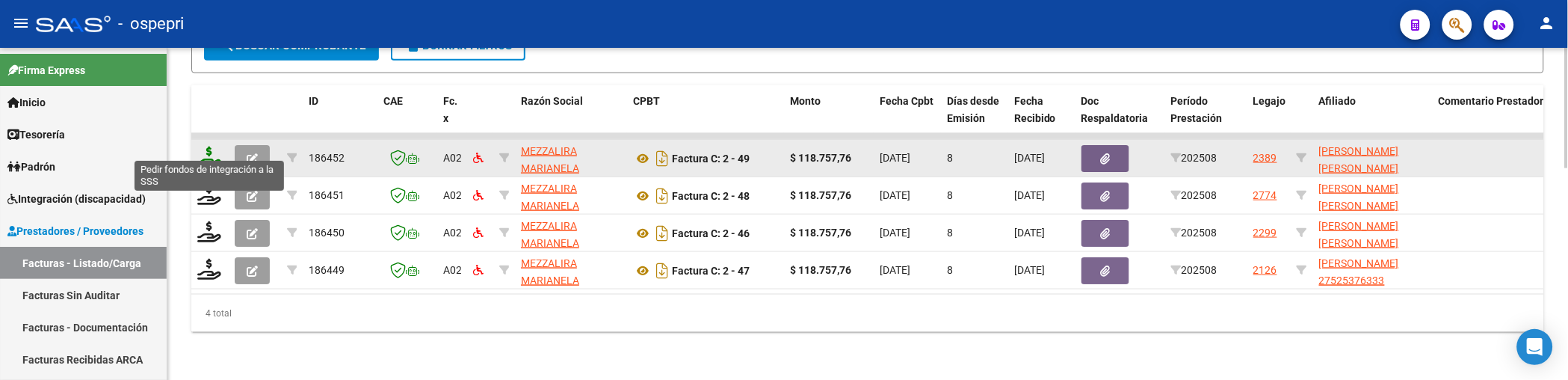
type input "mezzalira"
click at [205, 150] on icon at bounding box center [208, 157] width 24 height 21
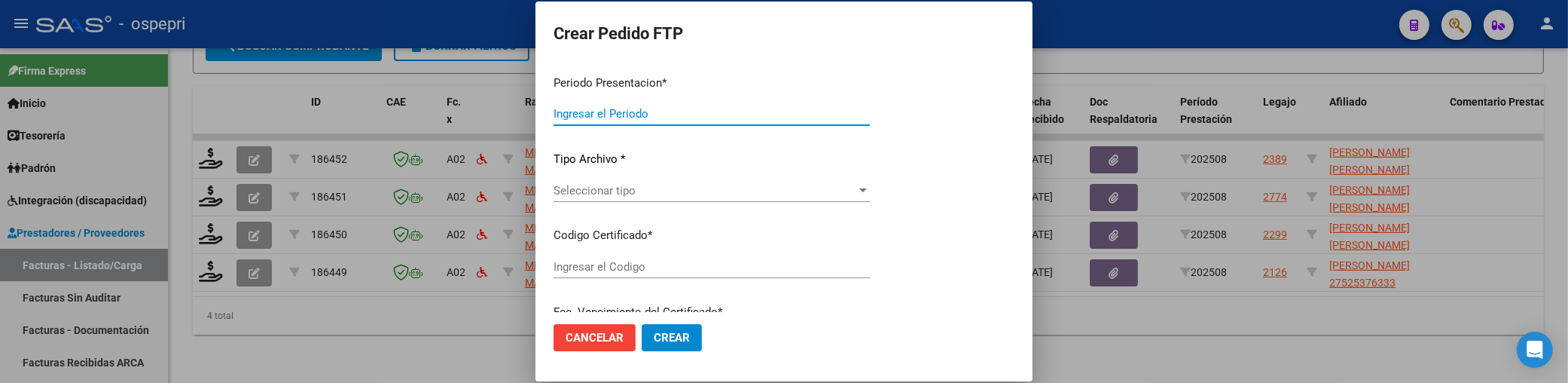
type input "202508"
type input "$ 118.757,76"
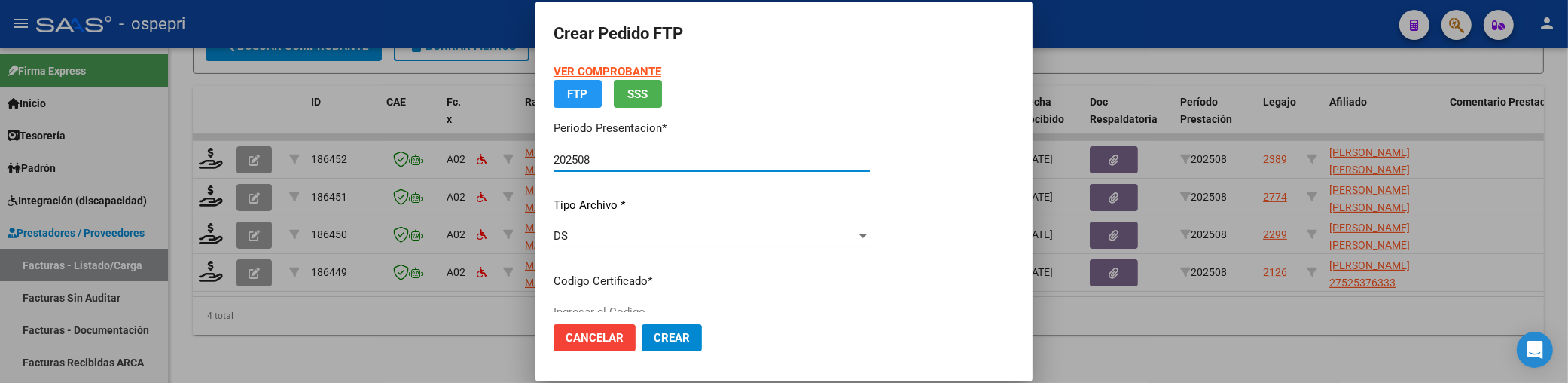
type input "2057188691-0"
type input "2031-10-09"
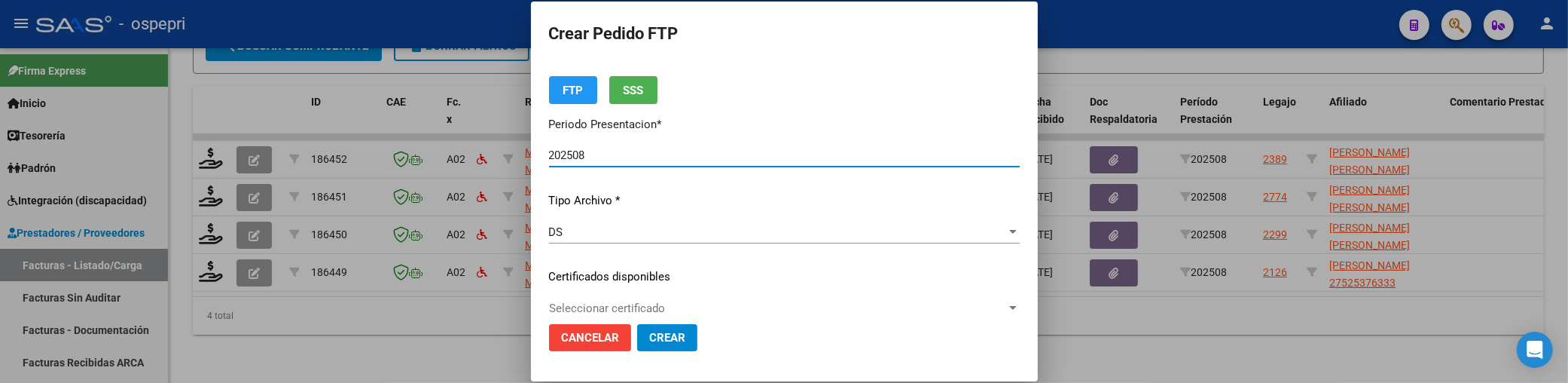
scroll to position [167, 0]
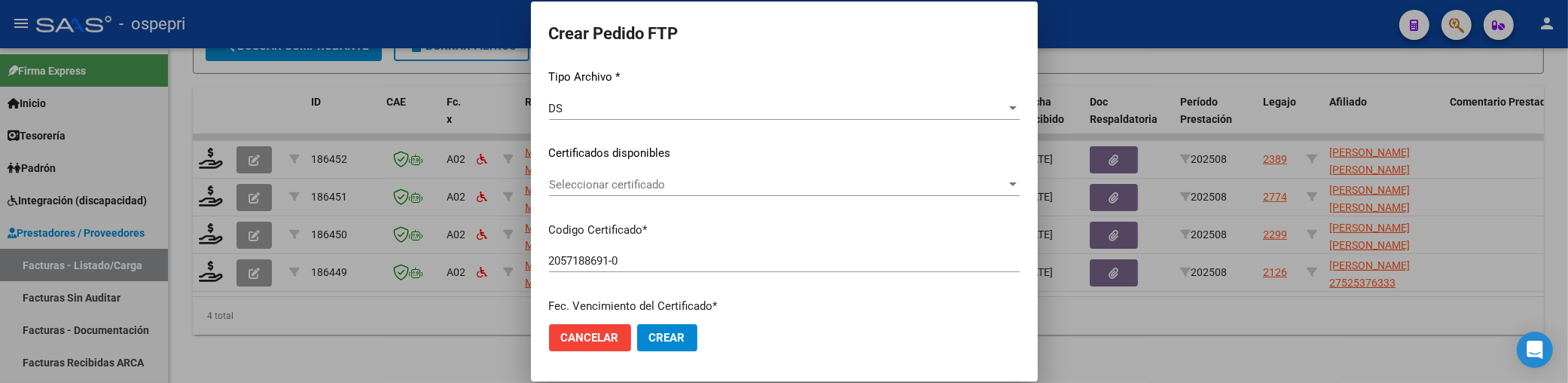
click at [1020, 182] on div at bounding box center [1013, 184] width 13 height 12
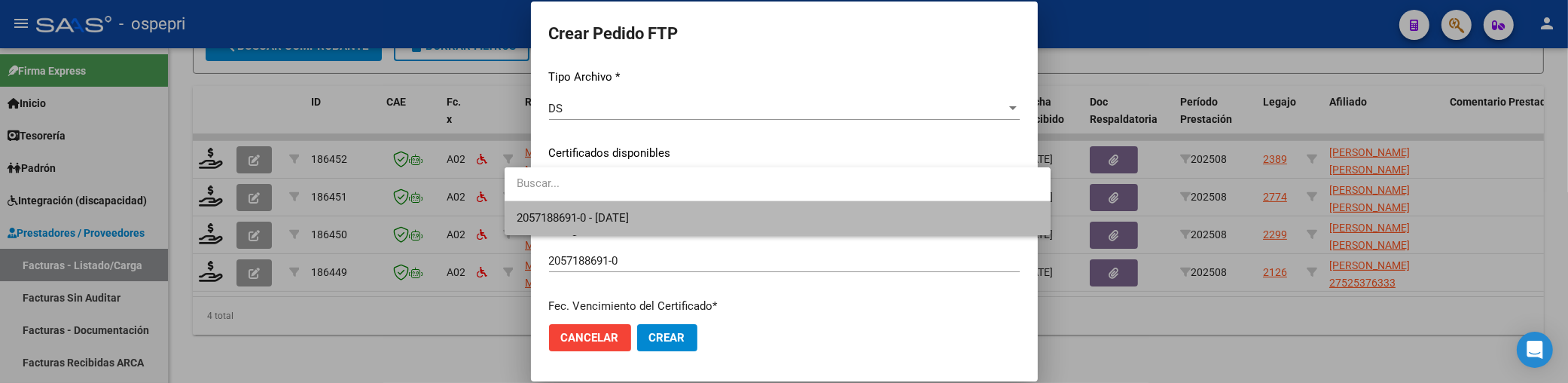
click at [925, 220] on span "2057188691-0 - 2031-10-09" at bounding box center [777, 219] width 522 height 34
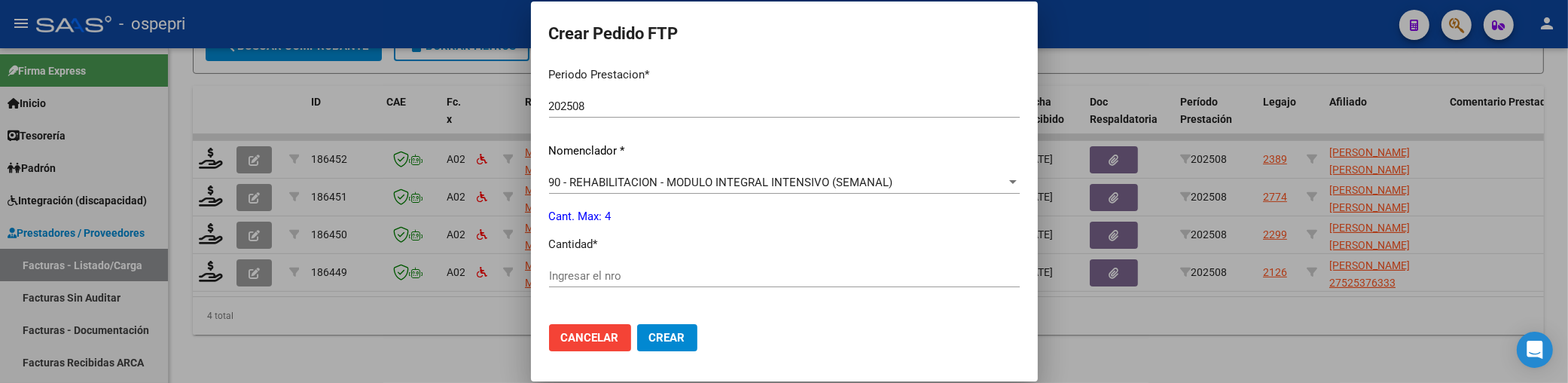
scroll to position [502, 0]
click at [594, 274] on input "Ingresar el nro" at bounding box center [784, 275] width 470 height 13
type input "4"
click at [649, 335] on span "Crear" at bounding box center [667, 337] width 36 height 13
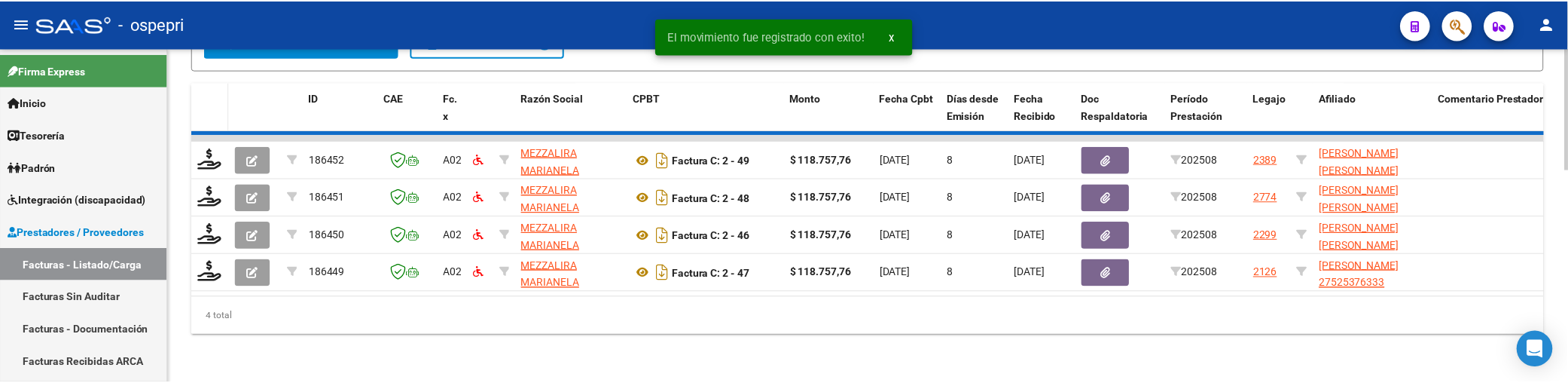
scroll to position [546, 0]
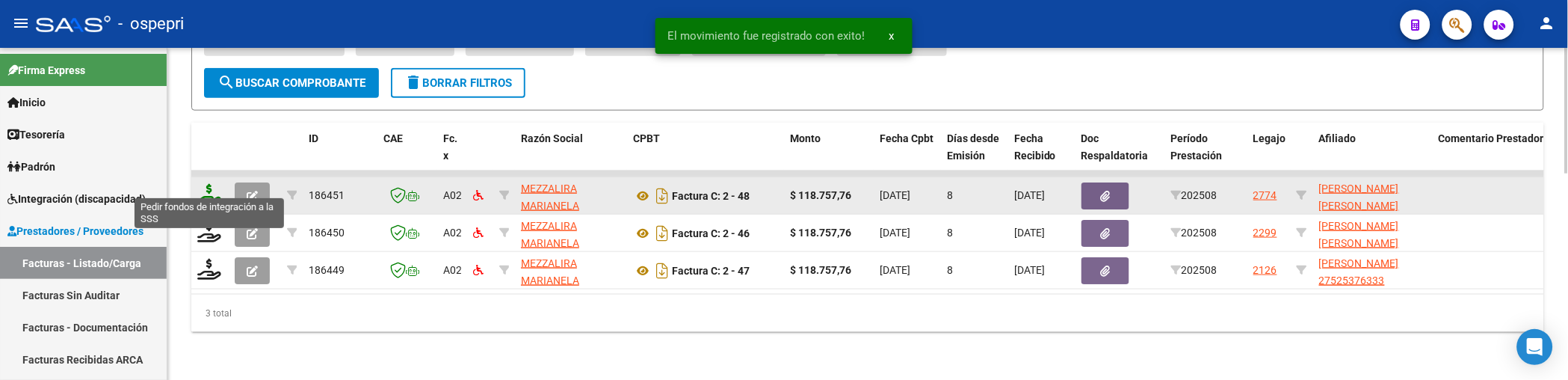
click at [206, 188] on icon at bounding box center [208, 194] width 24 height 21
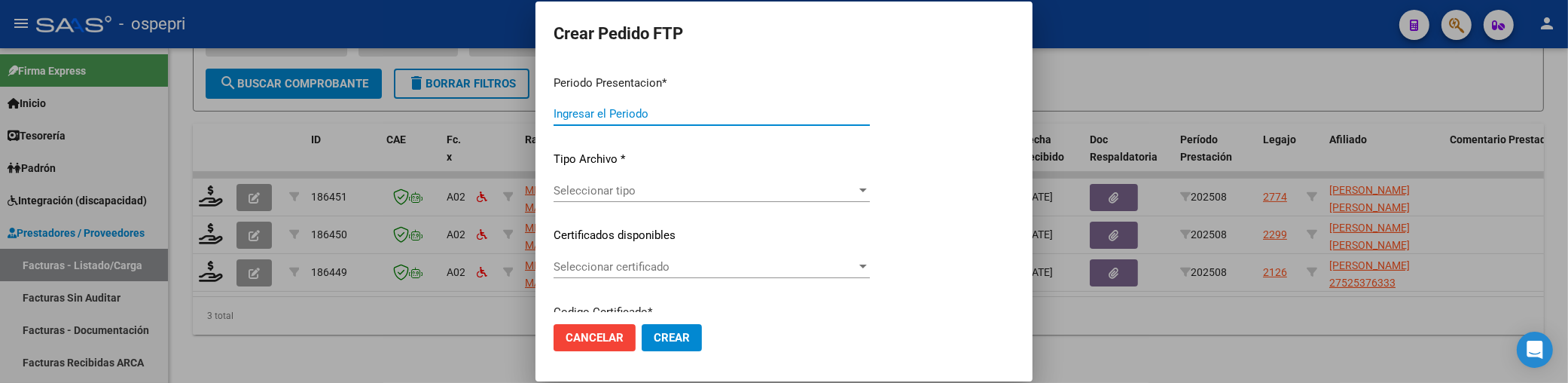
type input "202508"
type input "$ 118.757,76"
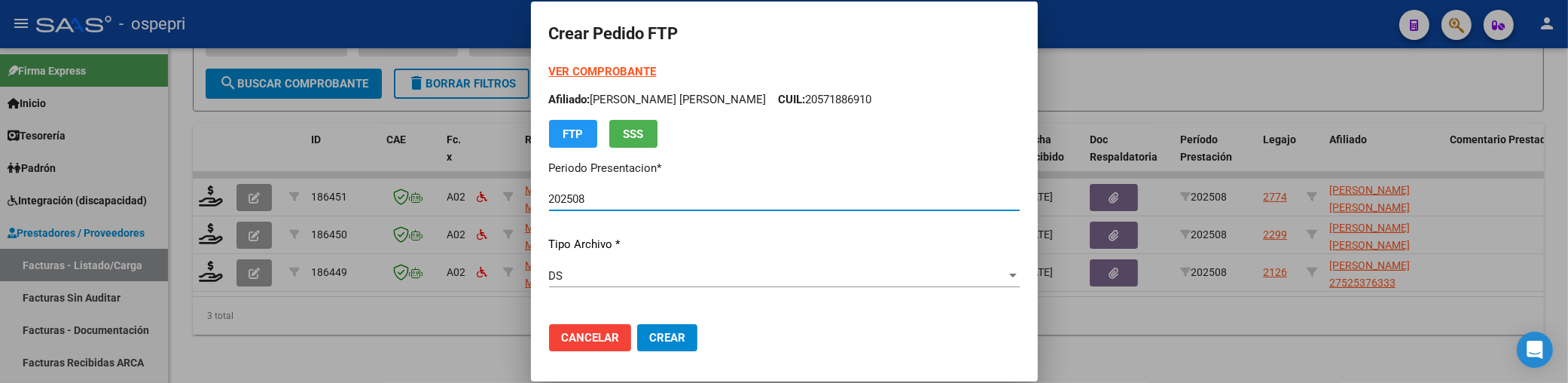
type input "20571909090"
type input "2027-08-30"
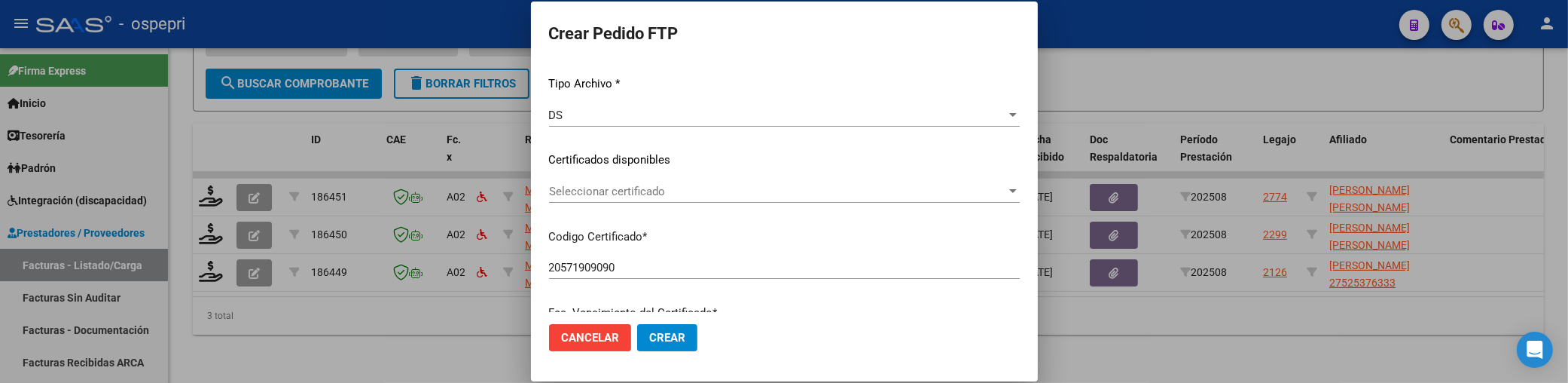
scroll to position [167, 0]
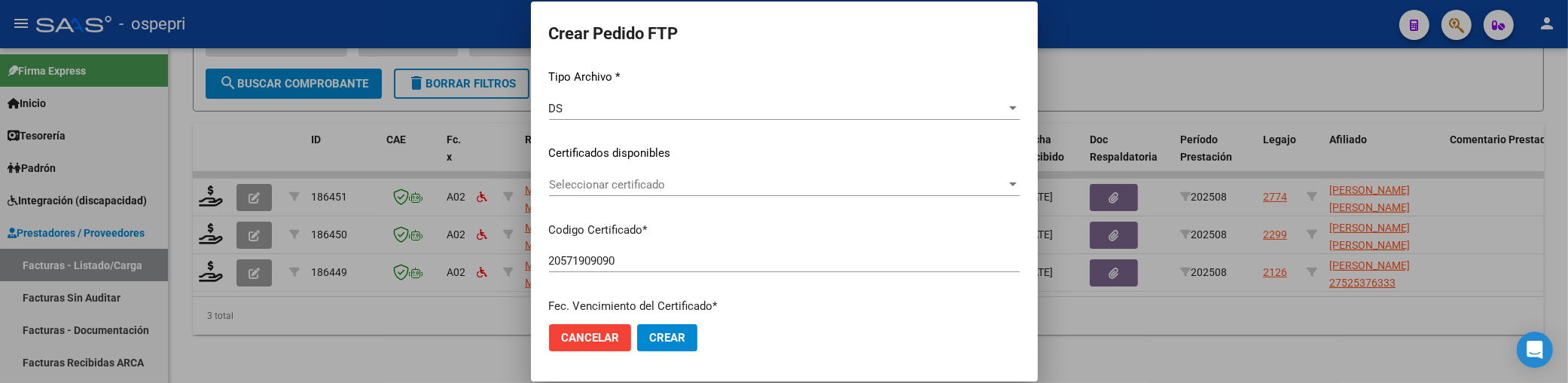
click at [1006, 180] on div at bounding box center [1013, 184] width 13 height 12
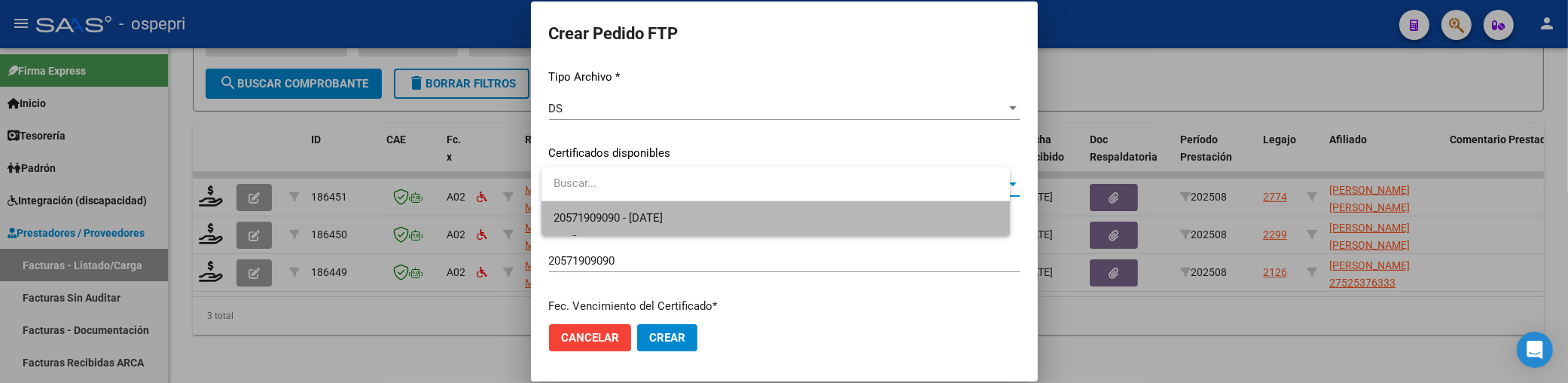
click at [870, 217] on span "20571909090 - 2027-08-30" at bounding box center [776, 219] width 445 height 34
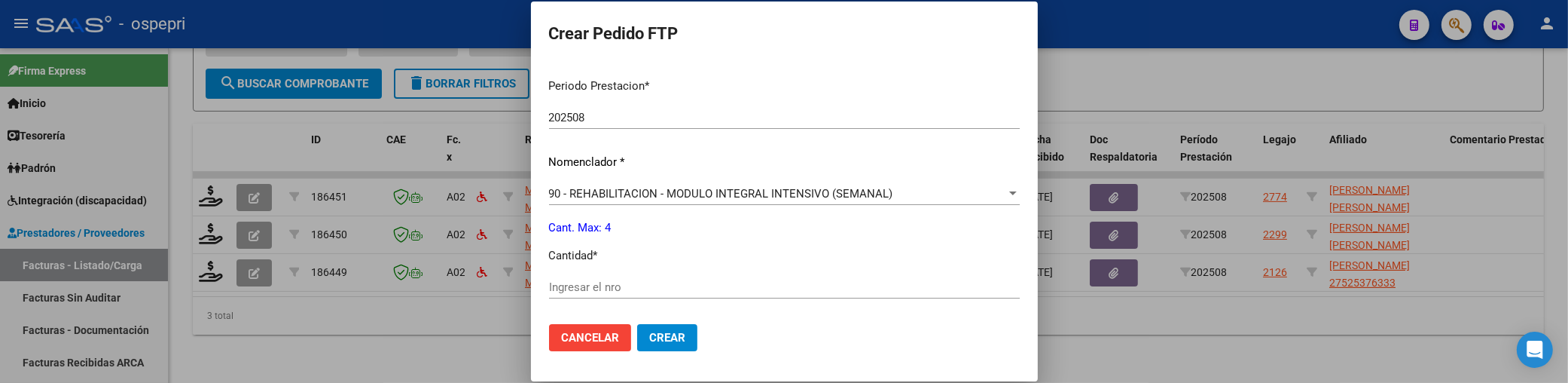
scroll to position [502, 0]
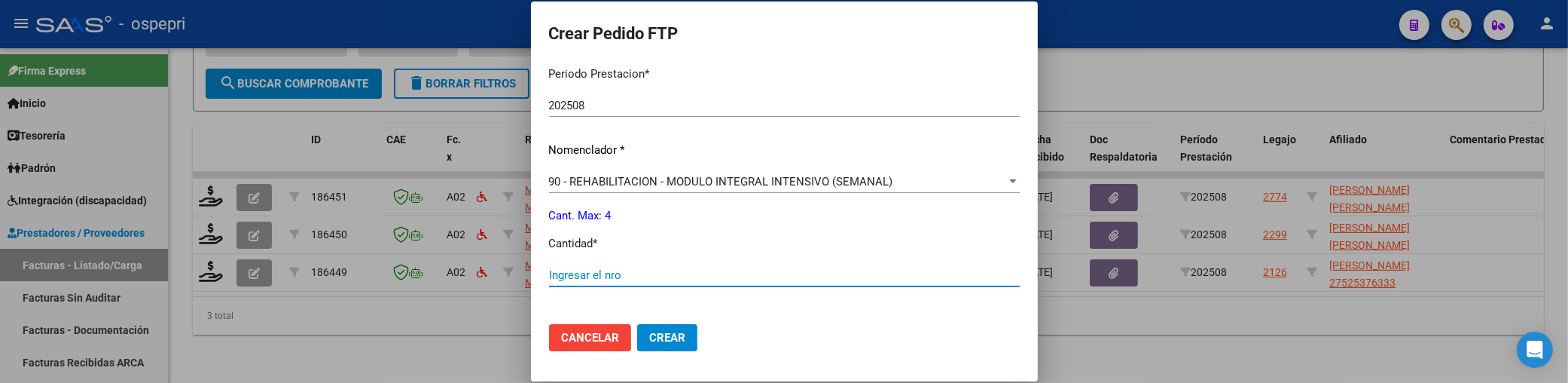
click at [629, 279] on input "Ingresar el nro" at bounding box center [784, 275] width 470 height 13
type input "4"
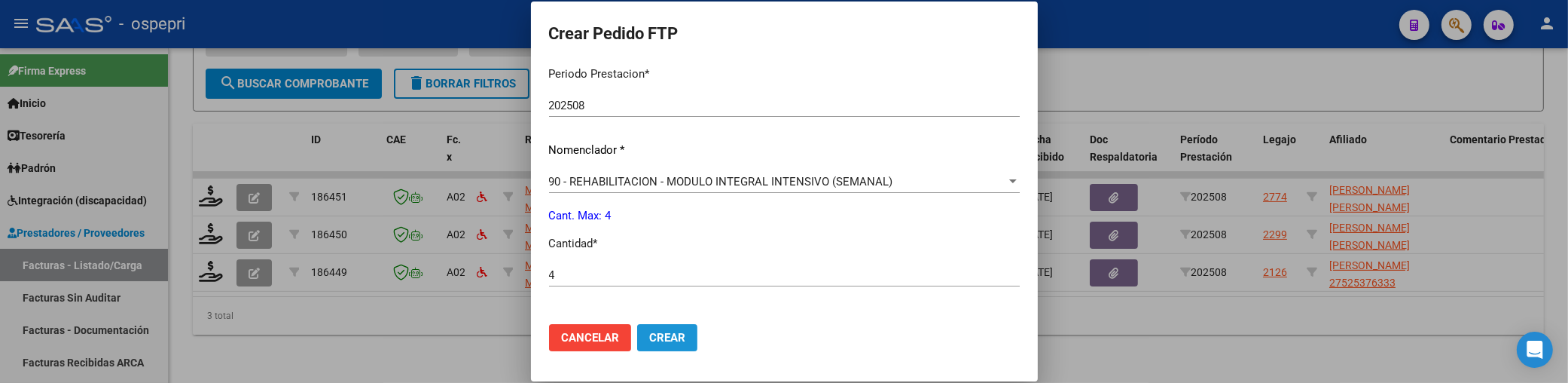
click at [670, 336] on span "Crear" at bounding box center [667, 337] width 36 height 13
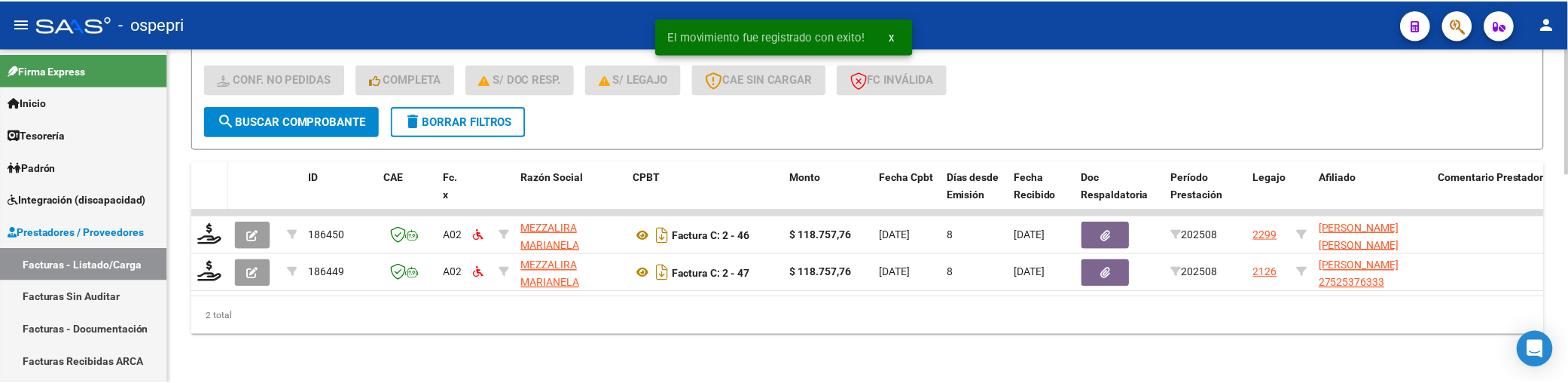
scroll to position [509, 0]
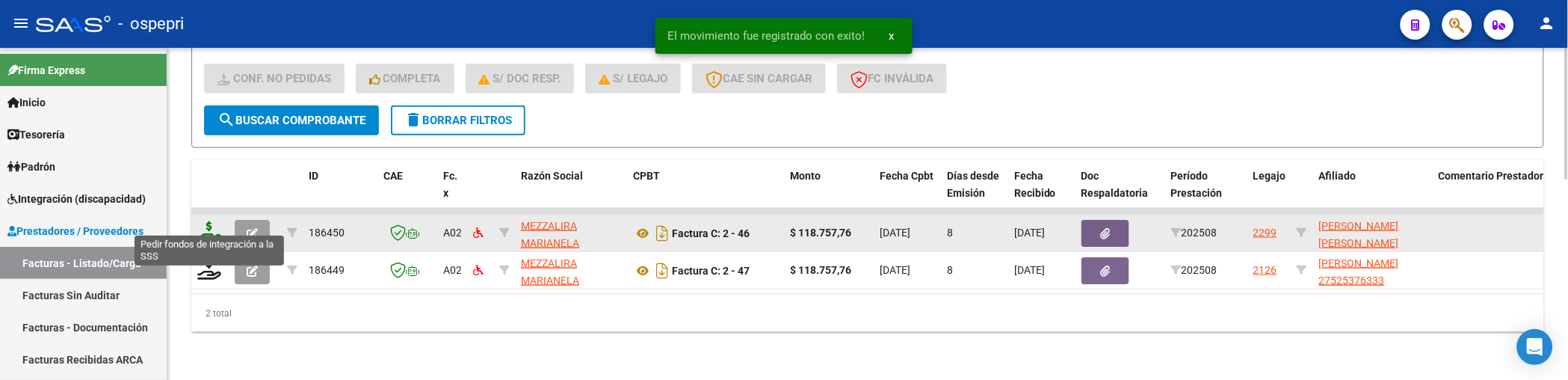
click at [207, 224] on icon at bounding box center [208, 232] width 24 height 21
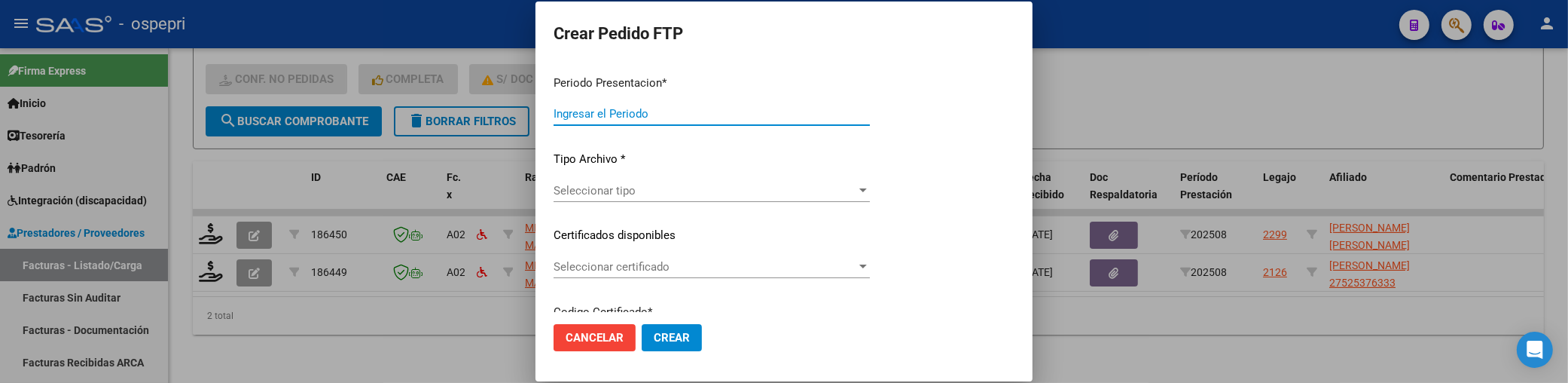
type input "202508"
type input "$ 118.757,76"
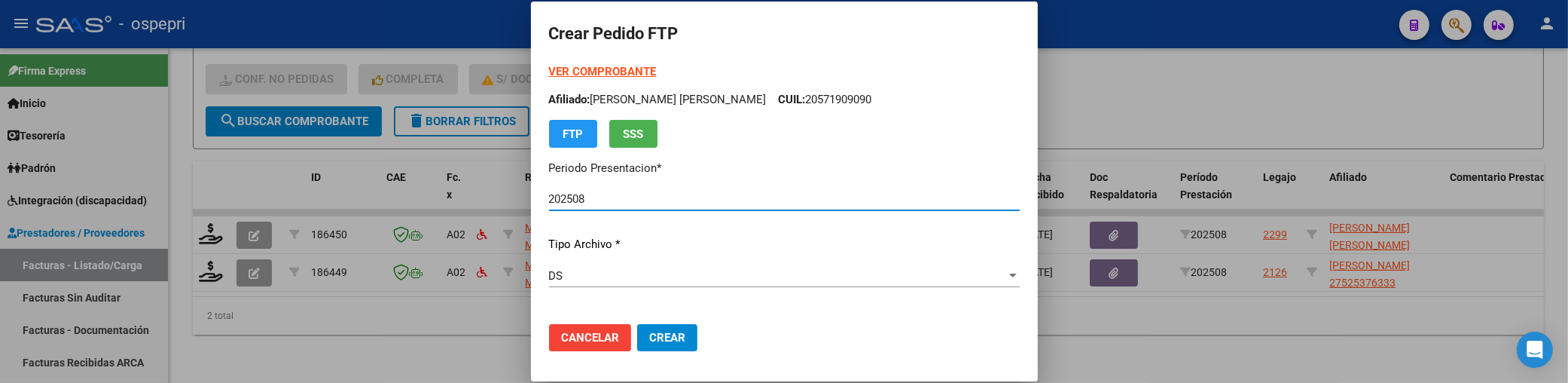
type input "20556317063"
type input "2030-01-23"
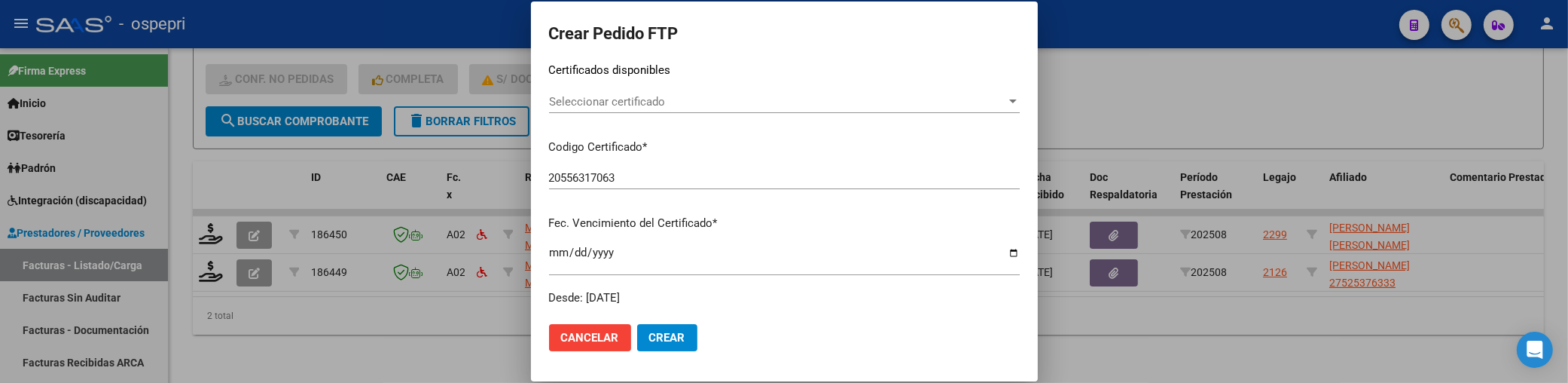
scroll to position [251, 0]
click at [1006, 102] on div at bounding box center [1013, 101] width 13 height 12
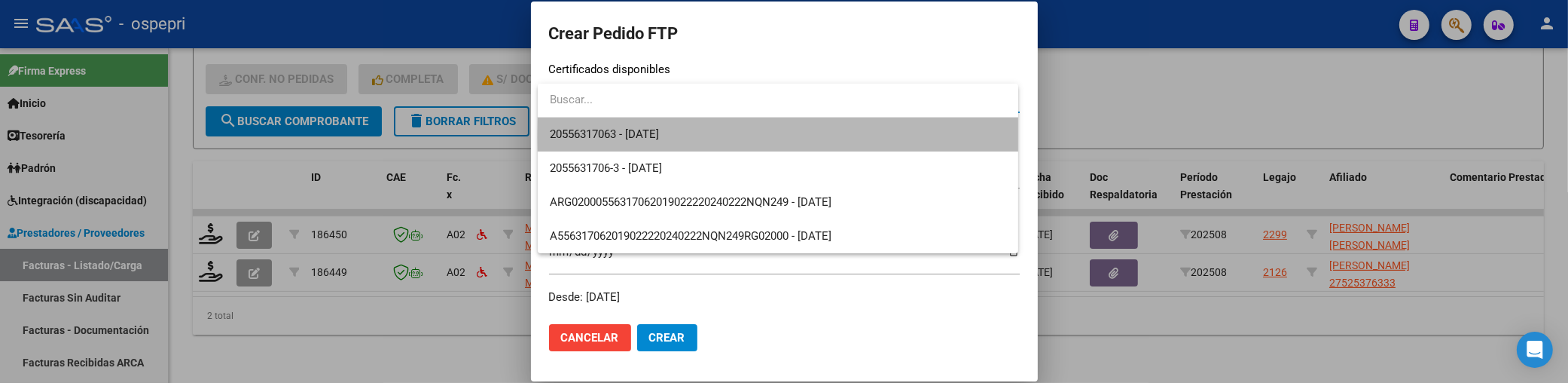
click at [921, 137] on span "20556317063 - 2030-01-23" at bounding box center [778, 135] width 456 height 34
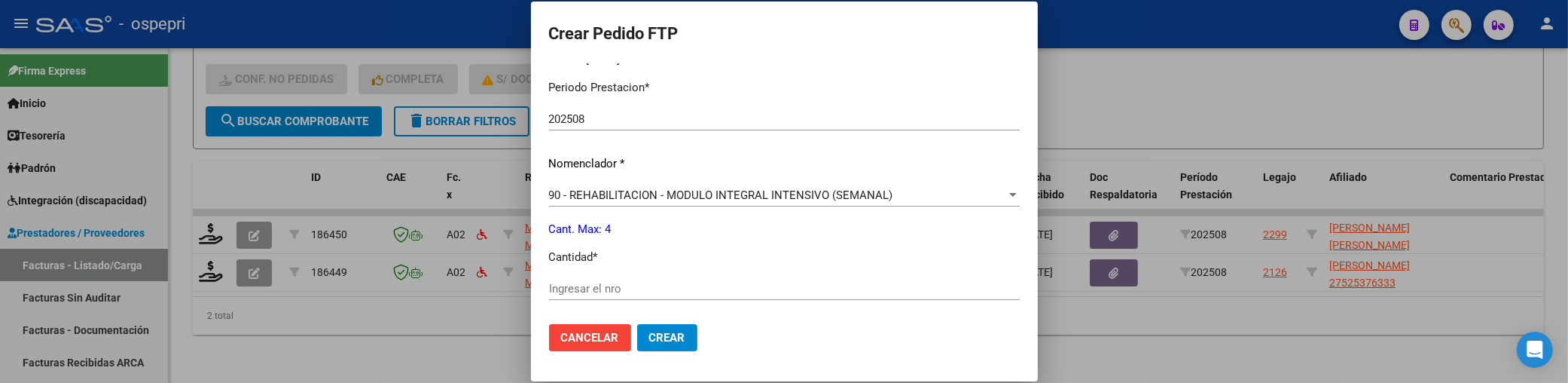
scroll to position [585, 0]
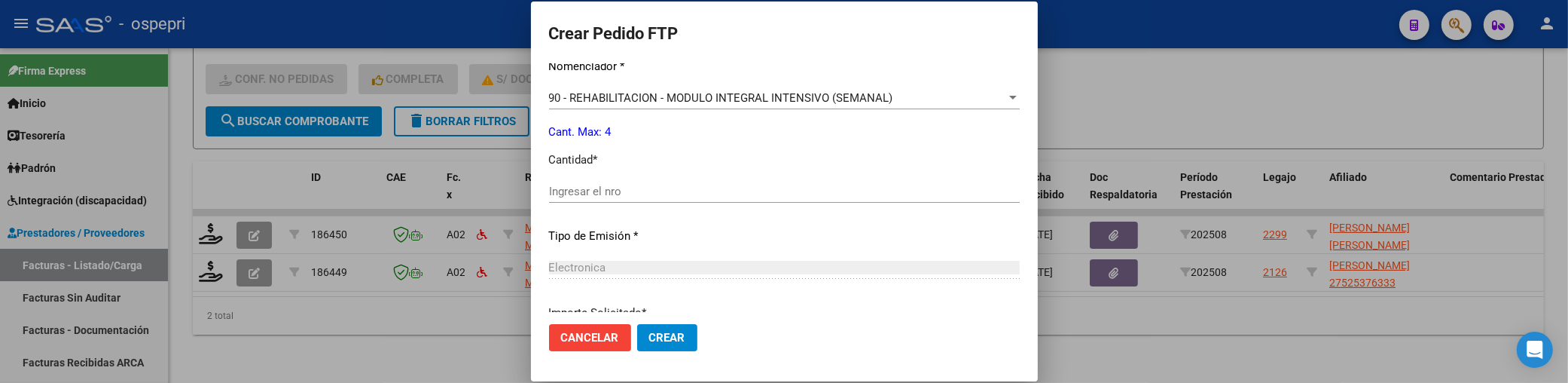
click at [688, 189] on input "Ingresar el nro" at bounding box center [784, 191] width 470 height 13
type input "4"
click at [667, 335] on span "Crear" at bounding box center [667, 337] width 36 height 13
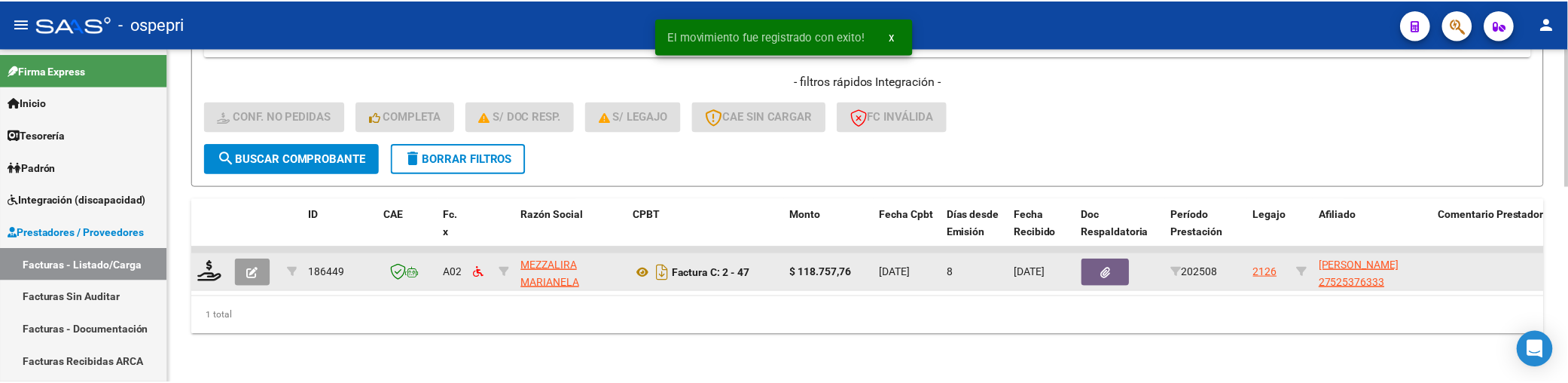
scroll to position [471, 0]
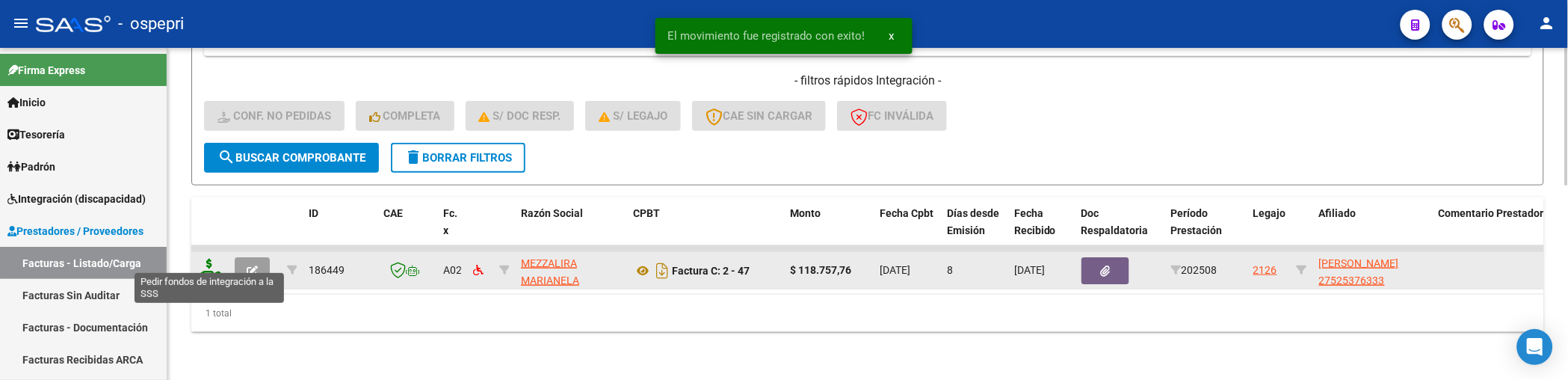
click at [210, 263] on icon at bounding box center [208, 269] width 24 height 21
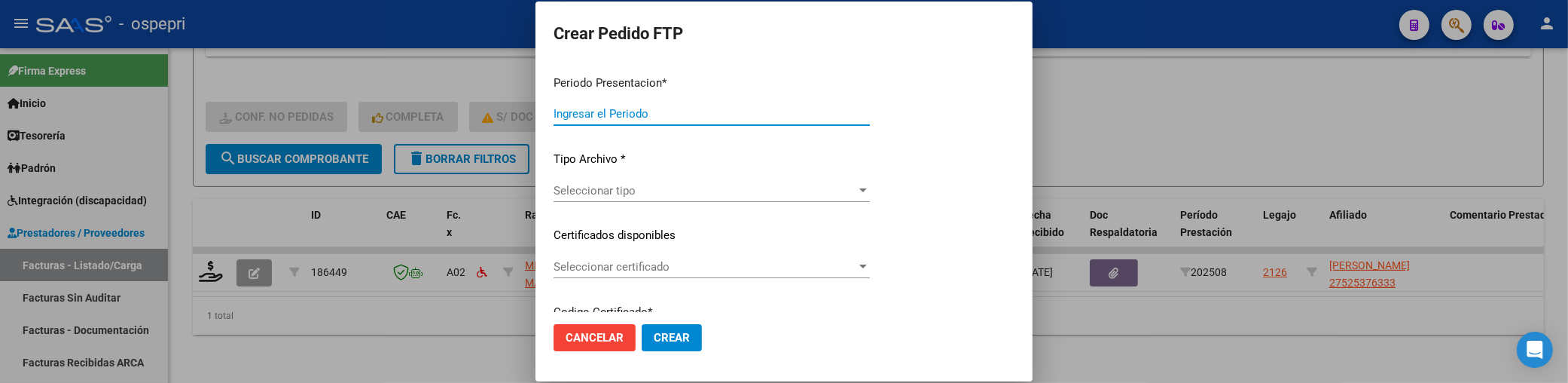
type input "202508"
type input "$ 118.757,76"
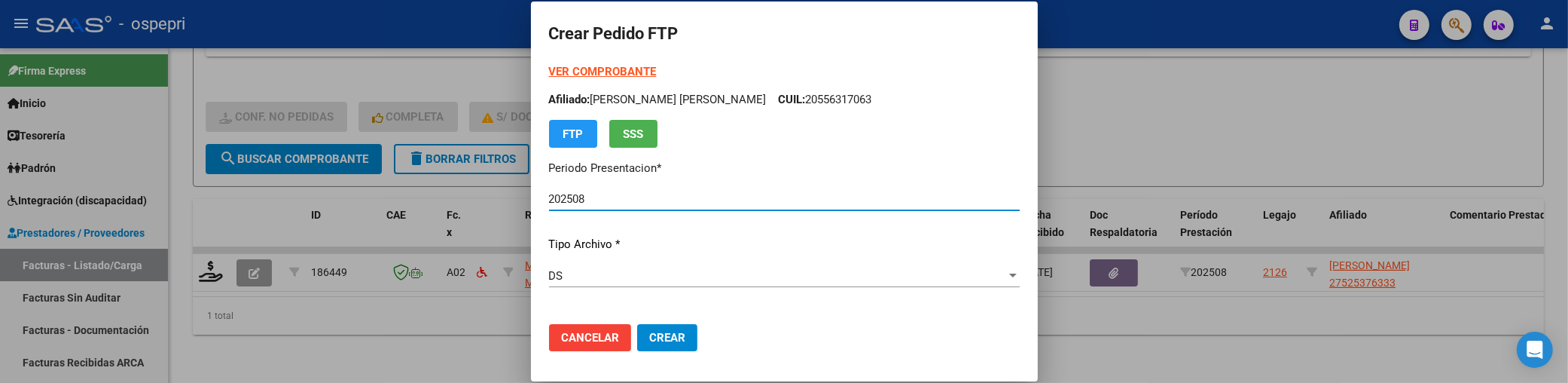
type input "2752537633-3"
type input "2028-06-01"
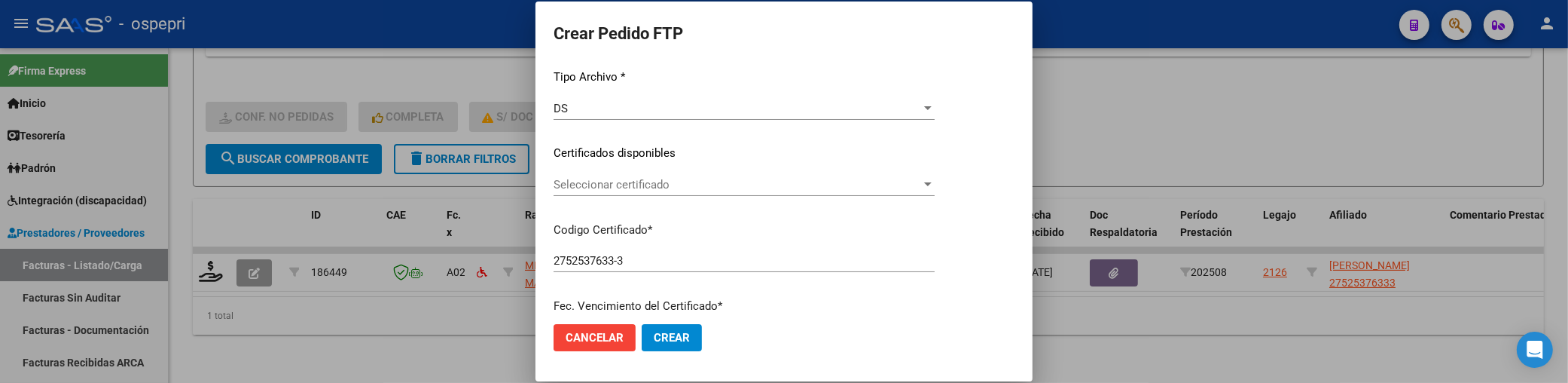
scroll to position [251, 0]
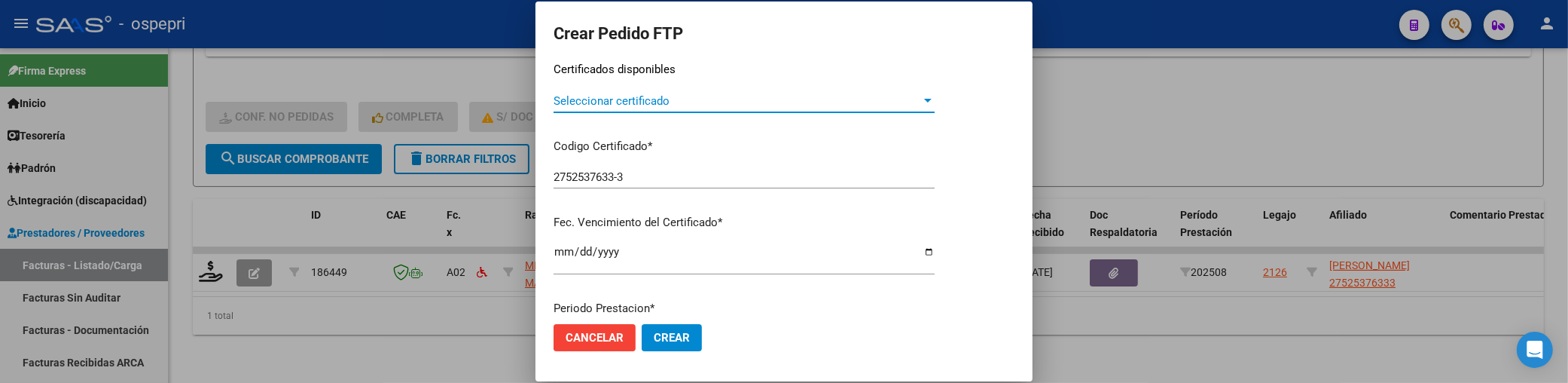
click at [932, 101] on div at bounding box center [928, 101] width 8 height 4
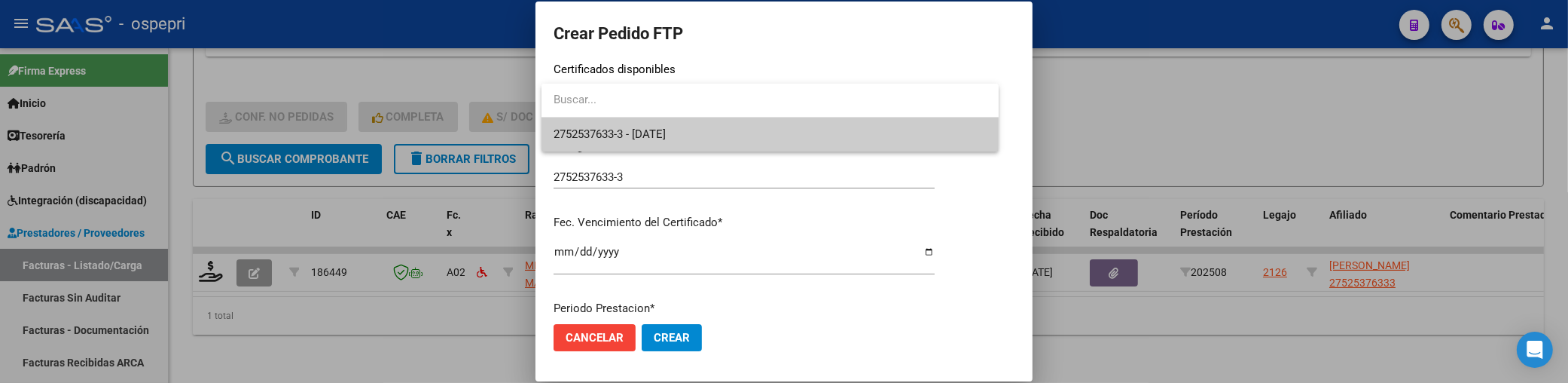
click at [807, 144] on span "2752537633-3 - 2028-06-01" at bounding box center [771, 135] width 433 height 34
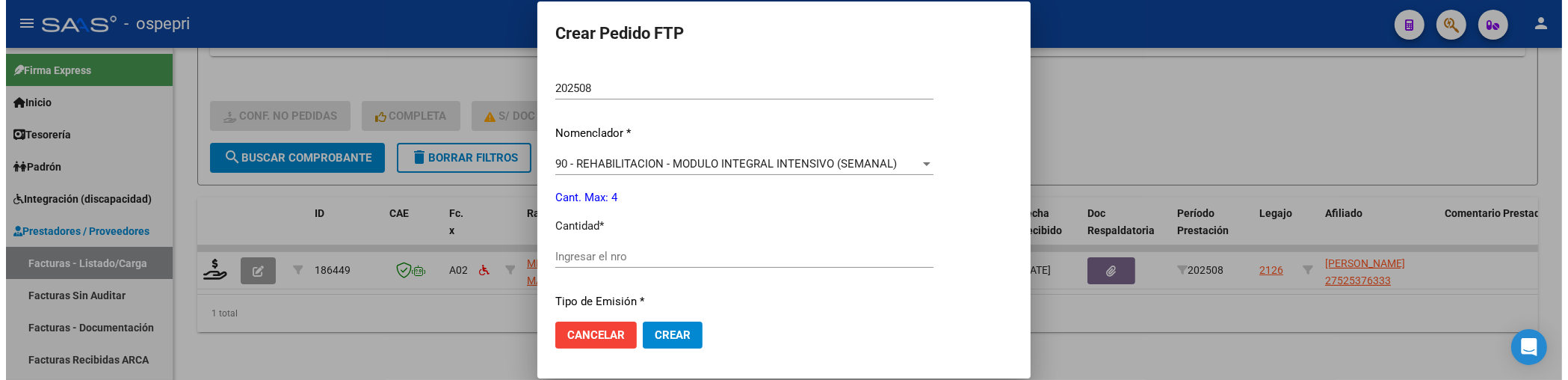
scroll to position [581, 0]
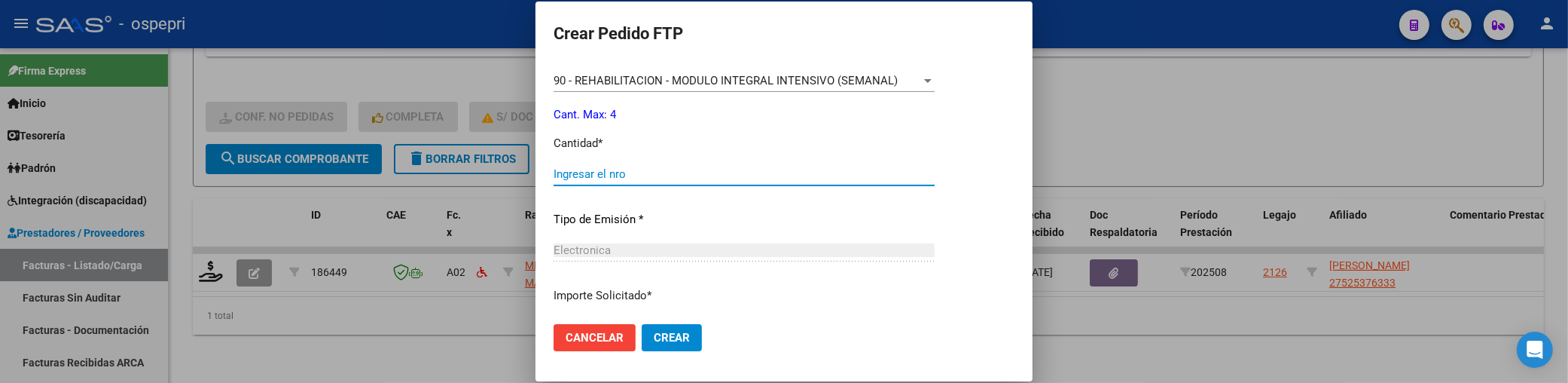
click at [634, 176] on input "Ingresar el nro" at bounding box center [744, 174] width 381 height 13
type input "4"
click at [670, 336] on span "Crear" at bounding box center [672, 337] width 36 height 13
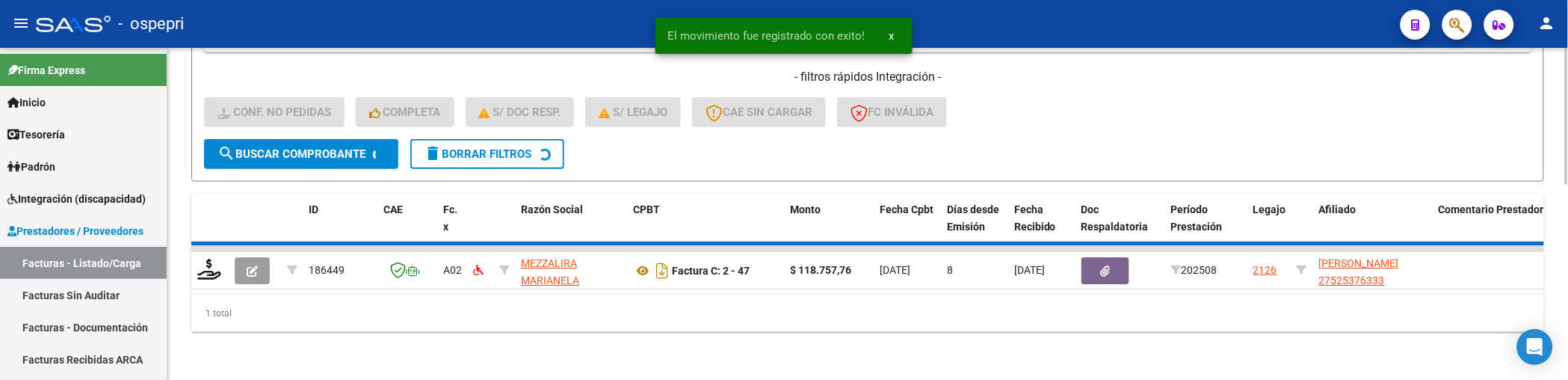
scroll to position [444, 0]
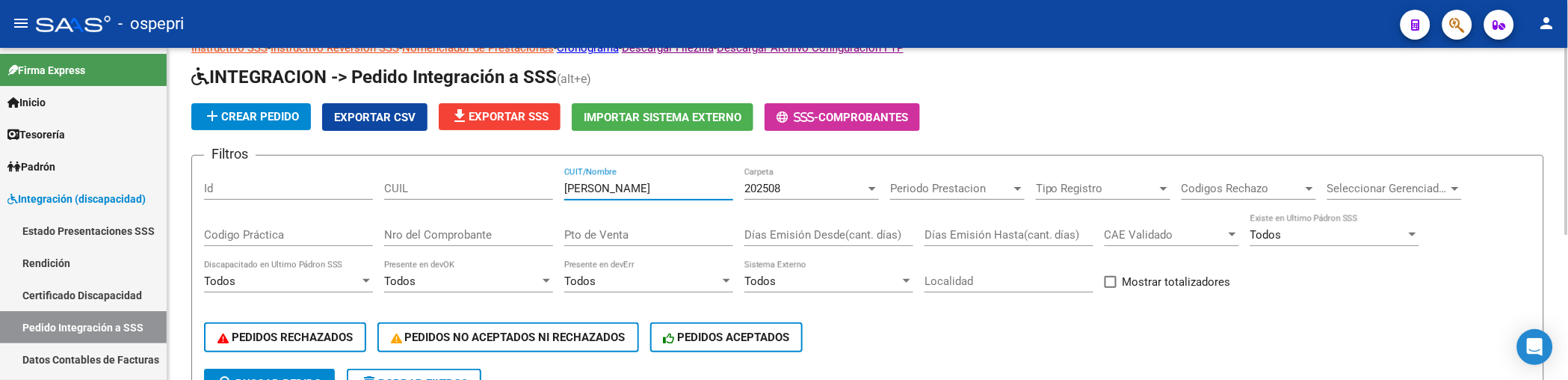
scroll to position [41, 0]
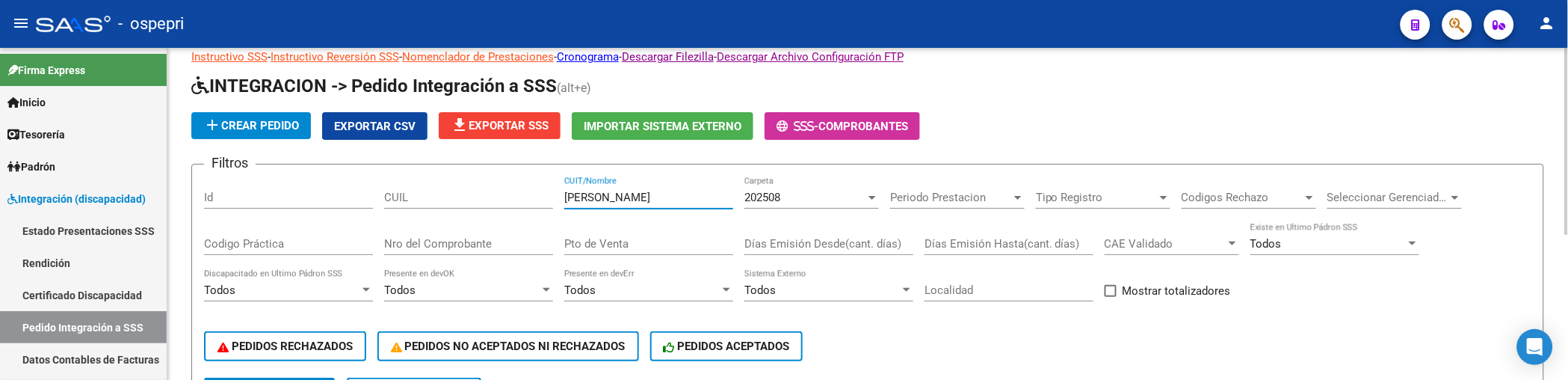
drag, startPoint x: 654, startPoint y: 199, endPoint x: 547, endPoint y: 199, distance: 107.0
click at [547, 199] on div "Filtros Id CUIL jofre lorena CUIT/Nombre 202508 Carpeta Periodo Prestacion Peri…" at bounding box center [867, 276] width 1328 height 201
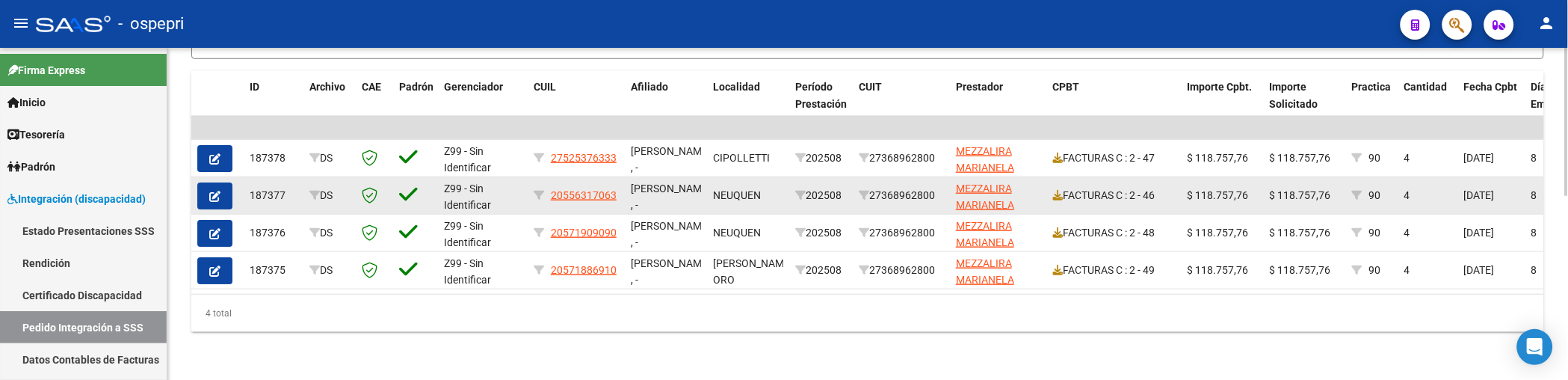
scroll to position [413, 0]
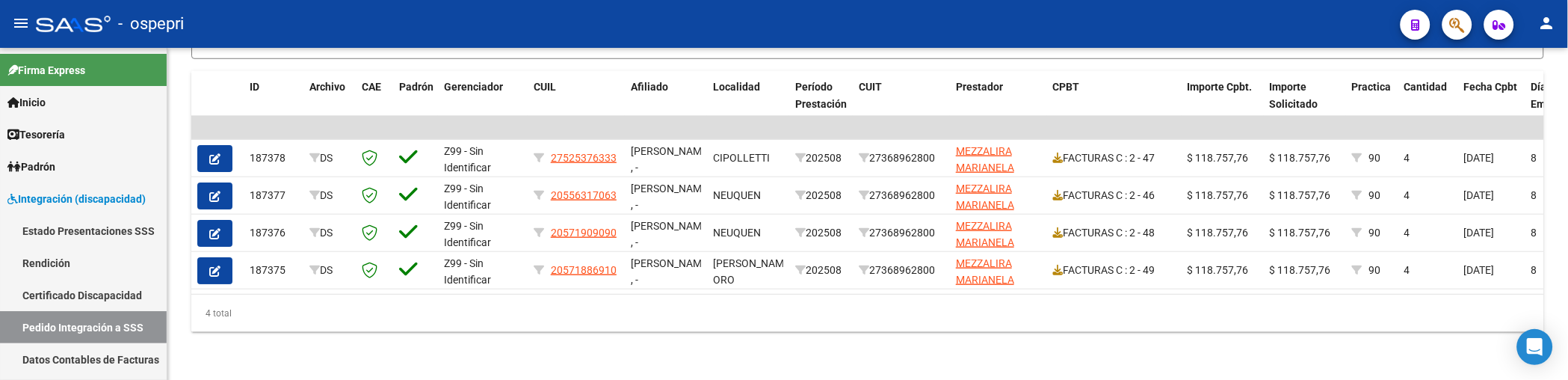
type input "mezzalira"
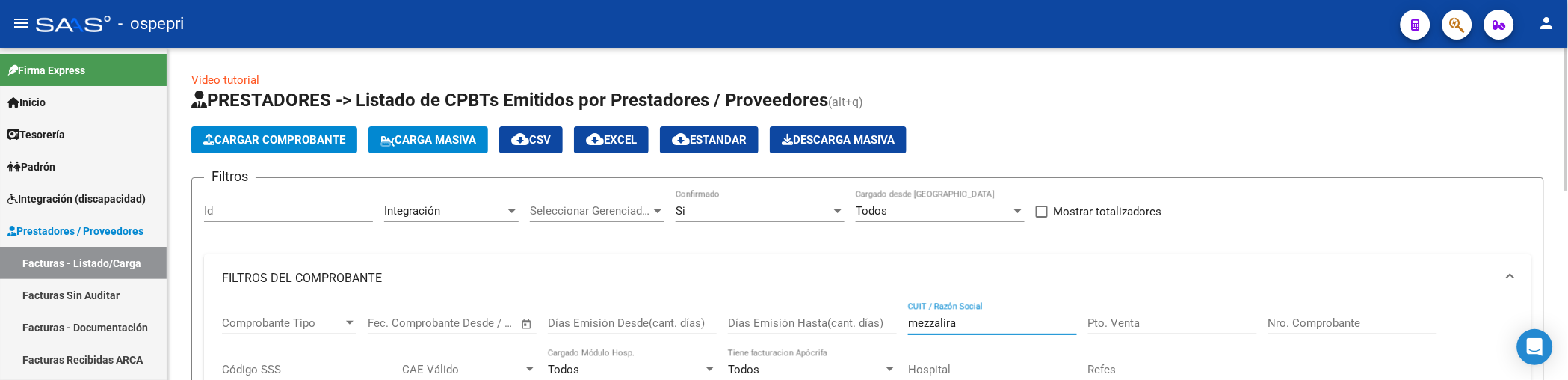
drag, startPoint x: 992, startPoint y: 324, endPoint x: 863, endPoint y: 324, distance: 129.0
click at [863, 324] on div "Comprobante Tipo Comprobante Tipo Fecha inicio – Fecha fin Fec. Comprobante Des…" at bounding box center [867, 348] width 1292 height 92
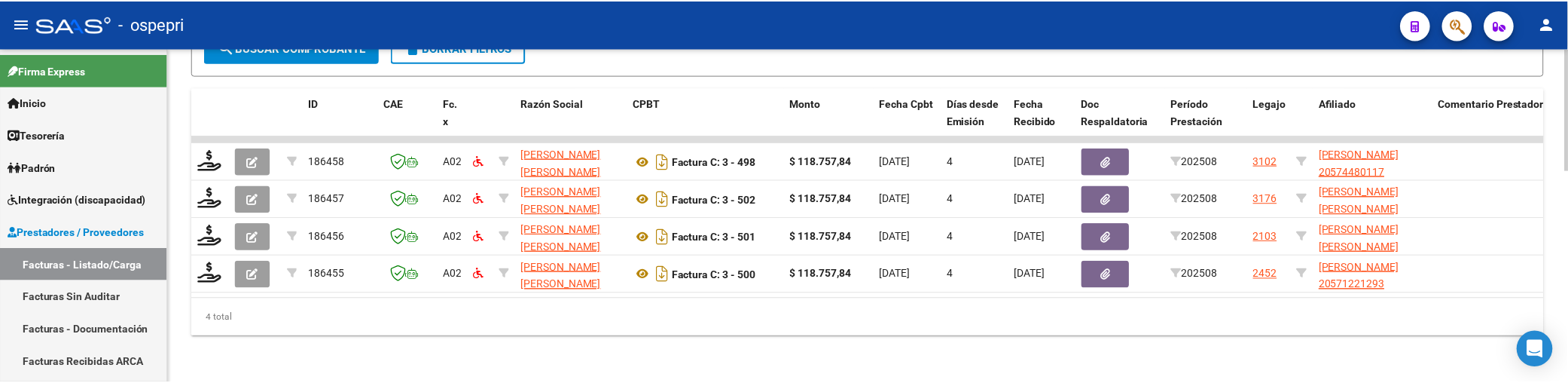
scroll to position [584, 0]
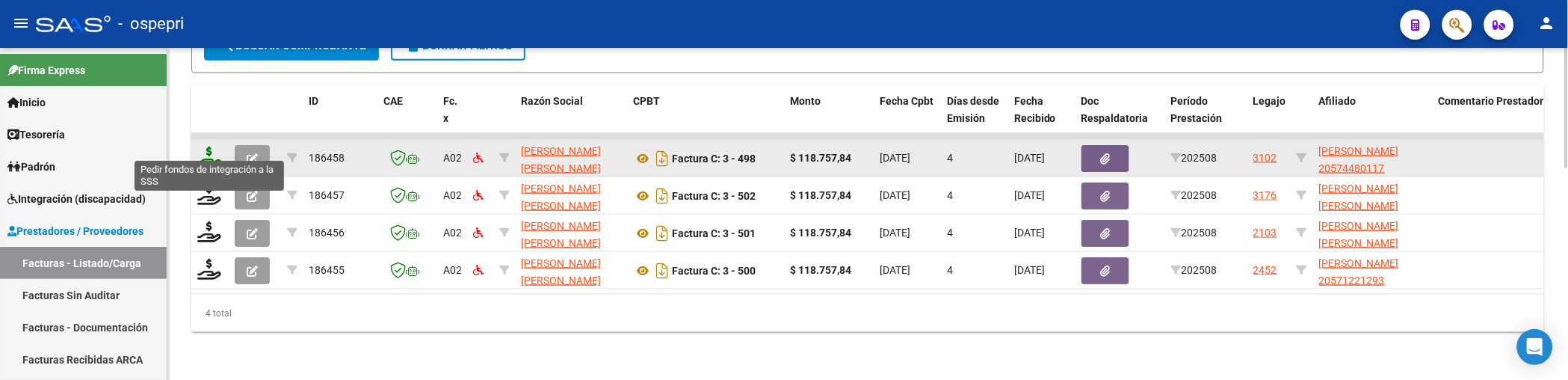
type input "[PERSON_NAME]"
click at [211, 151] on icon at bounding box center [208, 157] width 24 height 21
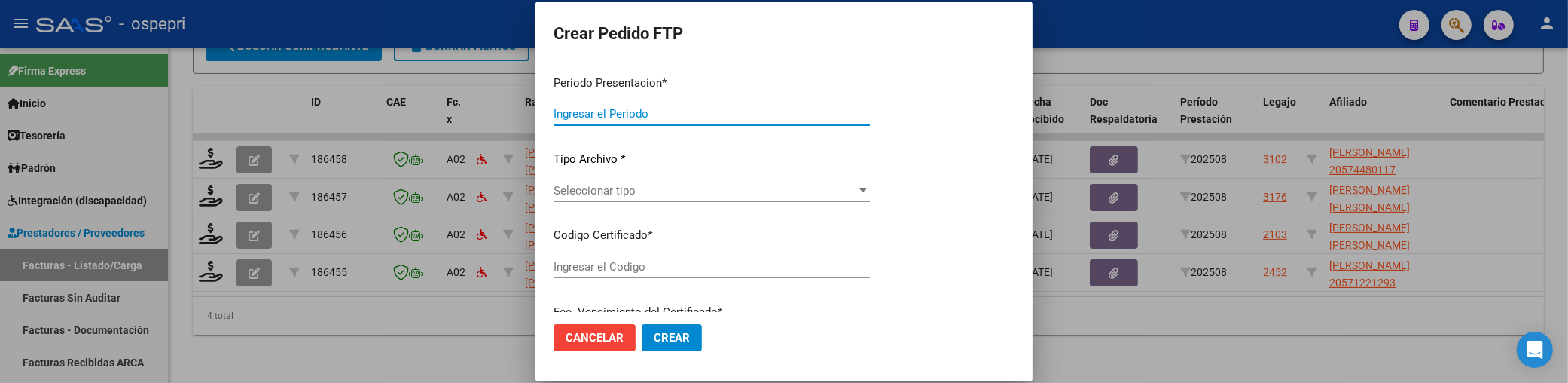
type input "202508"
type input "$ 118.757,84"
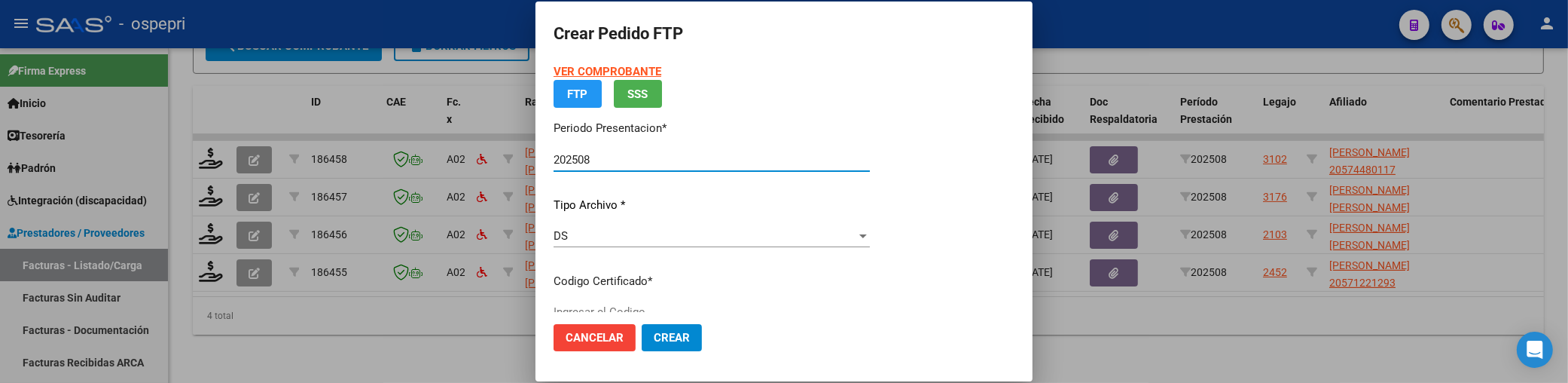
type input "2057448011-7"
type input "[DATE]"
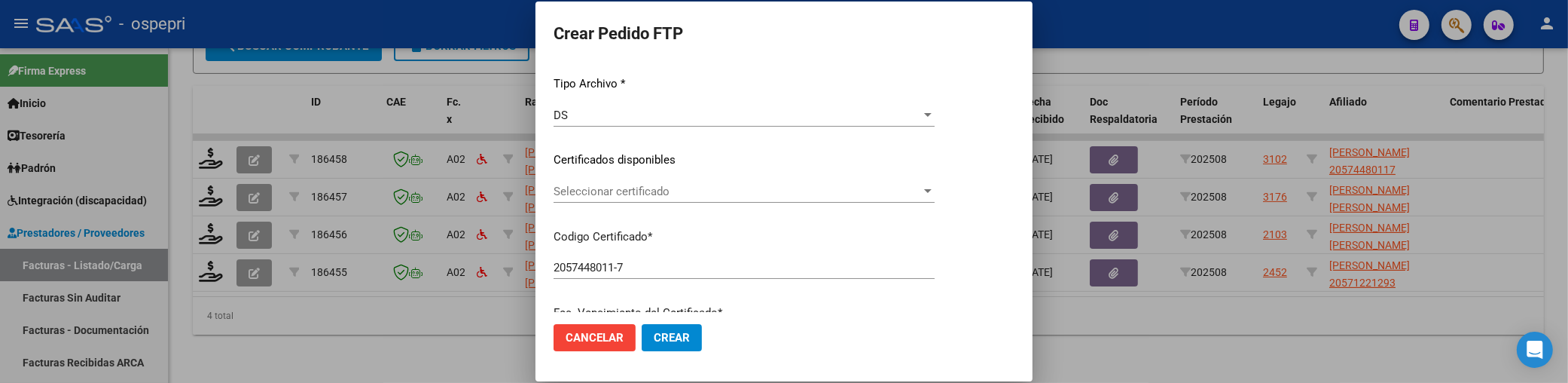
scroll to position [167, 0]
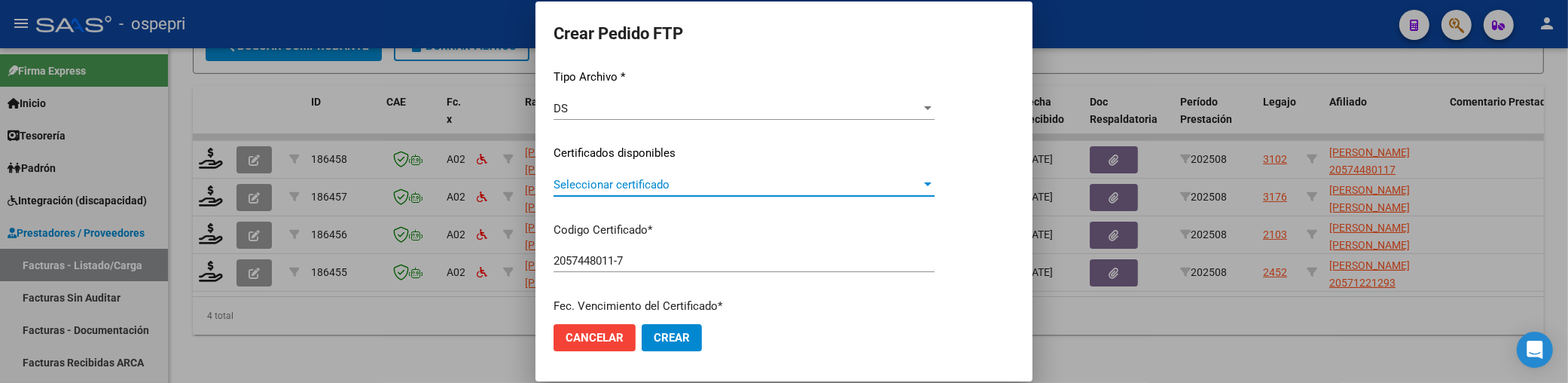
click at [935, 187] on div at bounding box center [927, 184] width 13 height 12
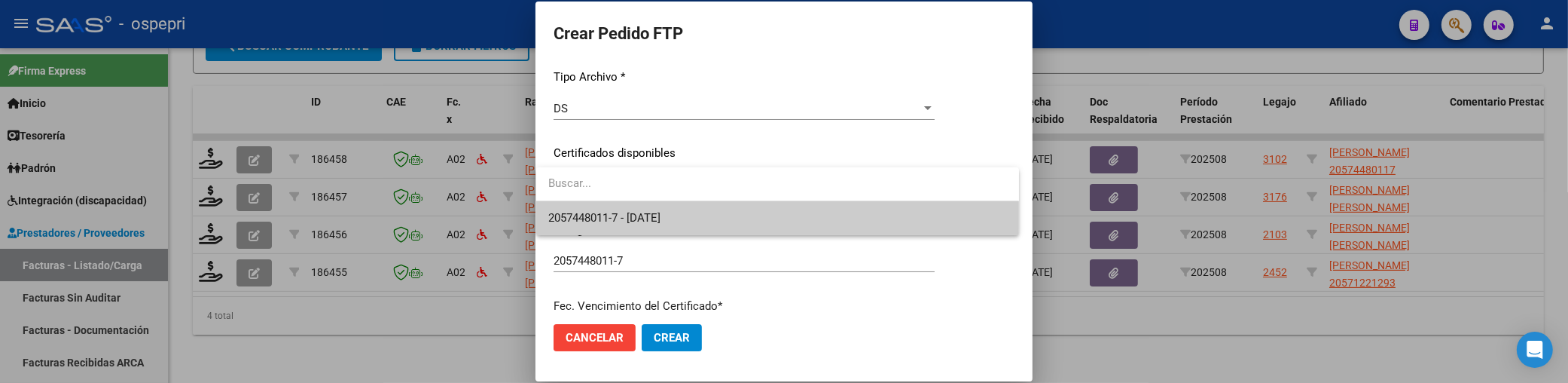
click at [903, 220] on span "2057448011-7 - [DATE]" at bounding box center [777, 219] width 459 height 34
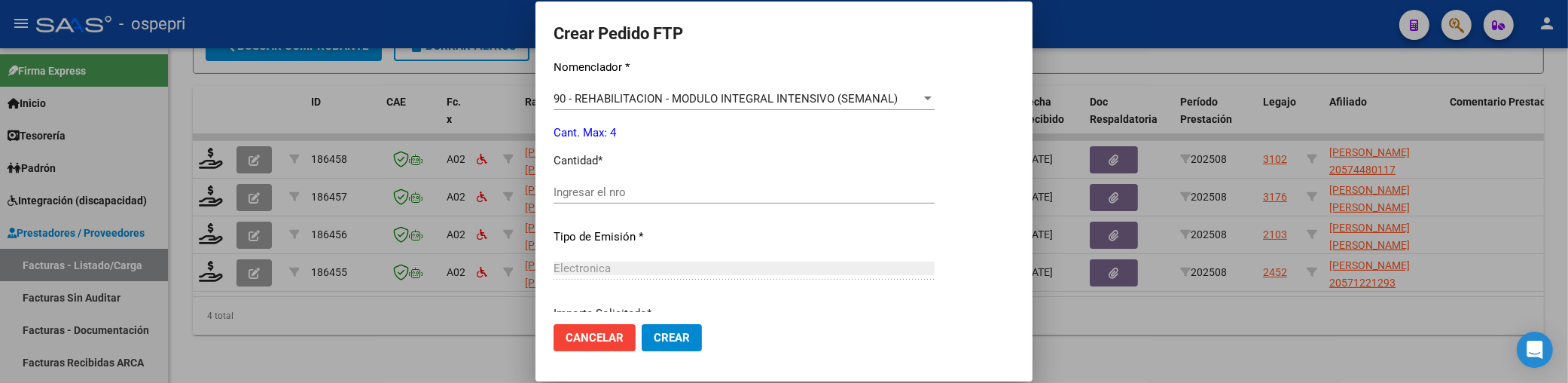
scroll to position [585, 0]
click at [673, 196] on input "Ingresar el nro" at bounding box center [744, 191] width 381 height 13
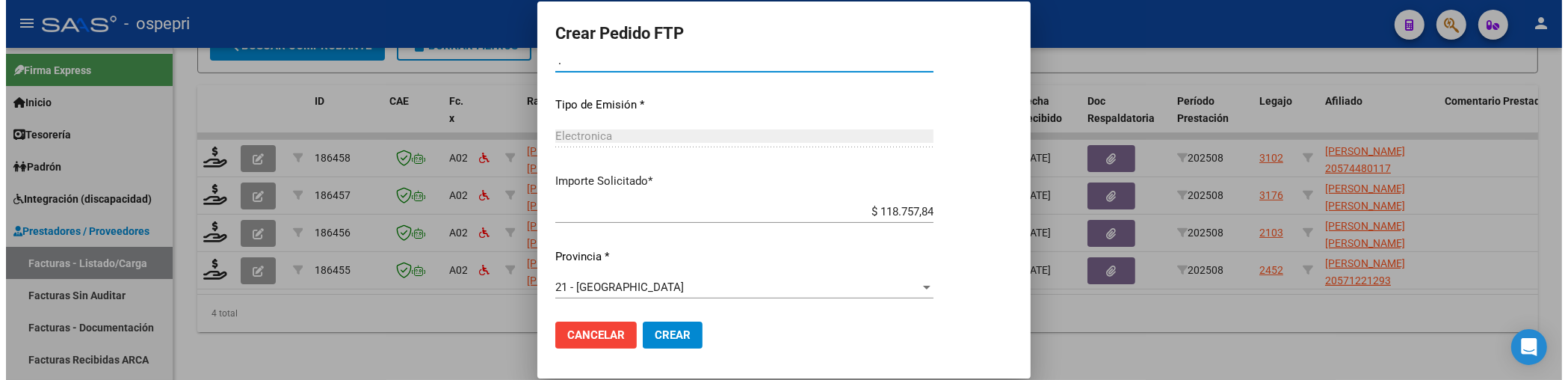
scroll to position [712, 0]
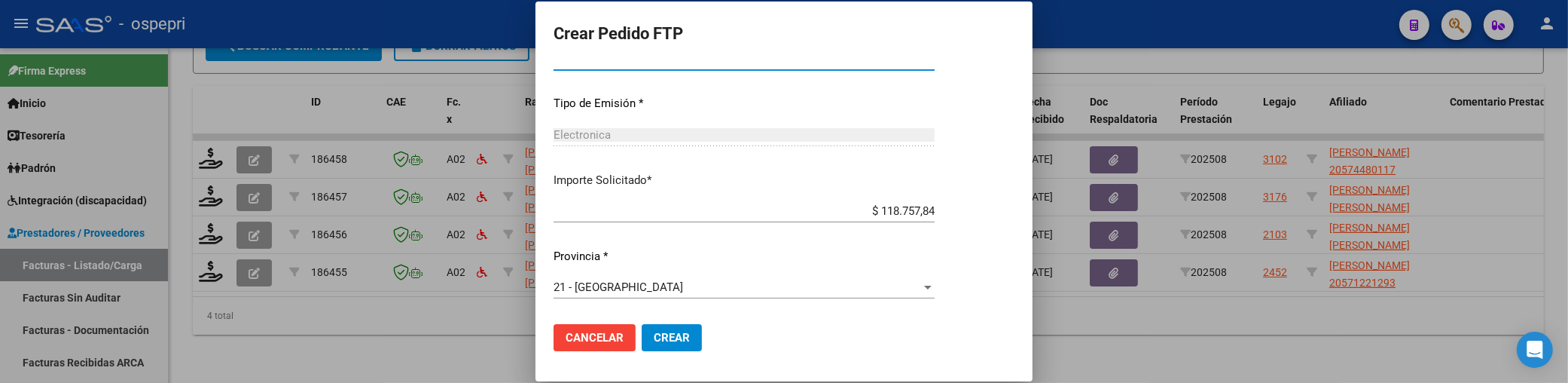
type input "4"
click at [669, 336] on span "Crear" at bounding box center [672, 337] width 36 height 13
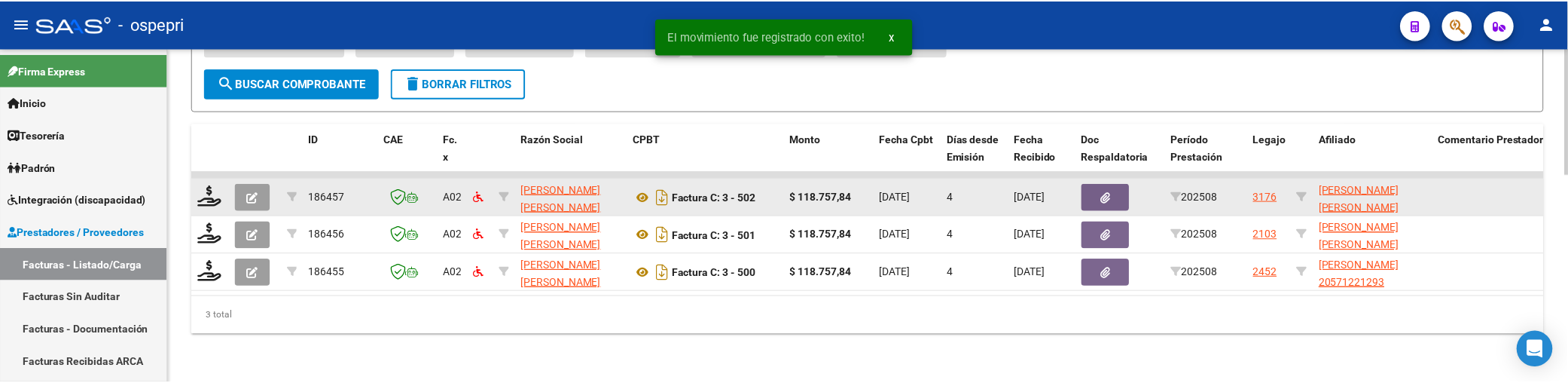
scroll to position [546, 0]
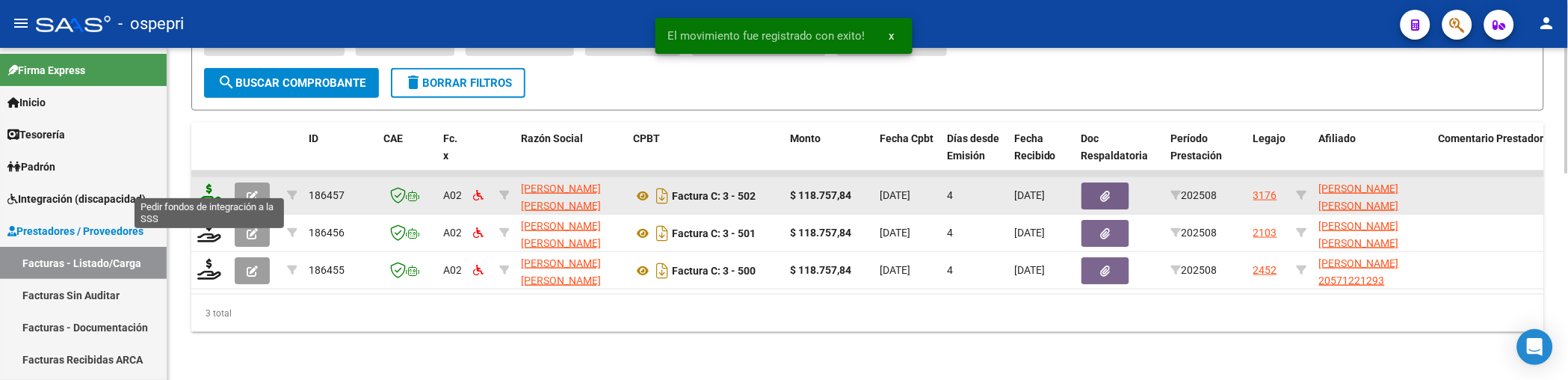
click at [215, 184] on icon at bounding box center [208, 194] width 24 height 21
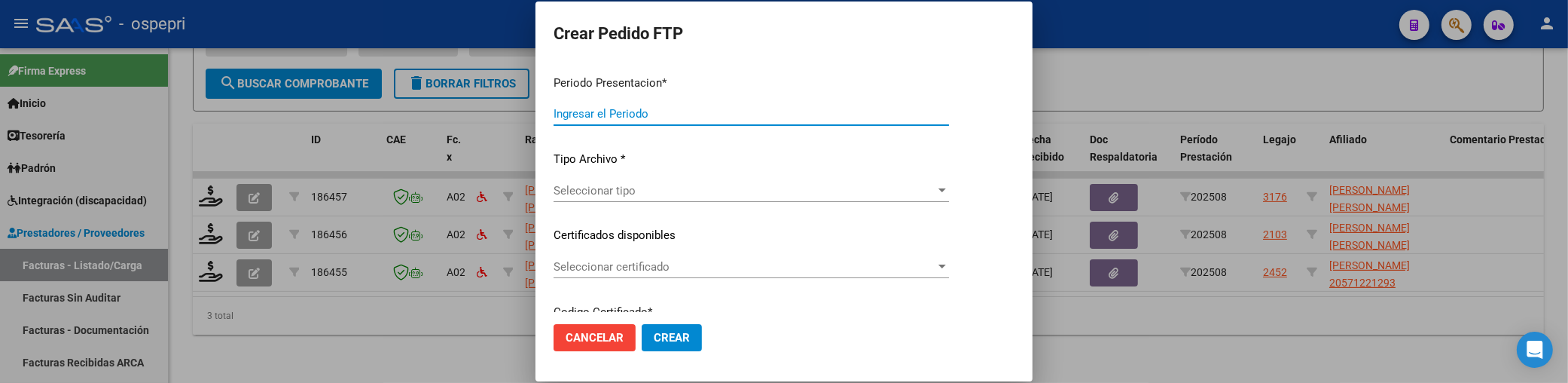
type input "202508"
type input "$ 118.757,84"
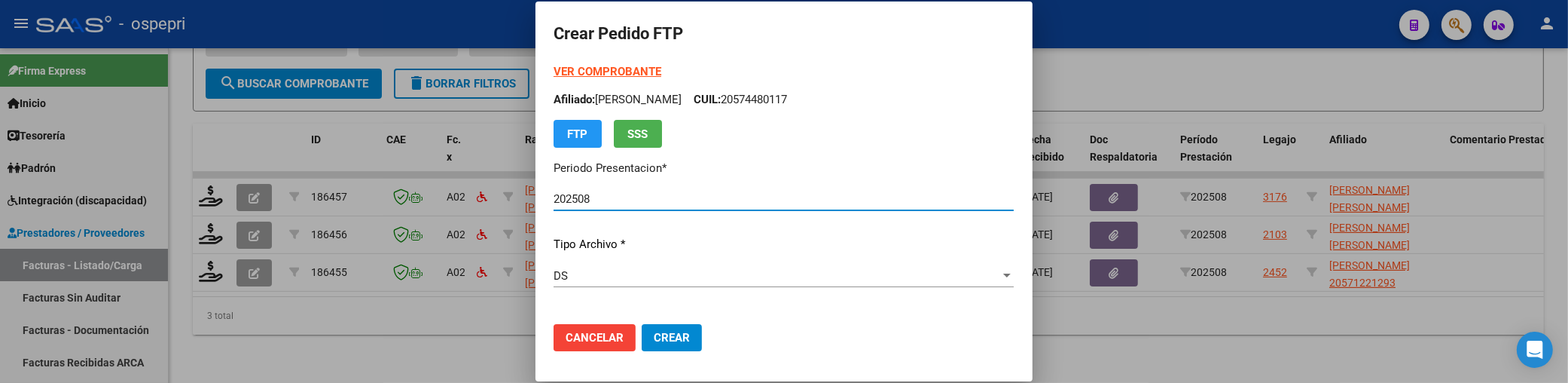
type input "2059118119-0"
type input "[DATE]"
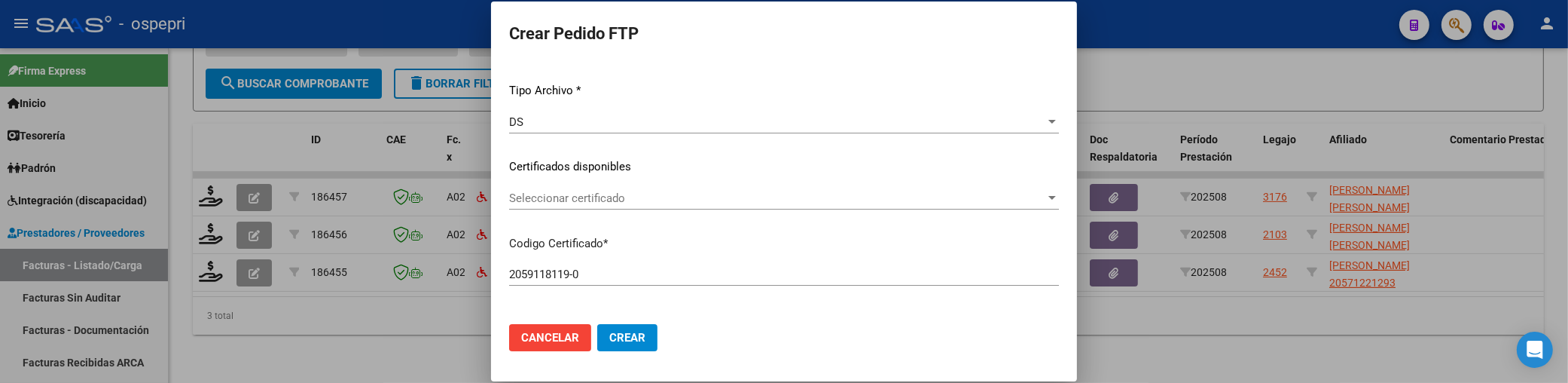
scroll to position [167, 0]
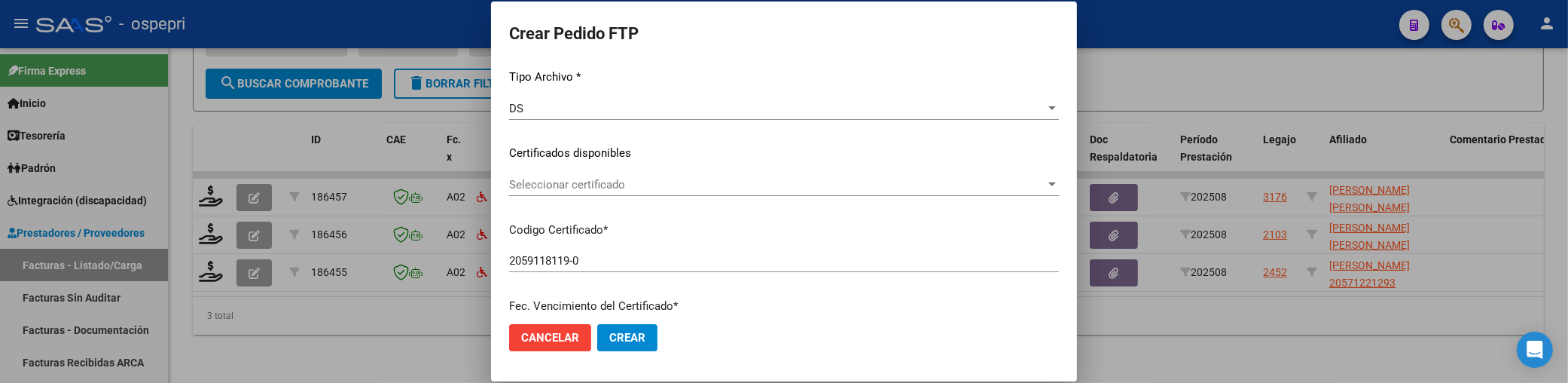
click at [1045, 187] on div at bounding box center [1052, 184] width 13 height 12
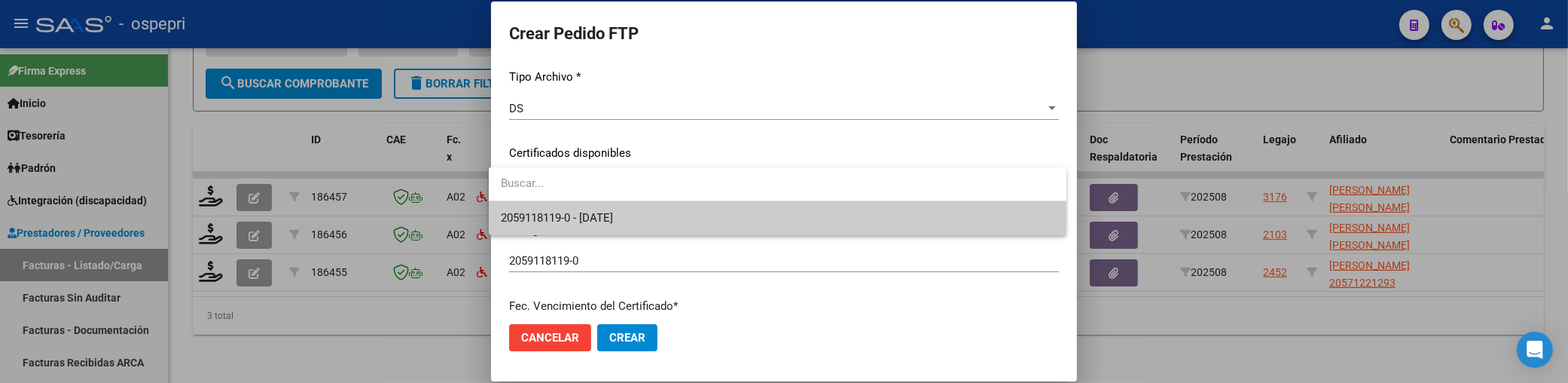
click at [976, 217] on span "2059118119-0 - [DATE]" at bounding box center [777, 219] width 554 height 34
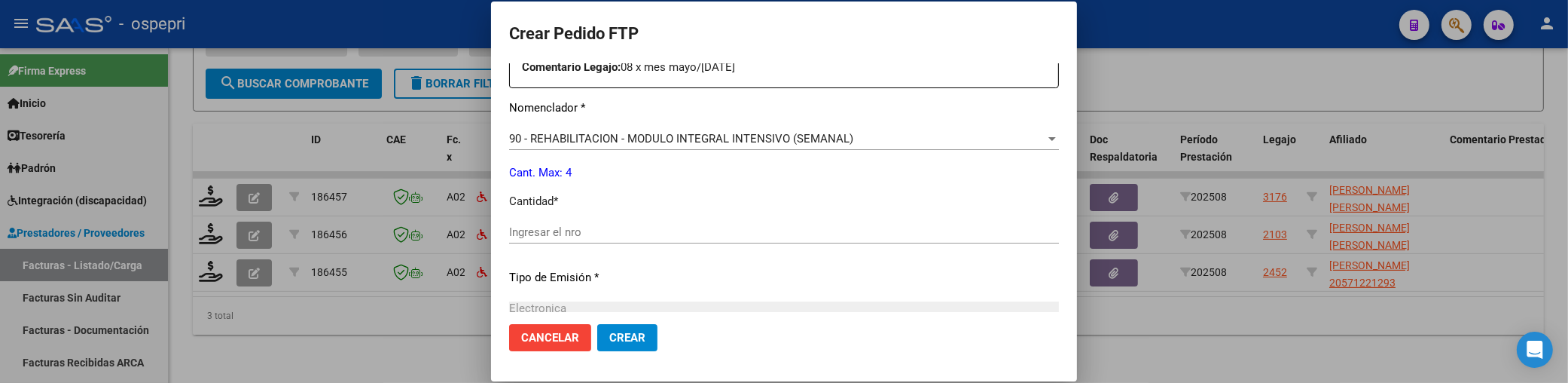
scroll to position [669, 0]
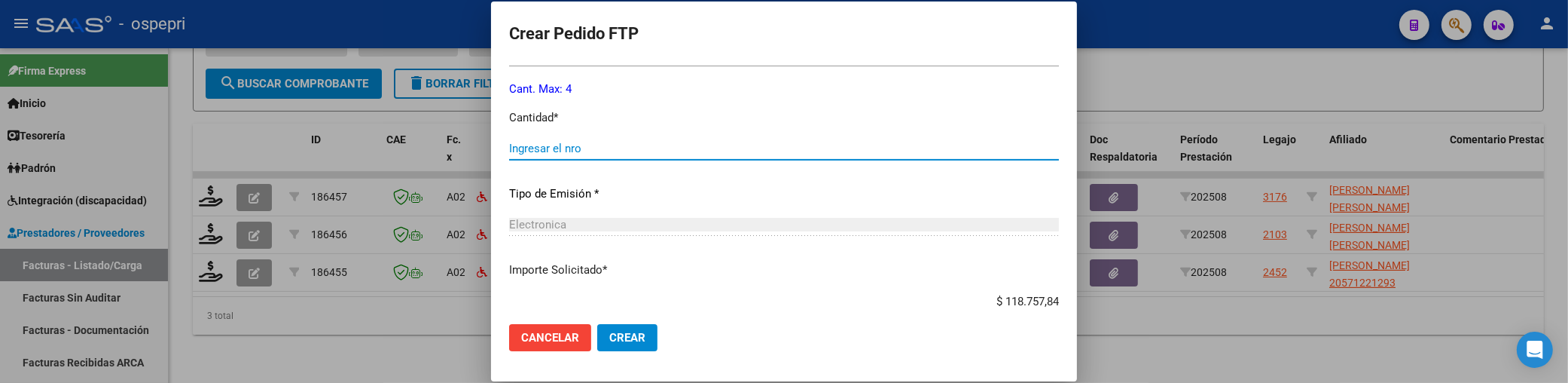
click at [565, 147] on input "Ingresar el nro" at bounding box center [784, 148] width 550 height 13
type input "4"
click at [621, 337] on span "Crear" at bounding box center [627, 337] width 36 height 13
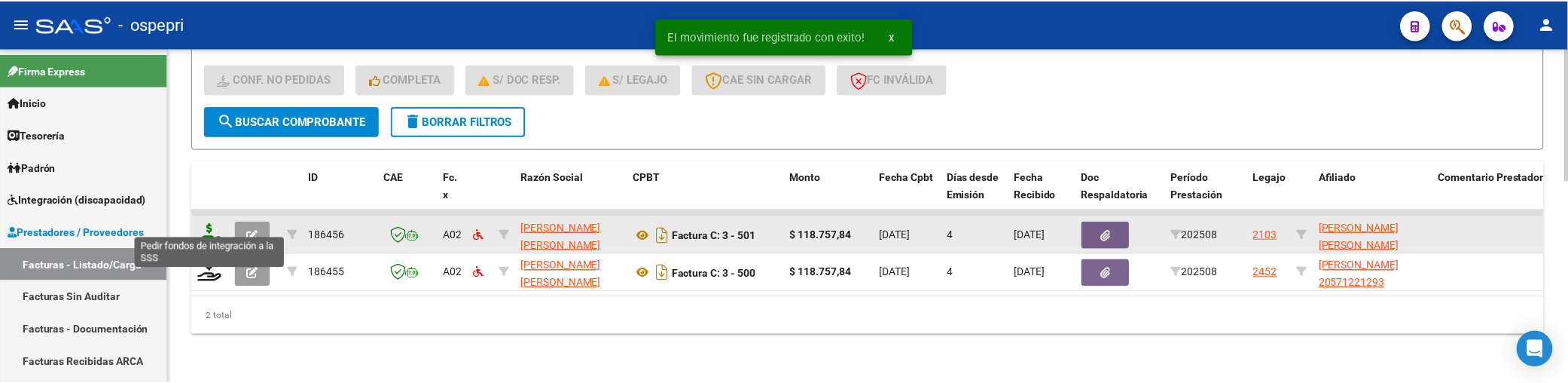
scroll to position [509, 0]
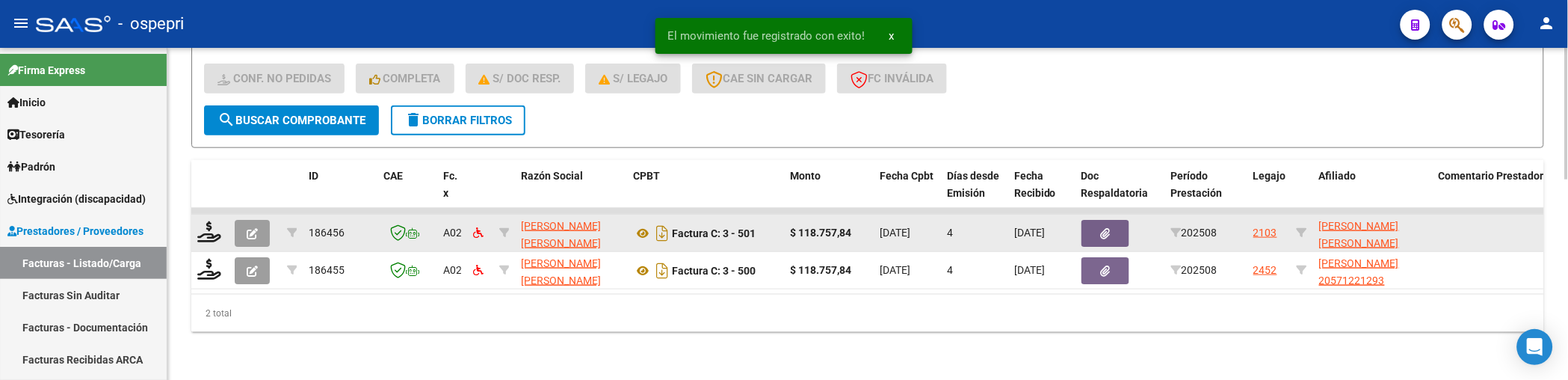
click at [210, 232] on div at bounding box center [209, 233] width 25 height 24
click at [211, 224] on icon at bounding box center [208, 232] width 24 height 21
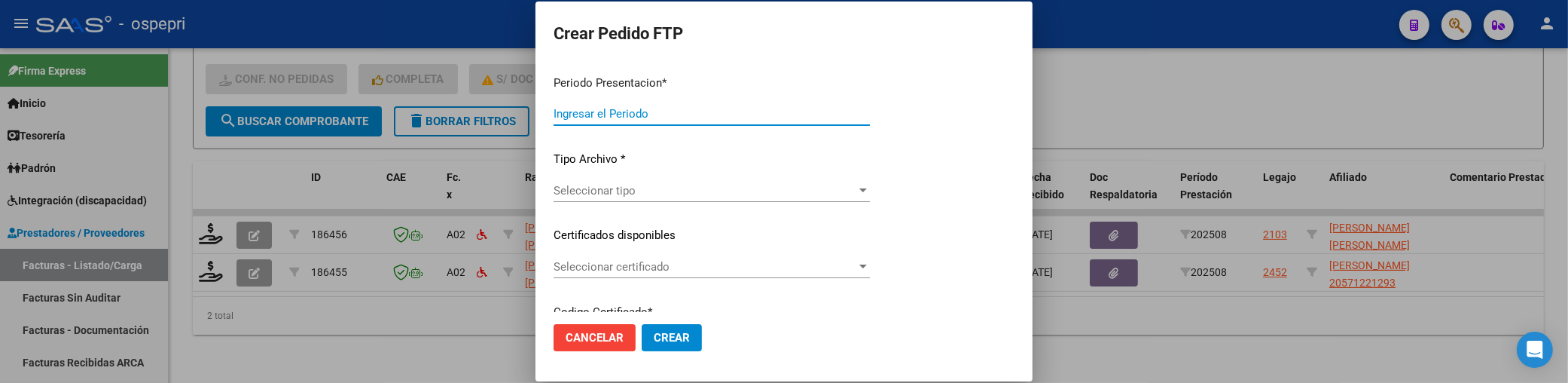
type input "202508"
type input "$ 118.757,84"
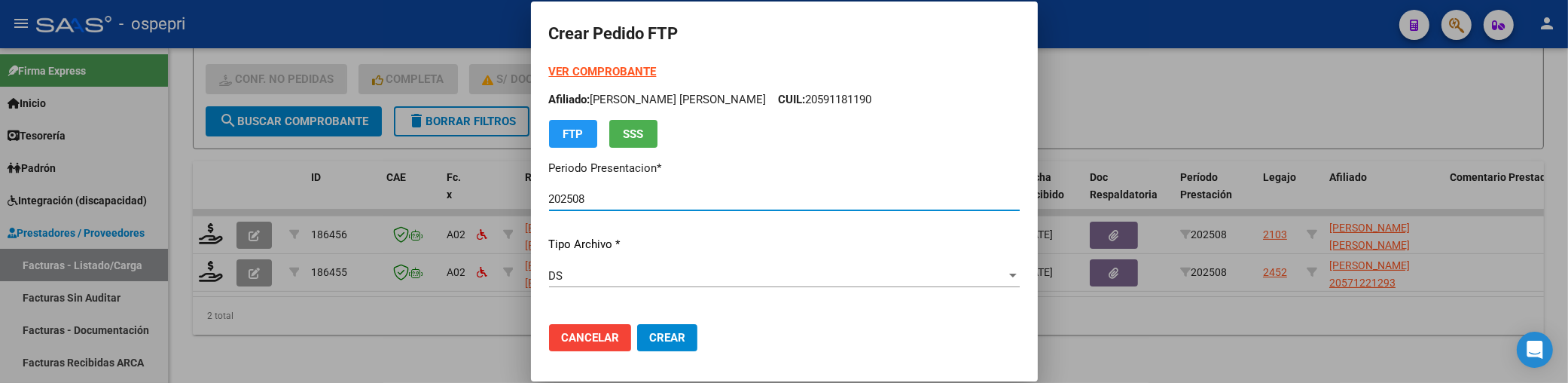
type input "cud"
type input "[DATE]"
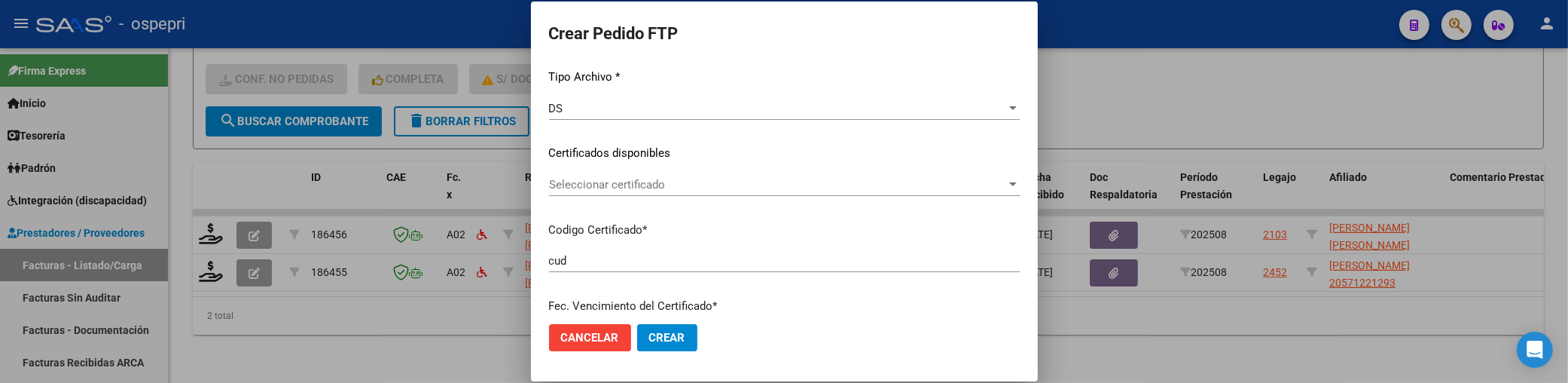
scroll to position [251, 0]
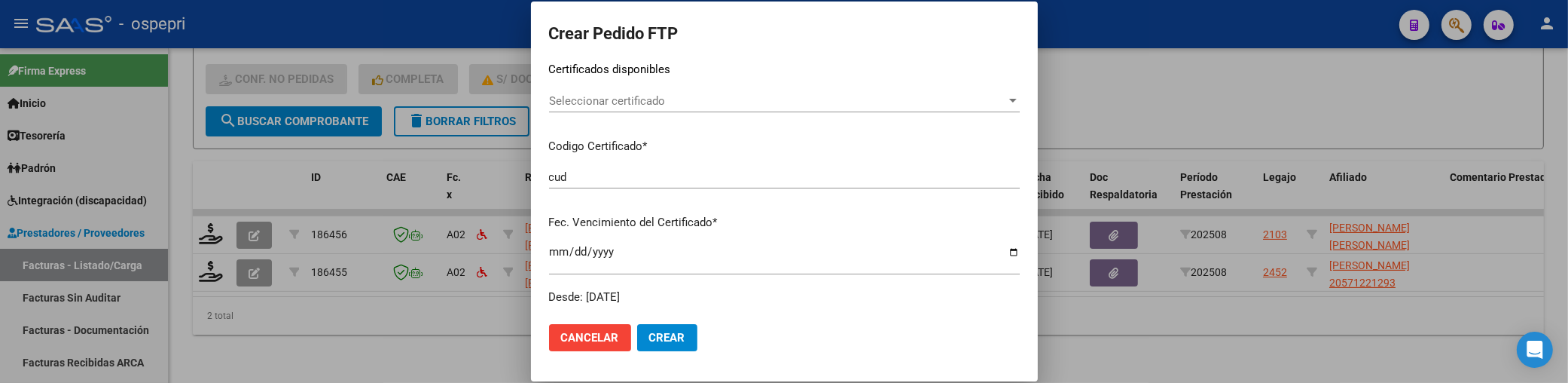
click at [978, 107] on div "Seleccionar certificado" at bounding box center [784, 101] width 470 height 13
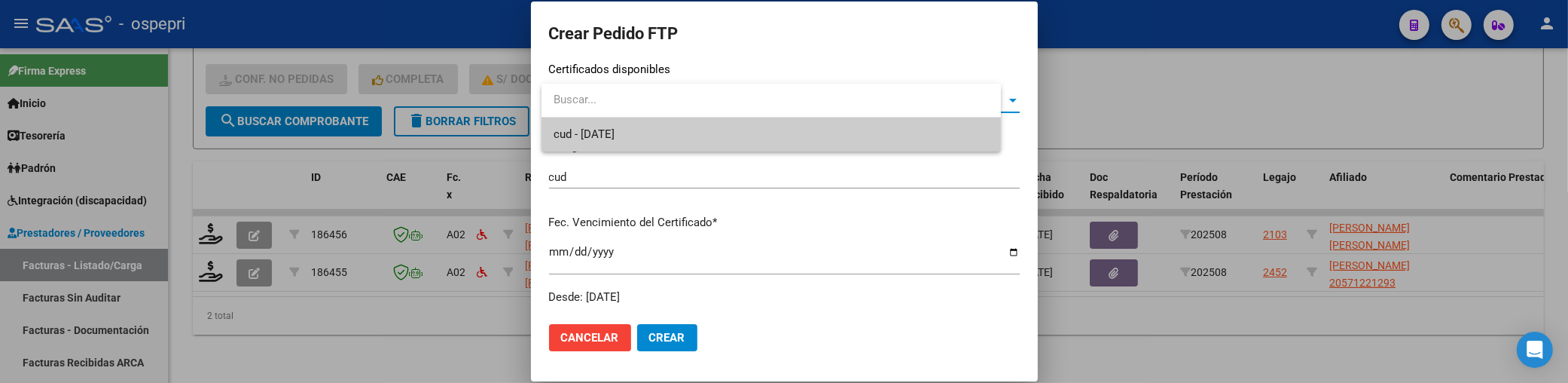
click at [935, 133] on span "cud - [DATE]" at bounding box center [772, 135] width 435 height 34
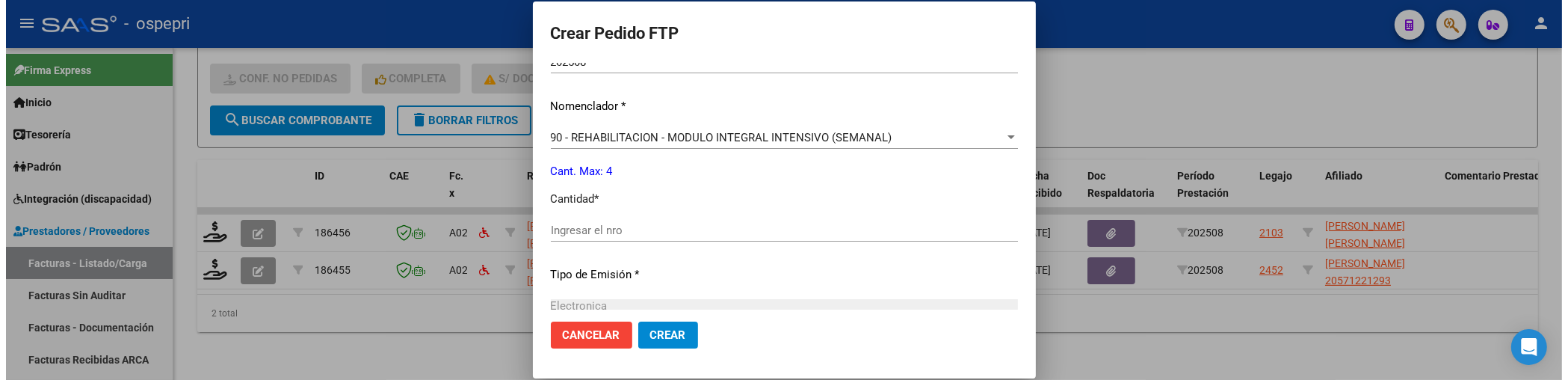
scroll to position [581, 0]
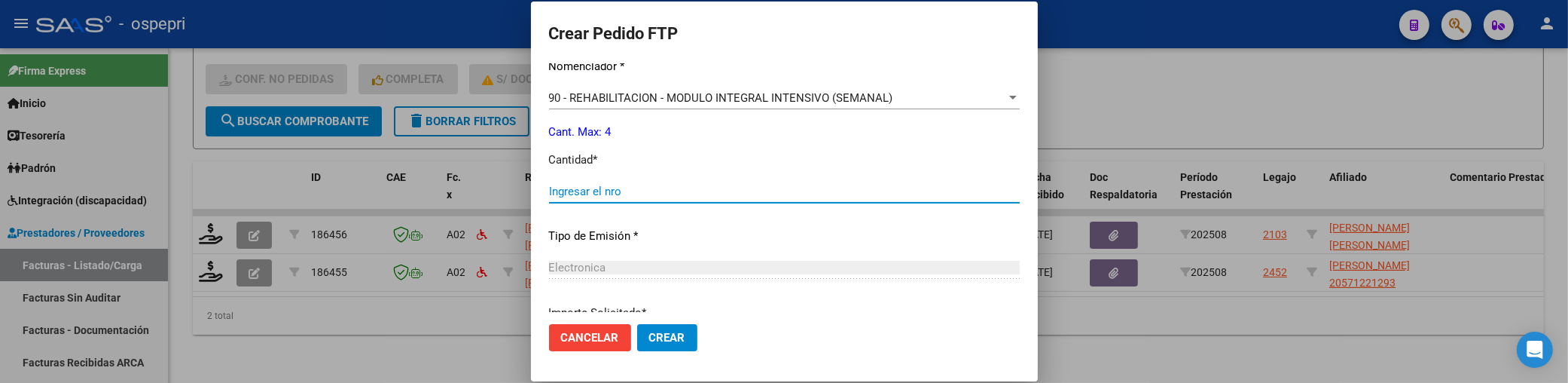
click at [607, 194] on input "Ingresar el nro" at bounding box center [784, 191] width 470 height 13
type input "4"
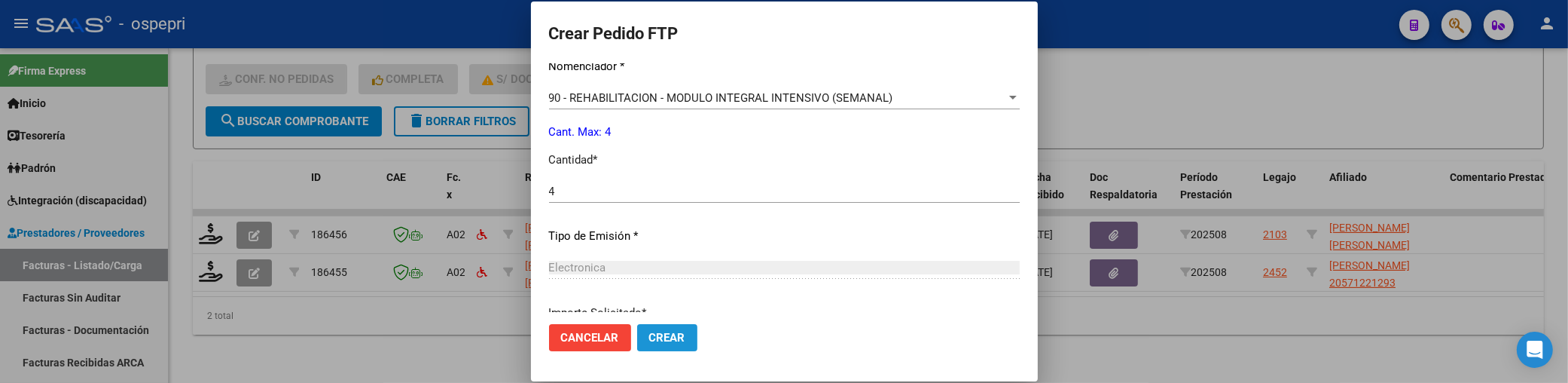
click at [668, 332] on span "Crear" at bounding box center [667, 337] width 36 height 13
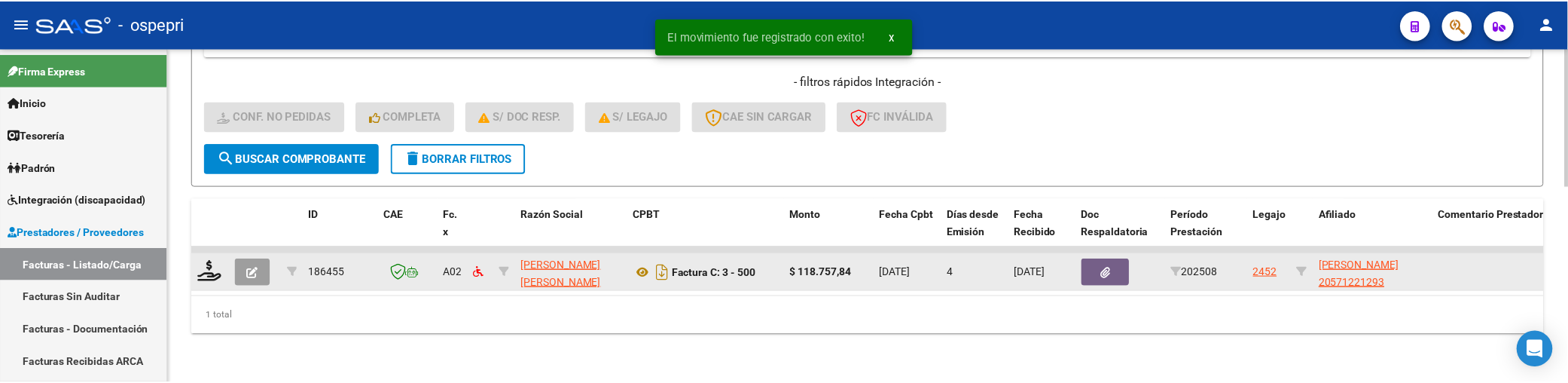
scroll to position [471, 0]
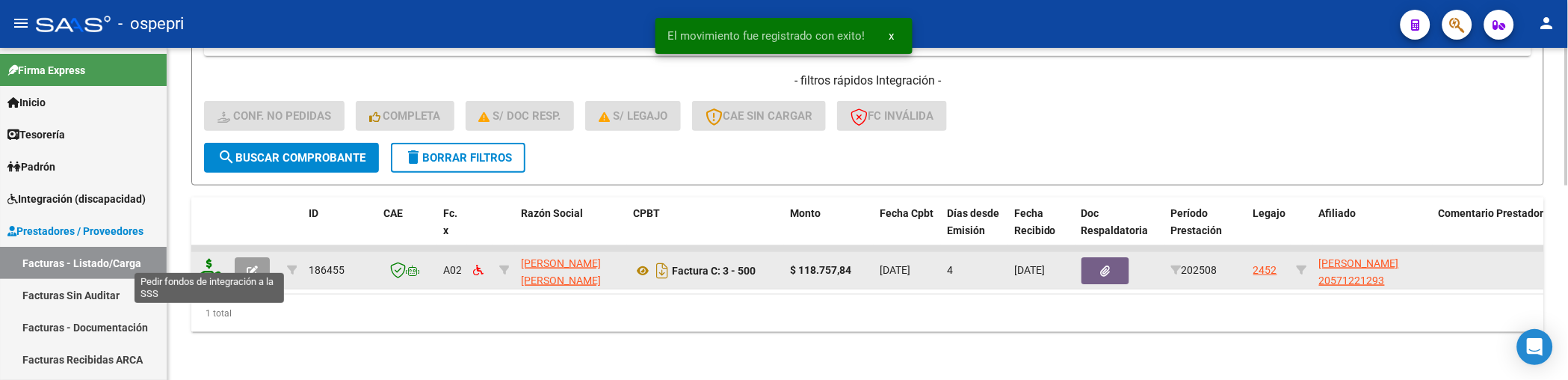
click at [213, 267] on icon at bounding box center [208, 269] width 24 height 21
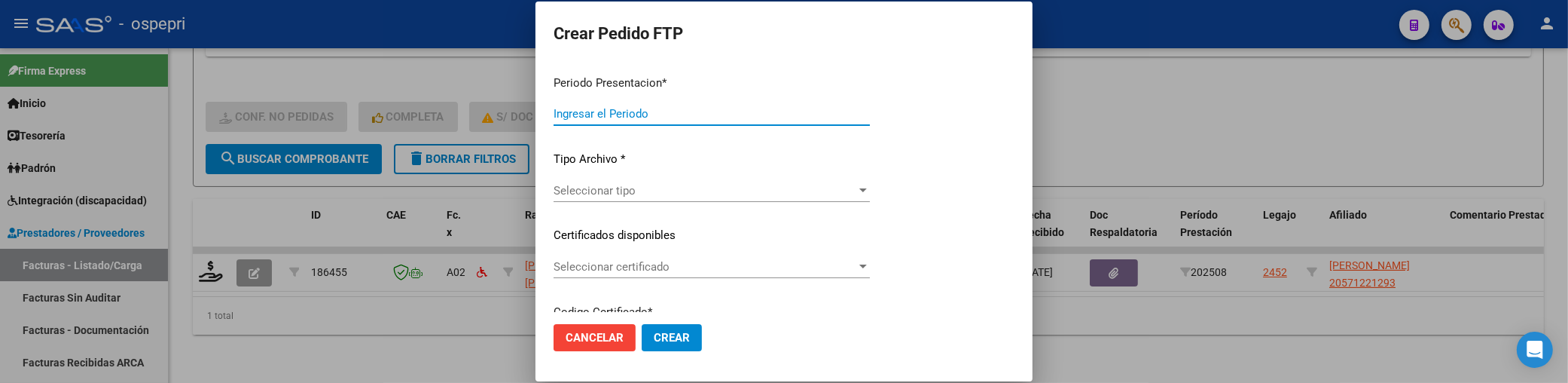
type input "202508"
type input "$ 118.757,84"
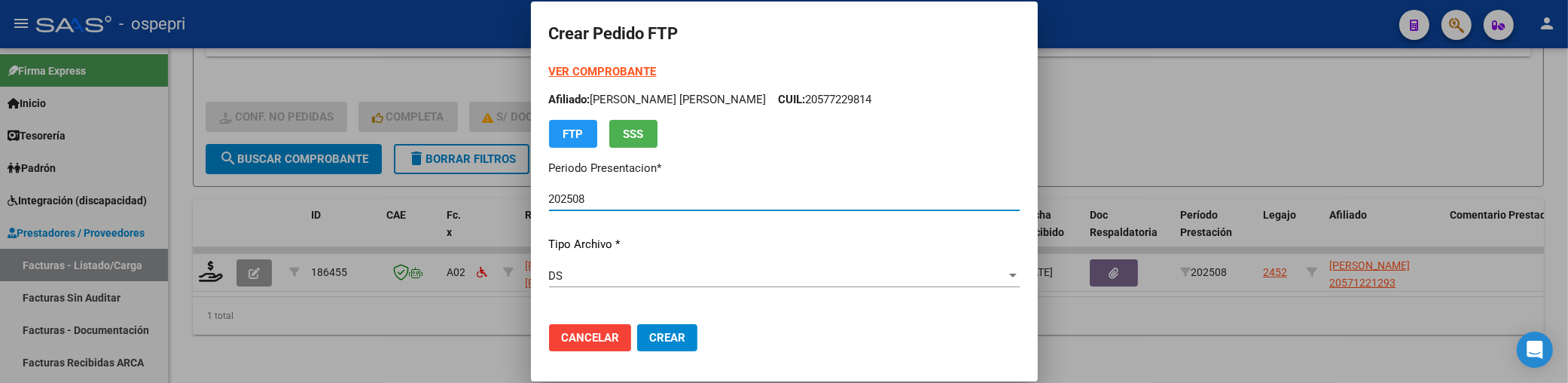
type input "2057122129-3"
type input "[DATE]"
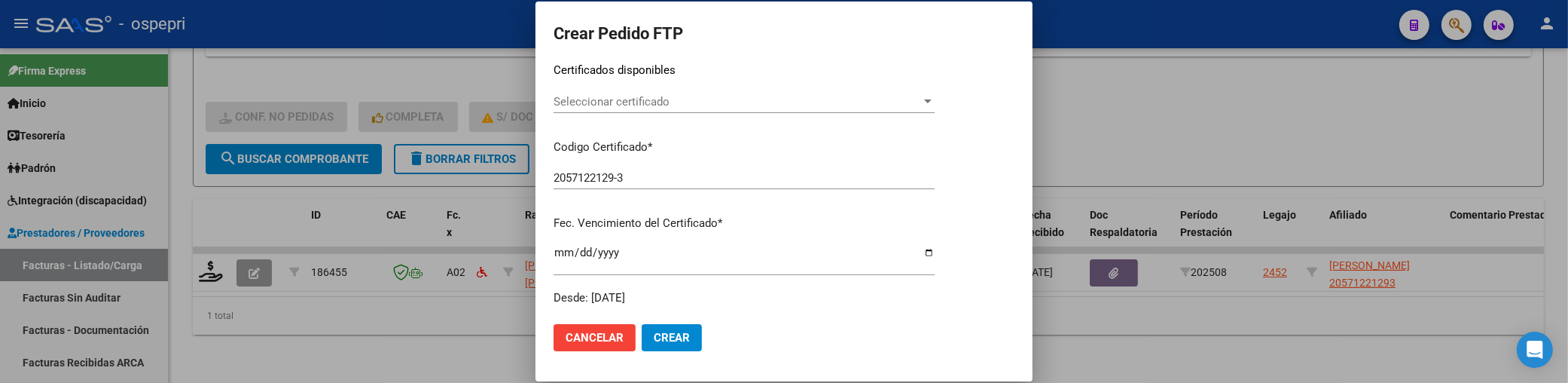
scroll to position [251, 0]
click at [935, 100] on div at bounding box center [927, 101] width 13 height 12
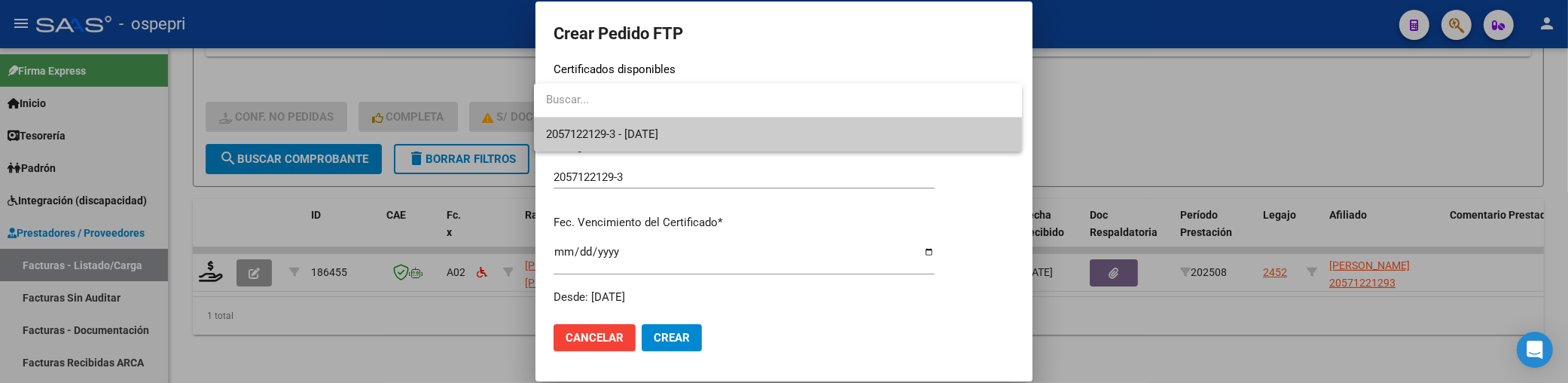
click at [911, 122] on span "2057122129-3 - [DATE]" at bounding box center [778, 135] width 464 height 34
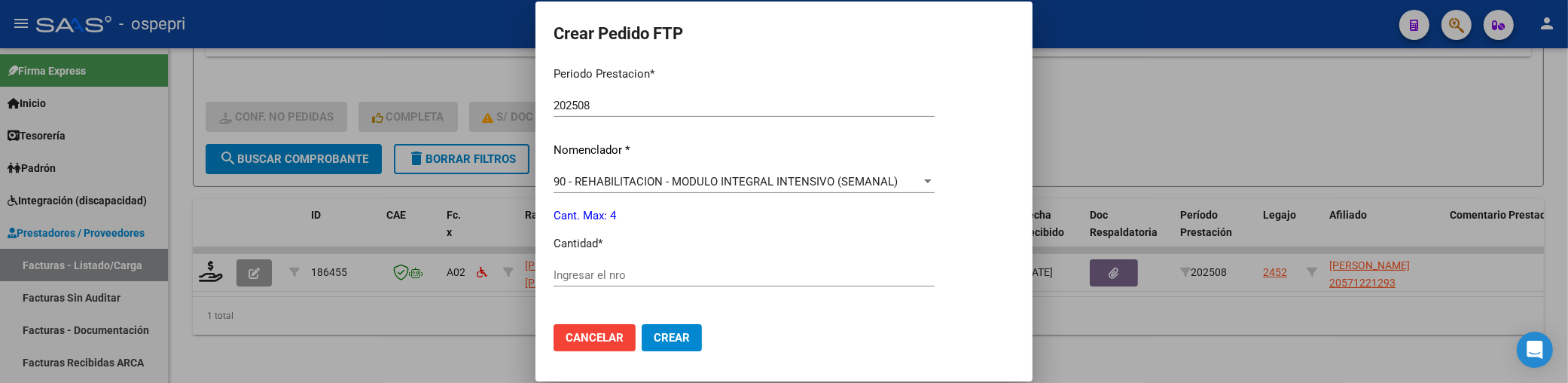
scroll to position [585, 0]
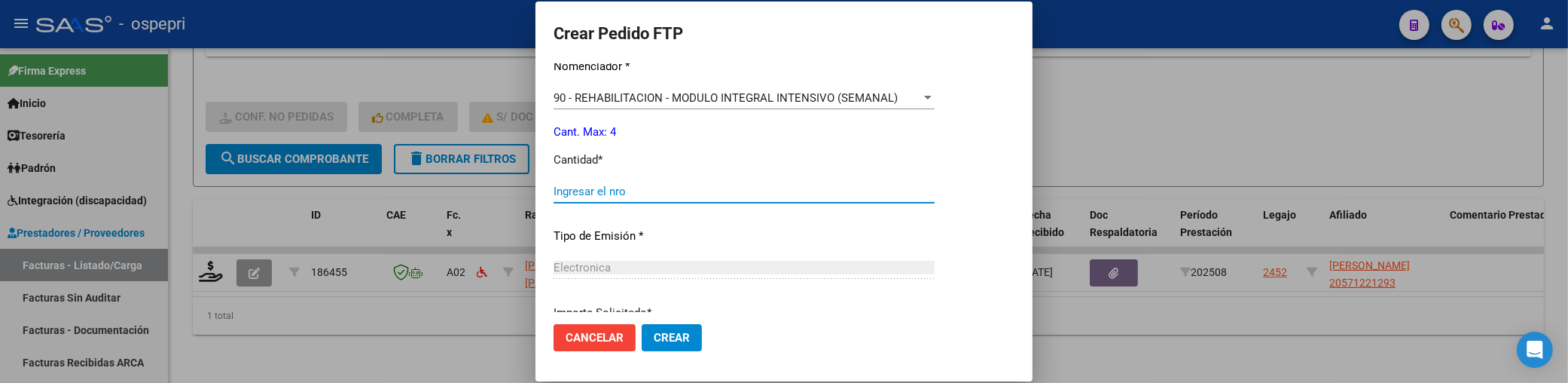
click at [667, 188] on input "Ingresar el nro" at bounding box center [744, 191] width 381 height 13
type input "4"
click at [660, 347] on button "Crear" at bounding box center [671, 337] width 60 height 28
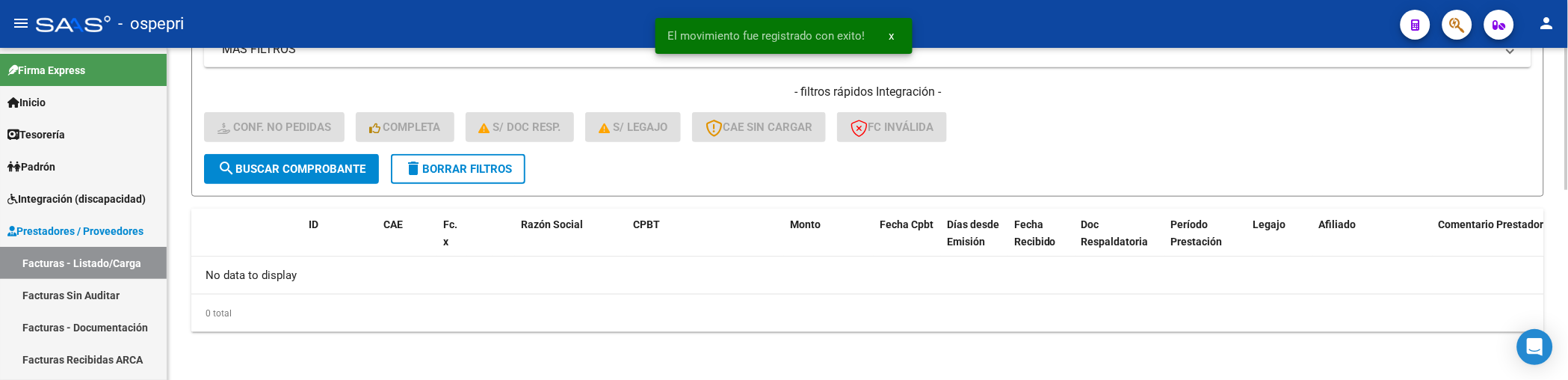
scroll to position [444, 0]
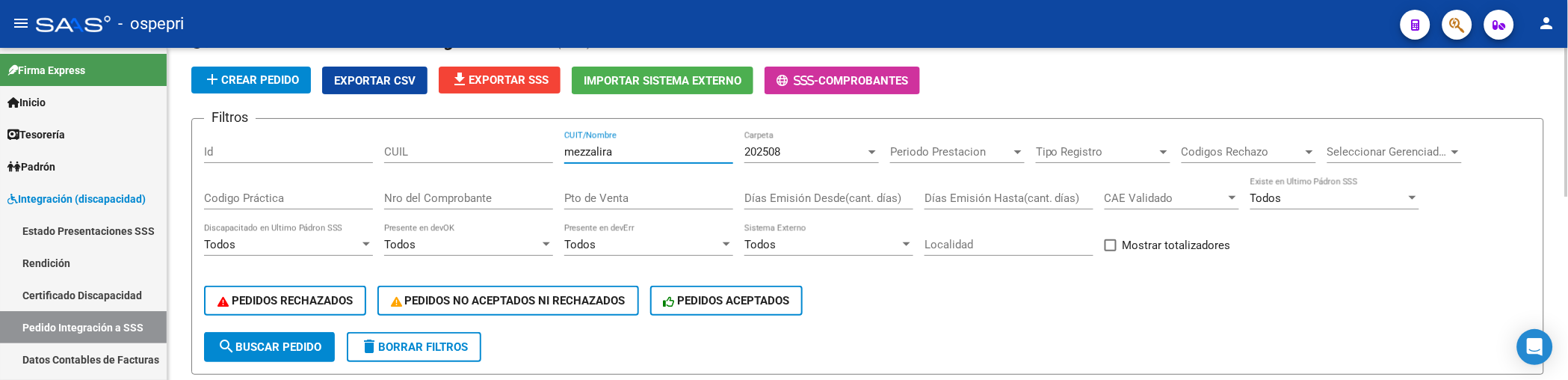
scroll to position [80, 0]
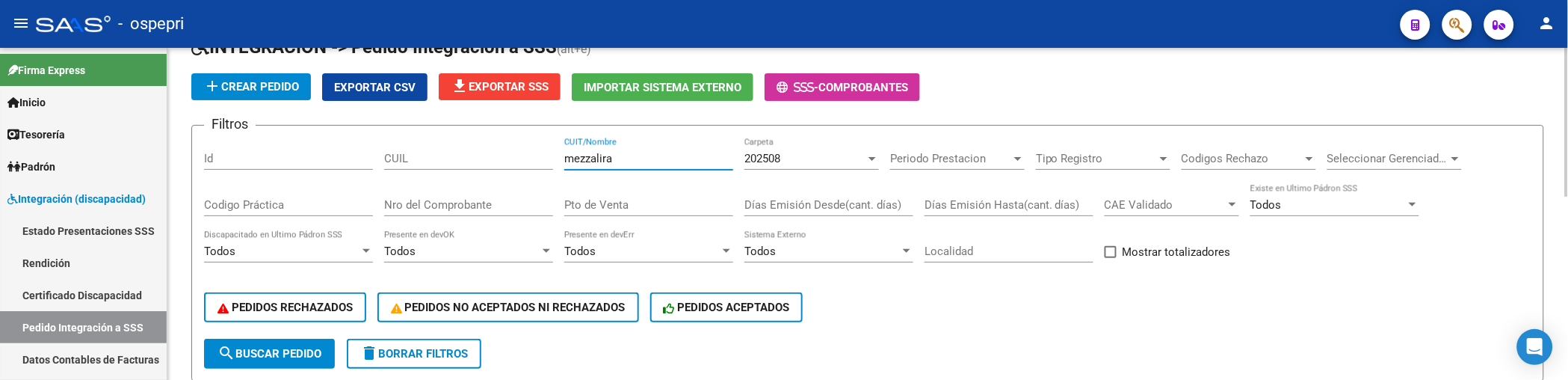
drag, startPoint x: 652, startPoint y: 155, endPoint x: 497, endPoint y: 158, distance: 155.0
click at [497, 158] on div "Filtros Id CUIL mezzalira CUIT/Nombre 202508 Carpeta Periodo Prestacion Periodo…" at bounding box center [867, 238] width 1328 height 201
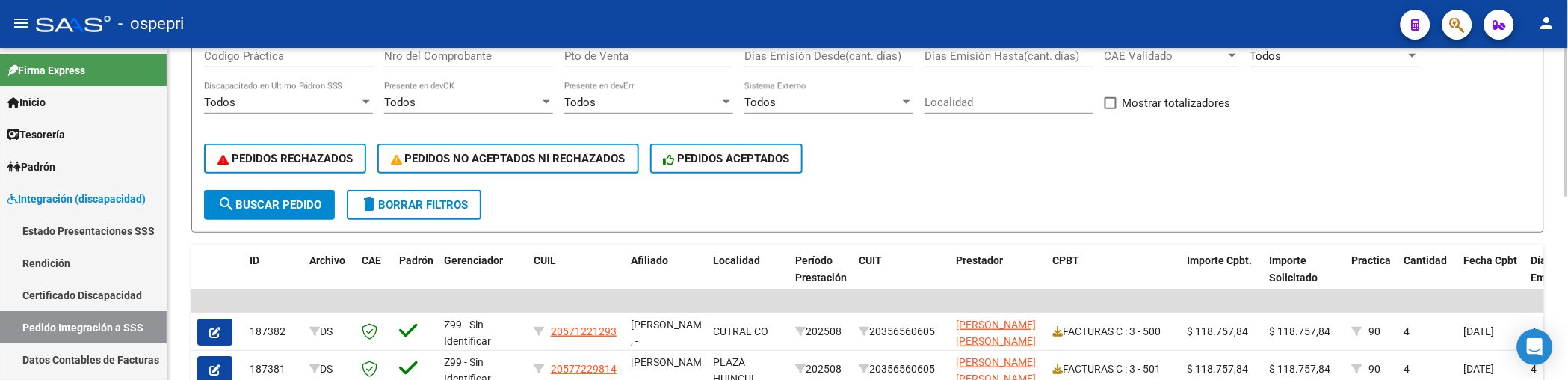
scroll to position [330, 0]
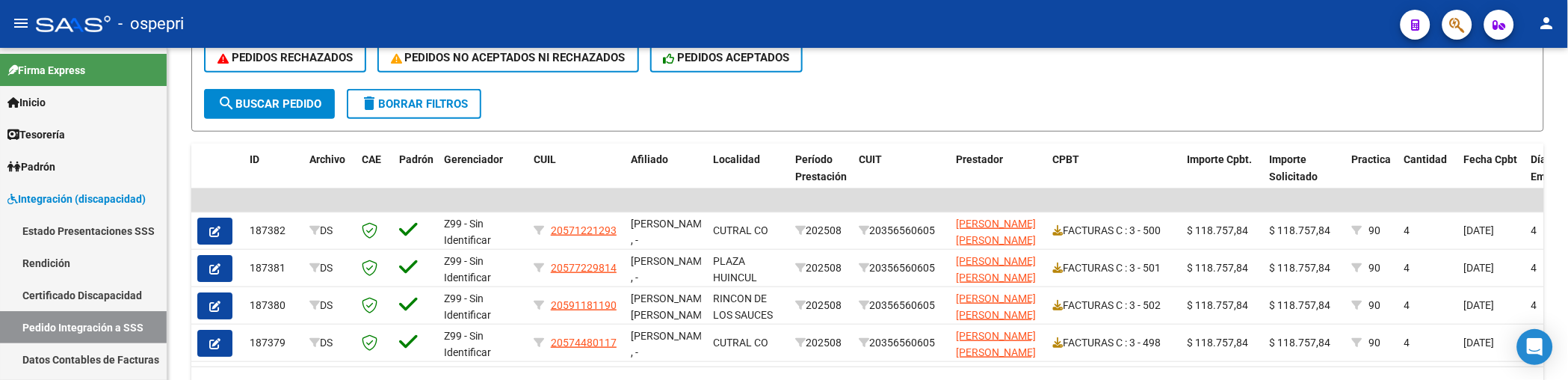
type input "[PERSON_NAME]"
